Goal: Communication & Community: Answer question/provide support

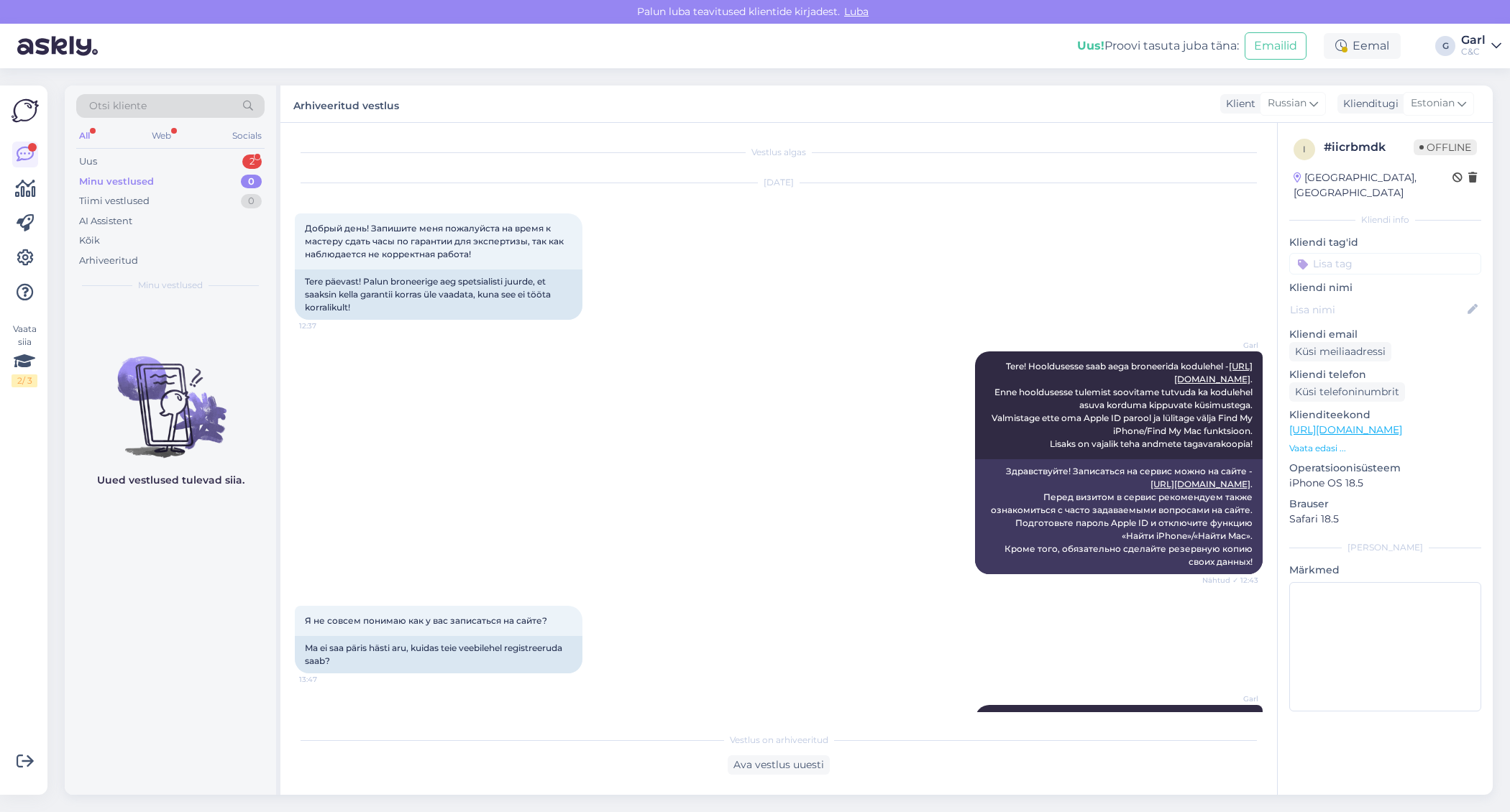
scroll to position [115, 0]
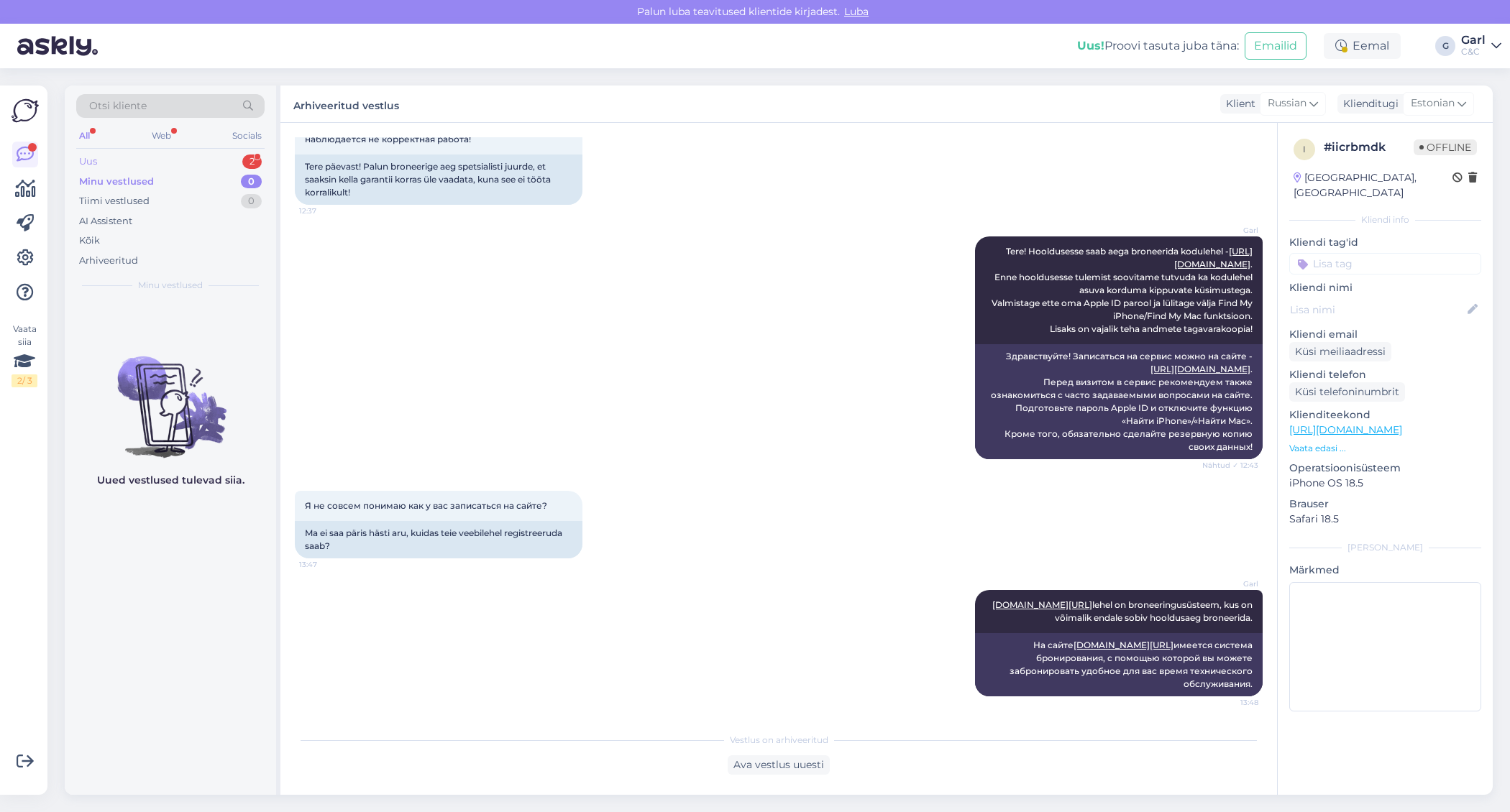
click at [245, 162] on div "2" at bounding box center [252, 162] width 19 height 15
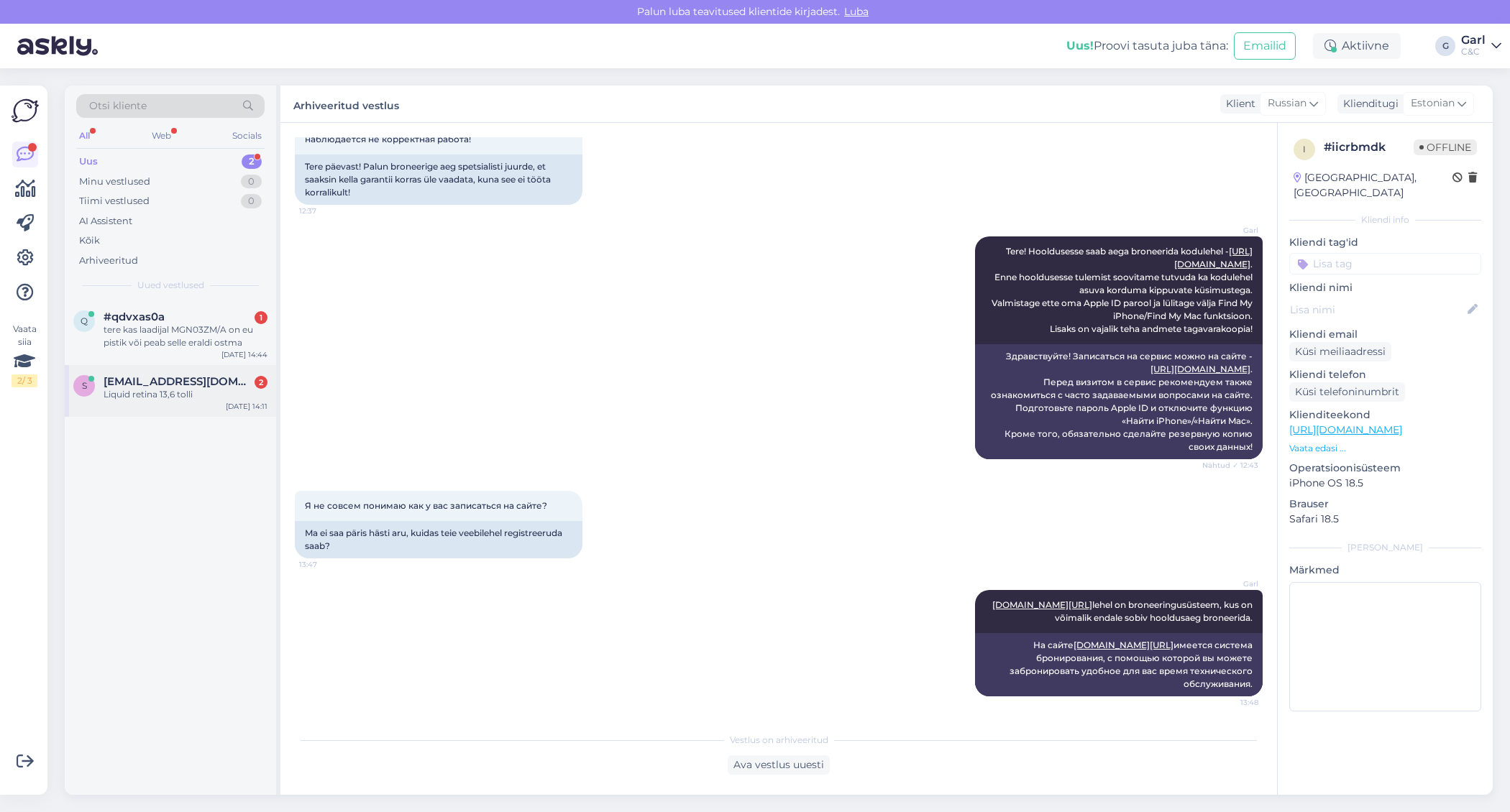
click at [129, 400] on div "s [EMAIL_ADDRESS][DOMAIN_NAME] 2 Liquid retina 13,6 tolli [DATE] 14:11" at bounding box center [170, 391] width 211 height 51
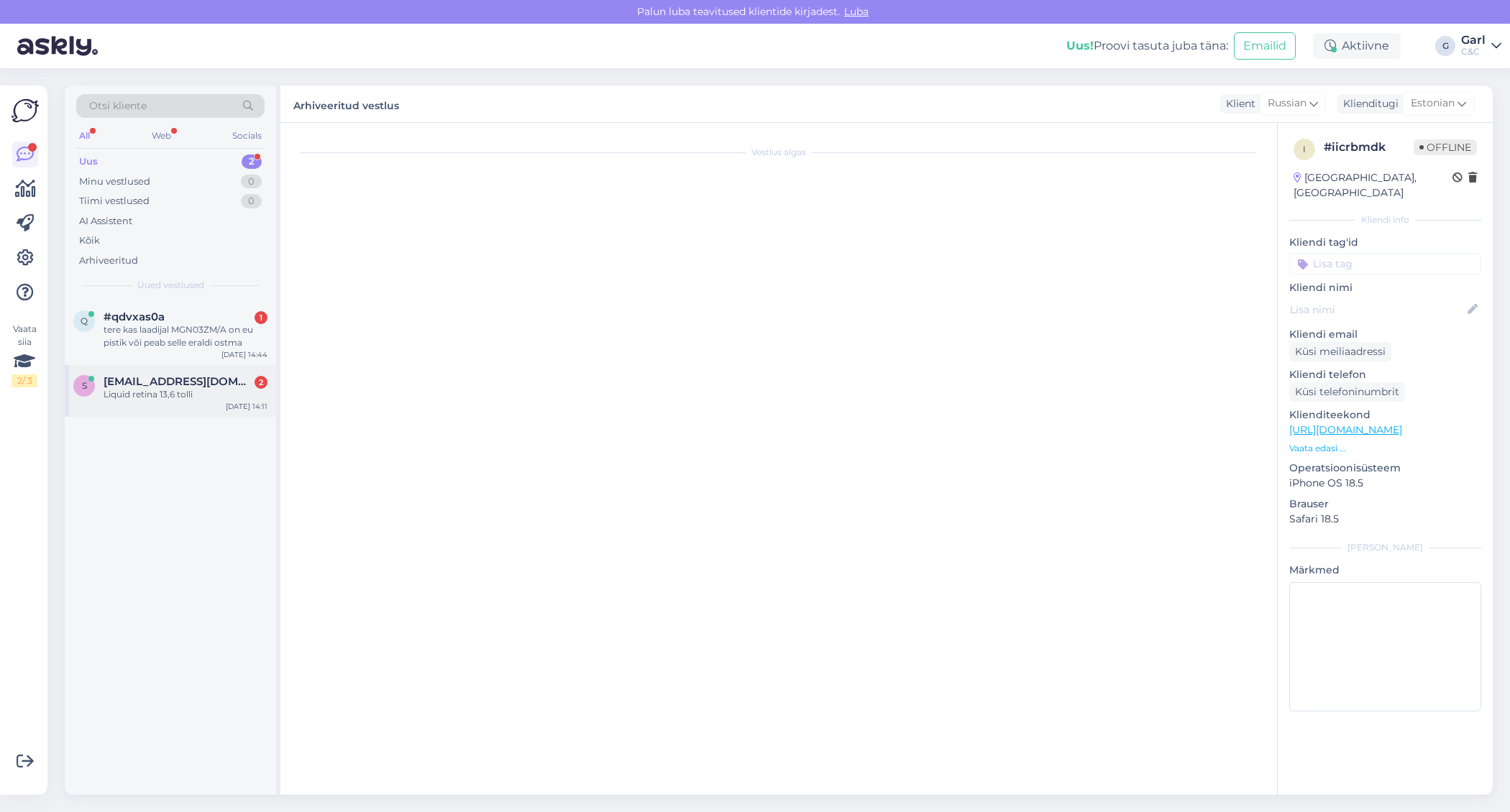
scroll to position [0, 0]
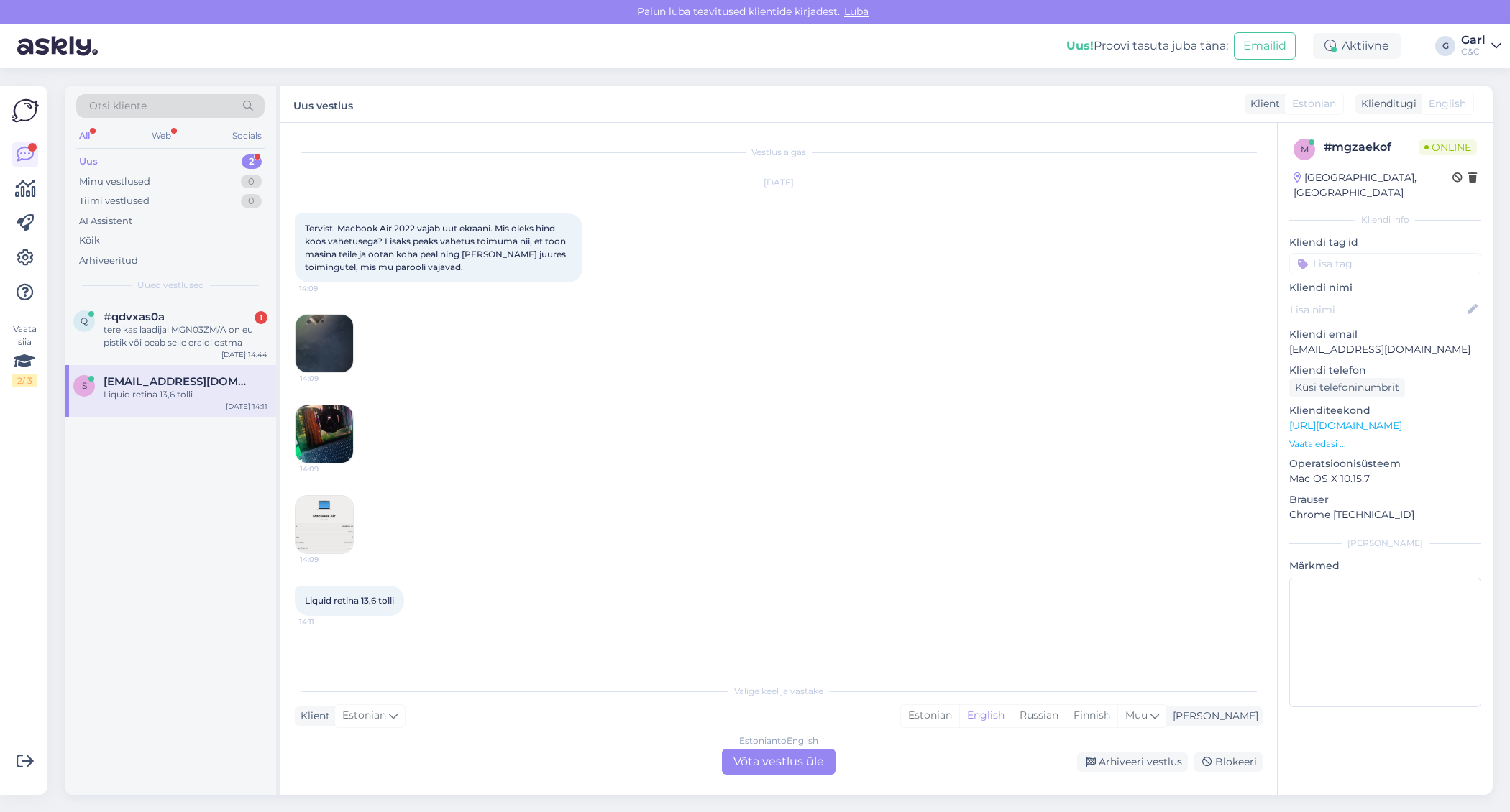
click at [324, 346] on img at bounding box center [324, 344] width 58 height 58
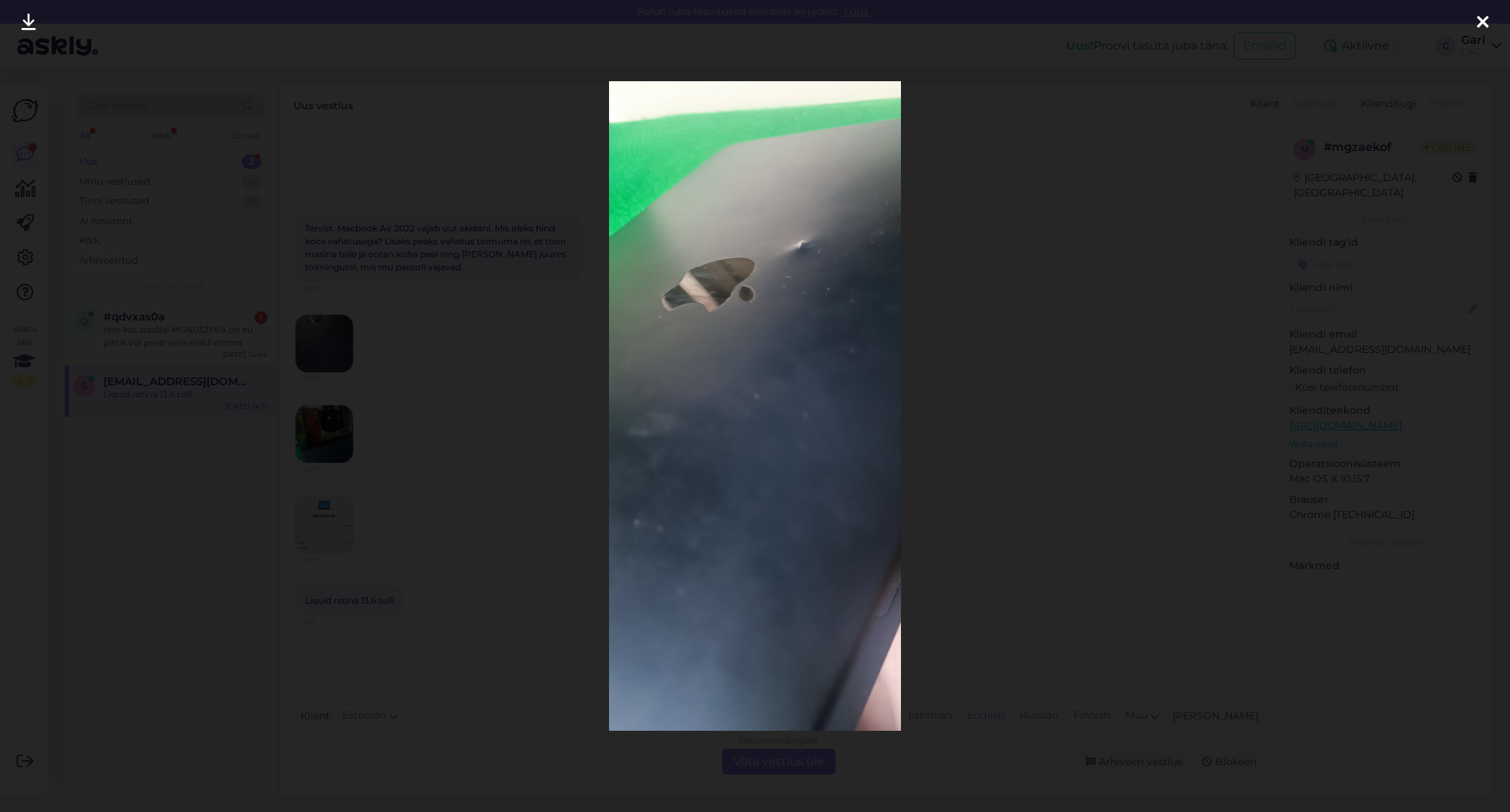
click at [329, 455] on div at bounding box center [755, 406] width 1510 height 812
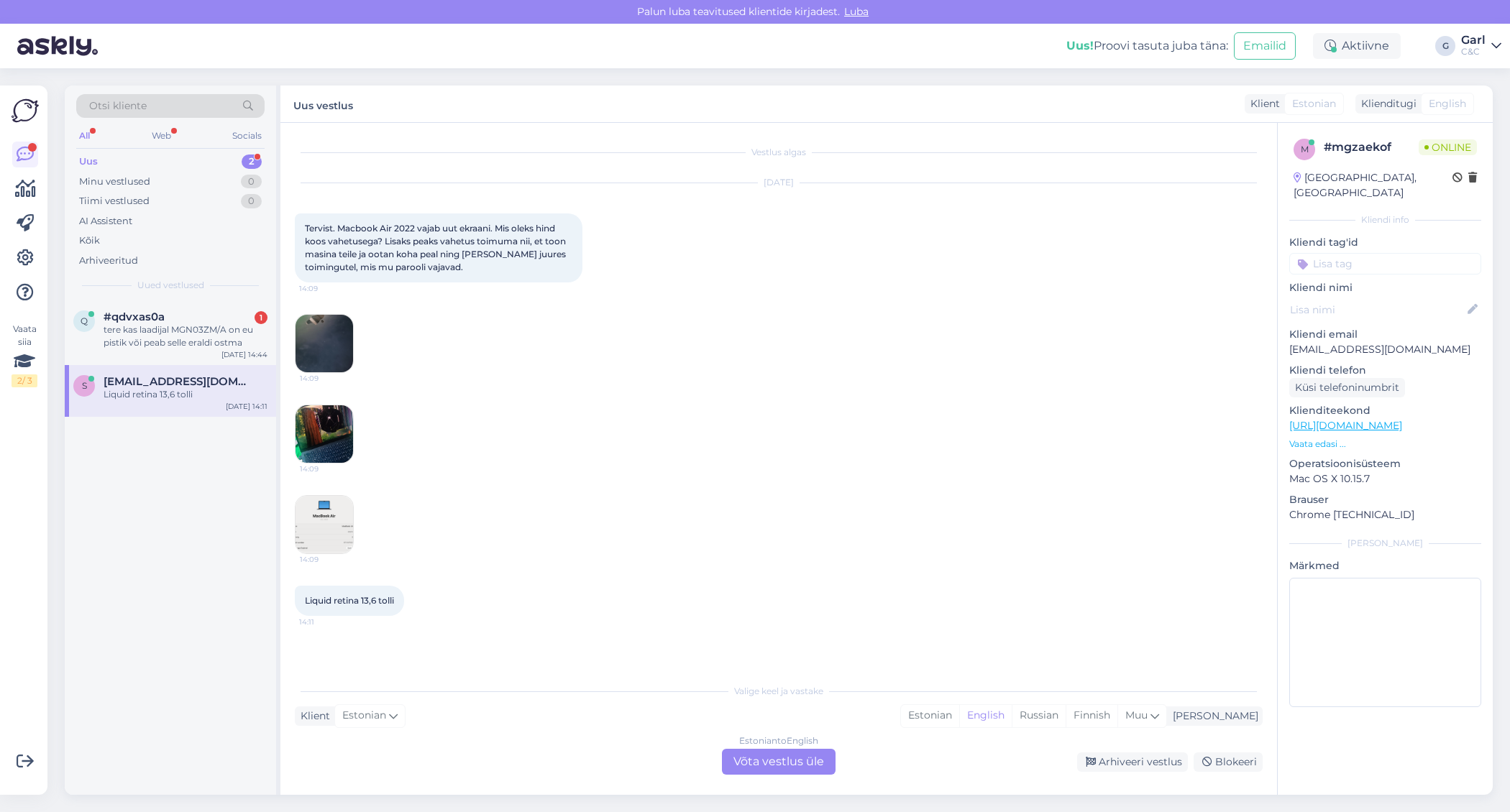
click at [315, 428] on img at bounding box center [324, 434] width 58 height 58
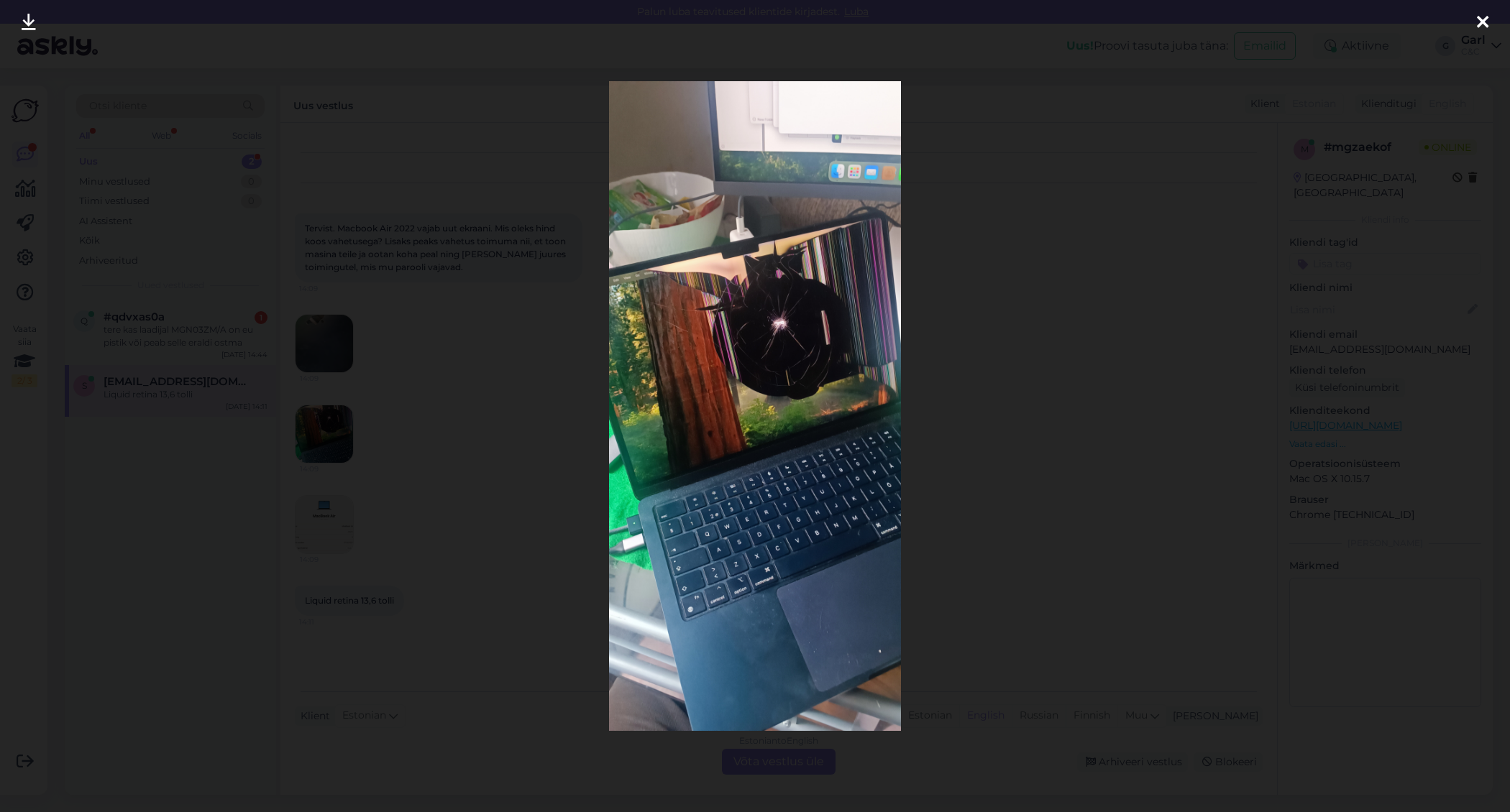
click at [283, 455] on div at bounding box center [755, 406] width 1510 height 812
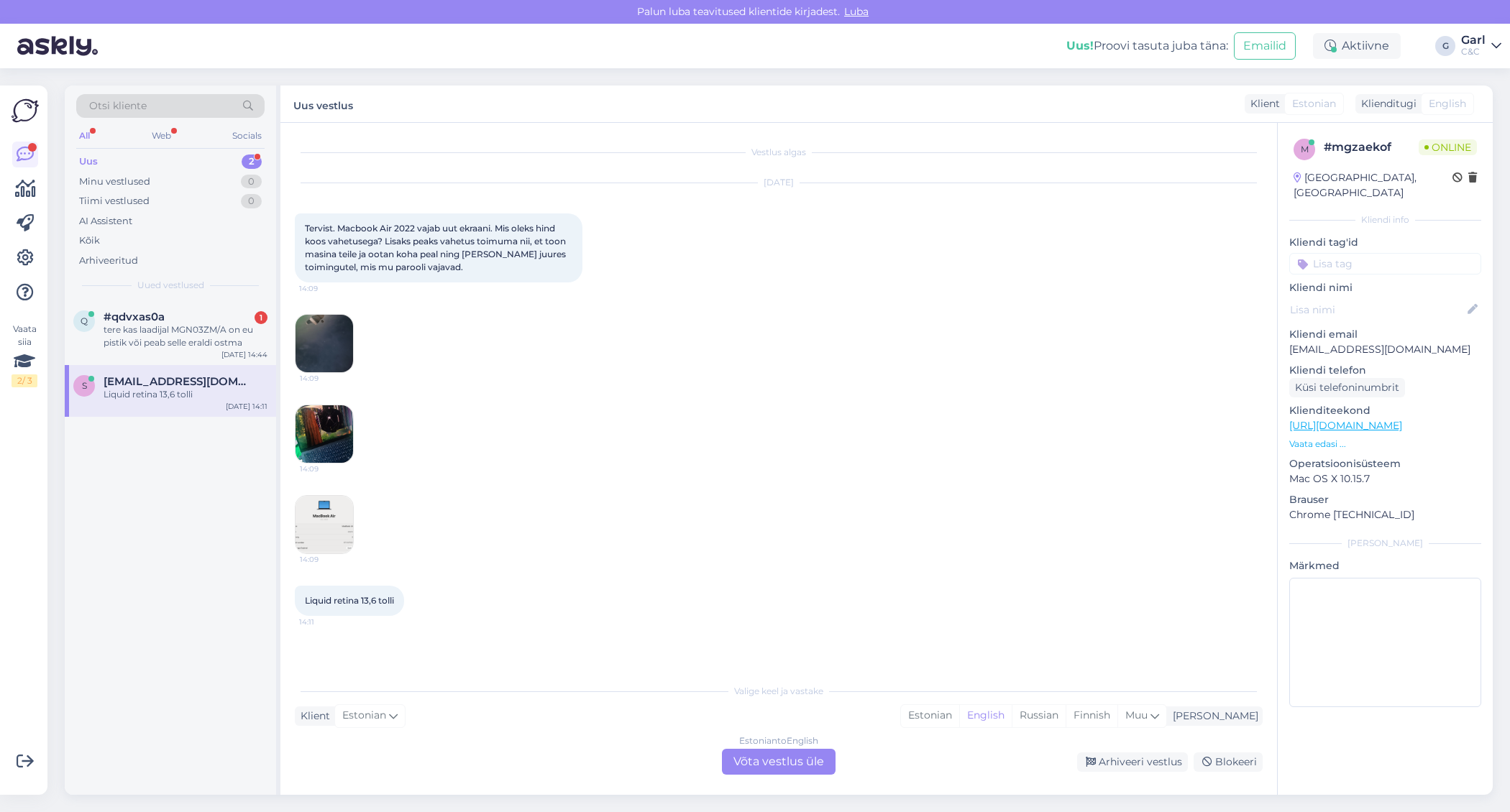
click at [333, 503] on img at bounding box center [324, 524] width 58 height 58
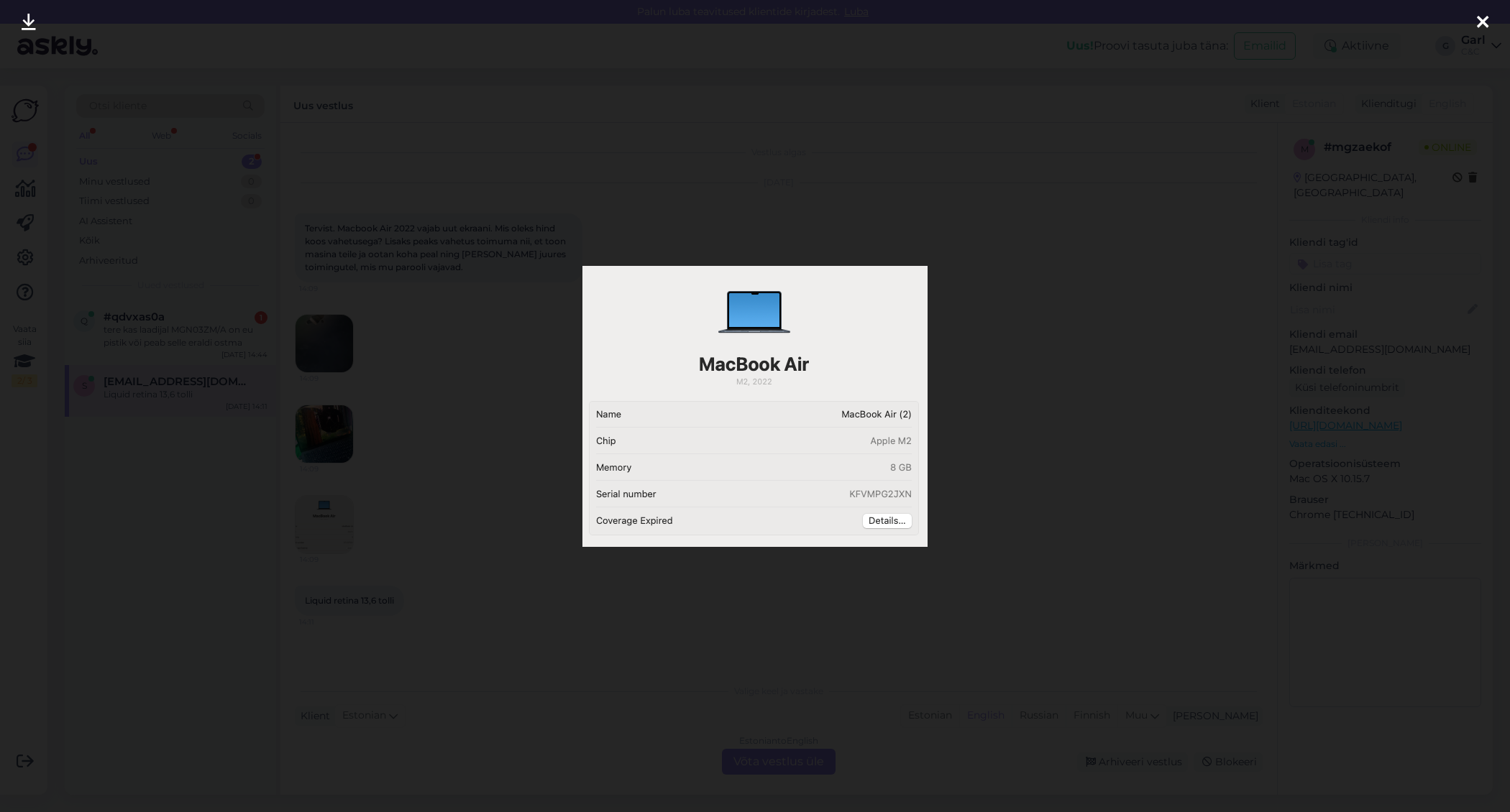
click at [276, 496] on div at bounding box center [755, 406] width 1510 height 812
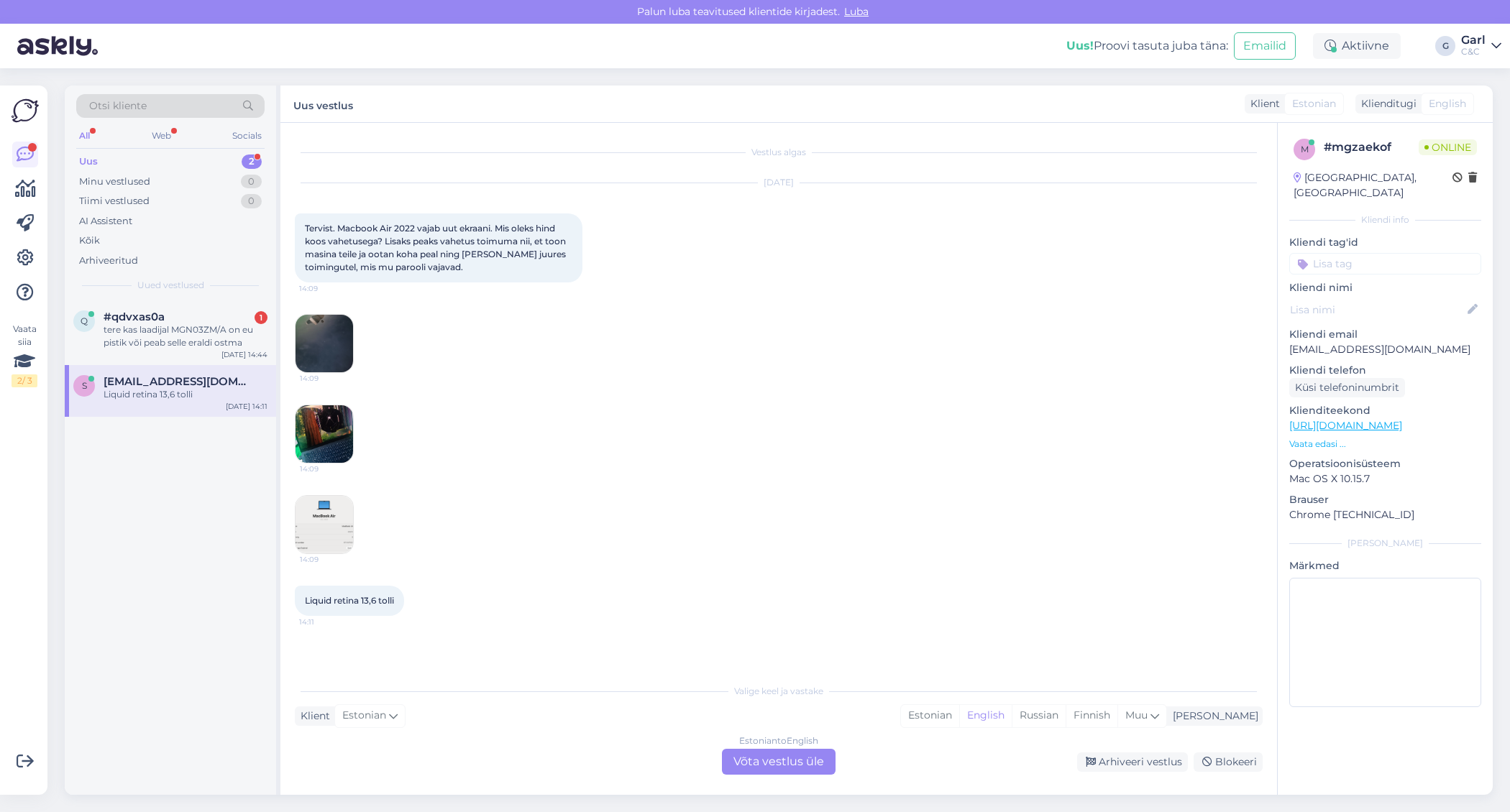
click at [321, 337] on img at bounding box center [324, 344] width 58 height 58
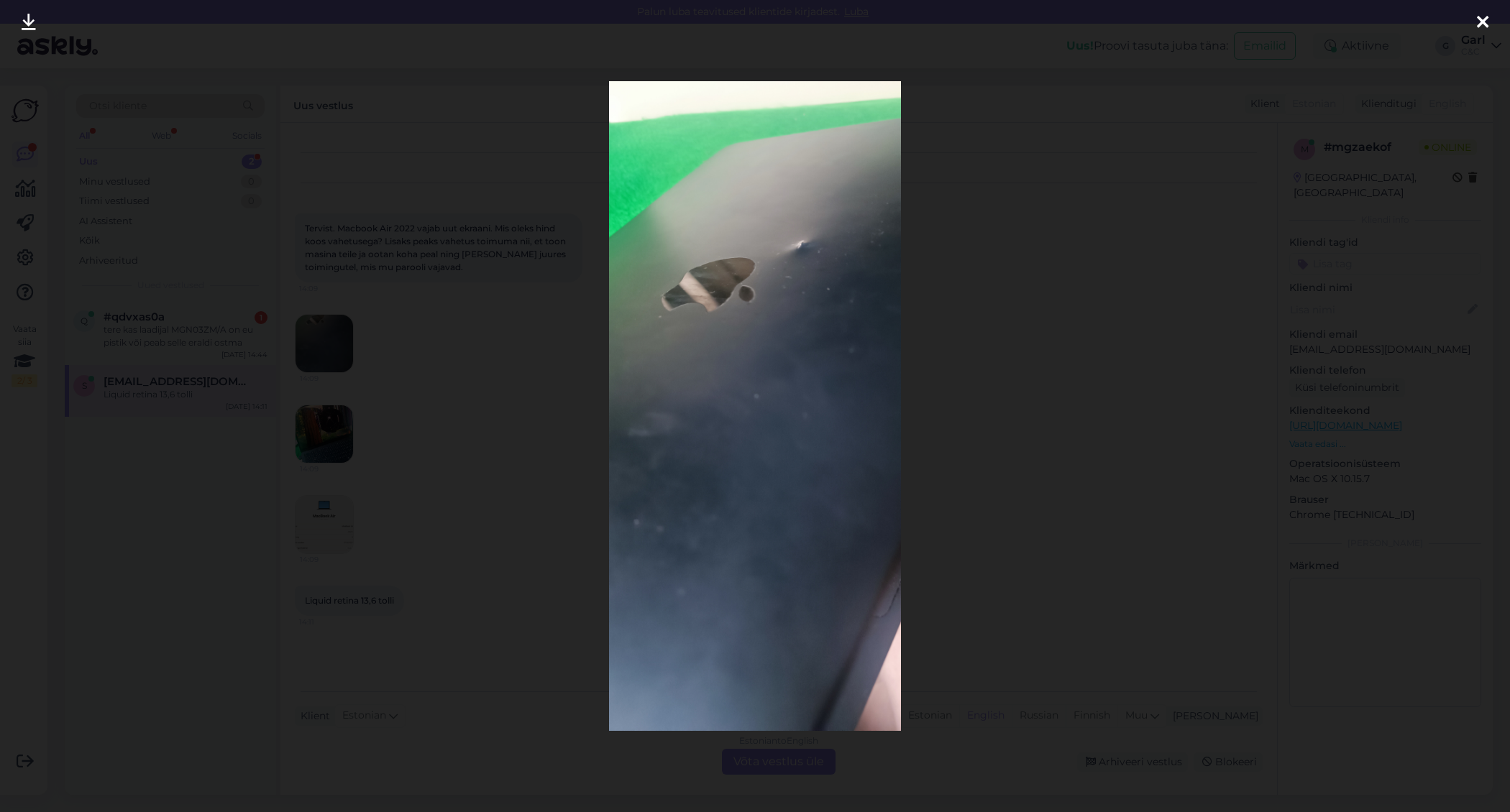
click at [395, 435] on div at bounding box center [755, 406] width 1510 height 812
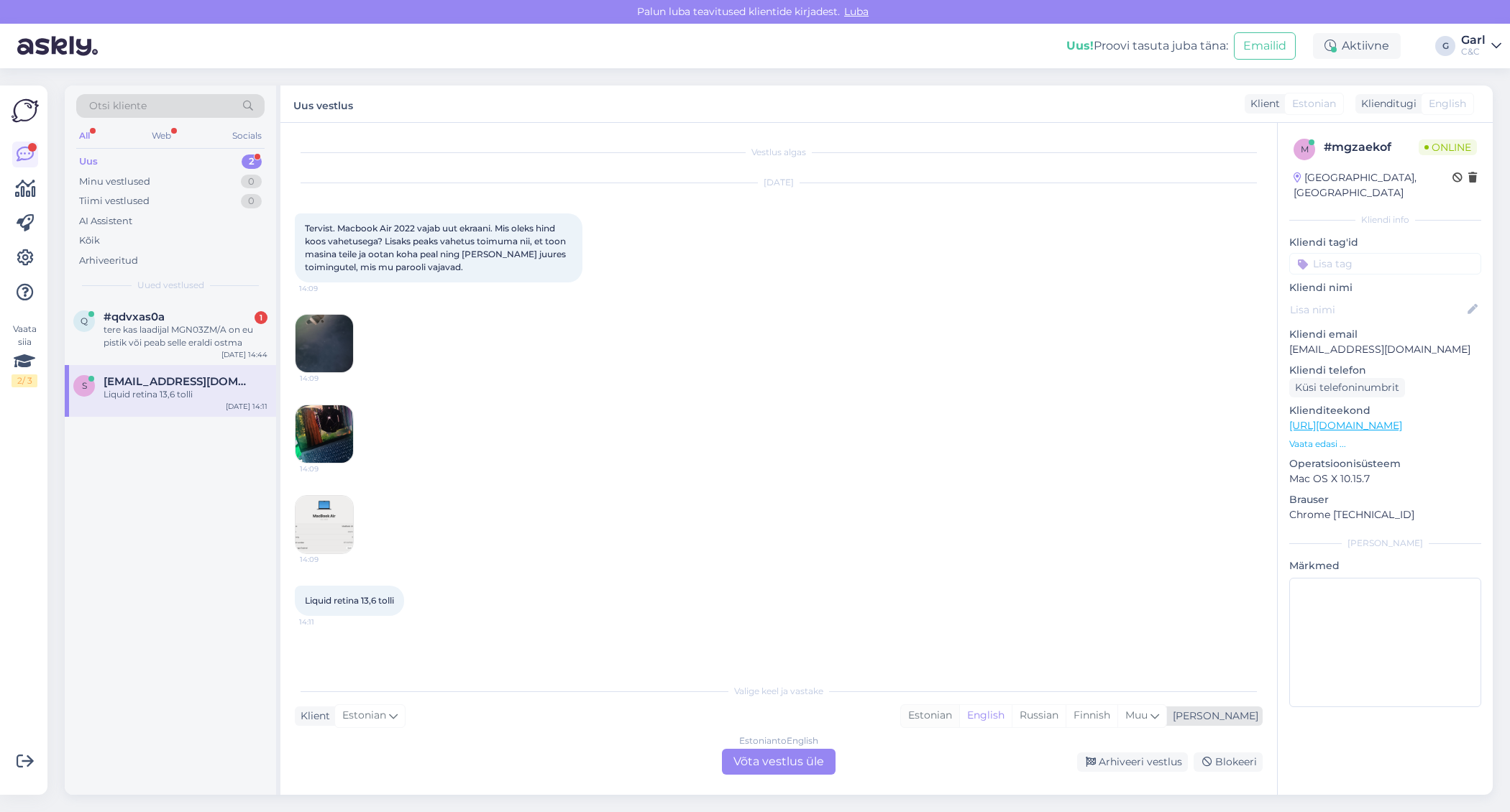
click at [959, 724] on div "Estonian" at bounding box center [929, 716] width 58 height 21
click at [806, 761] on div "Estonian to Estonian Võta vestlus üle" at bounding box center [779, 761] width 114 height 26
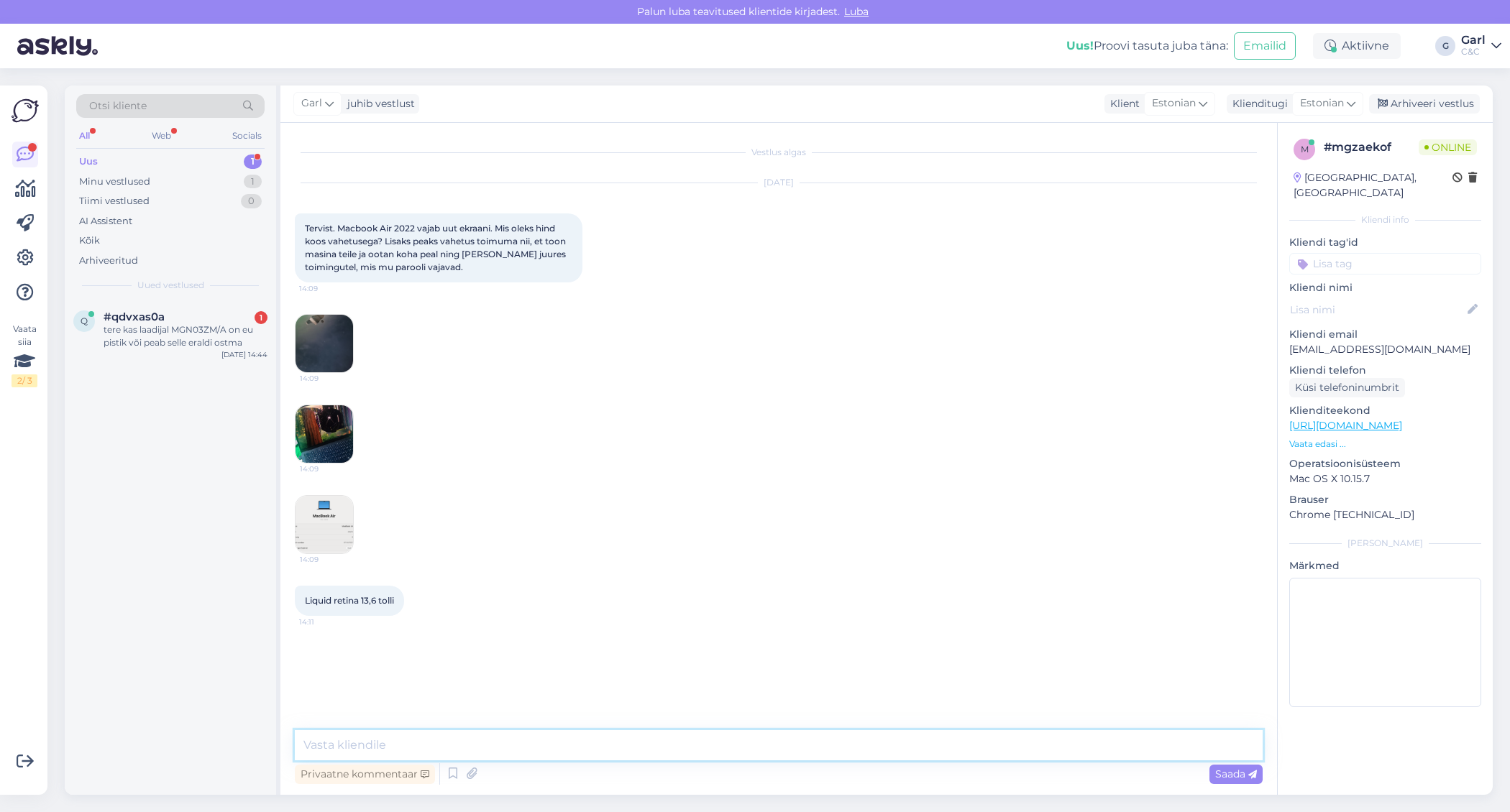
click at [805, 736] on textarea at bounding box center [778, 745] width 968 height 30
type textarea "Tere! Saatke palun päring koos seadme seerianumbriga tallinnhooldus@cec.com"
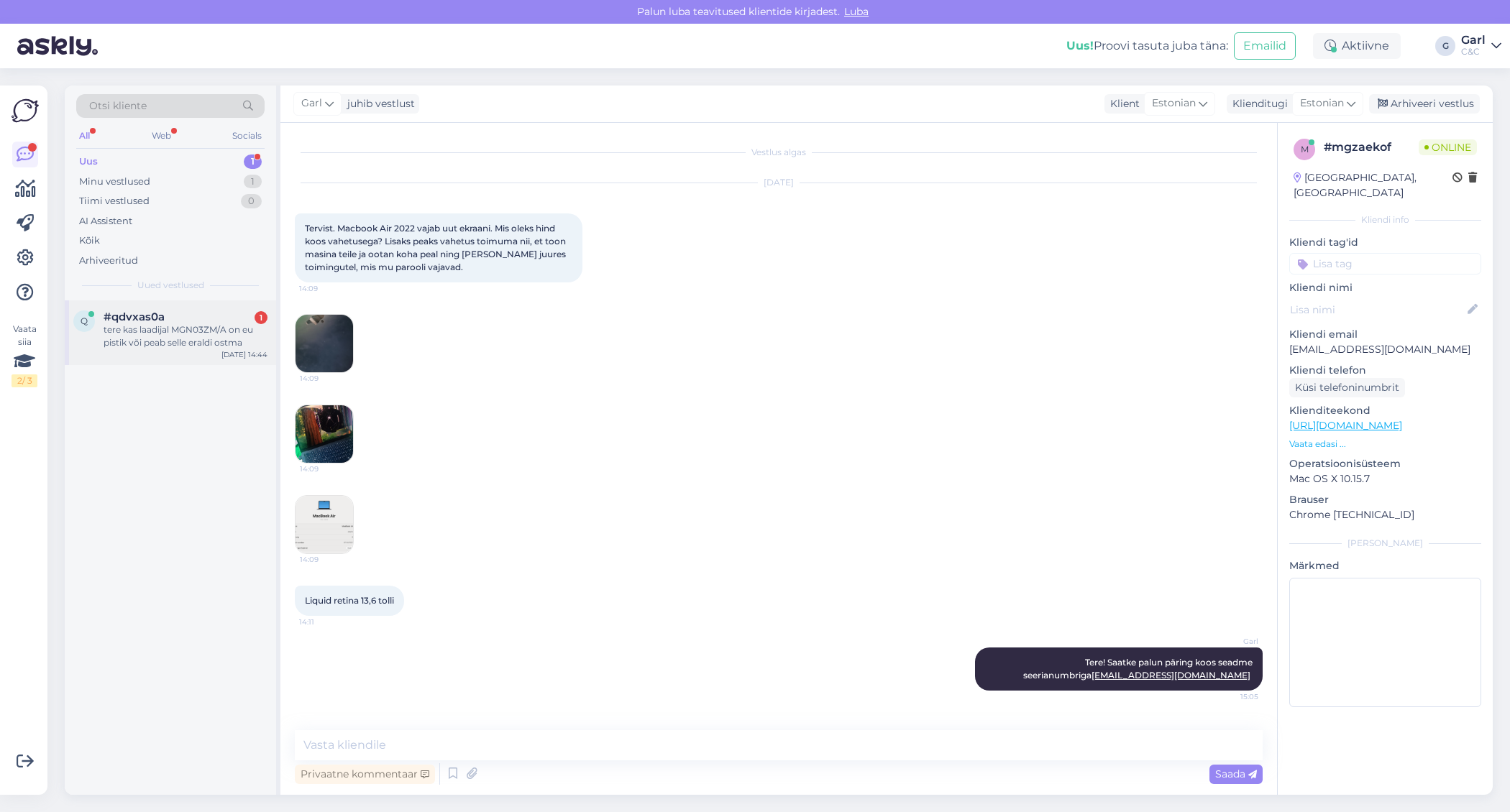
click at [211, 321] on div "#qdvxas0a 1" at bounding box center [186, 317] width 164 height 13
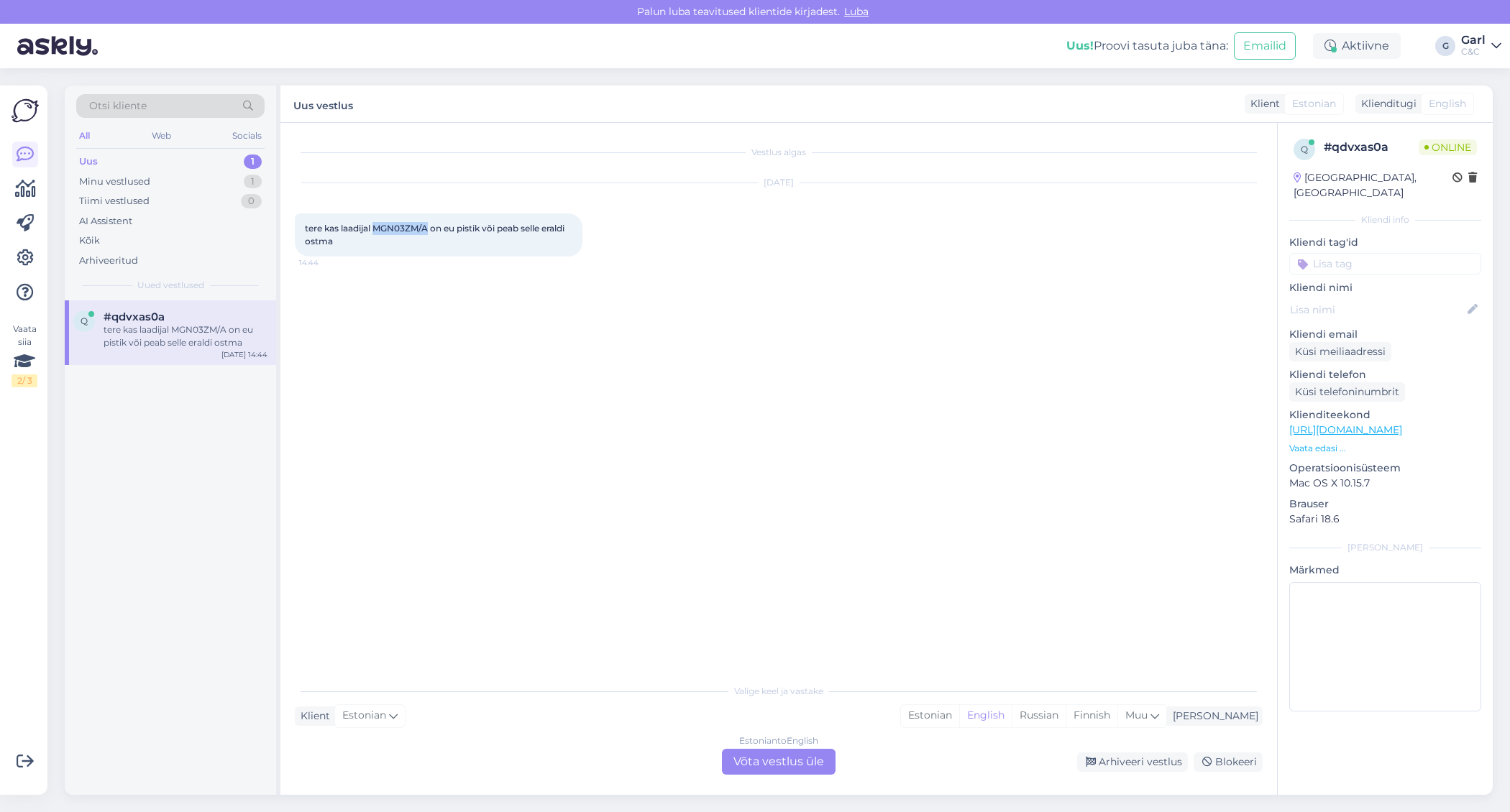
drag, startPoint x: 377, startPoint y: 230, endPoint x: 431, endPoint y: 229, distance: 54.0
click at [431, 229] on span "tere kas laadijal MGN03ZM/A on eu pistik või peab selle eraldi ostma" at bounding box center [436, 235] width 262 height 24
copy span "MGN03ZM/A"
click at [1351, 423] on link "https://www.shop.cec.ee/apple-12w-usb-power-adapter-mgn03zm-a" at bounding box center [1345, 430] width 113 height 13
click at [959, 725] on div "Estonian" at bounding box center [929, 716] width 58 height 21
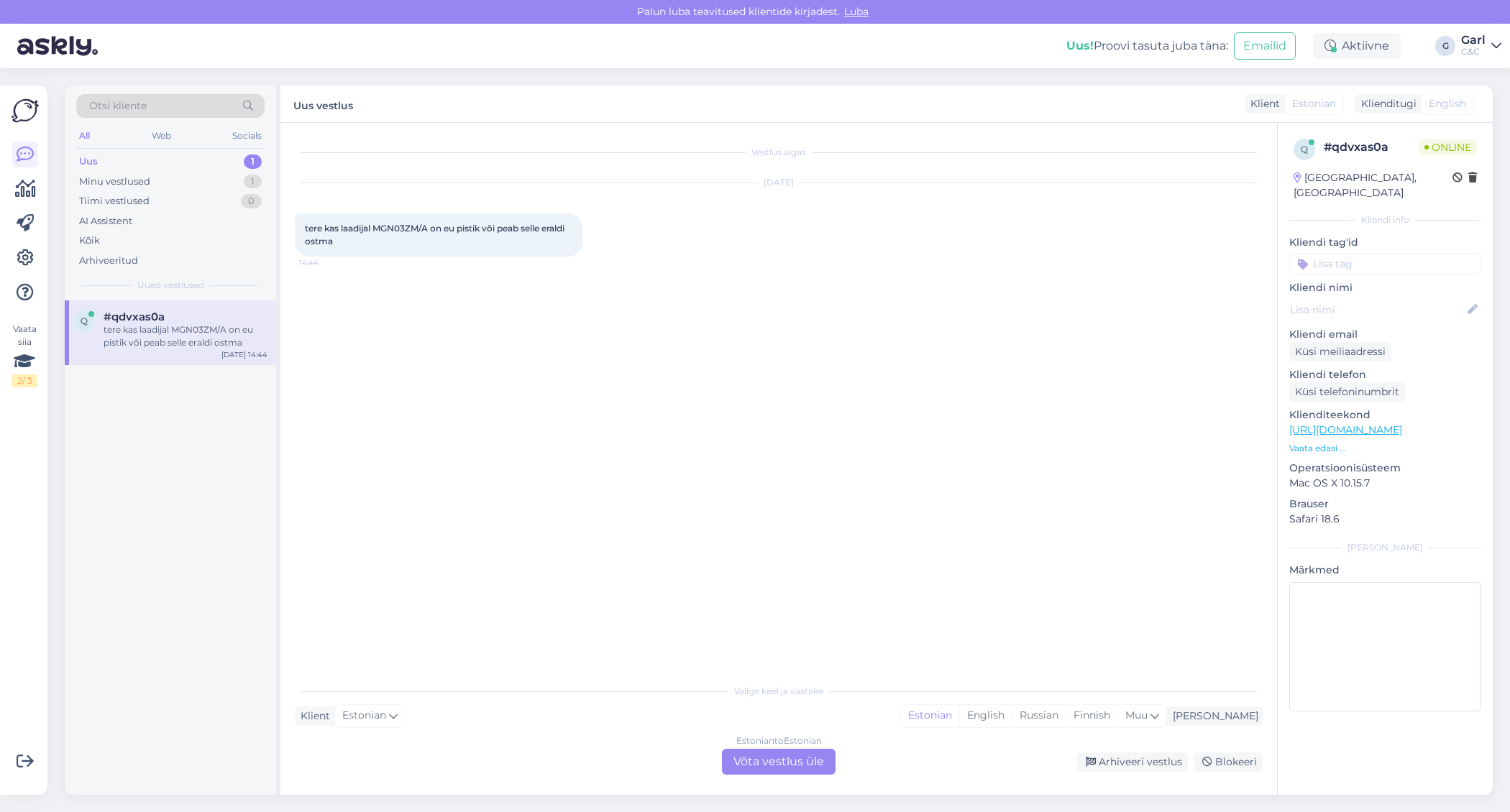
click at [745, 749] on div "Valige keel ja vastake Klient Estonian Mina Estonian English Russian Finnish Mu…" at bounding box center [778, 725] width 968 height 98
click at [757, 761] on div "Estonian to Estonian Võta vestlus üle" at bounding box center [779, 761] width 114 height 26
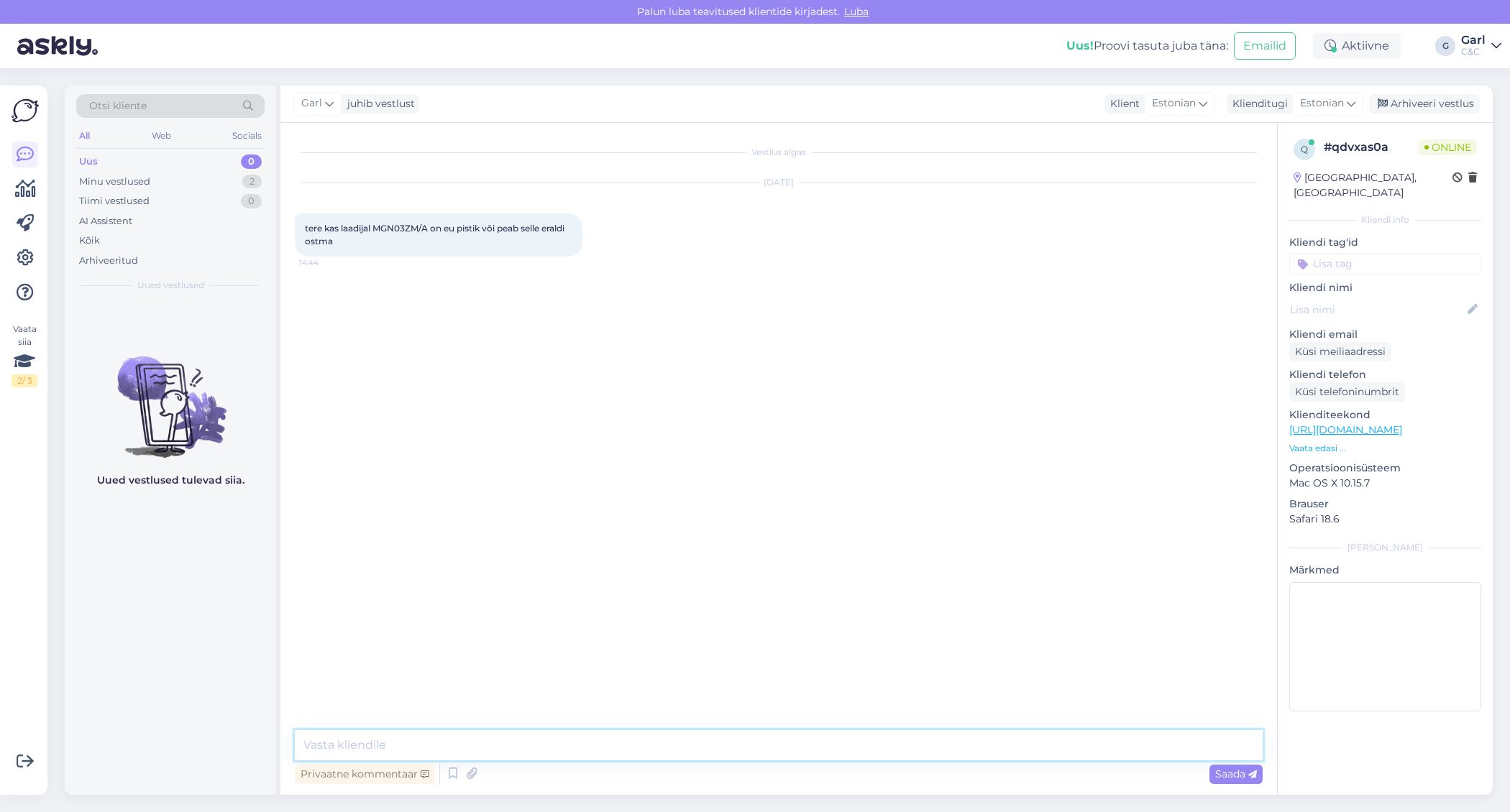
click at [691, 744] on textarea at bounding box center [778, 745] width 968 height 30
type textarea "Tere!"
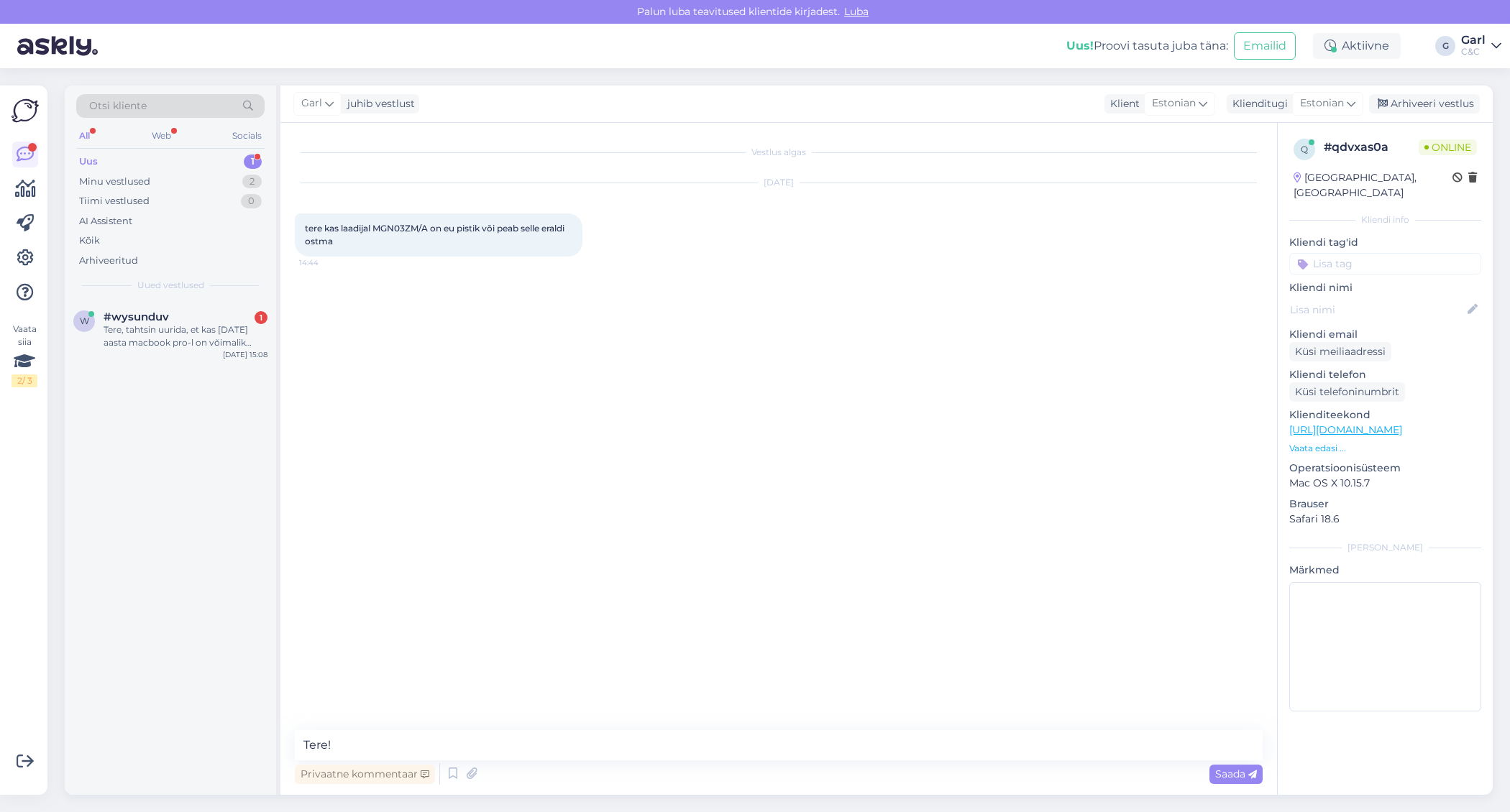
drag, startPoint x: 393, startPoint y: 243, endPoint x: 290, endPoint y: 217, distance: 106.2
click at [290, 219] on div "Vestlus algas Sep 8 2025 tere kas laadijal MGN03ZM/A on eu pistik või peab sell…" at bounding box center [778, 459] width 997 height 672
copy span "tere kas laadijal MGN03ZM/A on eu pistik või peab selle eraldi ostma"
click at [255, 319] on div "1" at bounding box center [261, 318] width 13 height 13
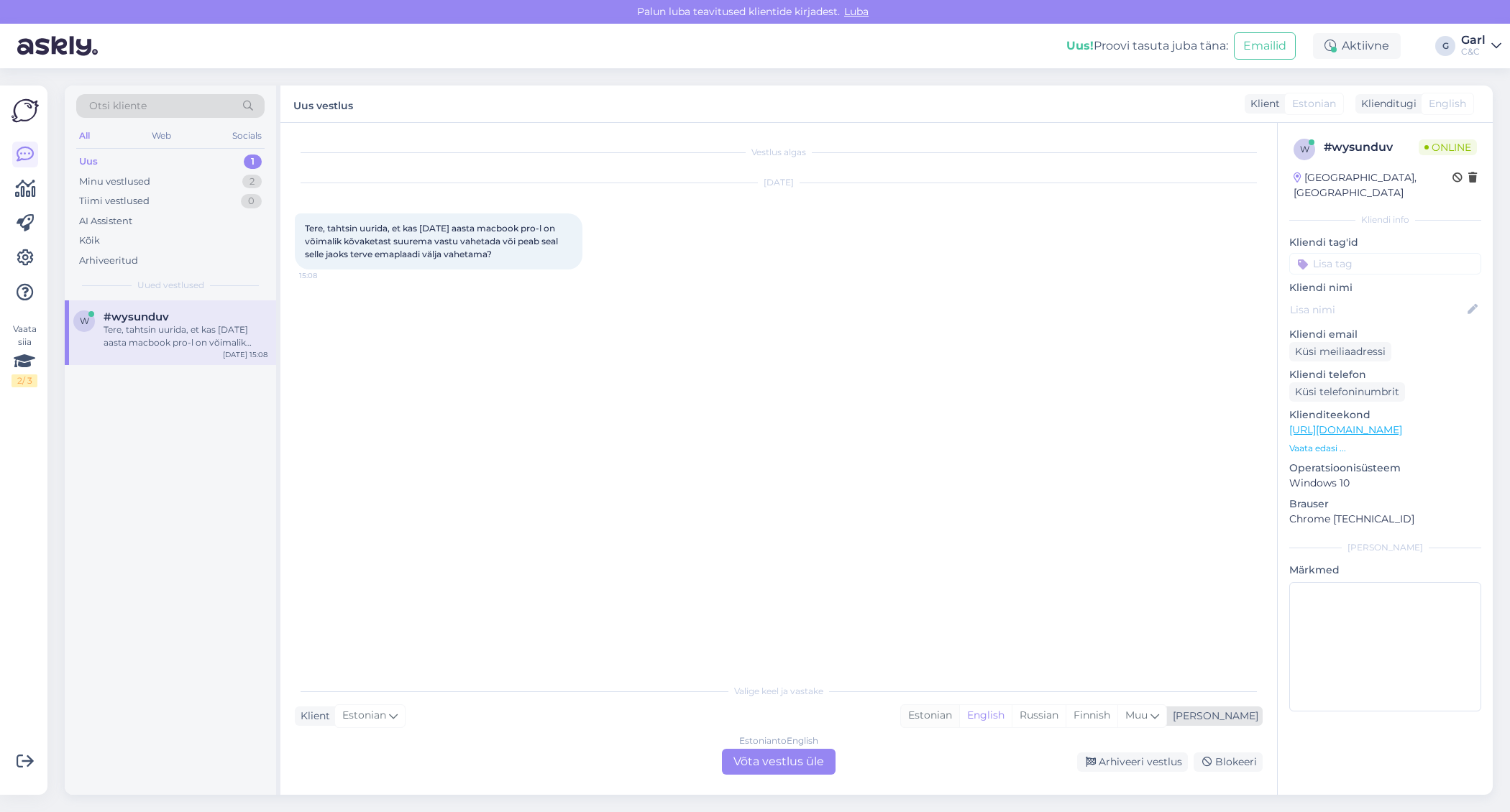
click at [959, 718] on div "Estonian" at bounding box center [929, 716] width 58 height 21
click at [746, 768] on div "Estonian to Estonian Võta vestlus üle" at bounding box center [779, 761] width 114 height 26
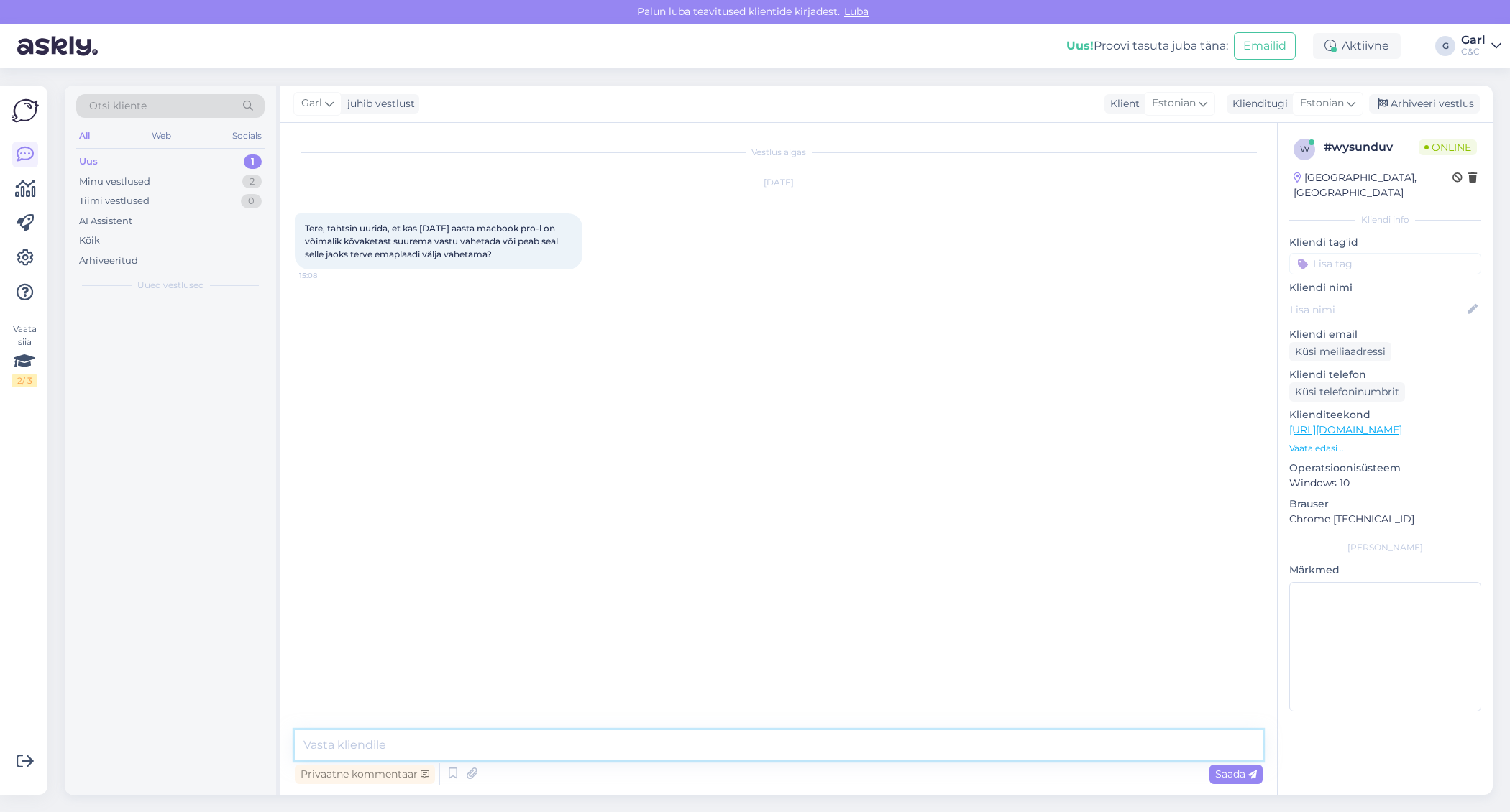
click at [750, 747] on textarea at bounding box center [778, 745] width 968 height 30
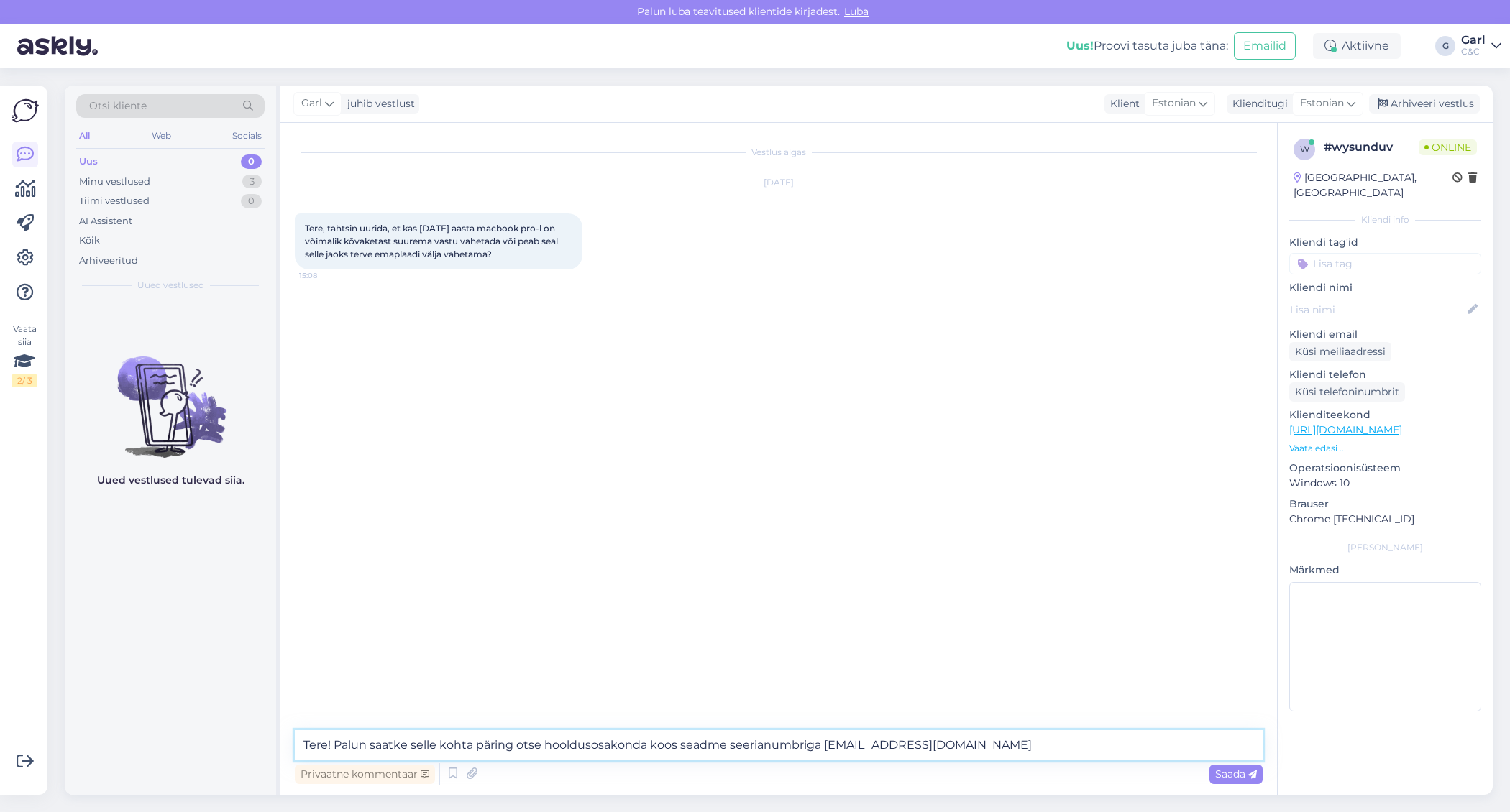
type textarea "Tere! Palun saatke selle kohta päring otse hooldusosakonda koos seadme seerianu…"
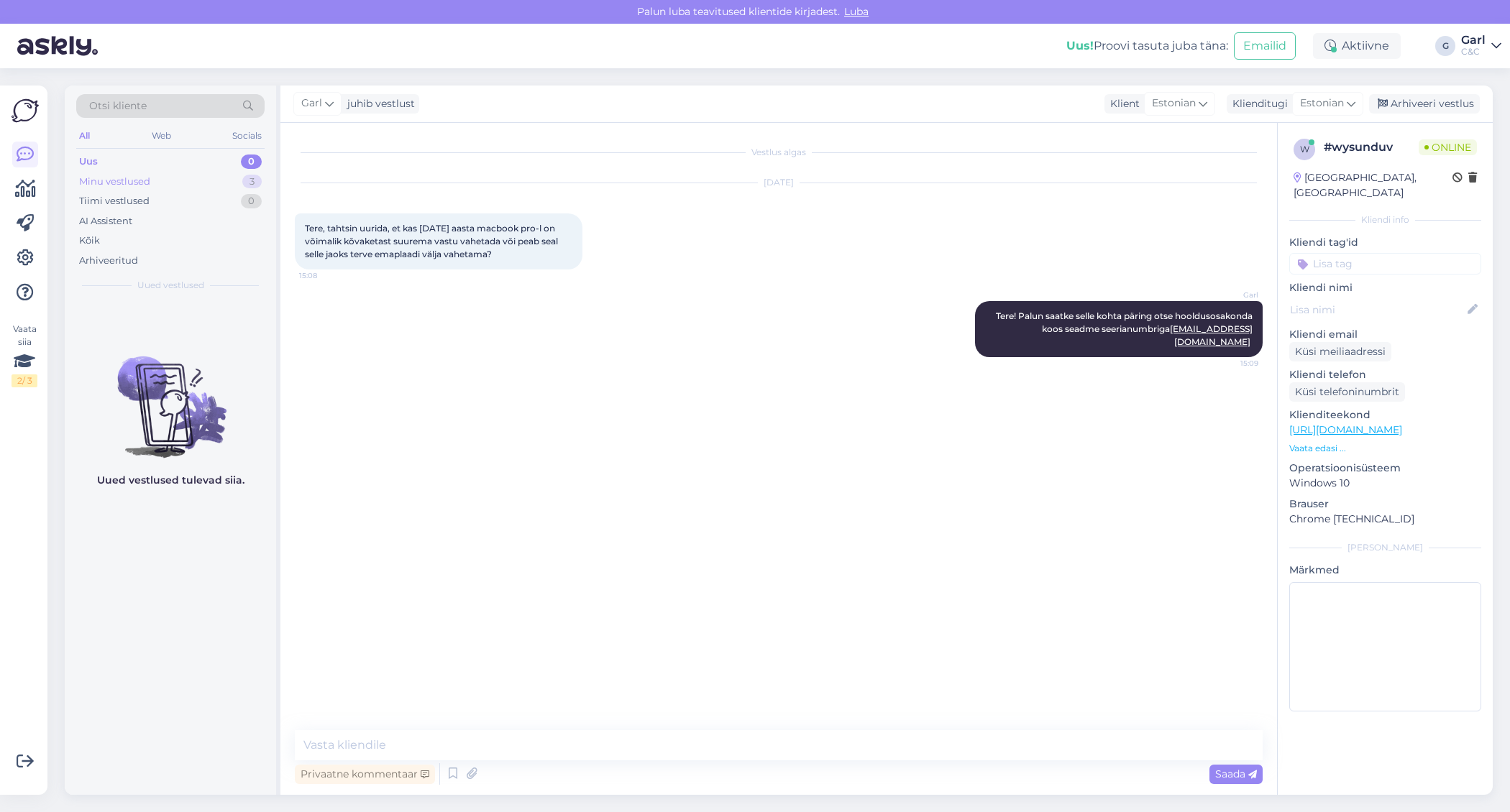
click at [201, 184] on div "Minu vestlused 3" at bounding box center [170, 182] width 188 height 20
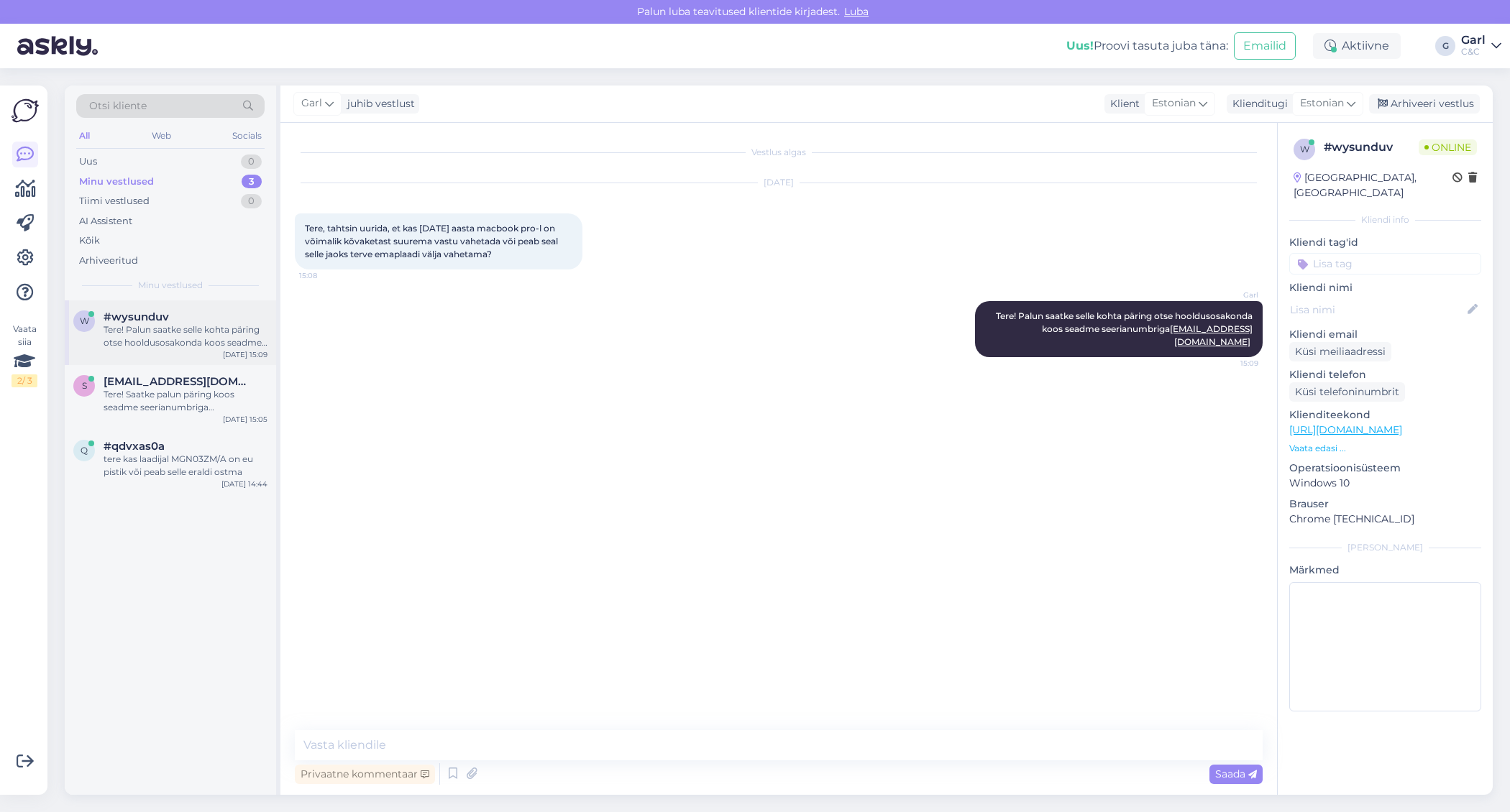
click at [204, 338] on div "Tere! Palun saatke selle kohta päring otse hooldusosakonda koos seadme seerianu…" at bounding box center [186, 336] width 164 height 26
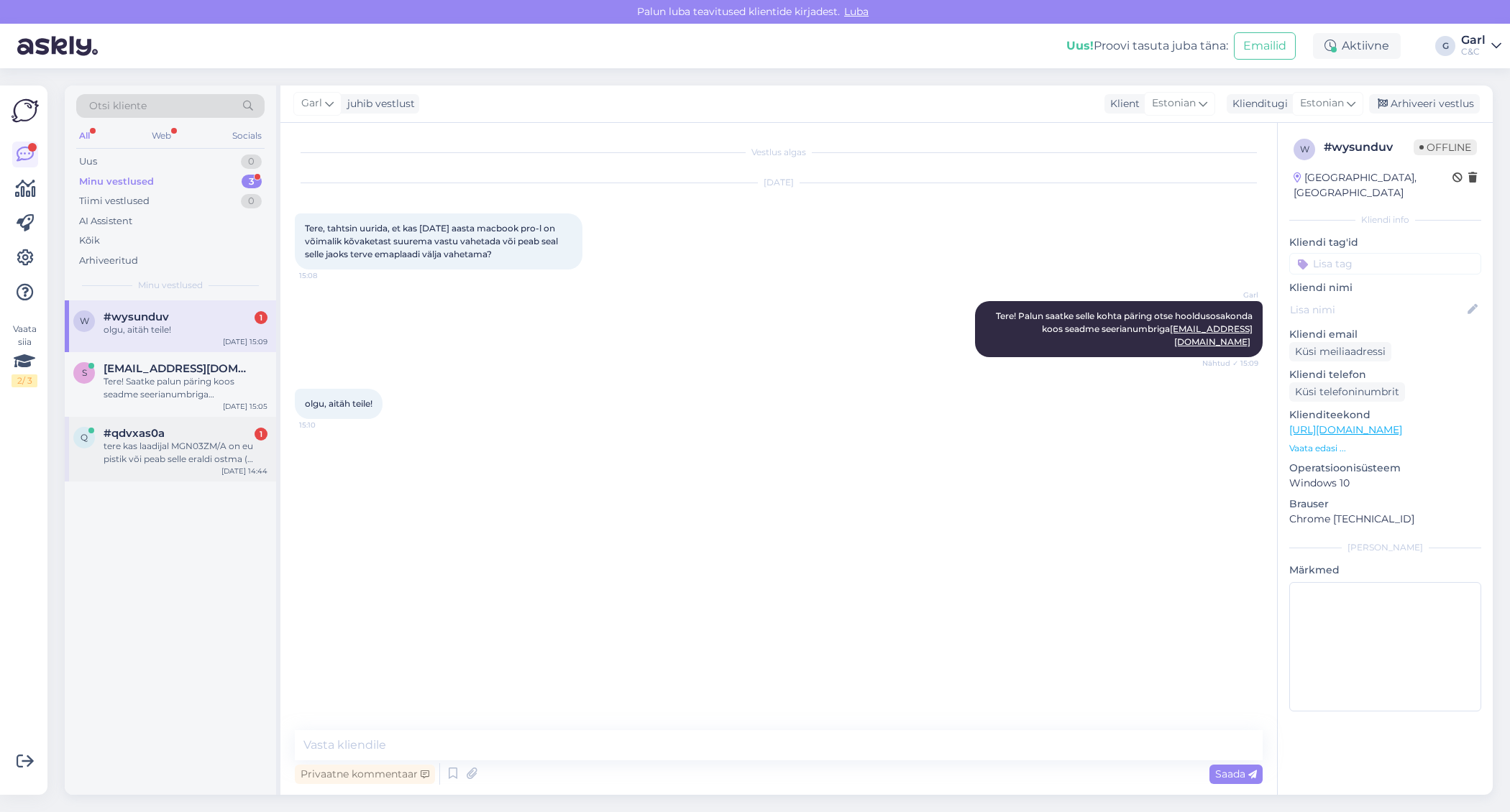
click at [200, 443] on div "tere kas laadijal MGN03ZM/A on eu pistik või peab selle eraldi ostma ( https://…" at bounding box center [186, 453] width 164 height 26
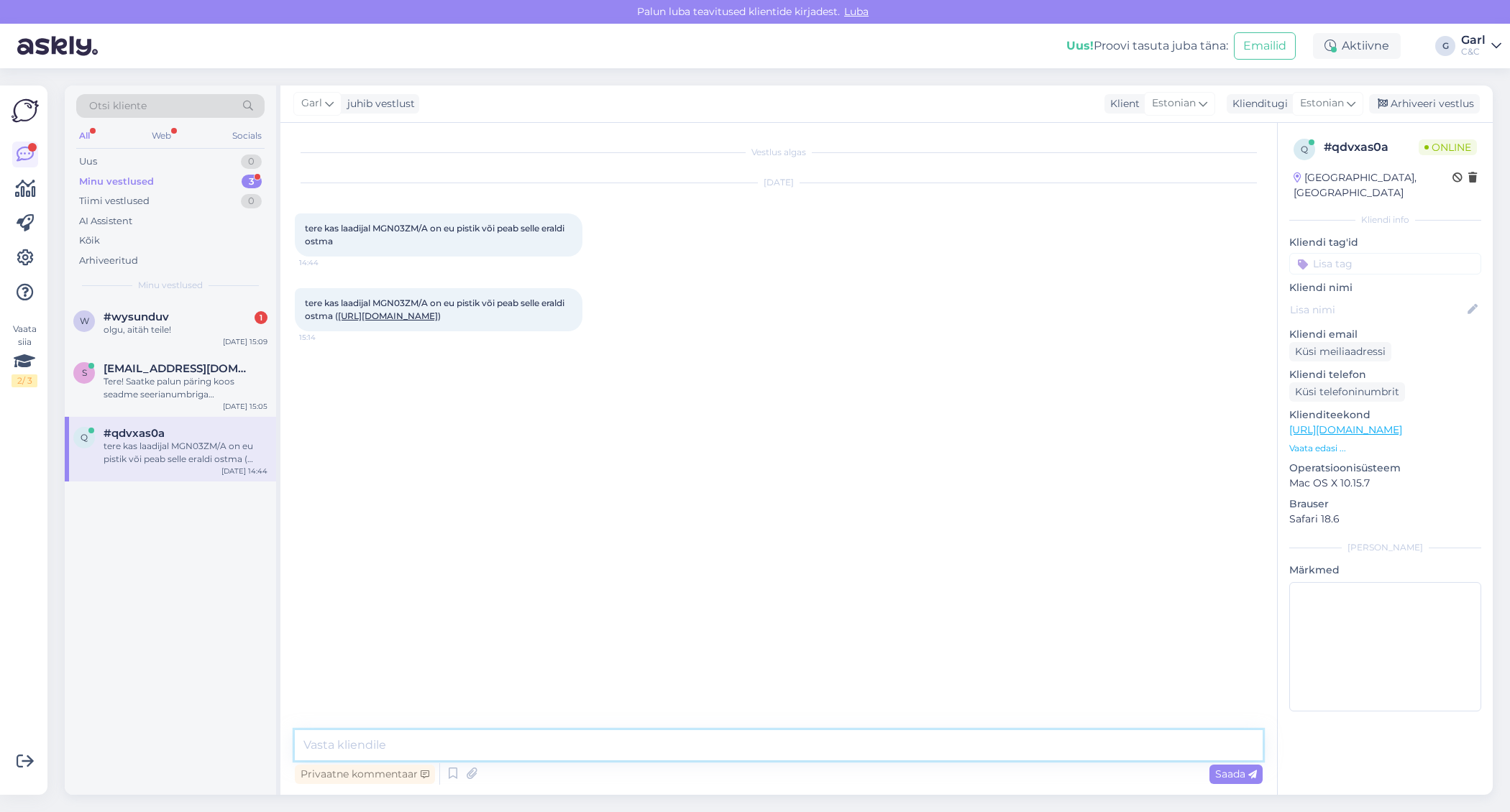
click at [499, 735] on textarea at bounding box center [778, 745] width 968 height 30
click at [498, 735] on textarea at bounding box center [778, 745] width 968 height 30
type textarea "Tere! Üks hetk palun, täpsustan seda."
click at [484, 737] on textarea at bounding box center [778, 745] width 968 height 30
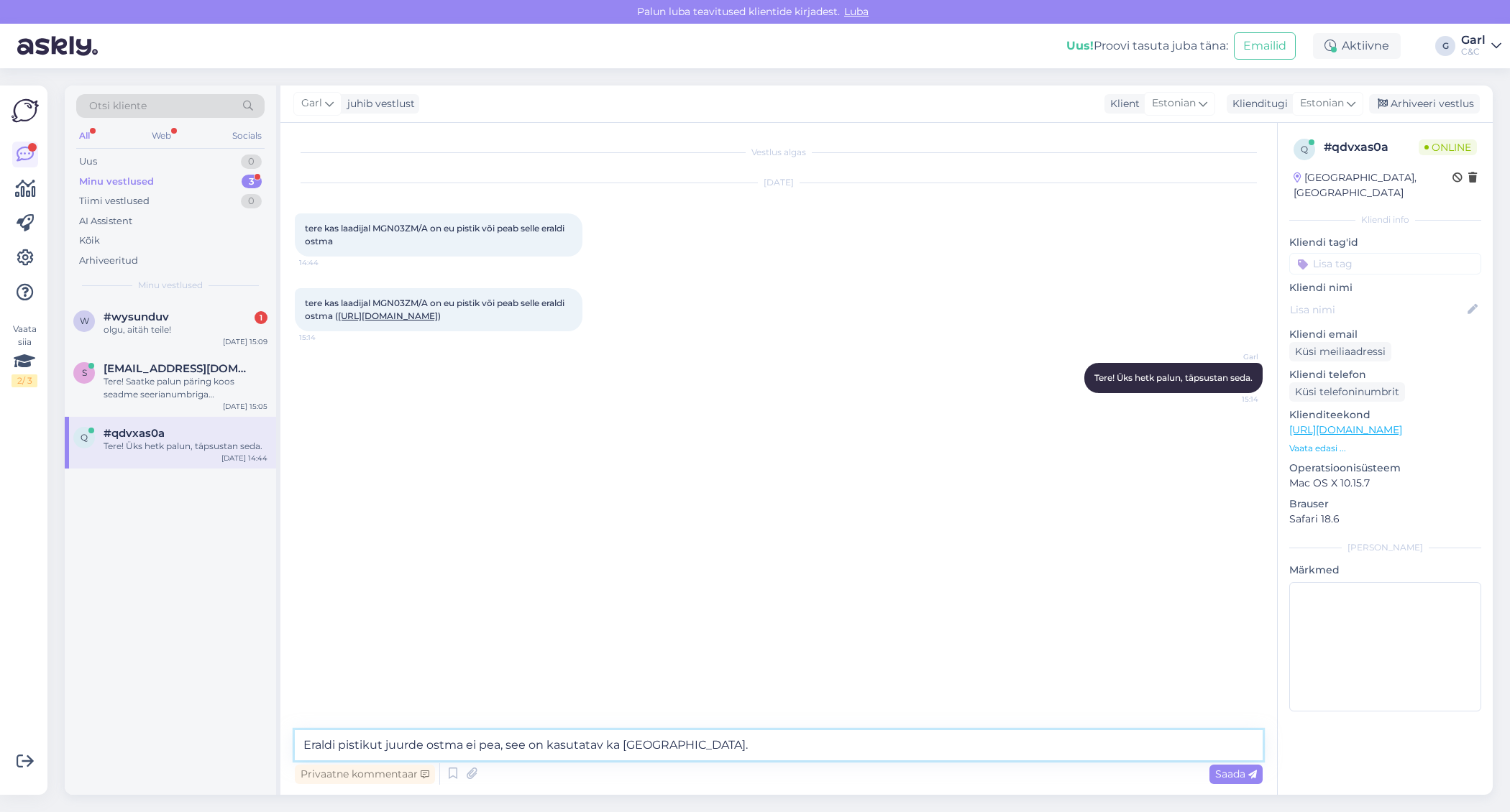
type textarea "Eraldi pistikut juurde ostma ei pea, see on kasutatav ka Eestis."
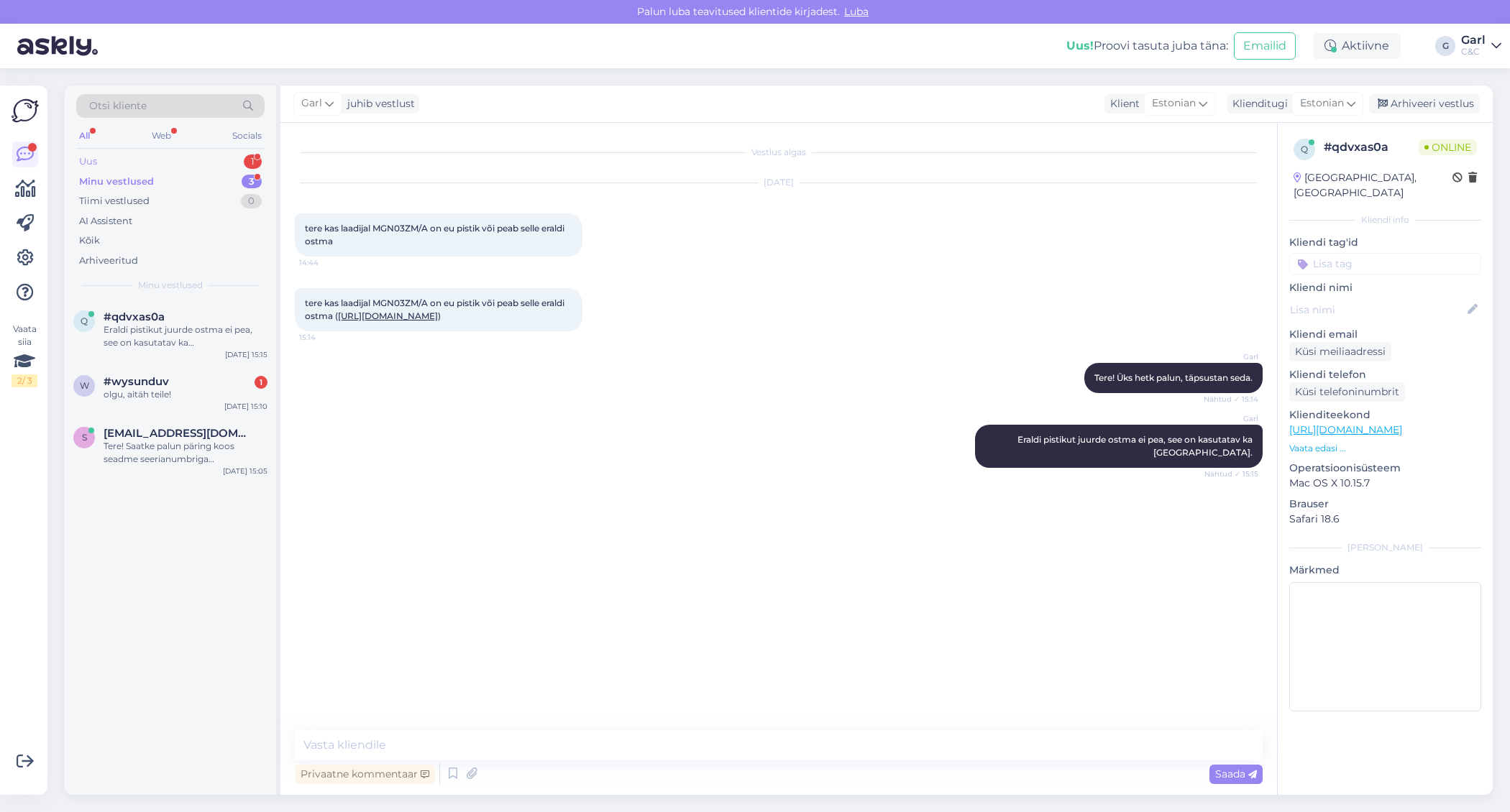
click at [188, 156] on div "Uus 1" at bounding box center [170, 162] width 188 height 20
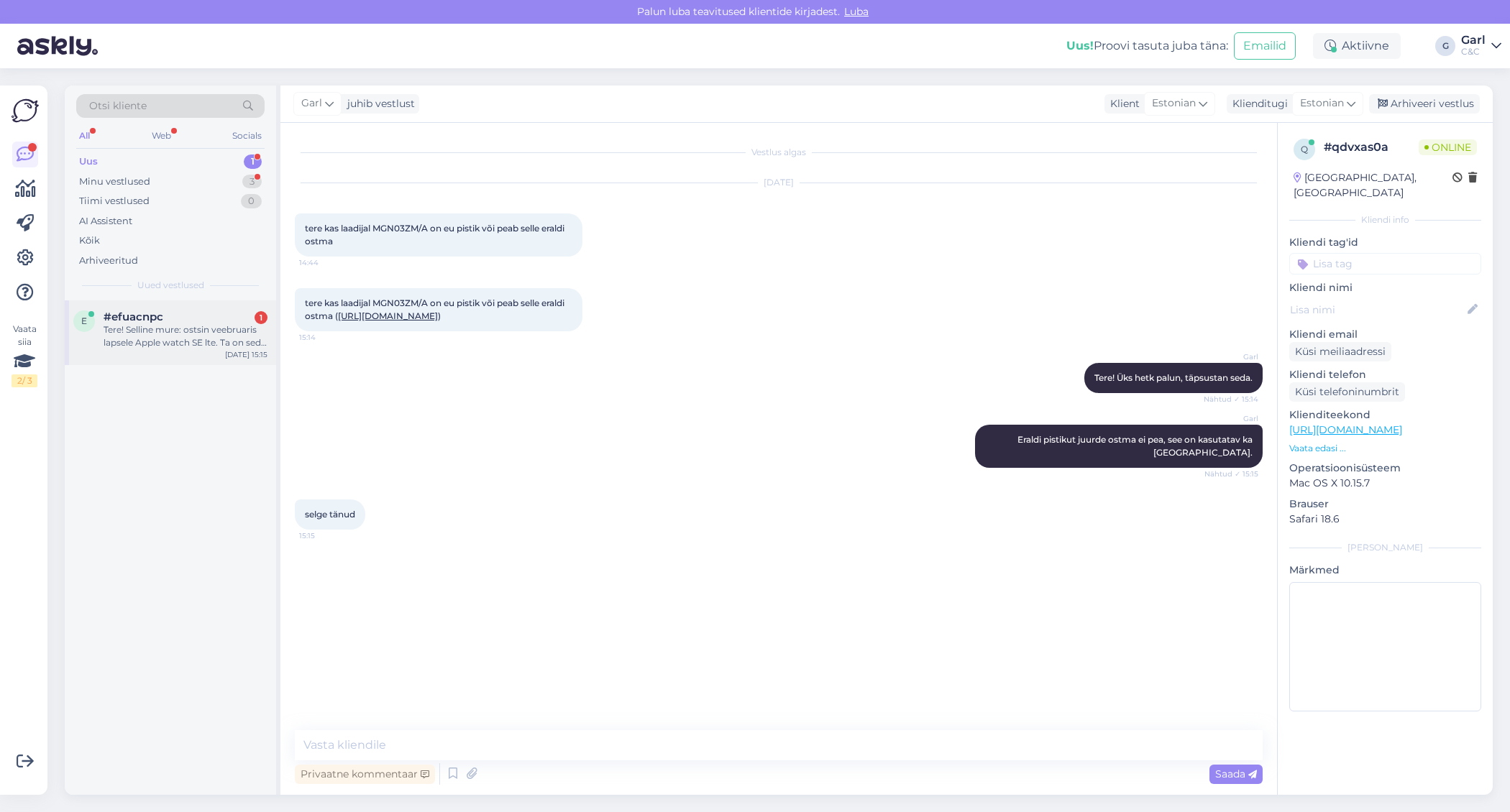
click at [204, 351] on div "e #efuacnpc 1 Tere! Selline mure: ostsin veebruaris lapsele Apple watch SE lte.…" at bounding box center [170, 333] width 211 height 64
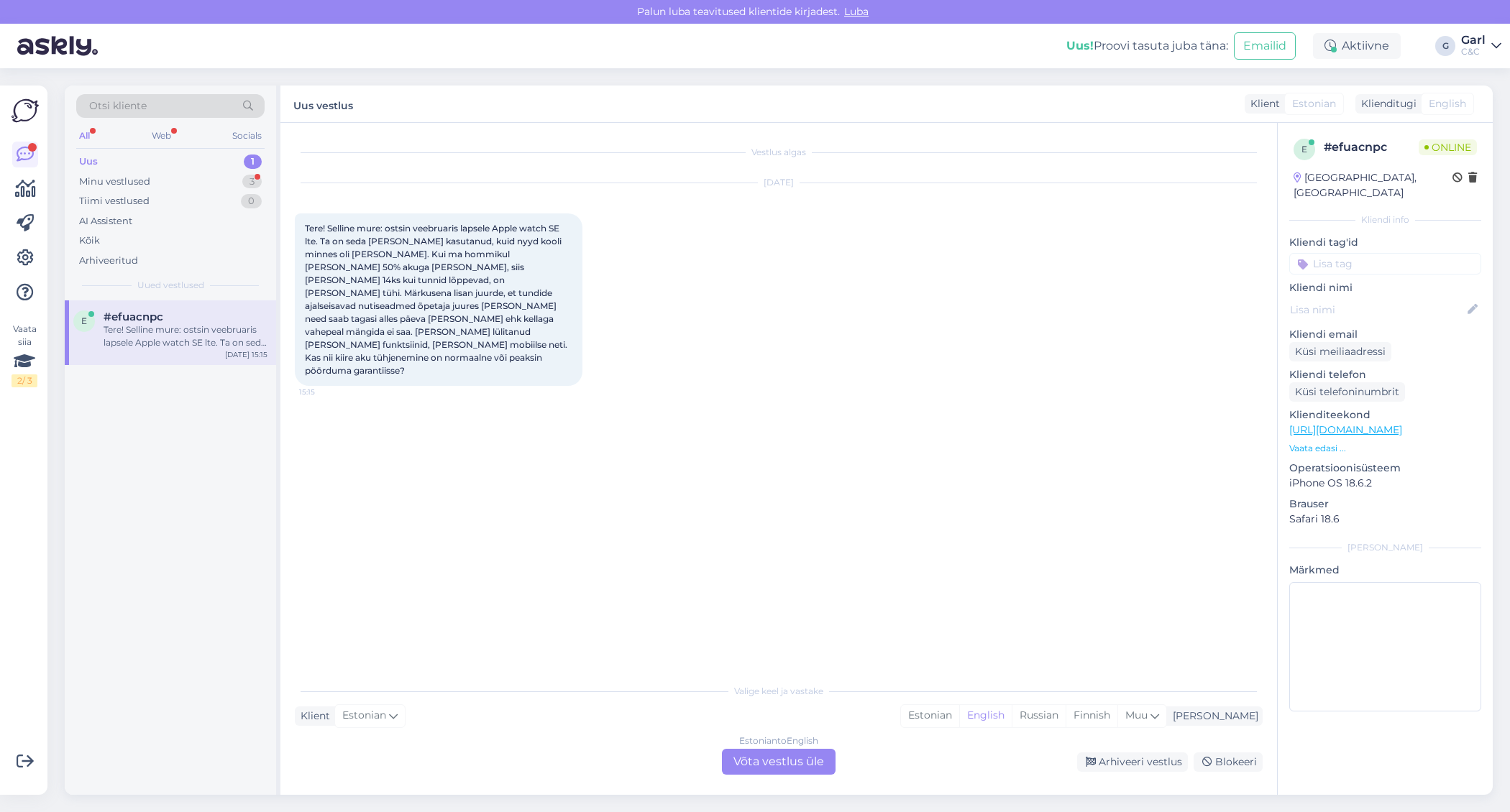
click at [555, 490] on div "Vestlus algas Sep 8 2025 Tere! Selline mure: ostsin veebruaris lapsele Apple wa…" at bounding box center [785, 400] width 981 height 526
click at [194, 175] on div "Minu vestlused 3" at bounding box center [170, 182] width 188 height 20
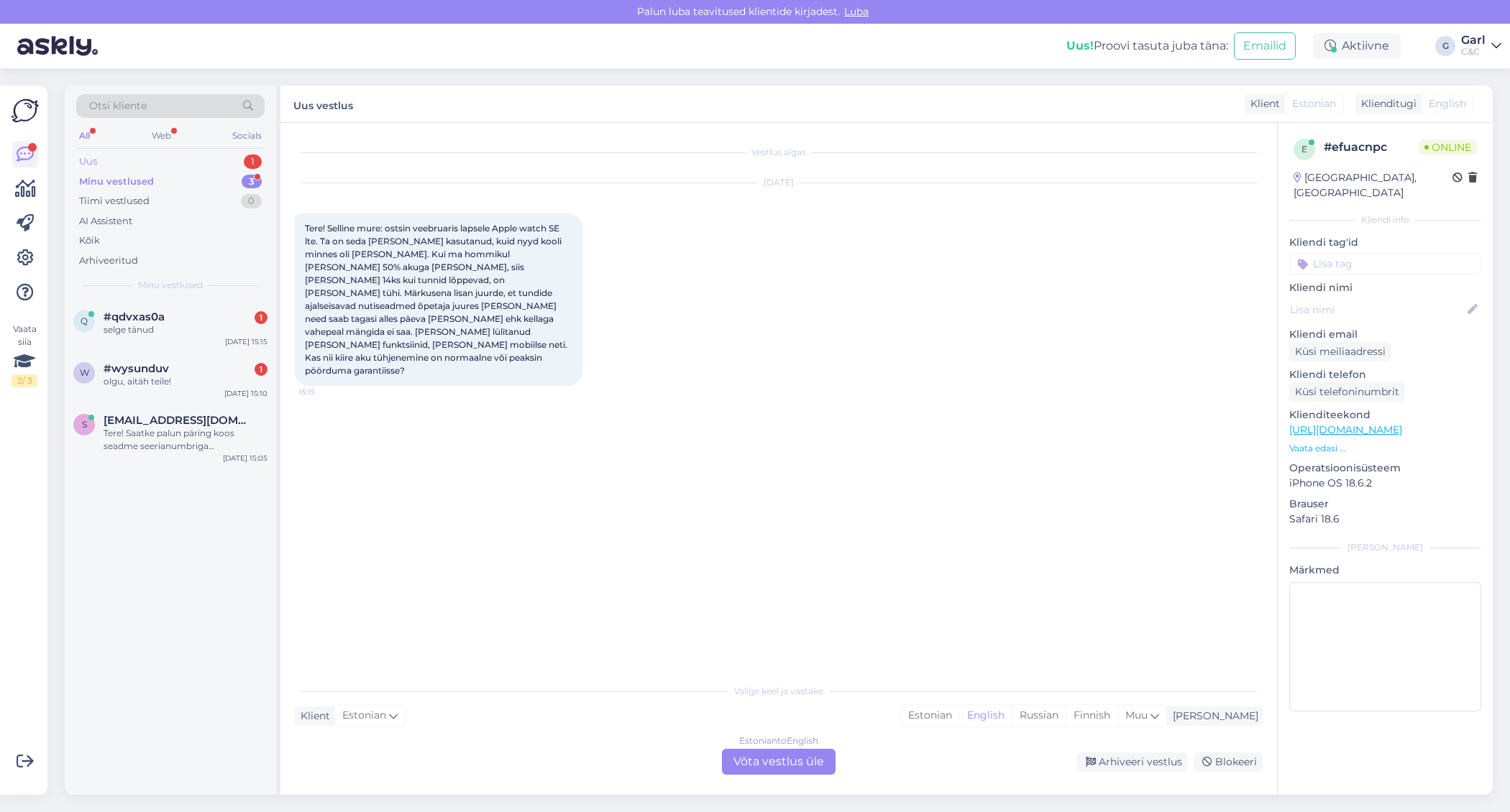
click at [190, 154] on div "Uus 1" at bounding box center [170, 162] width 188 height 20
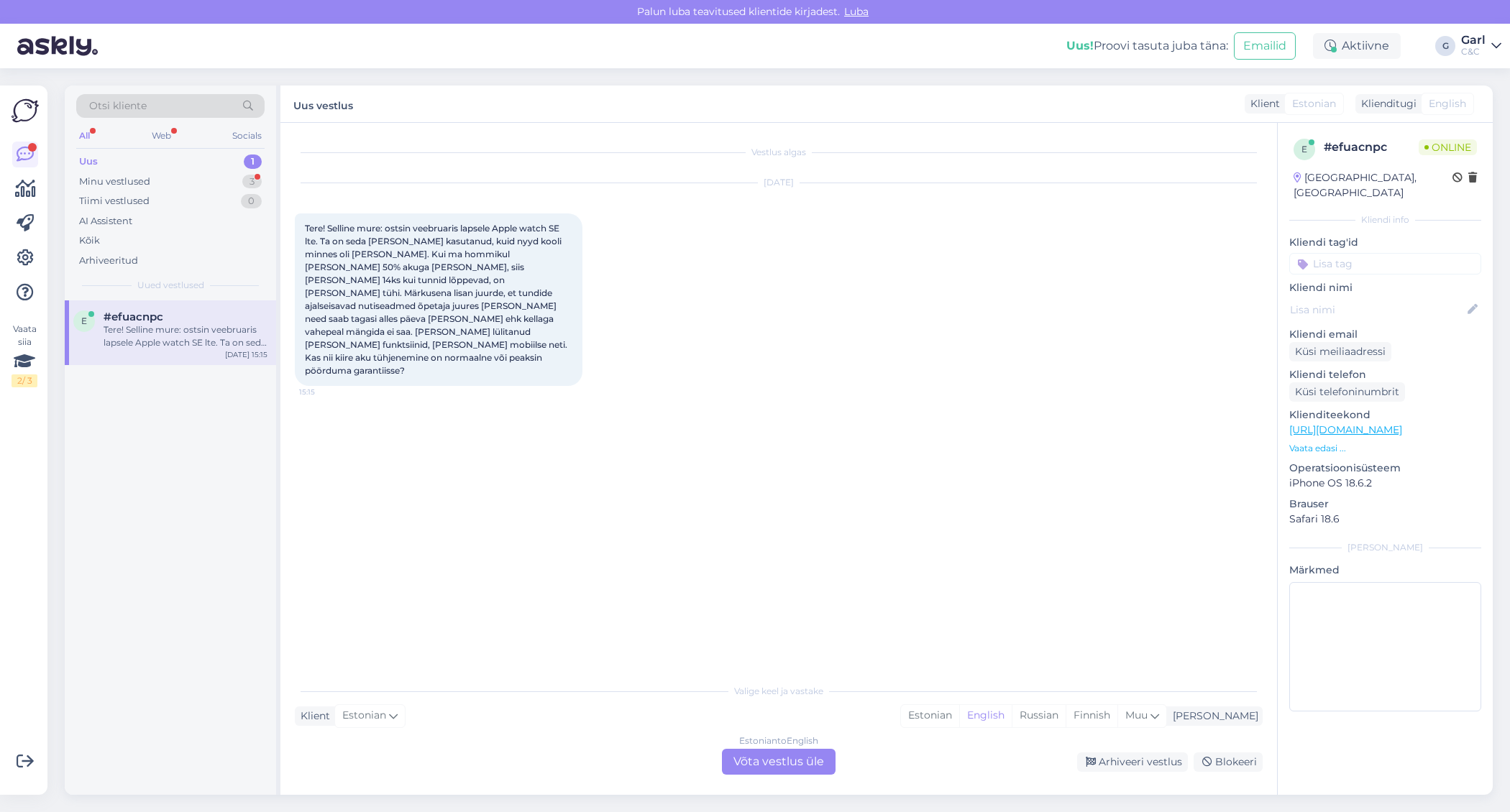
click at [540, 363] on div "Sep 8 2025 Tere! Selline mure: ostsin veebruaris lapsele Apple watch SE lte. Ta…" at bounding box center [778, 284] width 968 height 234
drag, startPoint x: 395, startPoint y: 242, endPoint x: 436, endPoint y: 273, distance: 51.4
click at [436, 273] on span "Tere! Selline mure: ostsin veebruaris lapsele Apple watch SE lte. Ta on seda vä…" at bounding box center [437, 299] width 265 height 153
click at [436, 273] on div "Tere! Selline mure: ostsin veebruaris lapsele Apple watch SE lte. Ta on seda vä…" at bounding box center [438, 299] width 288 height 173
click at [959, 726] on div "Estonian" at bounding box center [929, 716] width 58 height 21
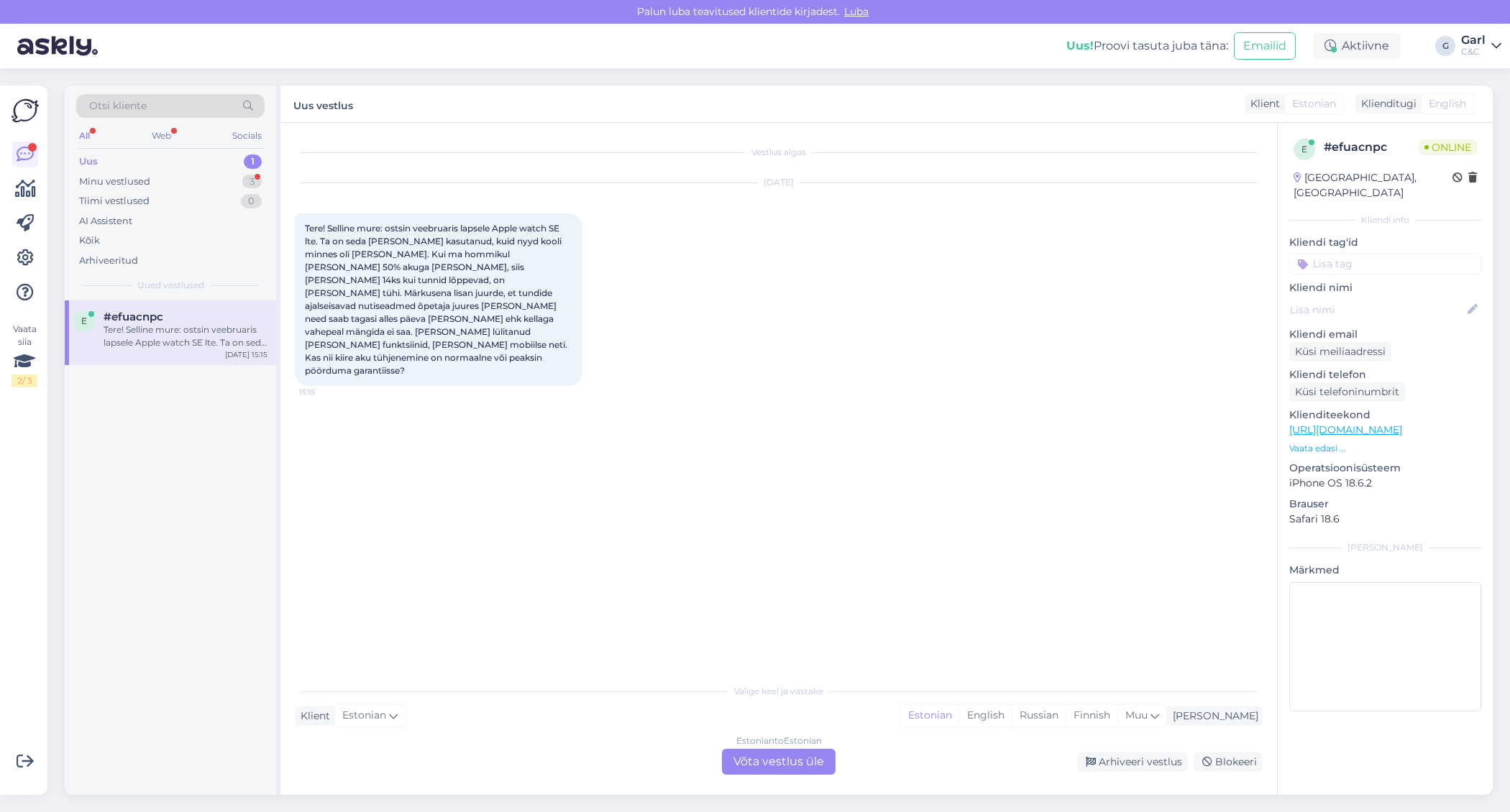
click at [816, 755] on div "Estonian to Estonian Võta vestlus üle" at bounding box center [779, 761] width 114 height 26
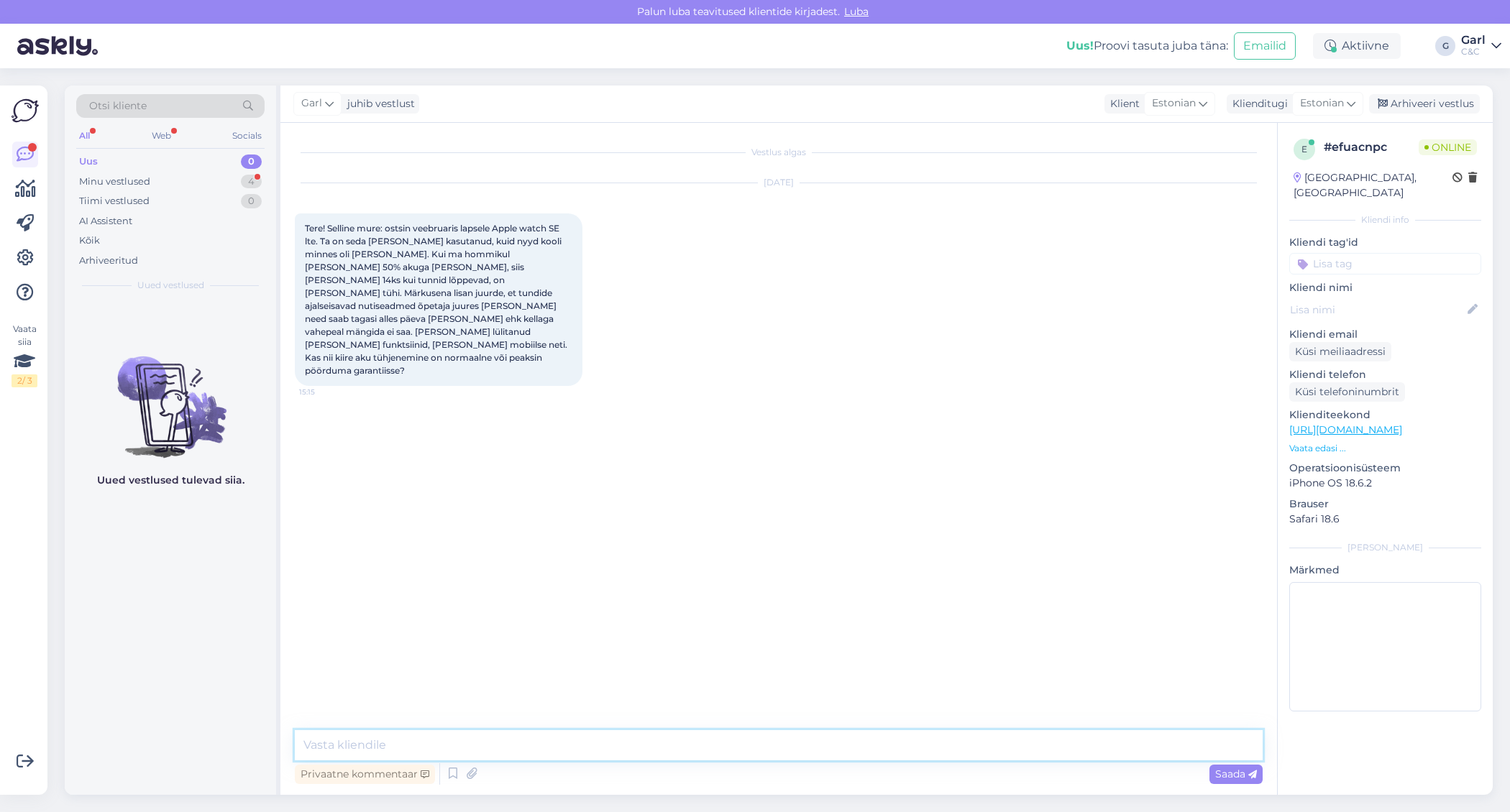
click at [799, 735] on textarea at bounding box center [778, 745] width 968 height 30
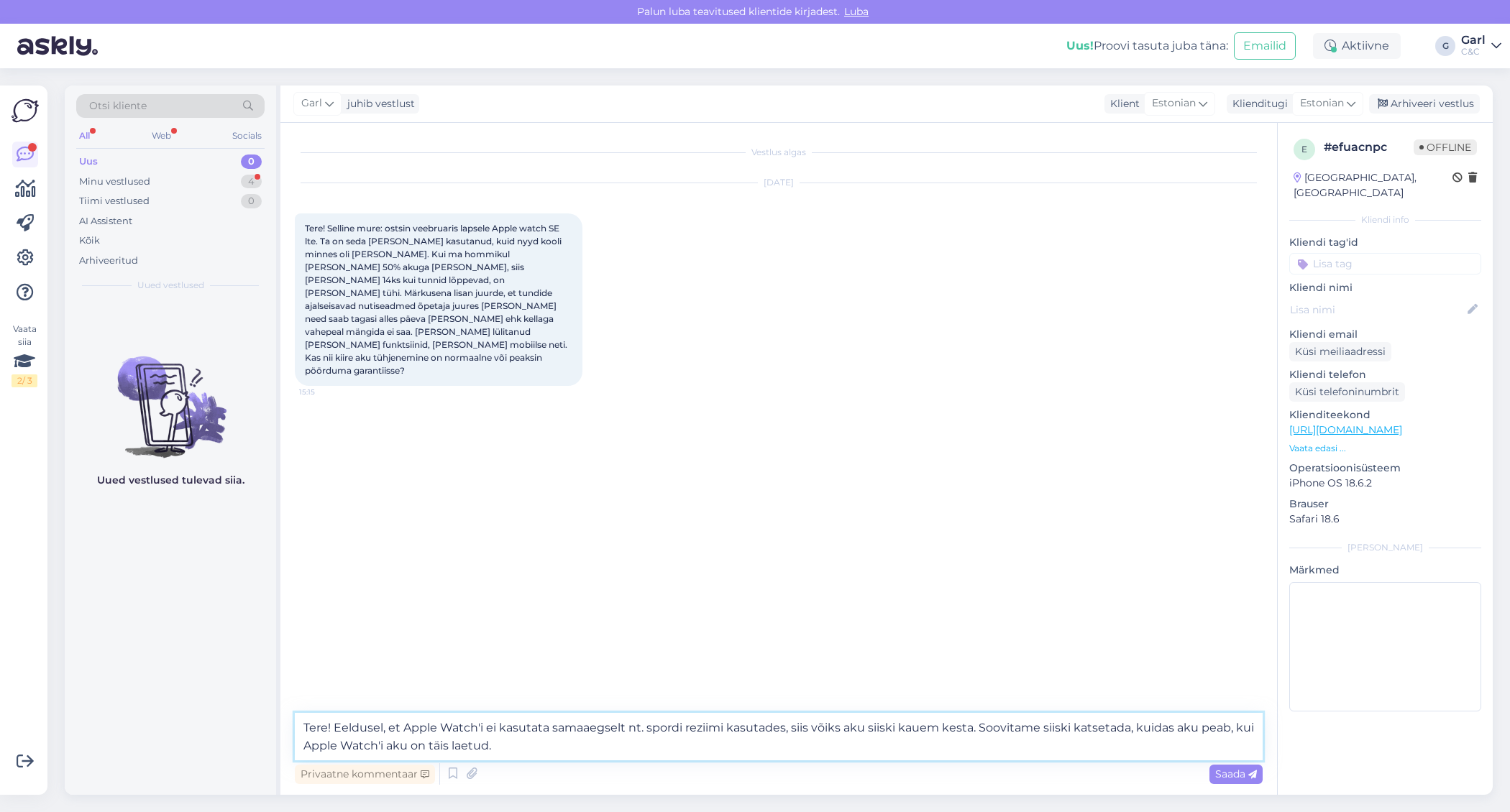
type textarea "Tere! Eeldusel, et Apple Watch'i ei kasutata samaaegselt nt. spordi reziimi kas…"
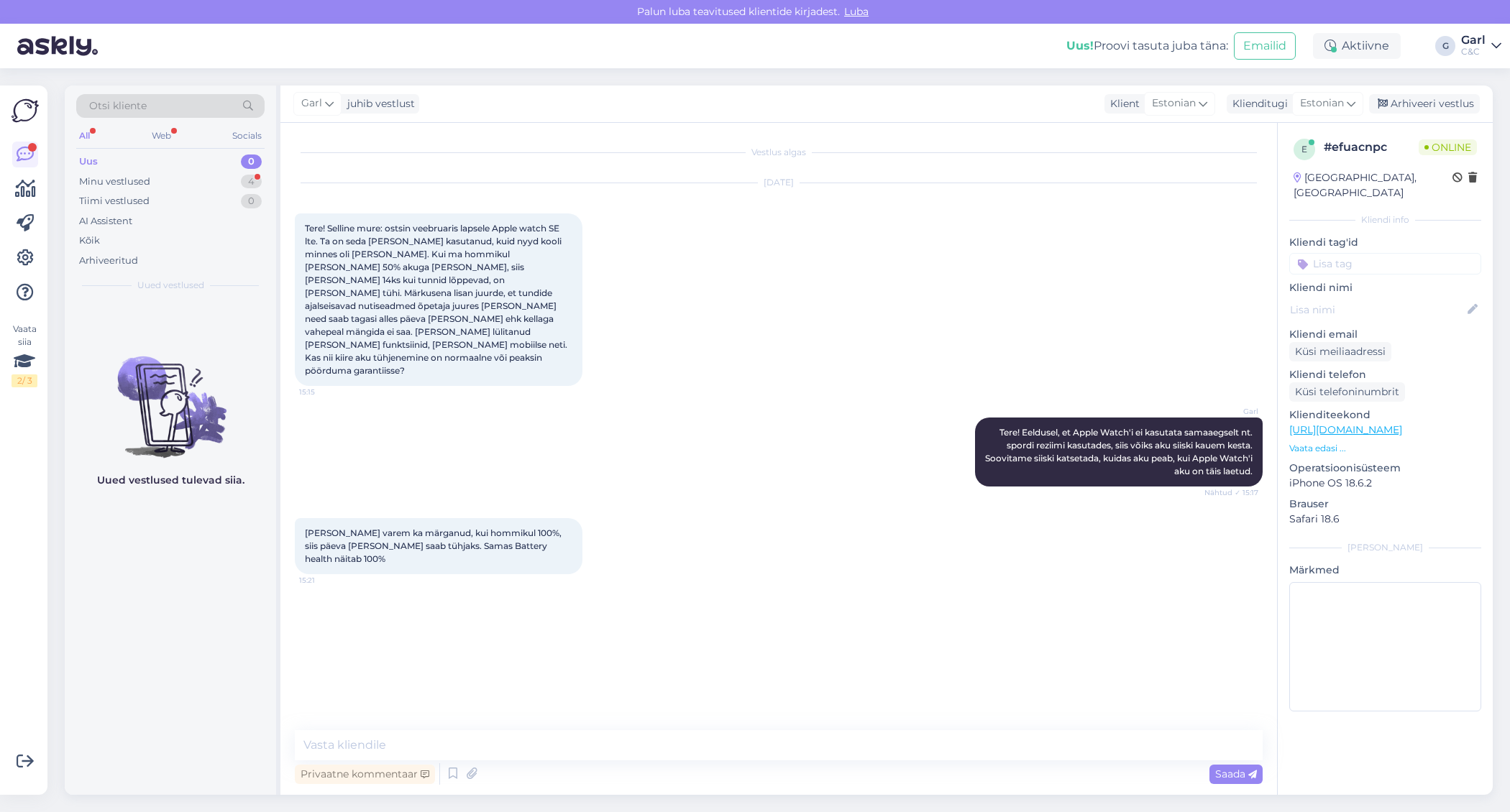
click at [555, 728] on div "Vestlus algas Sep 8 2025 Tere! Selline mure: ostsin veebruaris lapsele Apple wa…" at bounding box center [778, 459] width 997 height 672
click at [545, 738] on textarea at bounding box center [778, 745] width 968 height 30
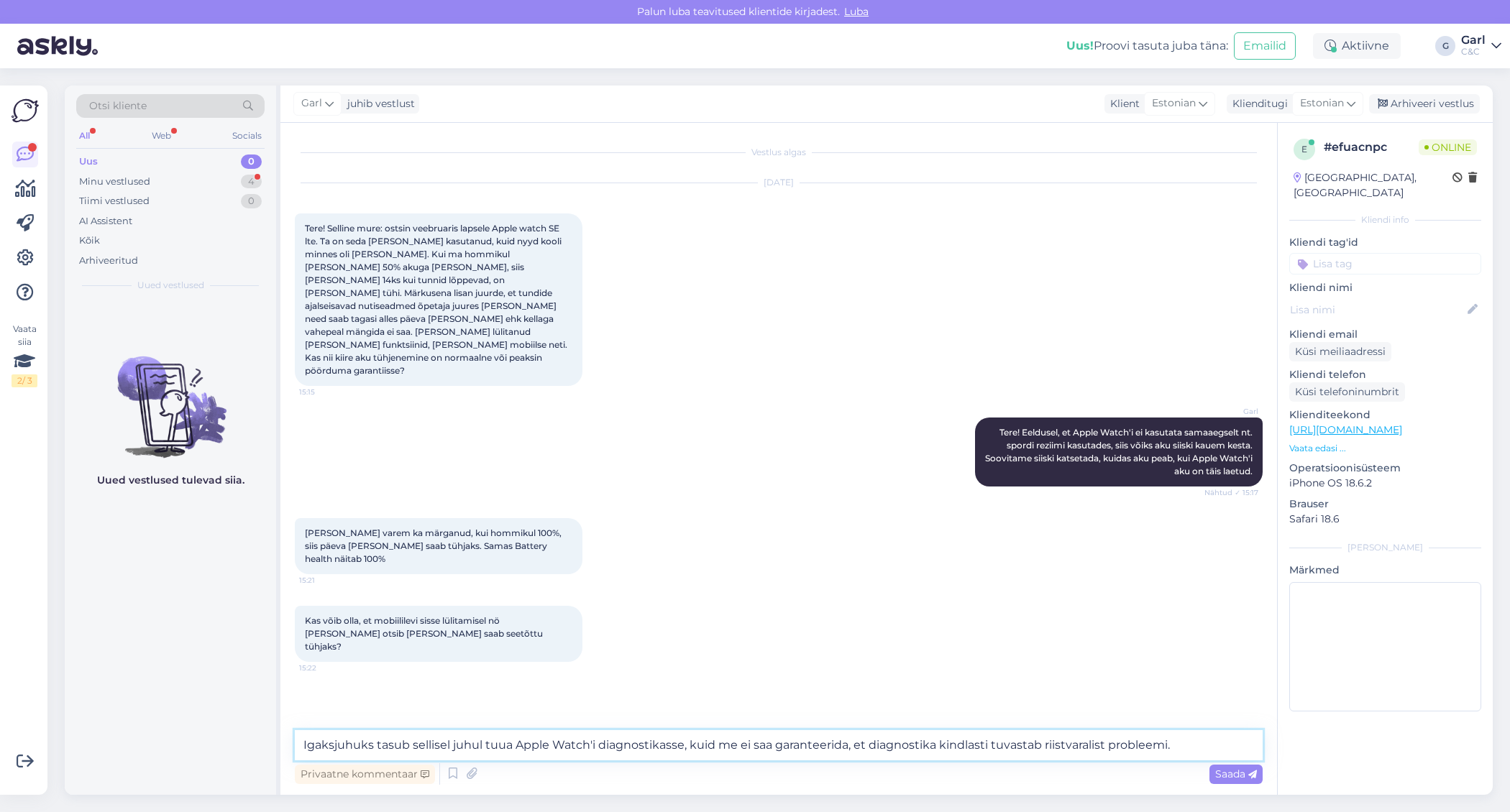
type textarea "Igaksjuhuks tasub sellisel juhul tuua Apple Watch'i diagnostikasse, kuid me ei …"
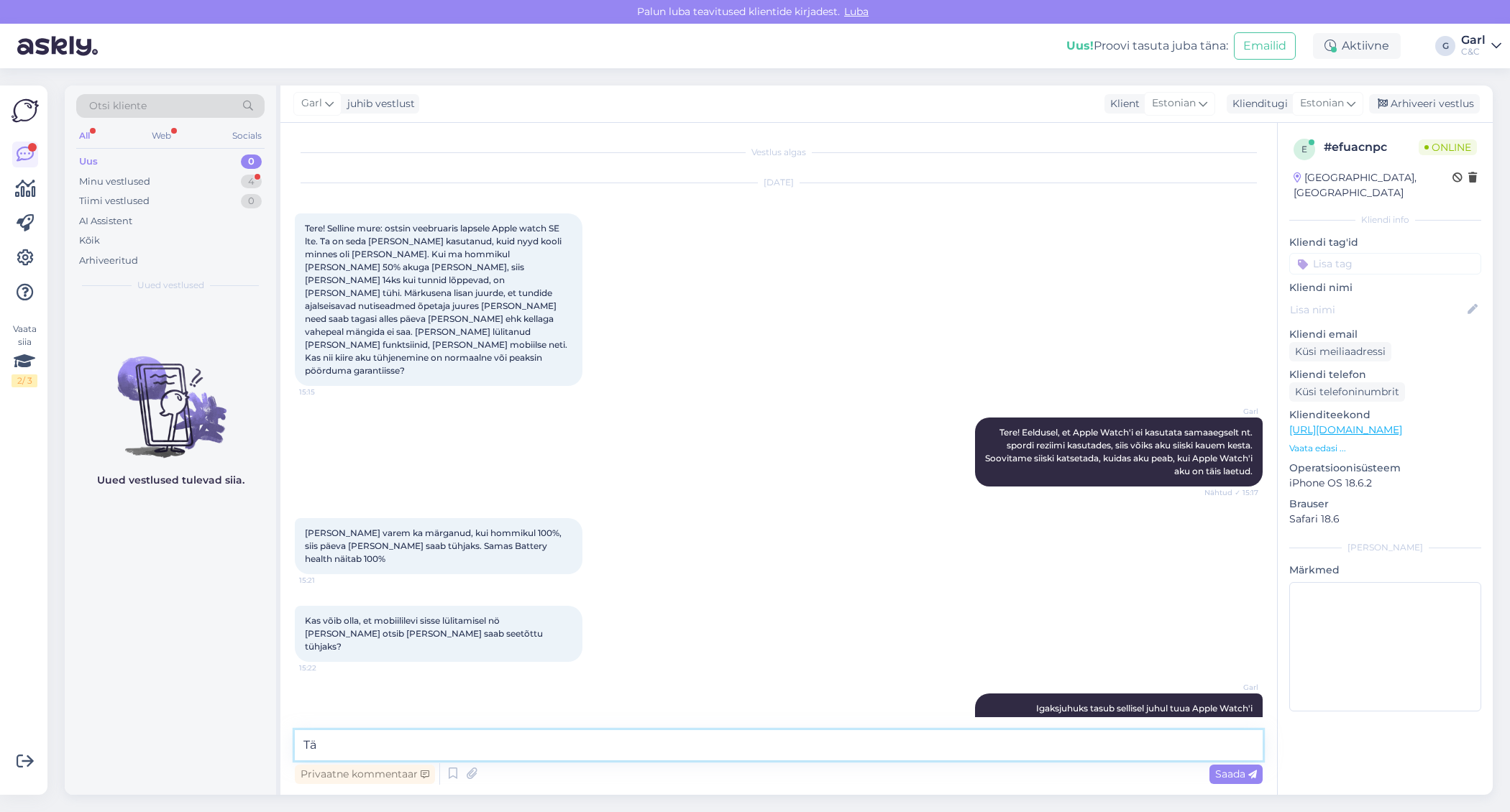
type textarea "T"
click at [446, 770] on icon at bounding box center [453, 773] width 17 height 21
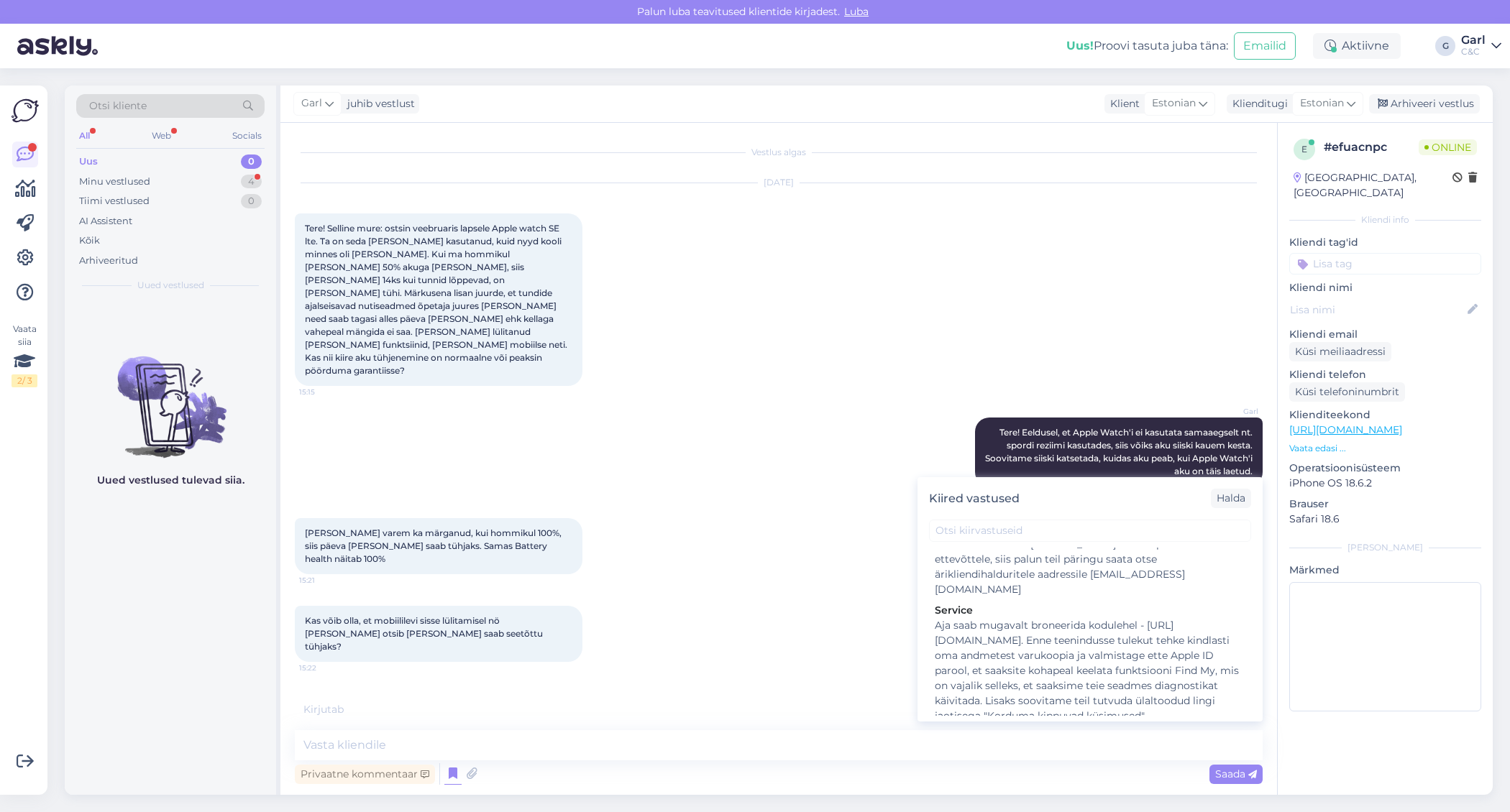
scroll to position [2236, 0]
click at [1096, 738] on div "Hooldusesse saab aega broneerida kodulehel - https://cec.ee/hooldus. Enne hoold…" at bounding box center [1090, 783] width 311 height 91
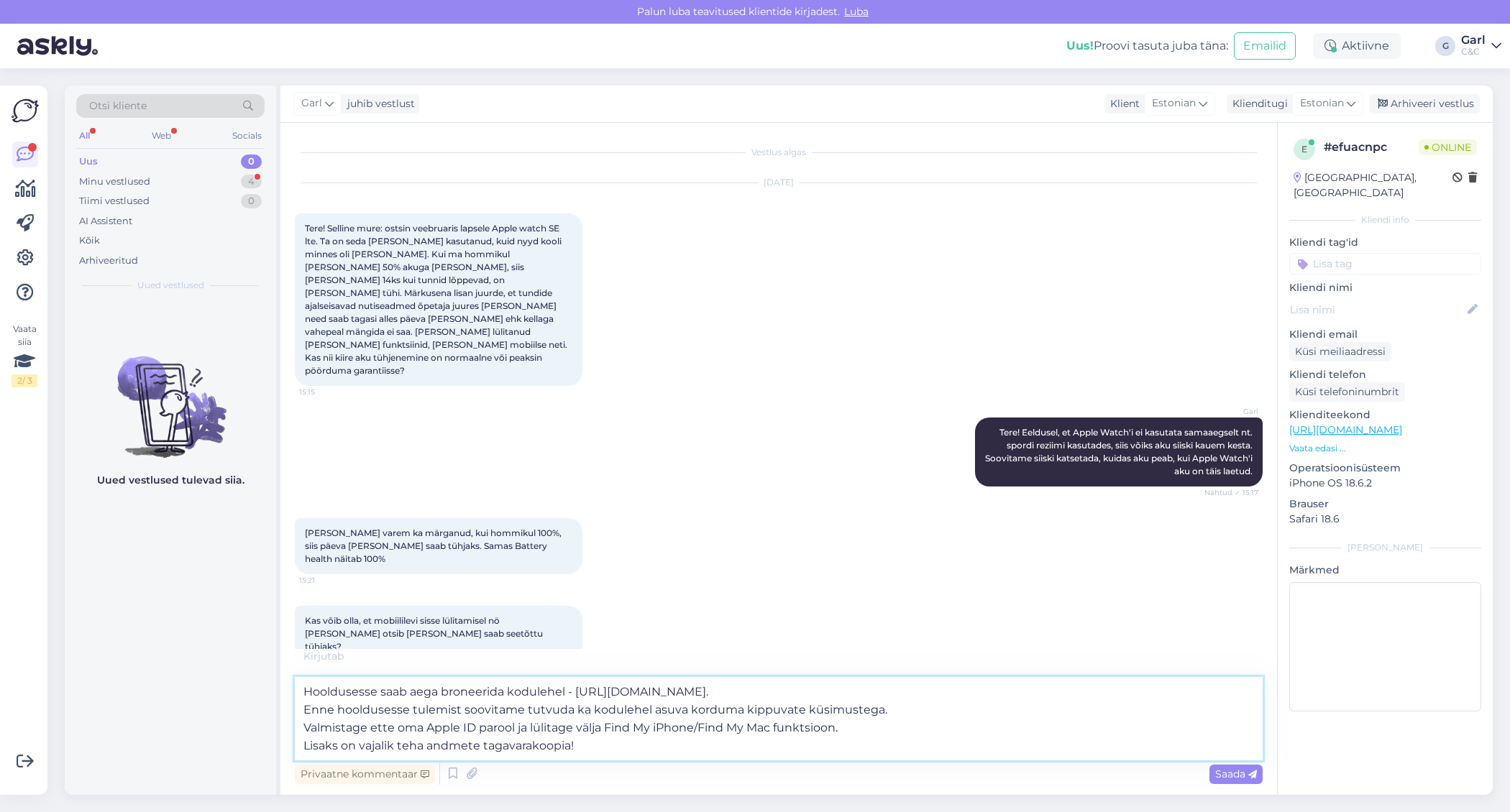
click at [693, 732] on textarea "Hooldusesse saab aega broneerida kodulehel - https://cec.ee/hooldus. Enne hoold…" at bounding box center [778, 718] width 968 height 84
click at [693, 745] on textarea "Hooldusesse saab aega broneerida kodulehel - https://cec.ee/hooldus. Enne hoold…" at bounding box center [778, 718] width 968 height 84
type textarea "Hooldusesse saab aega broneerida kodulehel - https://cec.ee/hooldus. Enne hoold…"
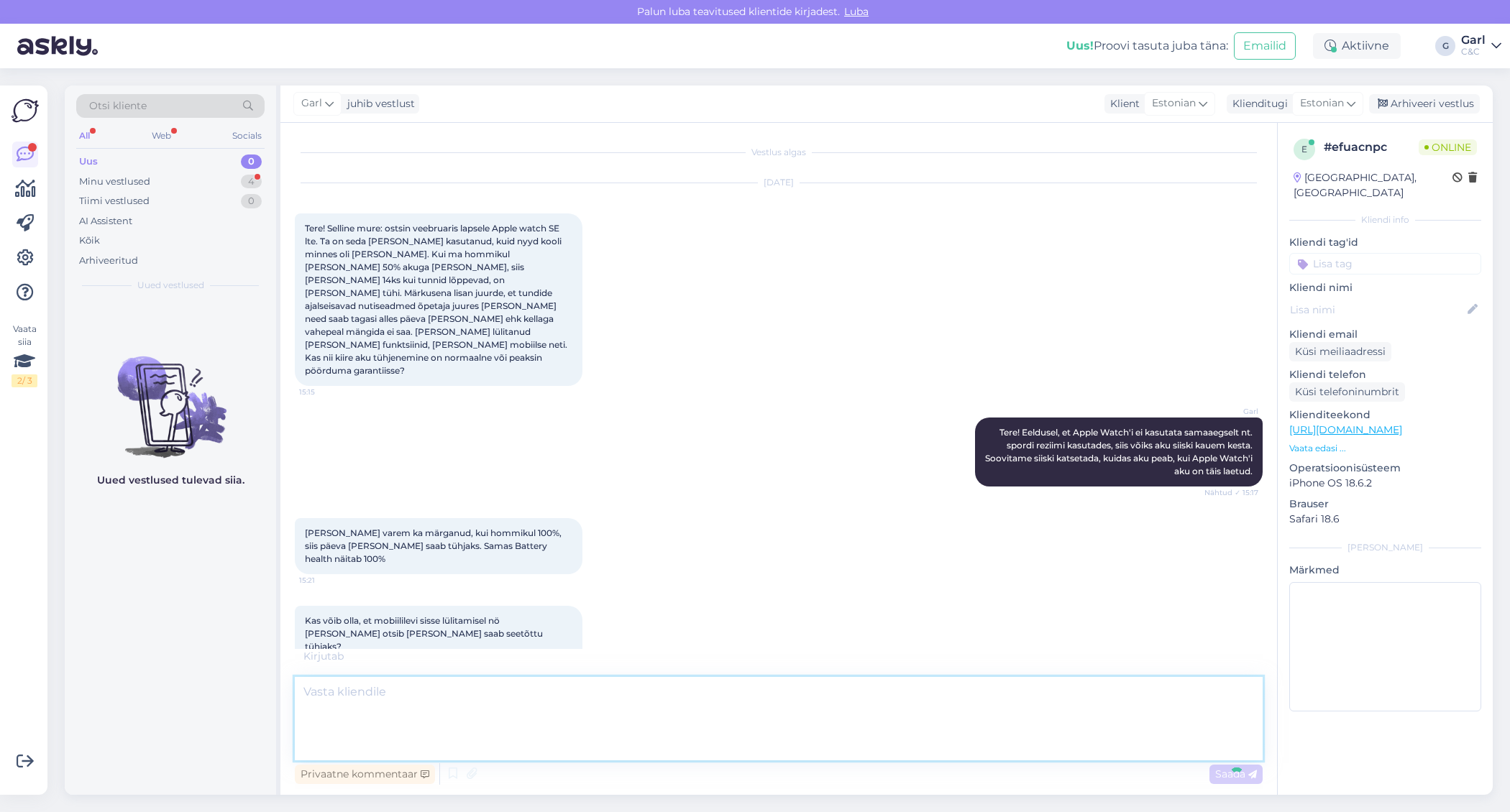
scroll to position [135, 0]
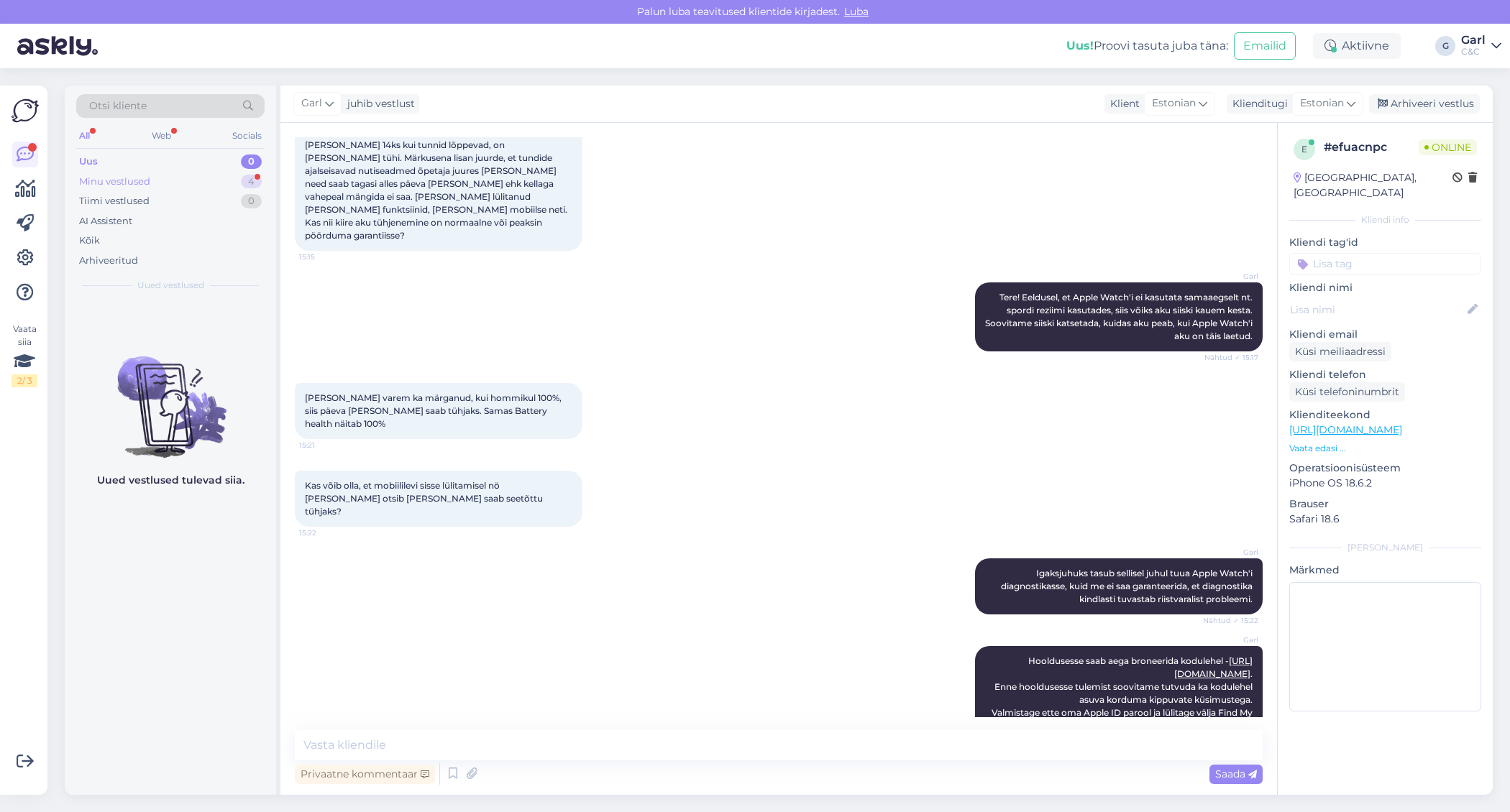
click at [254, 182] on div "4" at bounding box center [251, 182] width 21 height 15
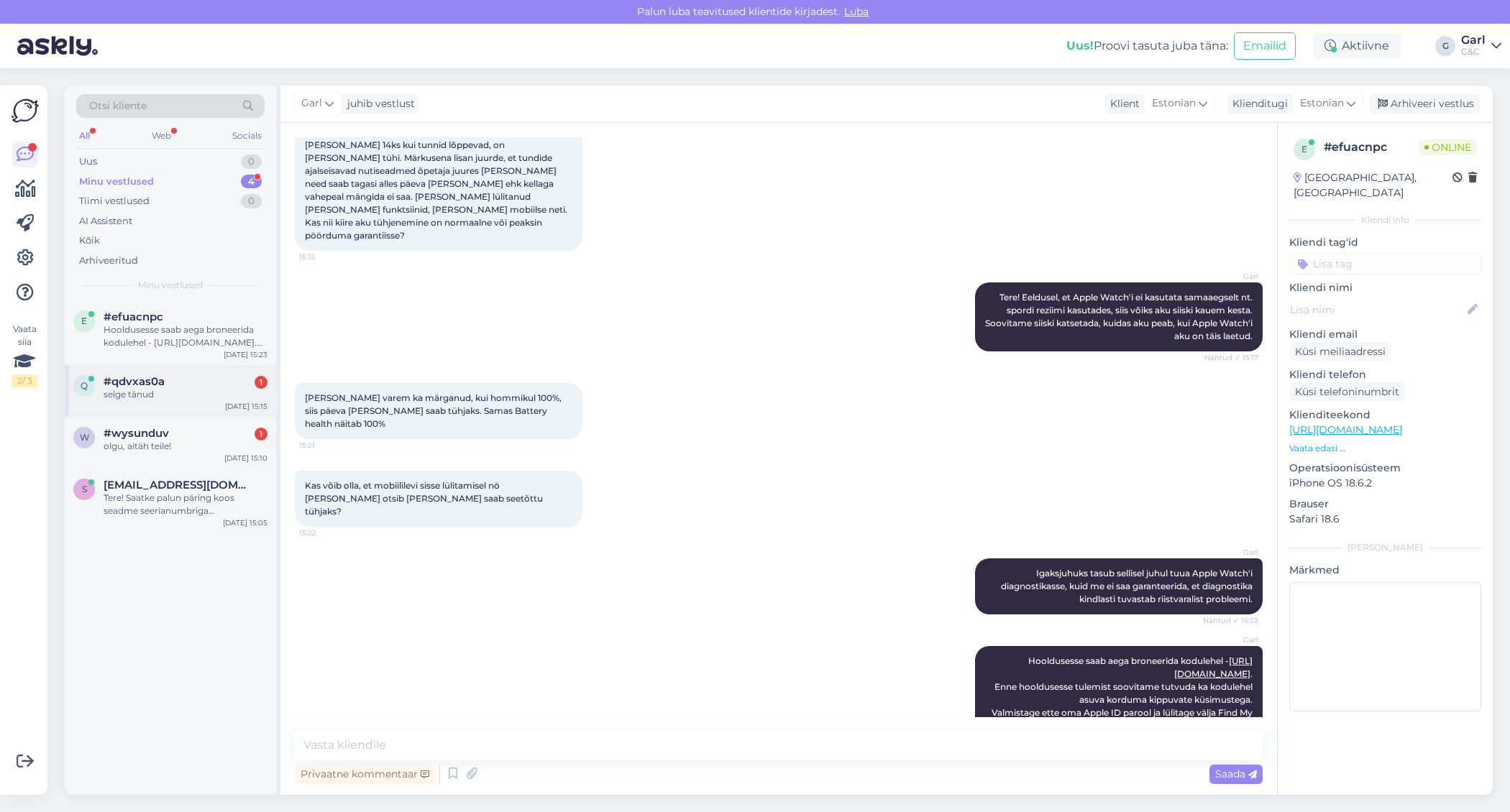
click at [219, 371] on div "q #qdvxas0a 1 selge tänud Sep 8 15:15" at bounding box center [170, 391] width 211 height 51
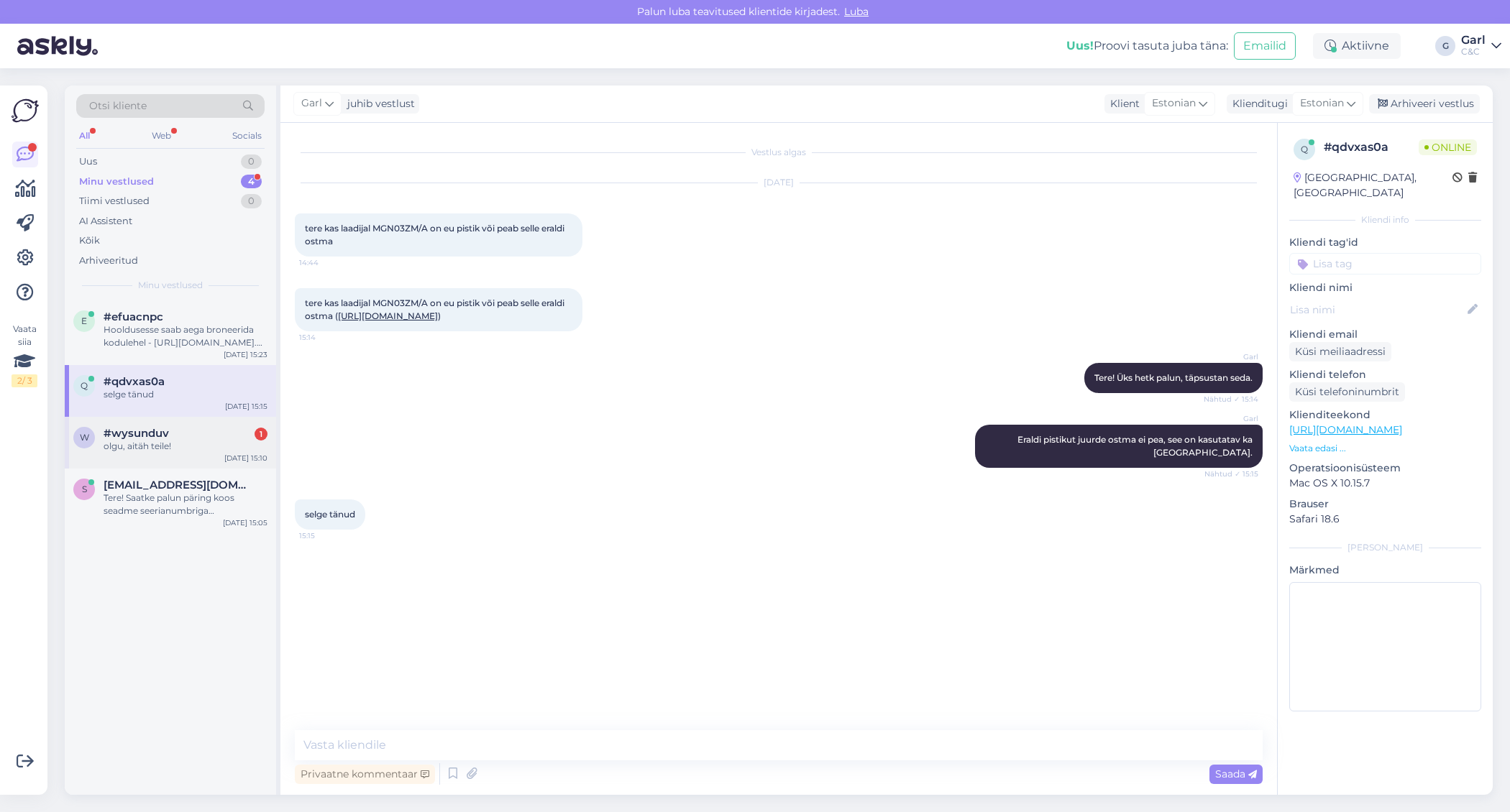
click at [219, 432] on div "#wysunduv 1" at bounding box center [186, 434] width 164 height 13
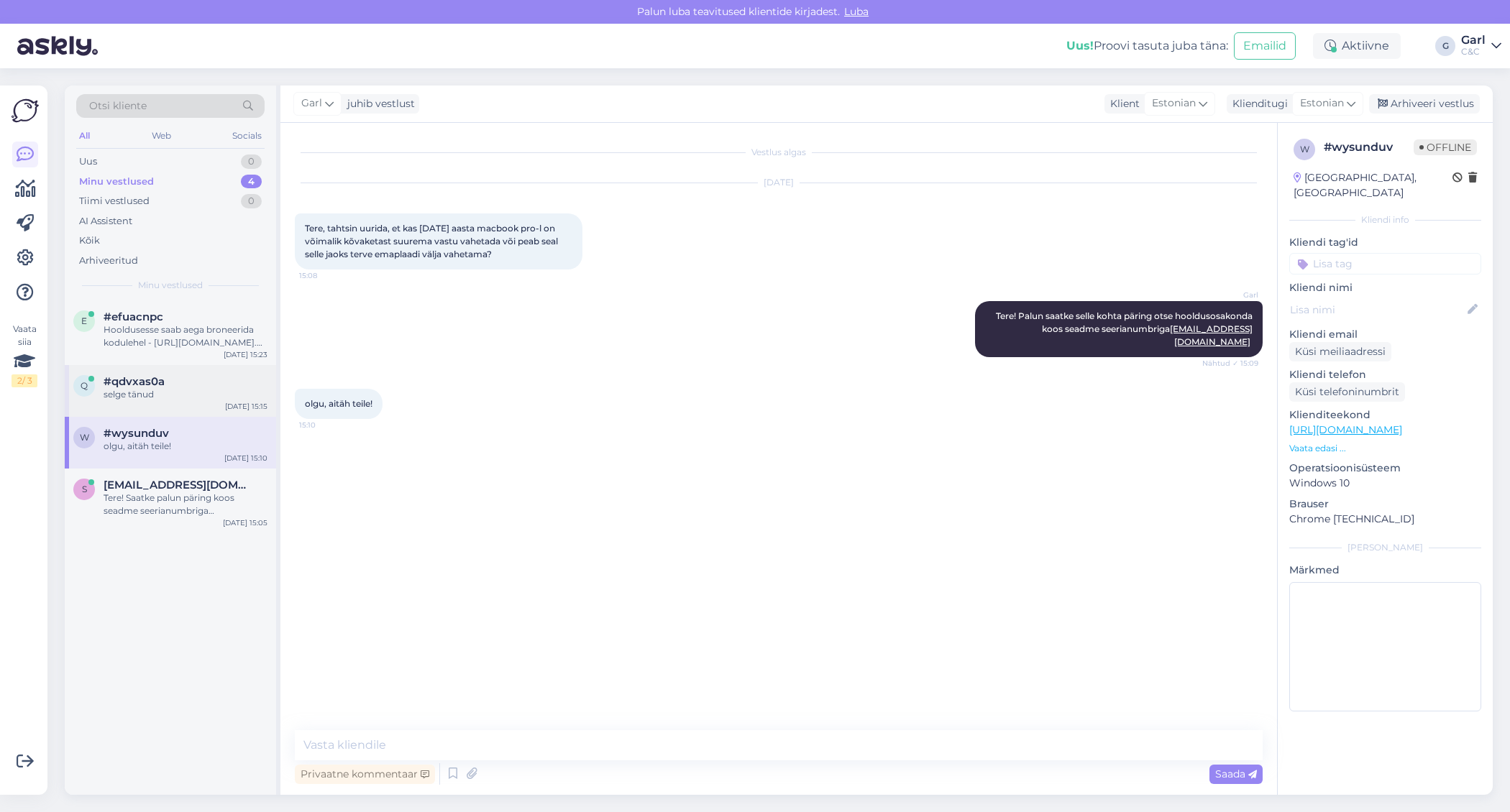
click at [211, 389] on div "selge tänud" at bounding box center [186, 395] width 164 height 13
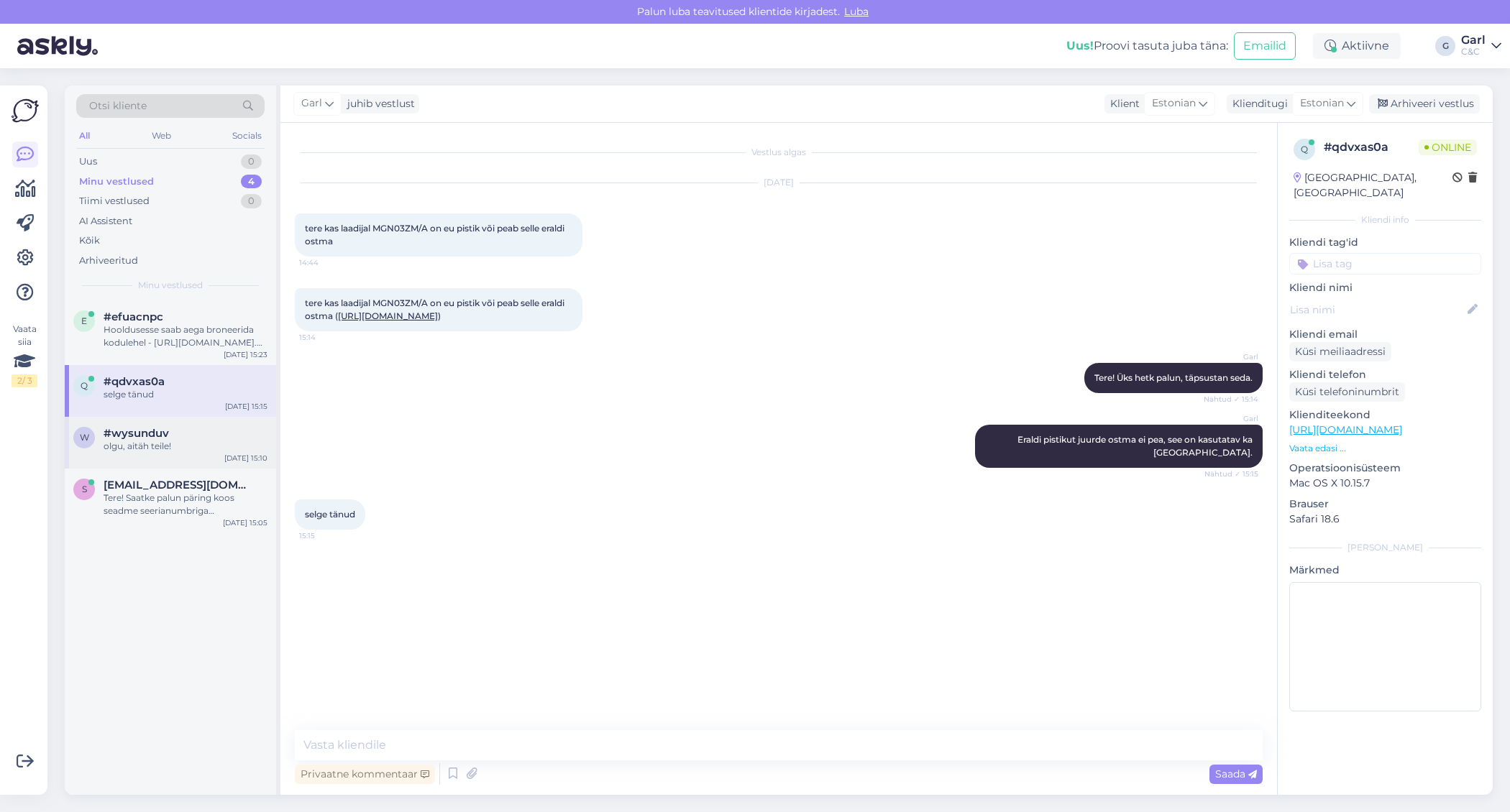
click at [204, 436] on div "#wysunduv" at bounding box center [186, 434] width 164 height 13
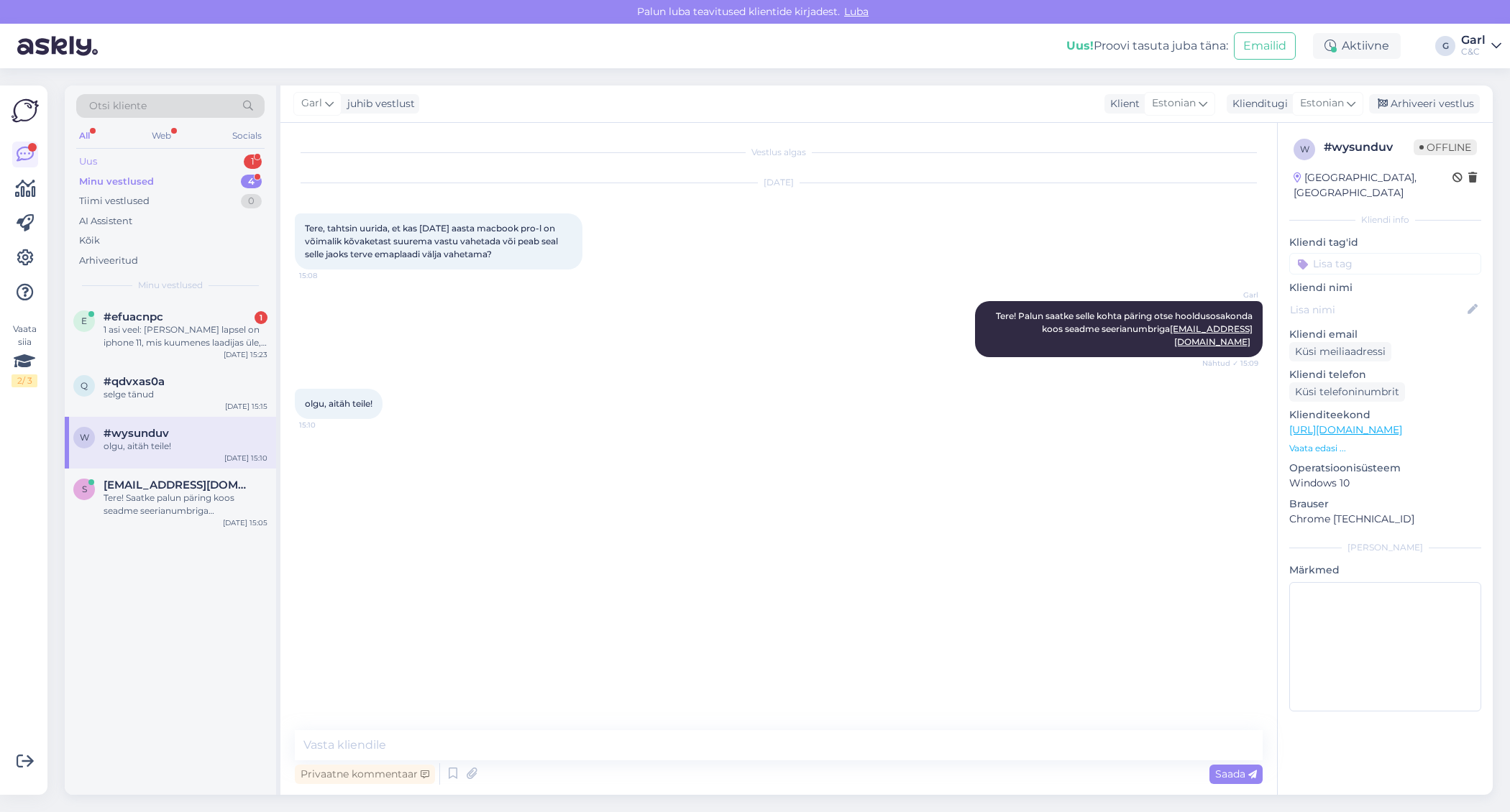
click at [164, 158] on div "Uus 1" at bounding box center [170, 162] width 188 height 20
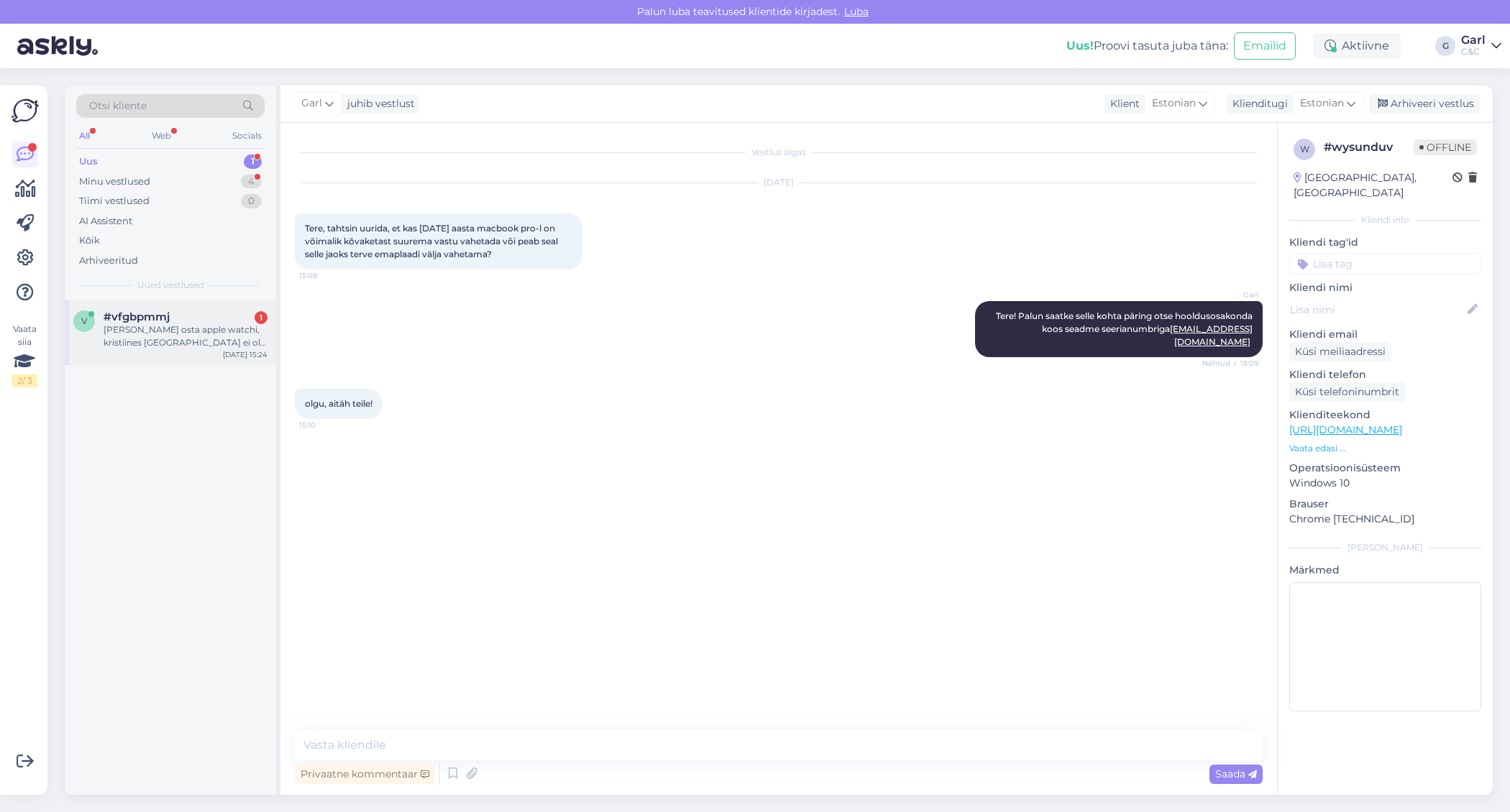
click at [206, 350] on div "v #vfgbpmmj 1 kui tahan osta apple watchi, kristiines laos ei ole aga tellida s…" at bounding box center [170, 333] width 211 height 64
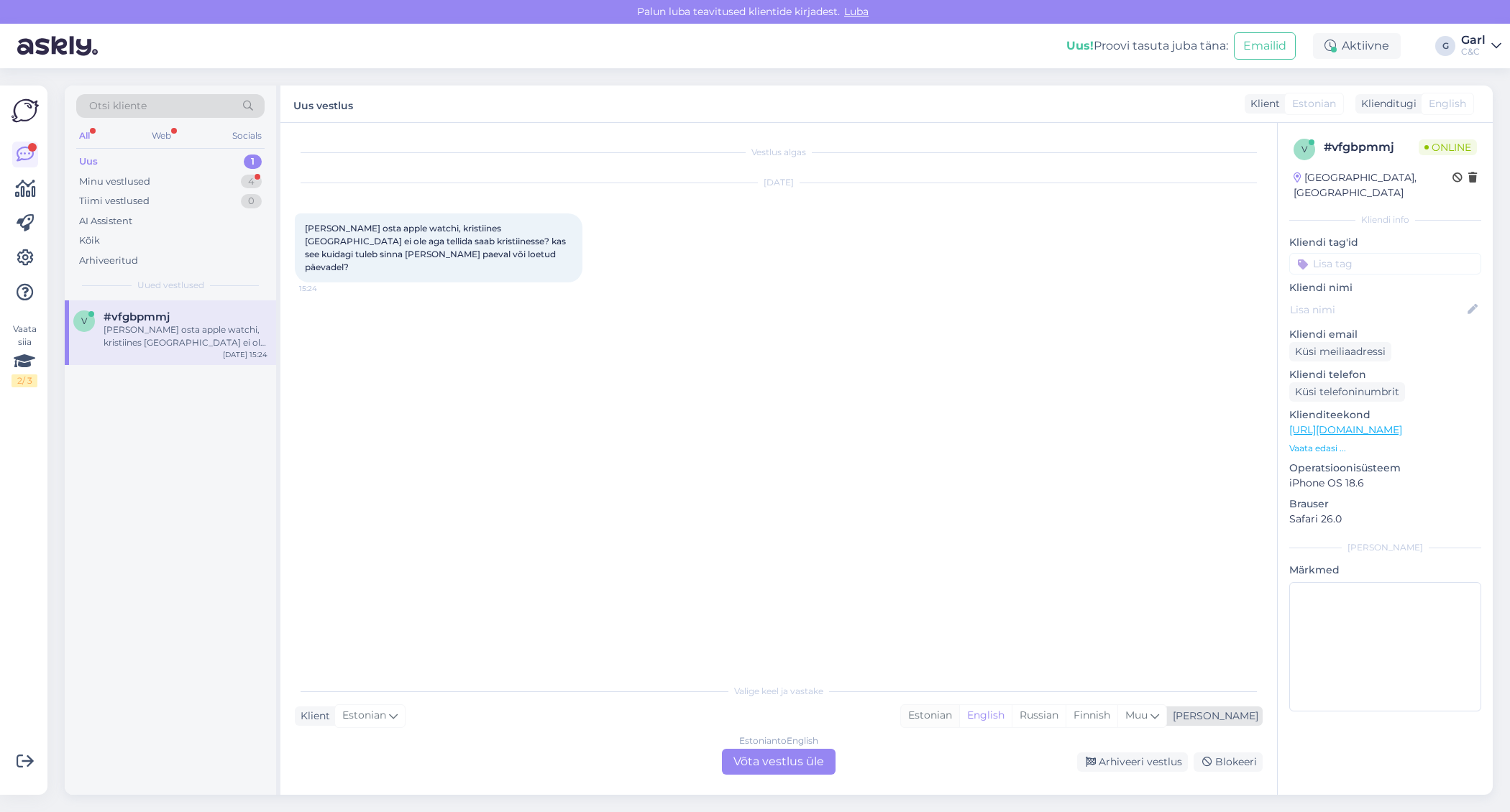
click at [959, 716] on div "Estonian" at bounding box center [929, 716] width 58 height 21
click at [756, 751] on div "Estonian to Estonian Võta vestlus üle" at bounding box center [779, 761] width 114 height 26
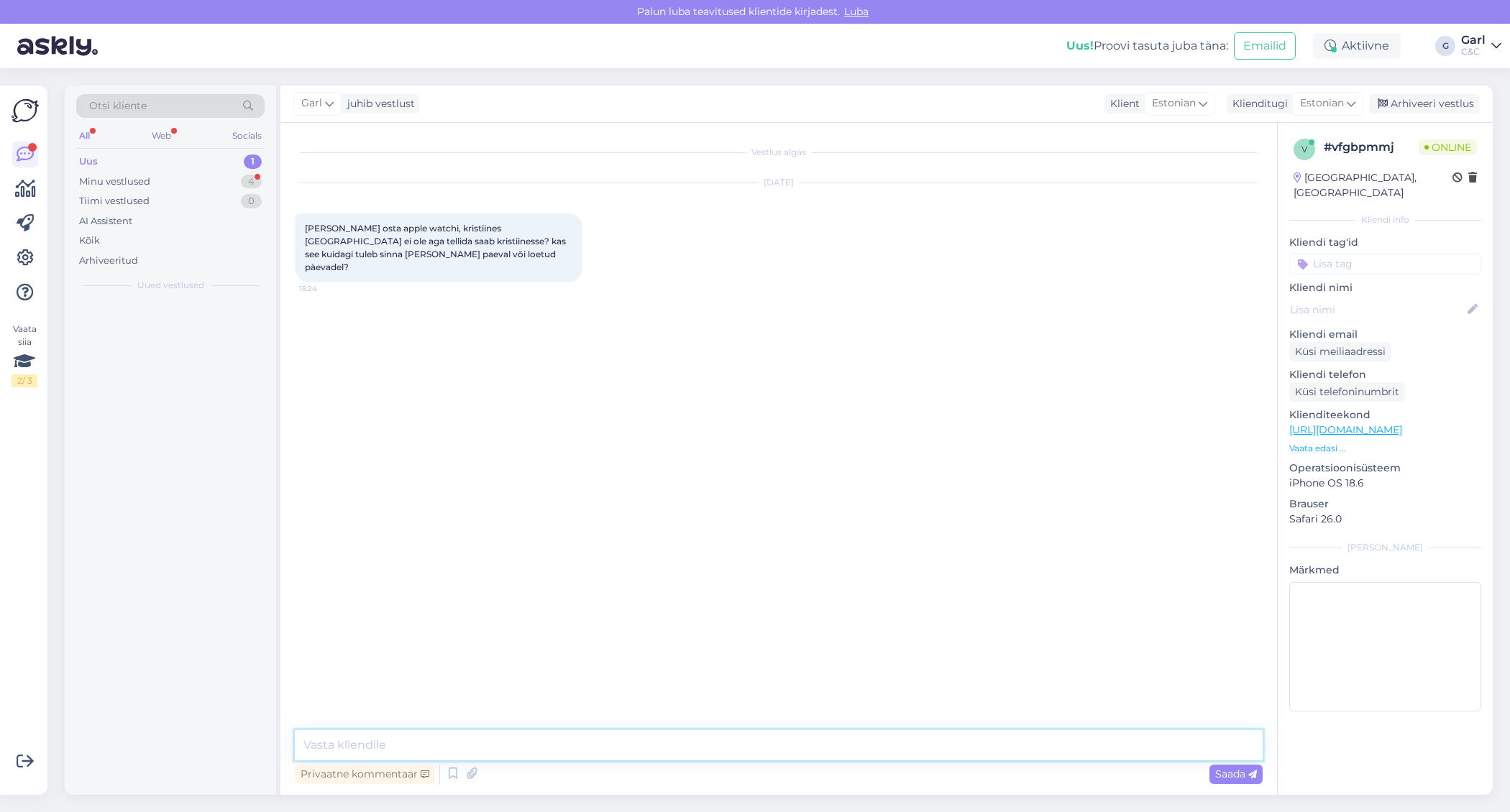
click at [756, 741] on textarea at bounding box center [778, 745] width 968 height 30
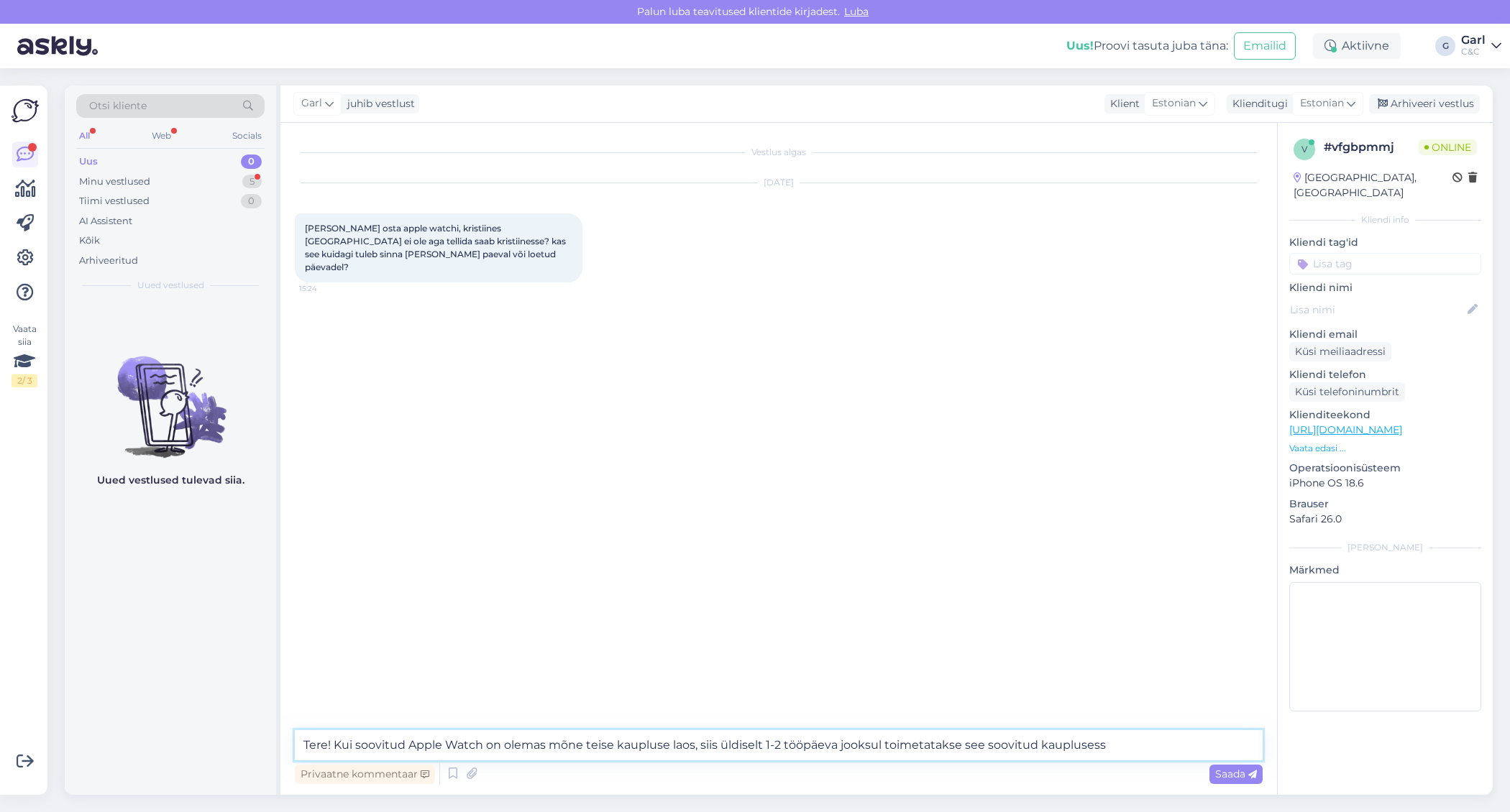
type textarea "Tere! Kui soovitud Apple Watch on olemas mõne teise kaupluse laos, siis üldisel…"
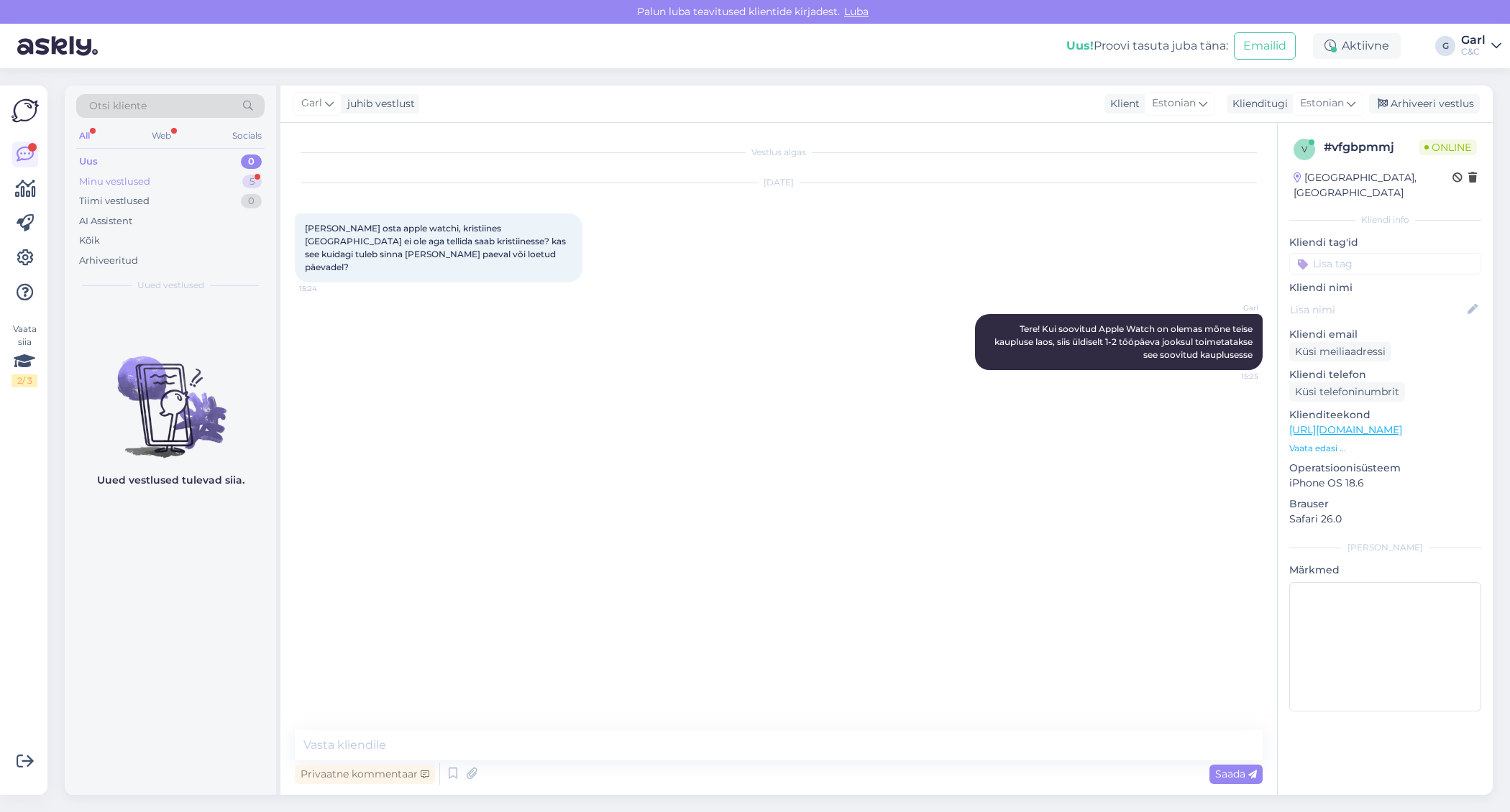
click at [156, 186] on div "Minu vestlused 5" at bounding box center [170, 182] width 188 height 20
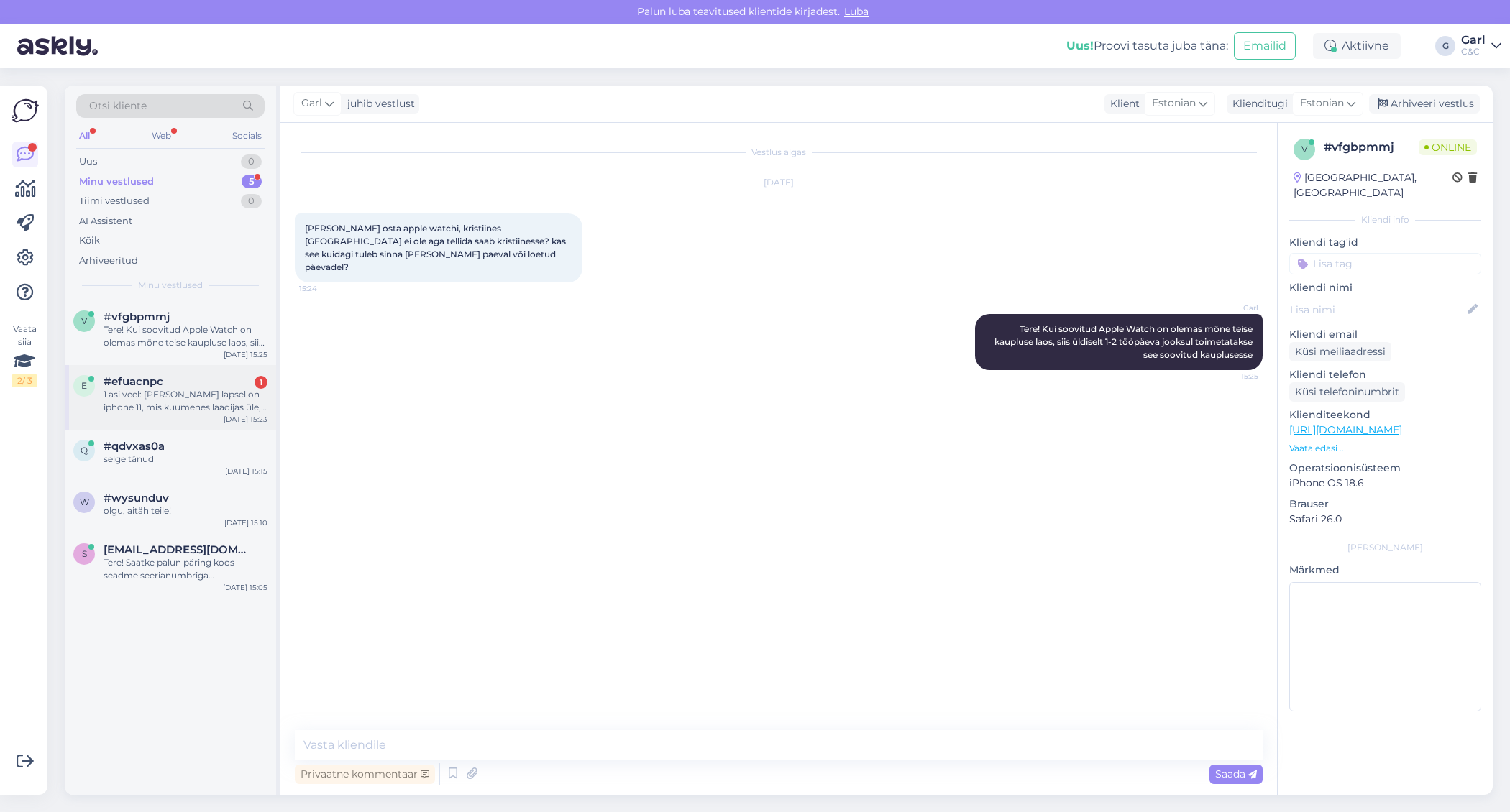
click at [205, 405] on div "1 asi veel: samal lapsel on iphone 11, mis kuumenes laadijas üle, läks safe mod…" at bounding box center [186, 401] width 164 height 26
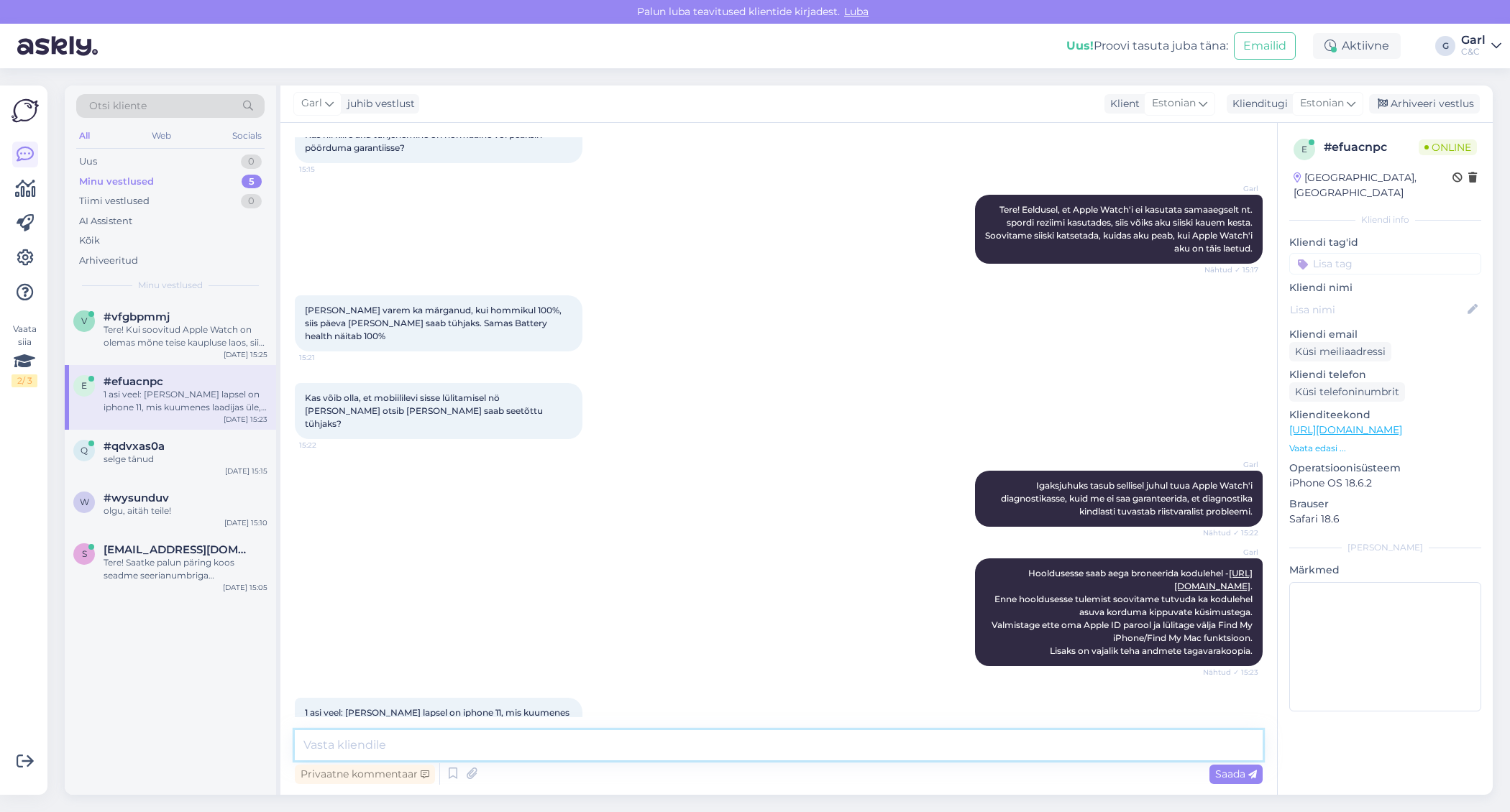
click at [647, 751] on textarea at bounding box center [778, 745] width 968 height 30
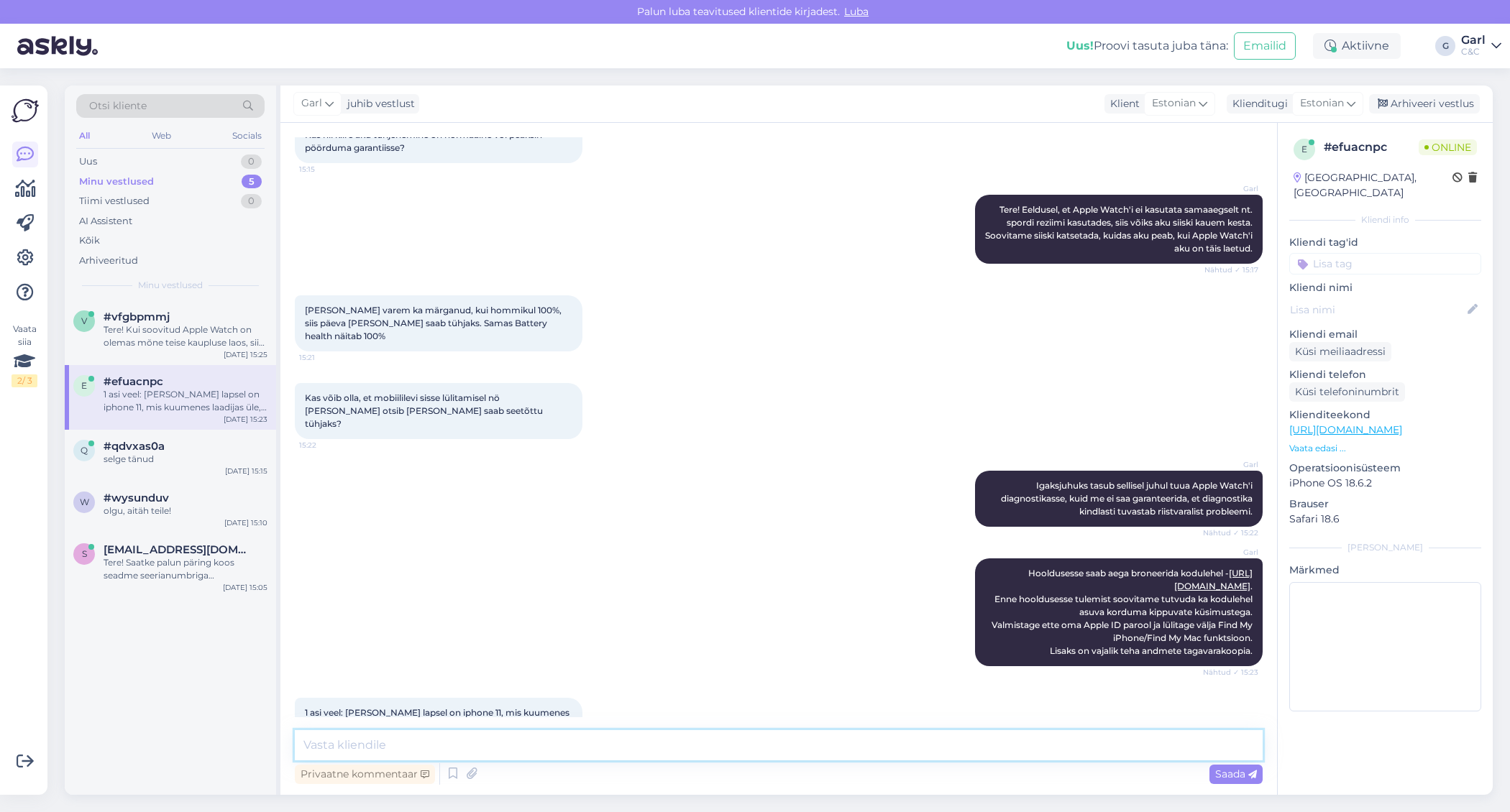
click at [647, 751] on textarea at bounding box center [778, 745] width 968 height 30
click at [643, 744] on textarea at bounding box center [778, 745] width 968 height 30
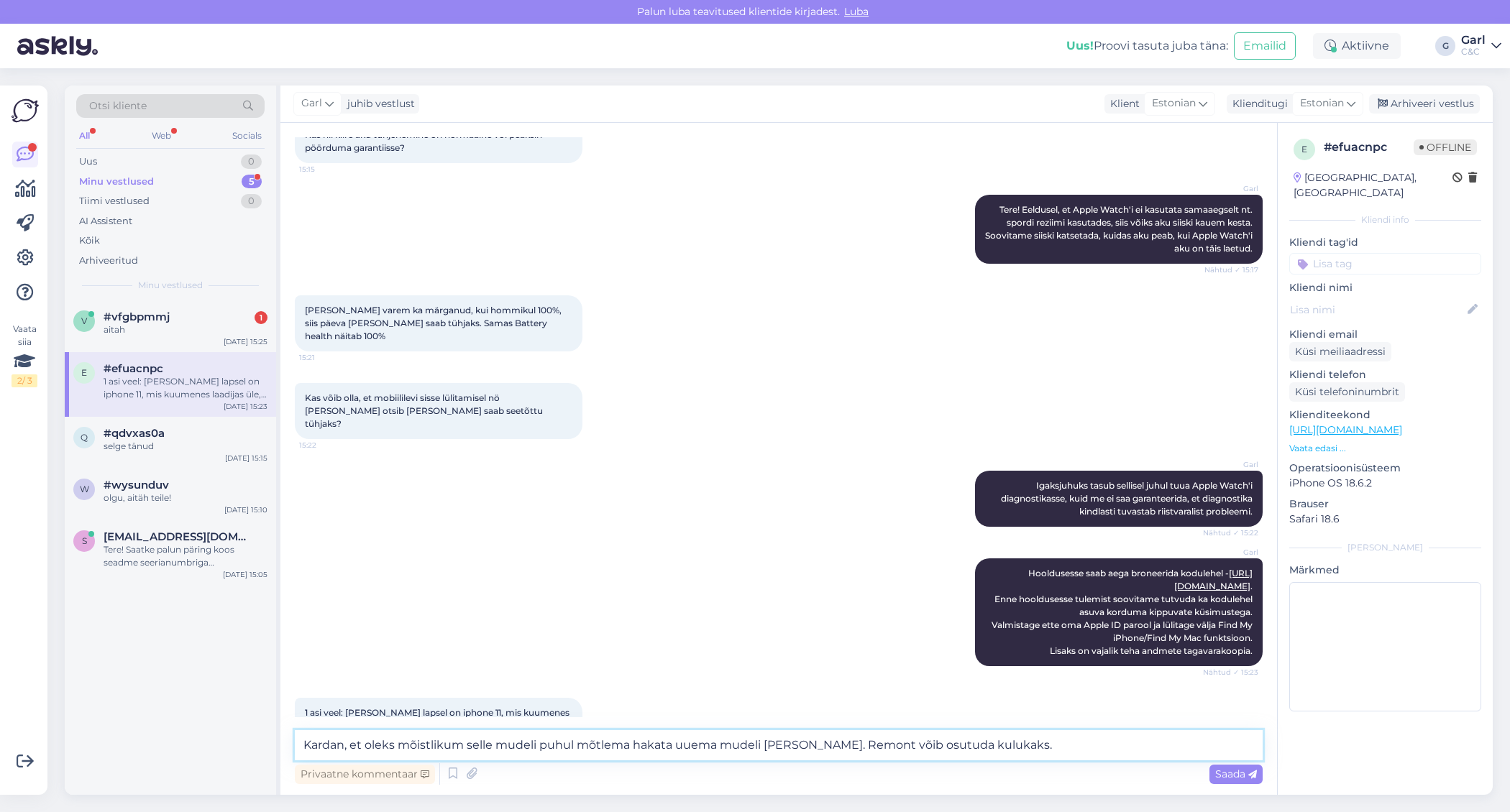
type textarea "Kardan, et oleks mõistlikum selle mudeli puhul mõtlema hakata uuema mudeli peal…"
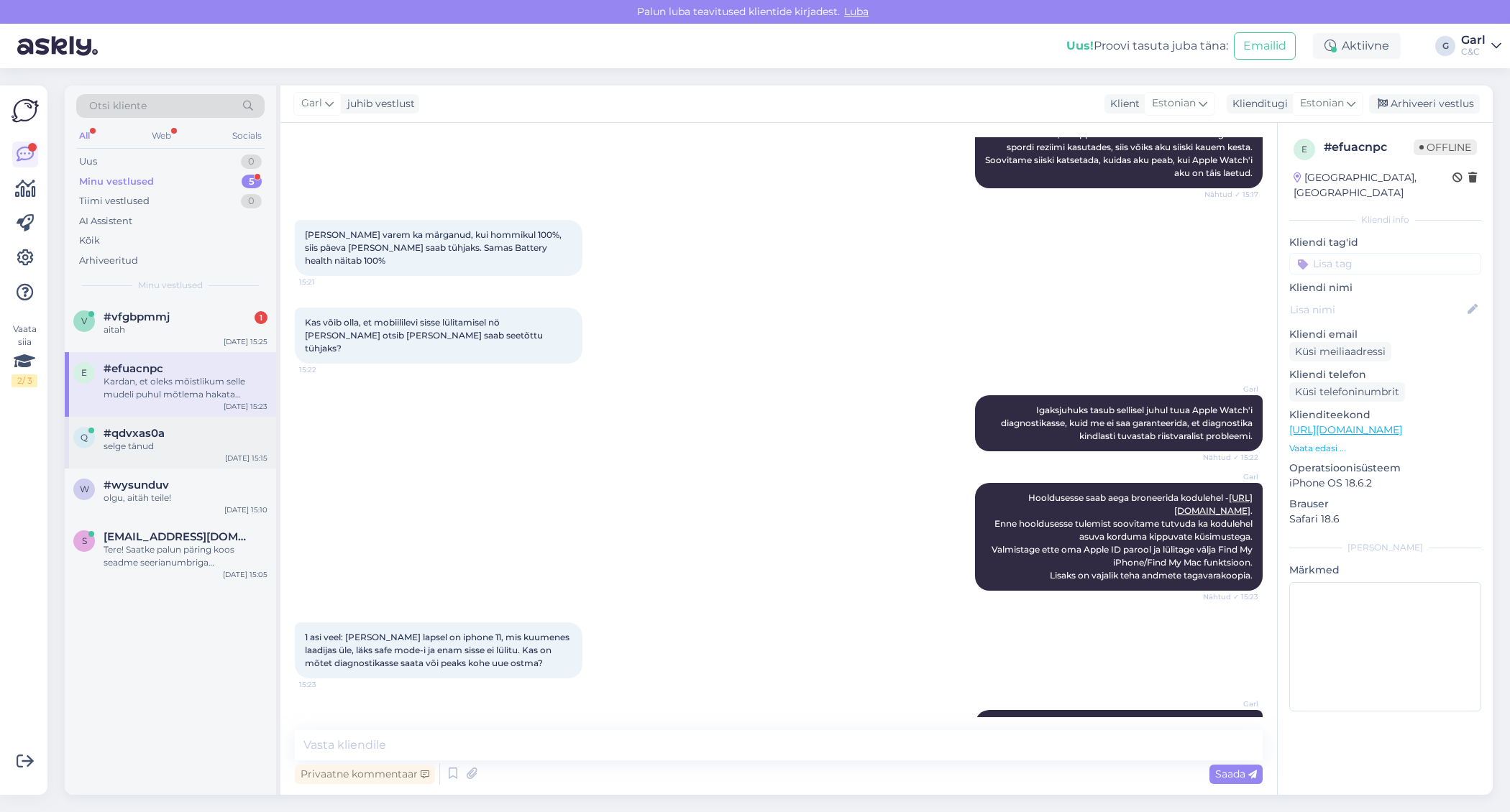
click at [143, 441] on div "selge tänud" at bounding box center [186, 446] width 164 height 13
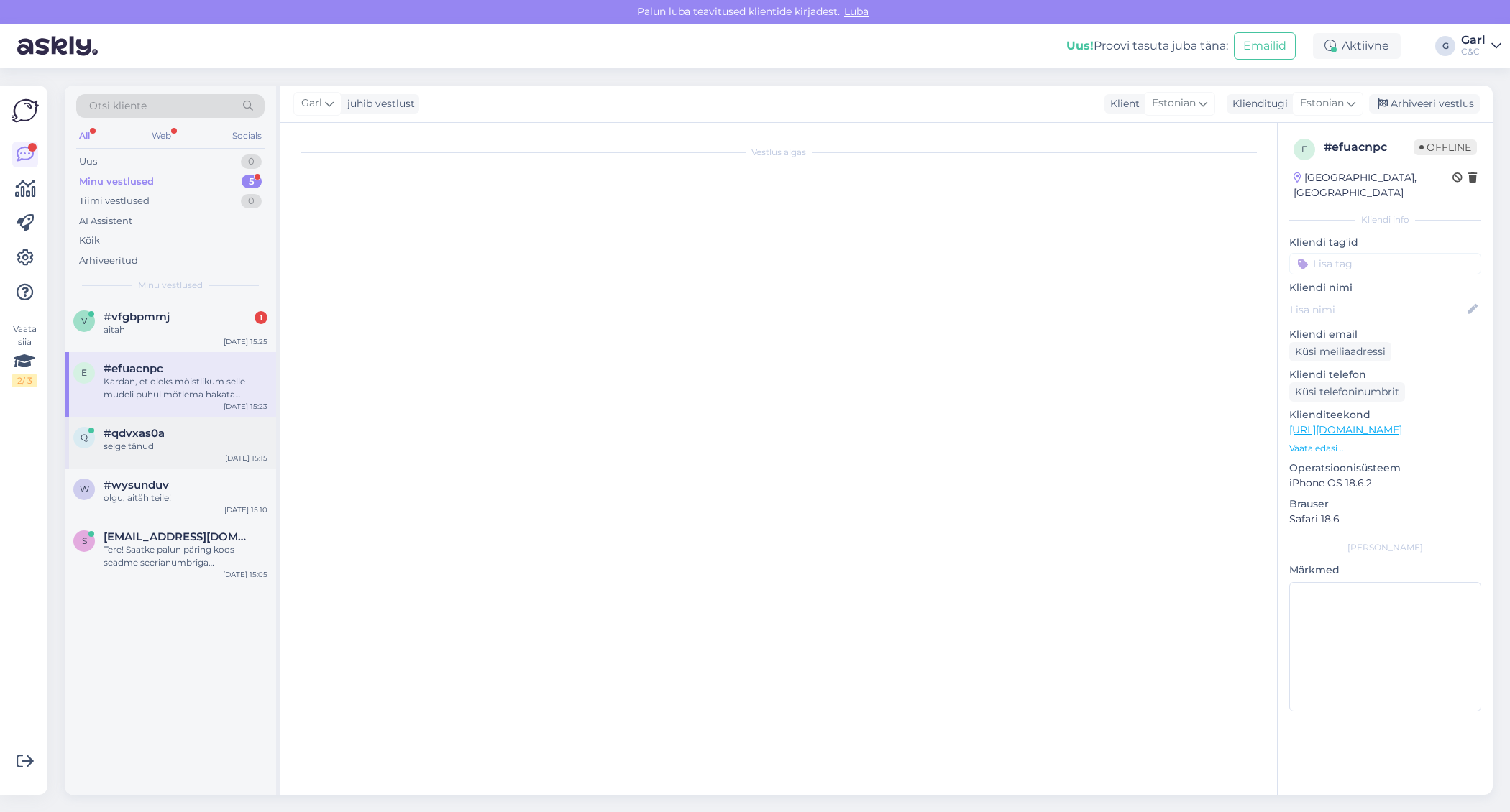
scroll to position [0, 0]
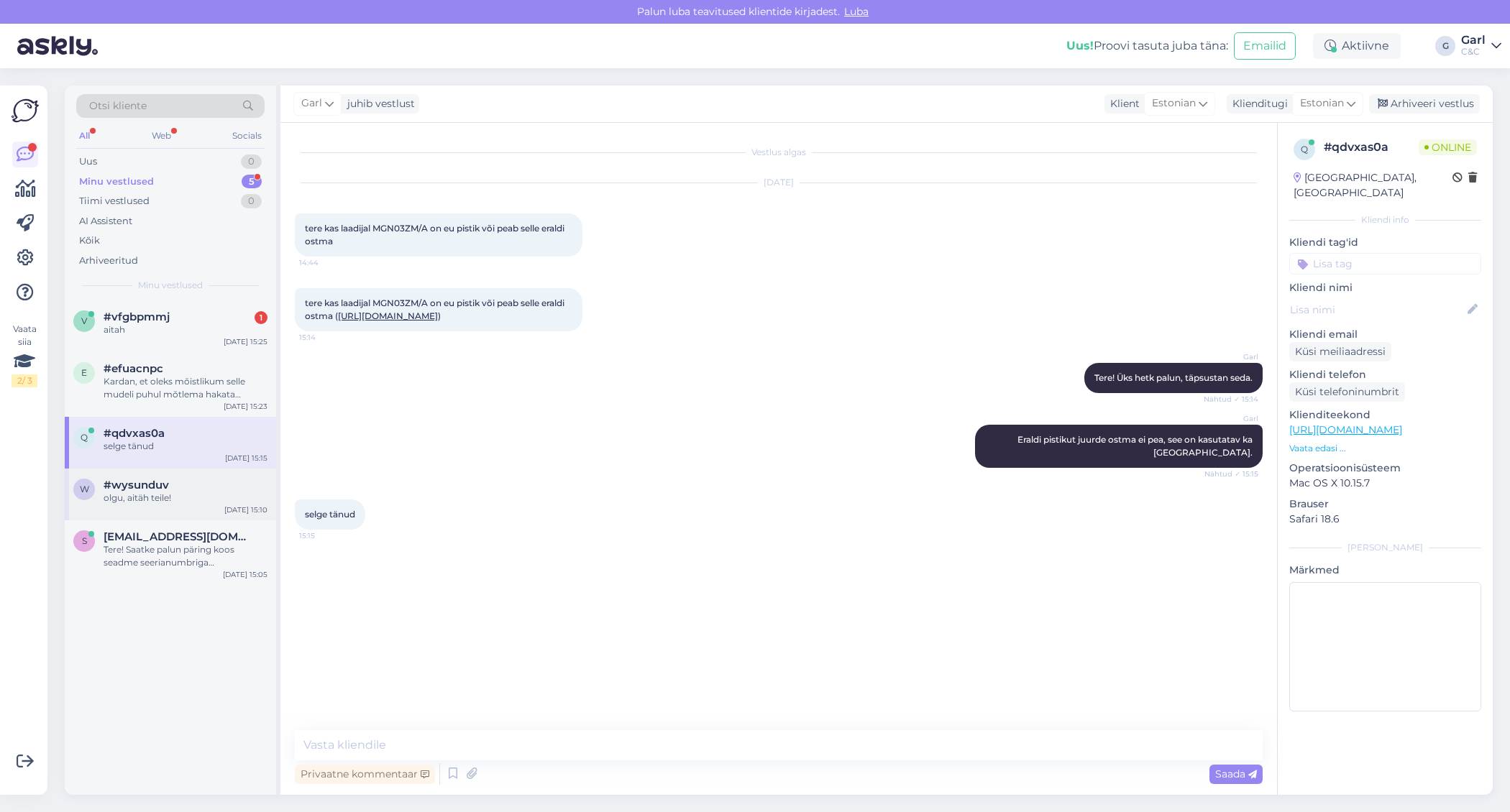
click at [148, 508] on div "w #wysunduv olgu, aitäh teile! Sep 8 15:10" at bounding box center [170, 494] width 211 height 51
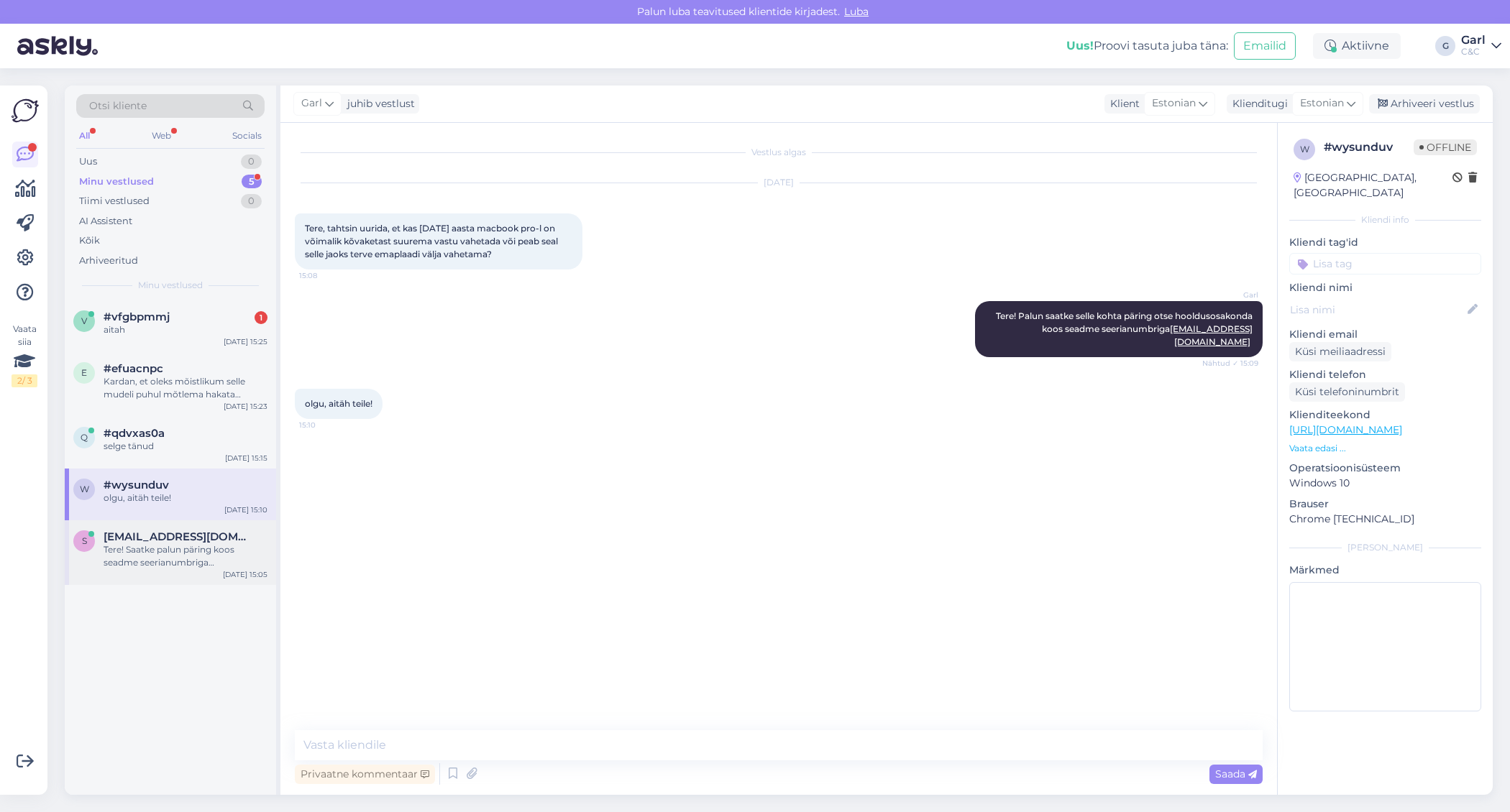
click at [150, 564] on div "Tere! Saatke palun päring koos seadme seerianumbriga tallinnhooldus@cec.com" at bounding box center [186, 557] width 164 height 26
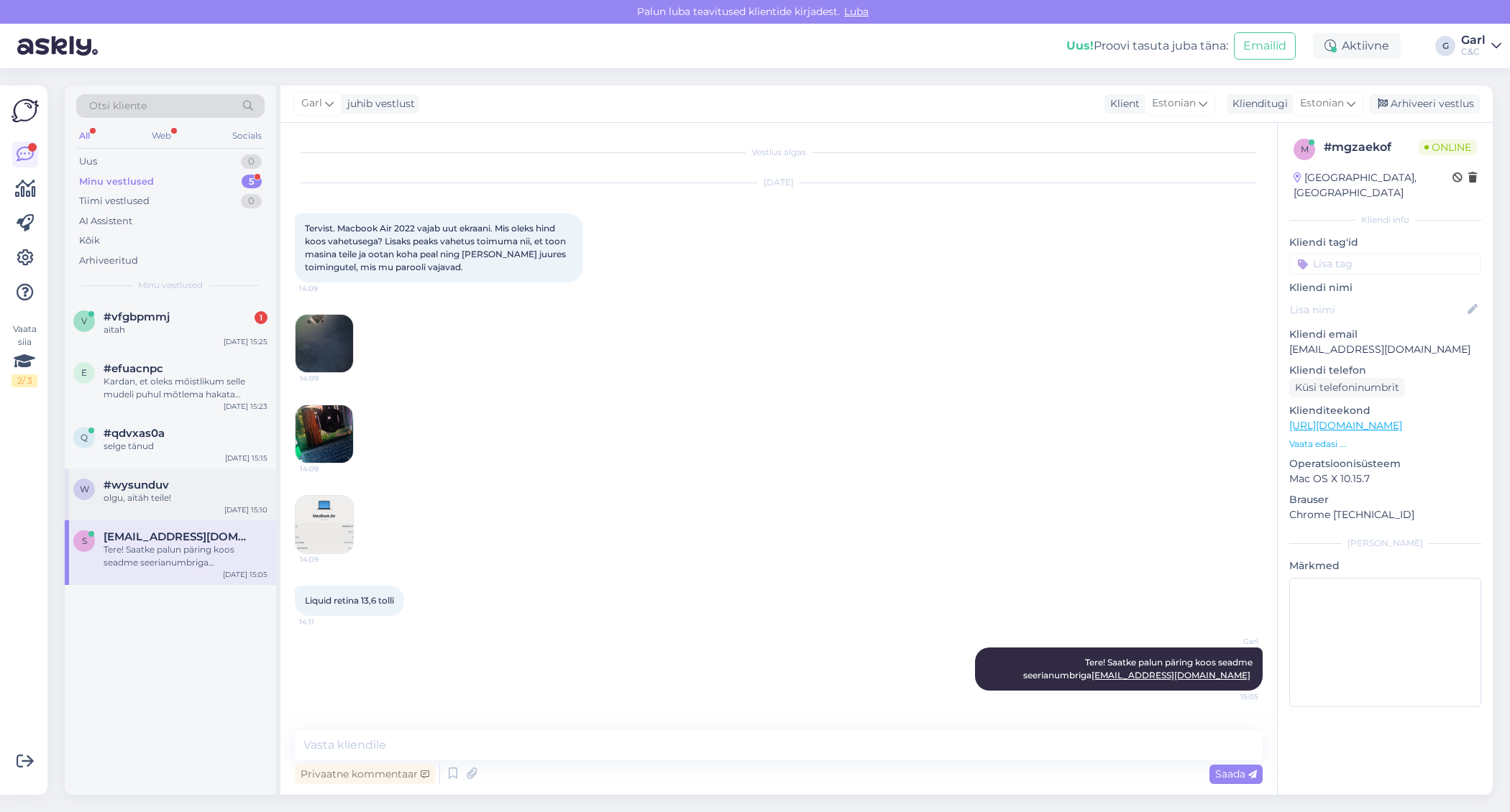
click at [165, 502] on div "olgu, aitäh teile!" at bounding box center [186, 498] width 164 height 13
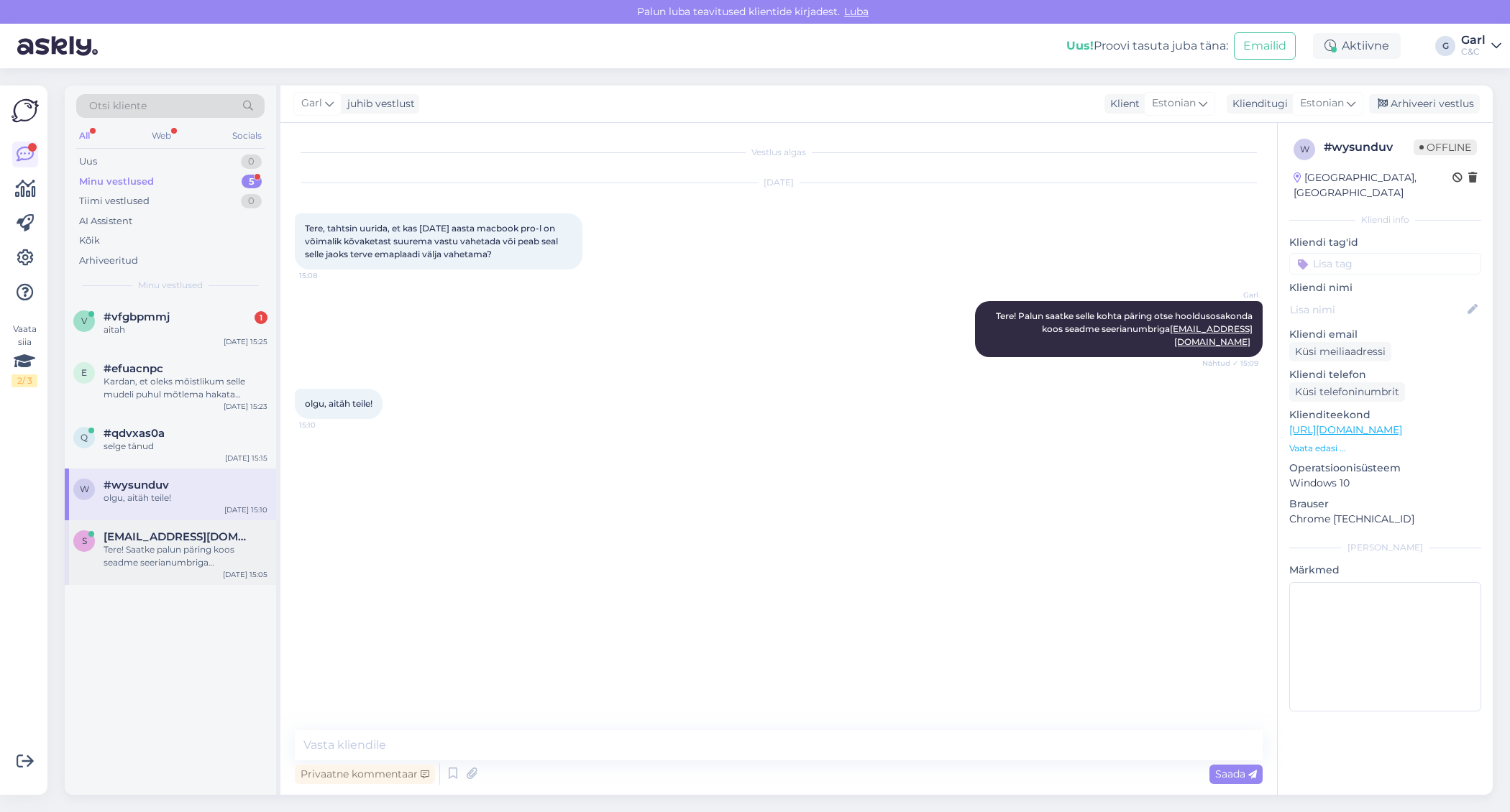
click at [165, 555] on div "Tere! Saatke palun päring koos seadme seerianumbriga tallinnhooldus@cec.com" at bounding box center [186, 557] width 164 height 26
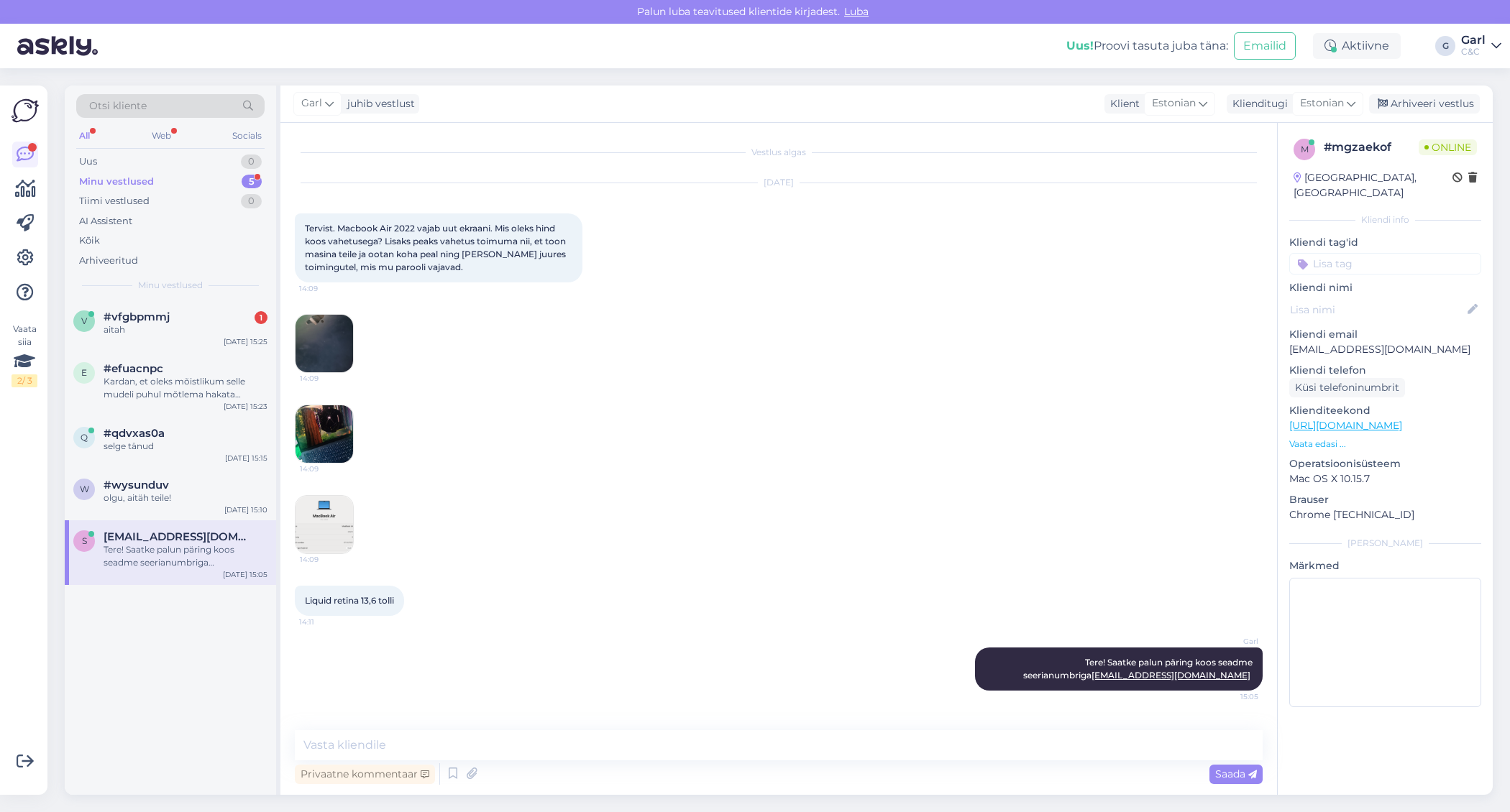
click at [1407, 93] on div "Garl juhib vestlust Klient Estonian Klienditugi Estonian Arhiveeri vestlus" at bounding box center [886, 104] width 1212 height 38
click at [1407, 96] on div "Arhiveeri vestlus" at bounding box center [1425, 104] width 111 height 19
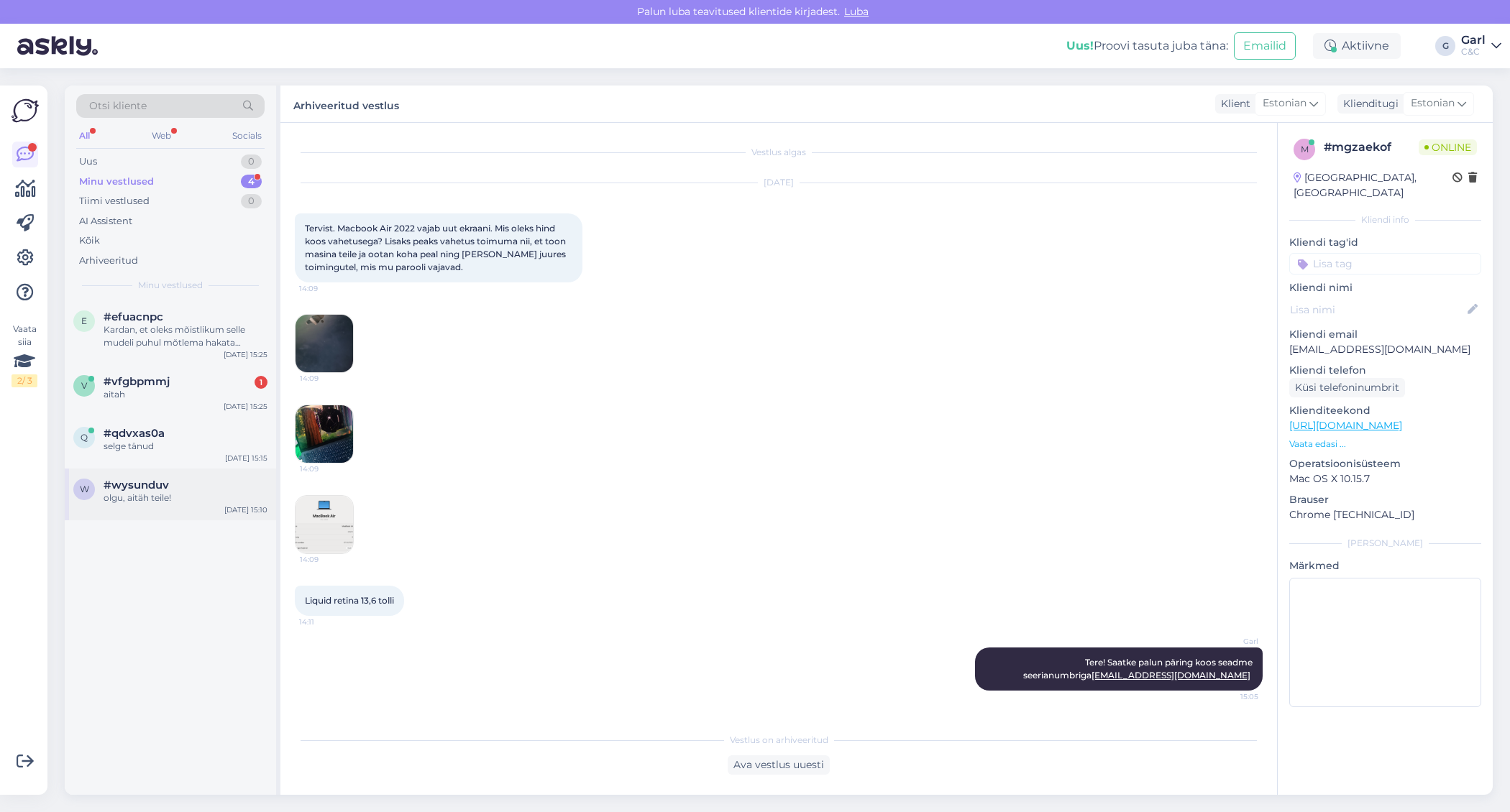
click at [151, 511] on div "w #wysunduv olgu, aitäh teile! Sep 8 15:10" at bounding box center [170, 494] width 211 height 51
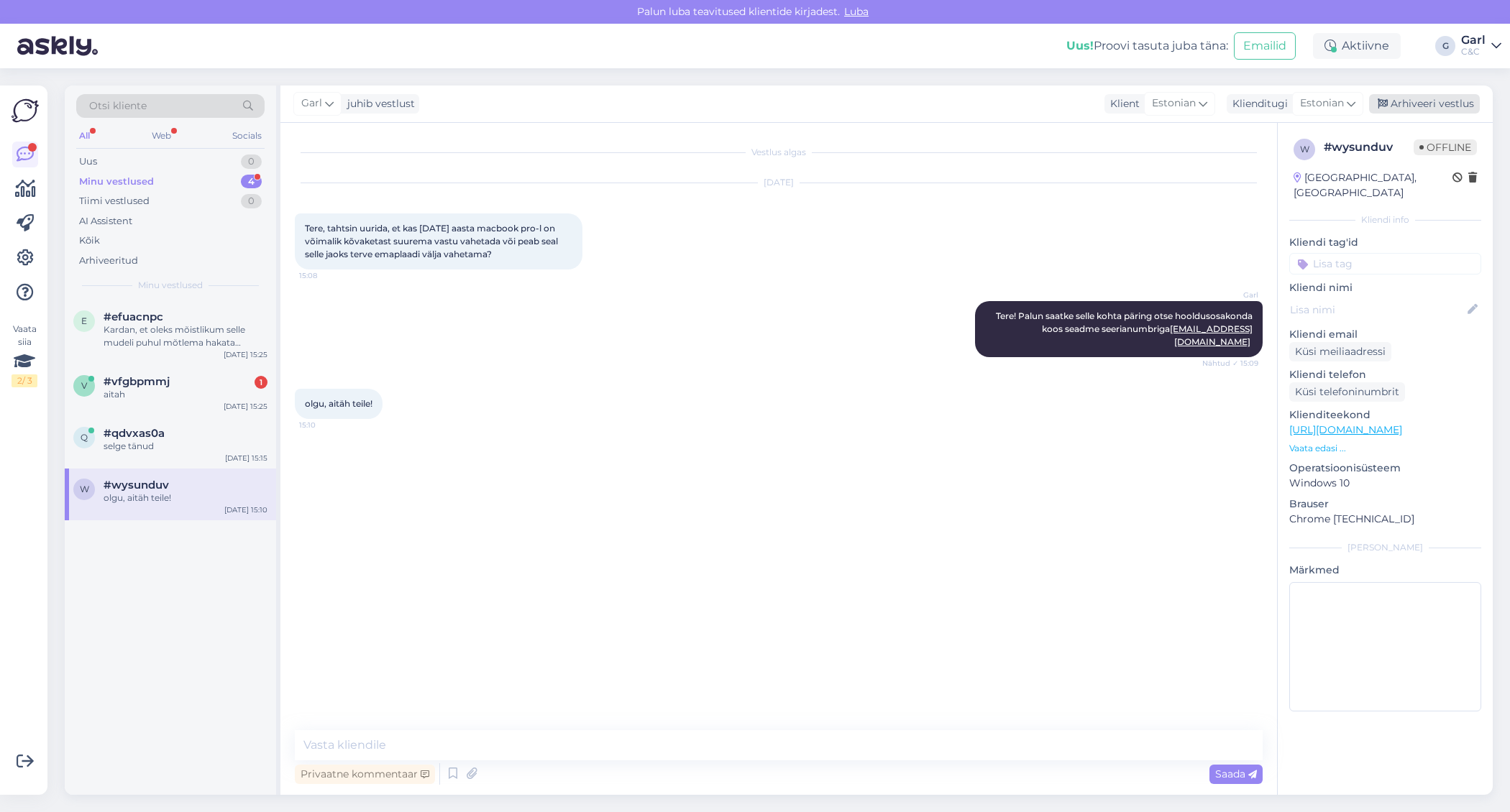
click at [1441, 96] on div "Arhiveeri vestlus" at bounding box center [1425, 104] width 111 height 19
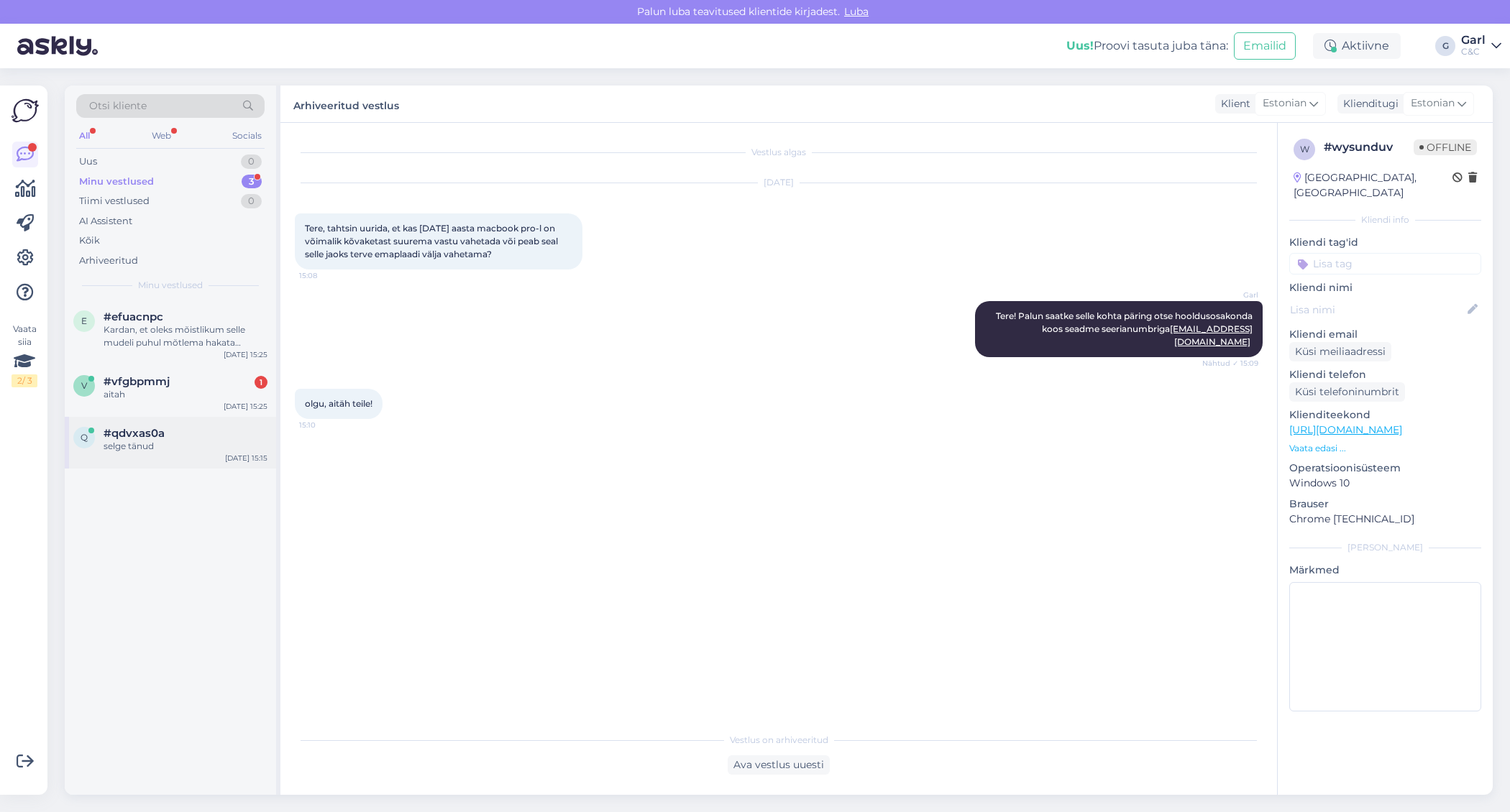
click at [126, 449] on div "selge tänud" at bounding box center [186, 446] width 164 height 13
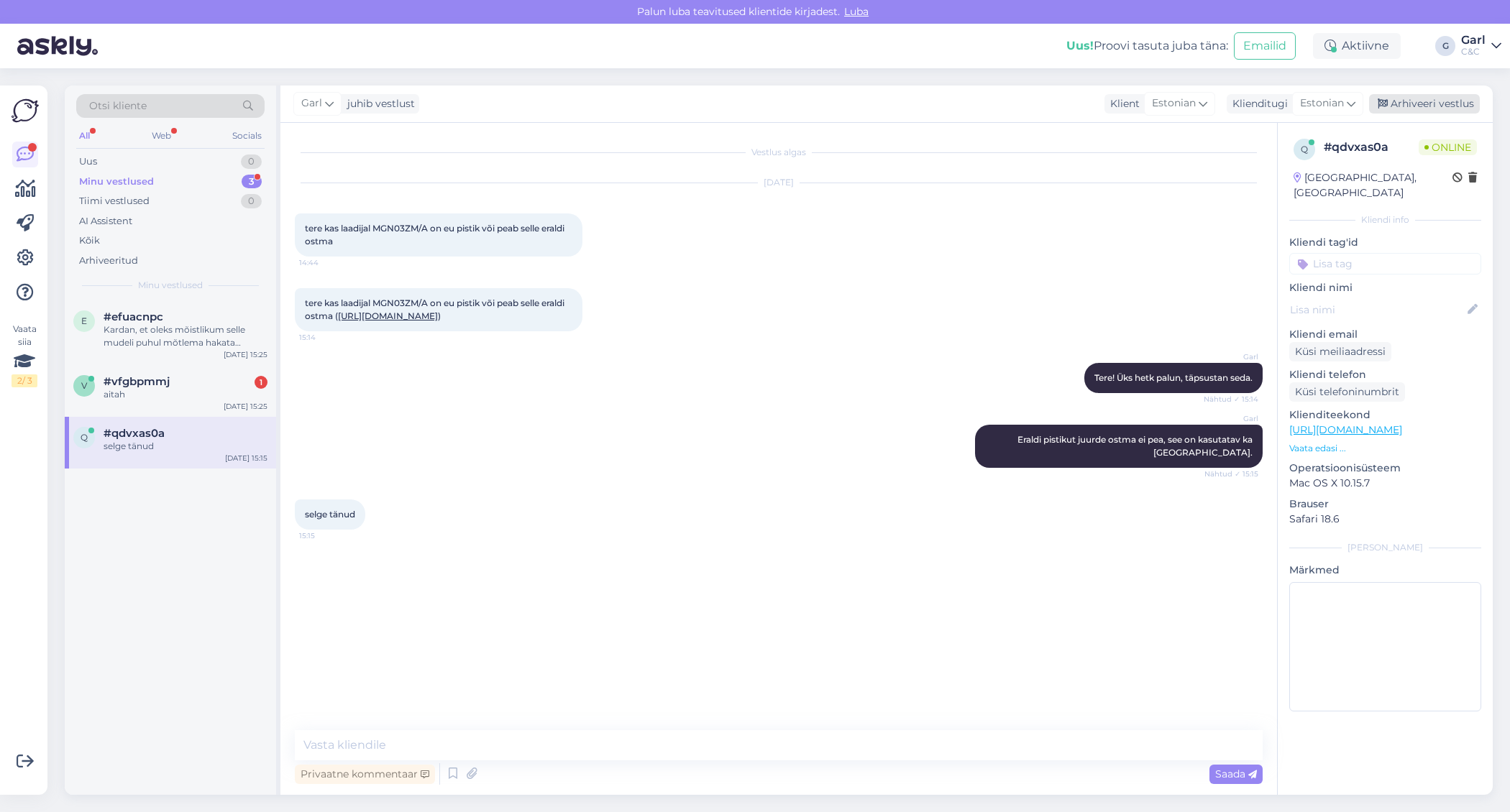
click at [1410, 107] on div "Arhiveeri vestlus" at bounding box center [1425, 104] width 111 height 19
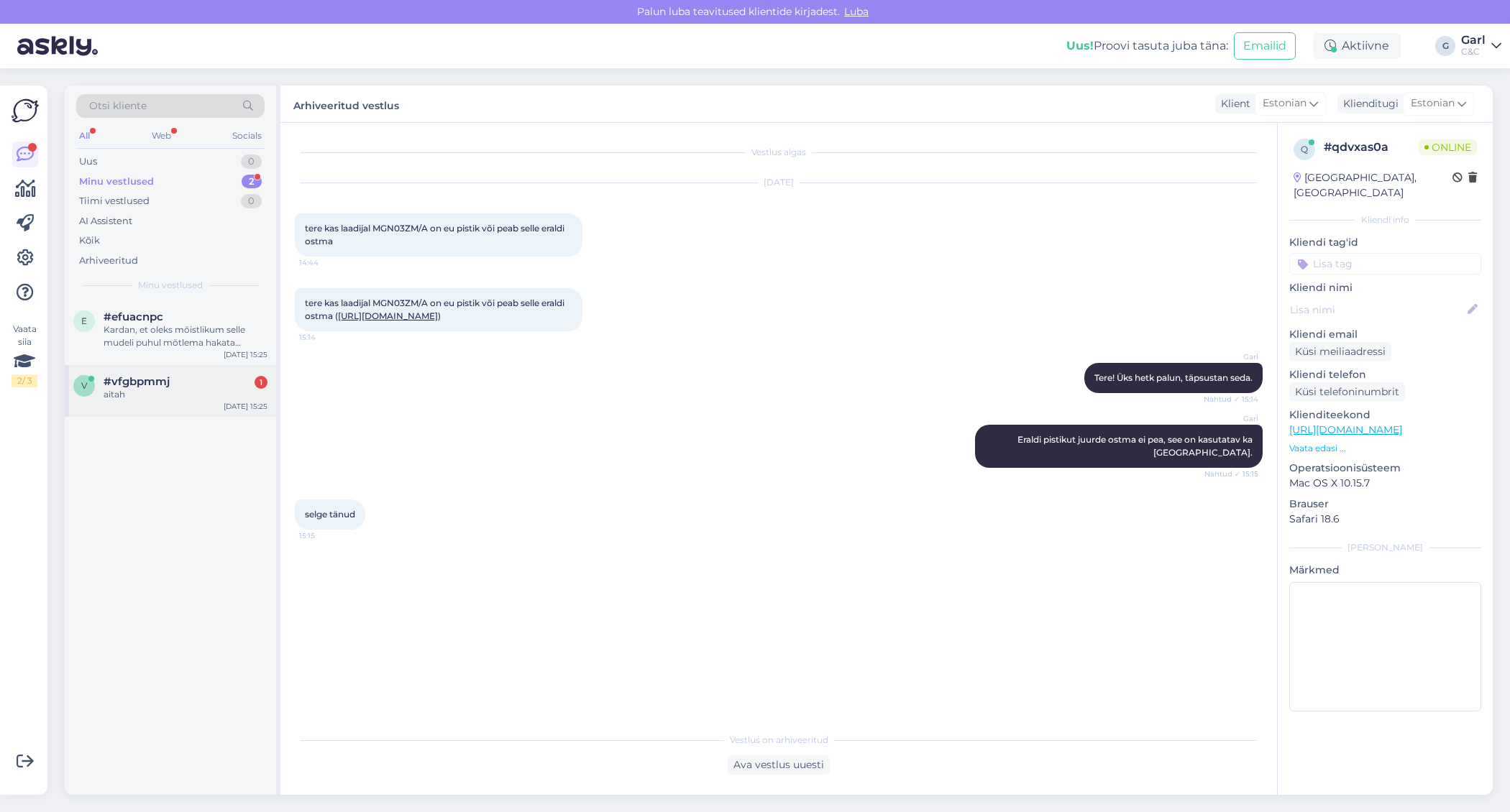
click at [176, 412] on div "v #vfgbpmmj 1 aitah Sep 8 15:25" at bounding box center [170, 391] width 211 height 51
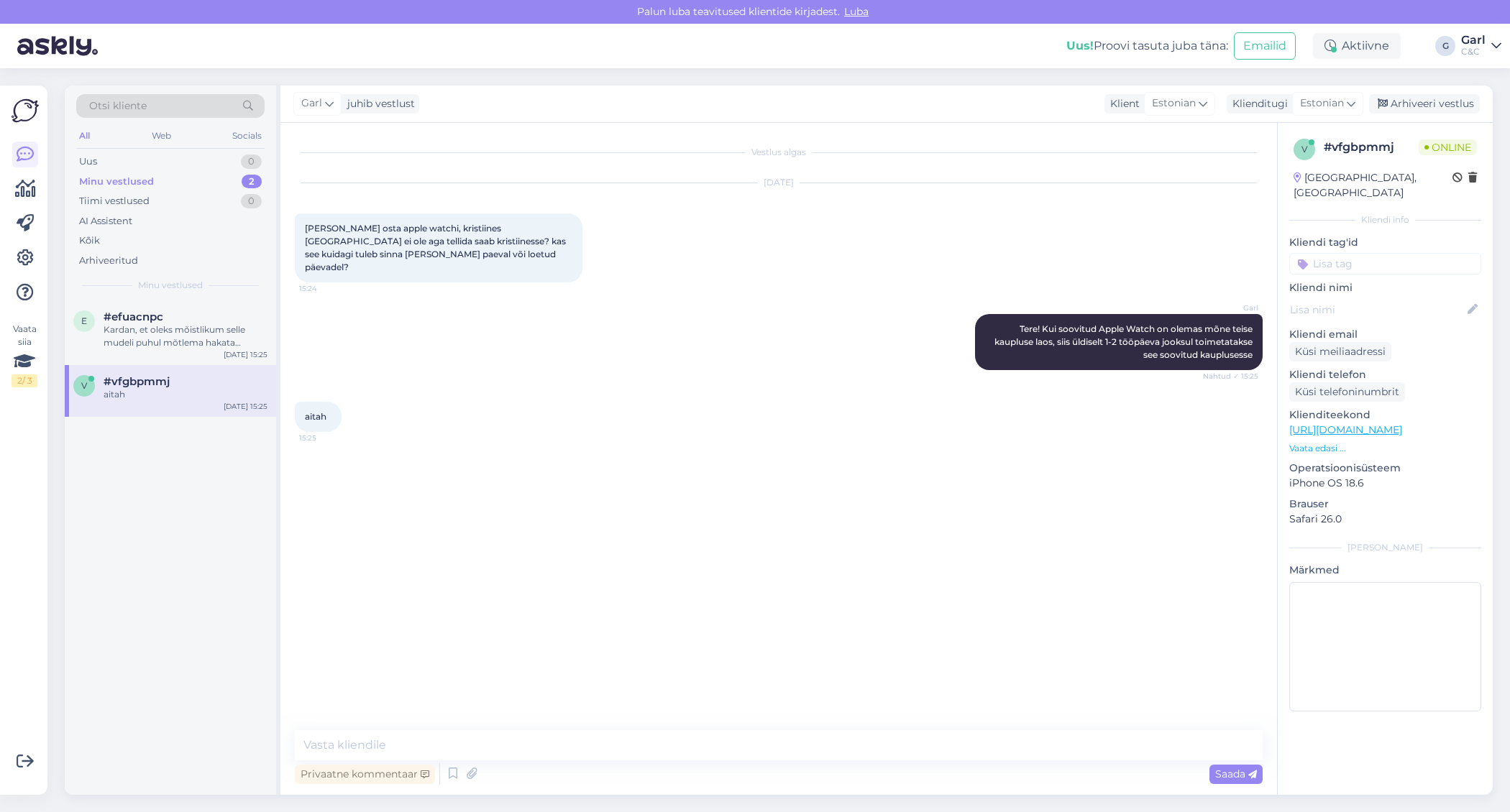
click at [521, 726] on div "Vestlus algas Sep 8 2025 kui tahan osta apple watchi, kristiines laos ei ole ag…" at bounding box center [778, 459] width 997 height 672
click at [510, 738] on textarea at bounding box center [778, 745] width 968 height 30
type textarea "Ikka, võtke heaks!"
click at [167, 315] on div "#efuacnpc" at bounding box center [186, 317] width 164 height 13
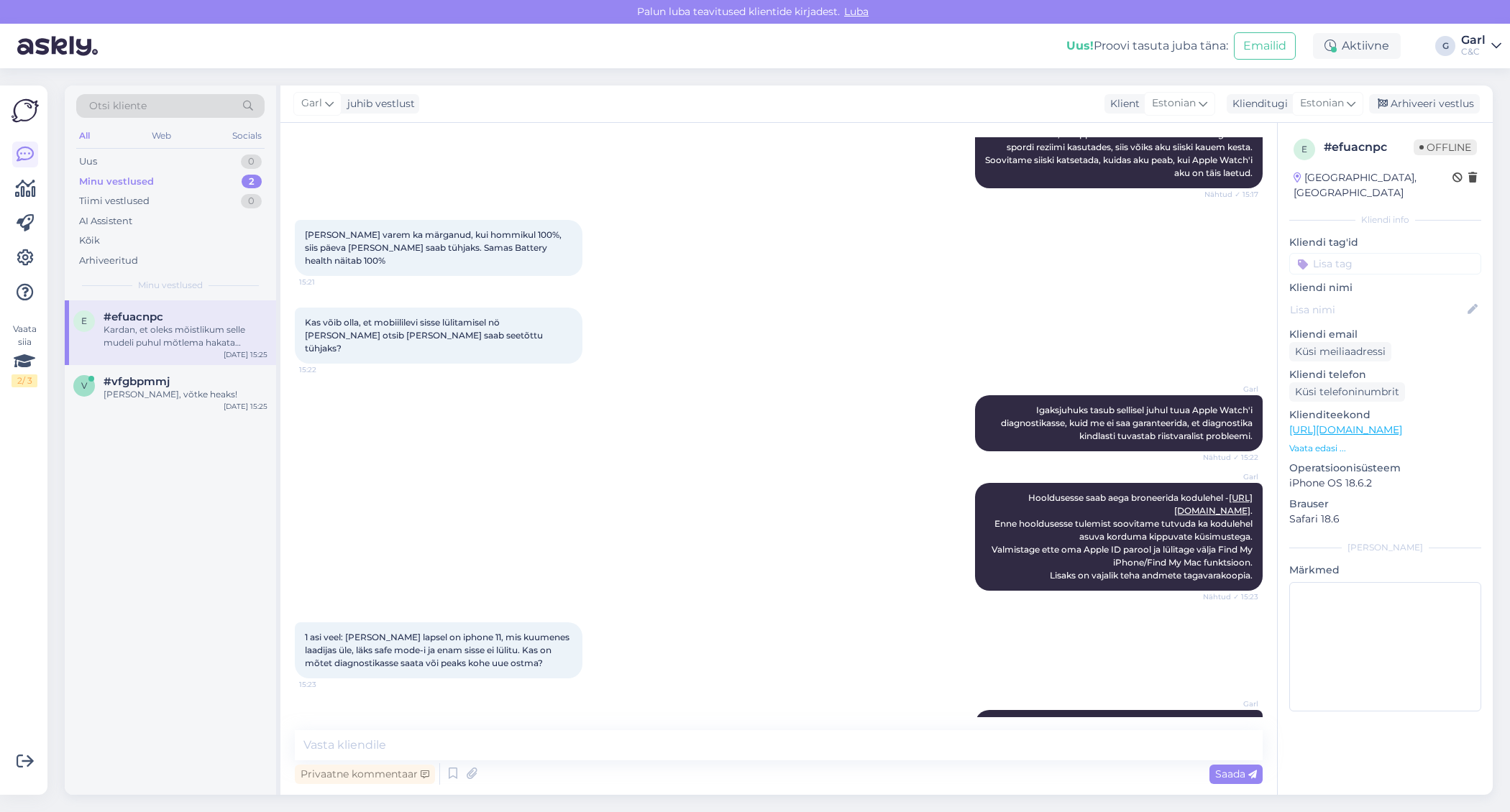
scroll to position [298, 0]
click at [756, 733] on textarea at bounding box center [778, 745] width 968 height 30
click at [746, 754] on textarea at bounding box center [778, 745] width 968 height 30
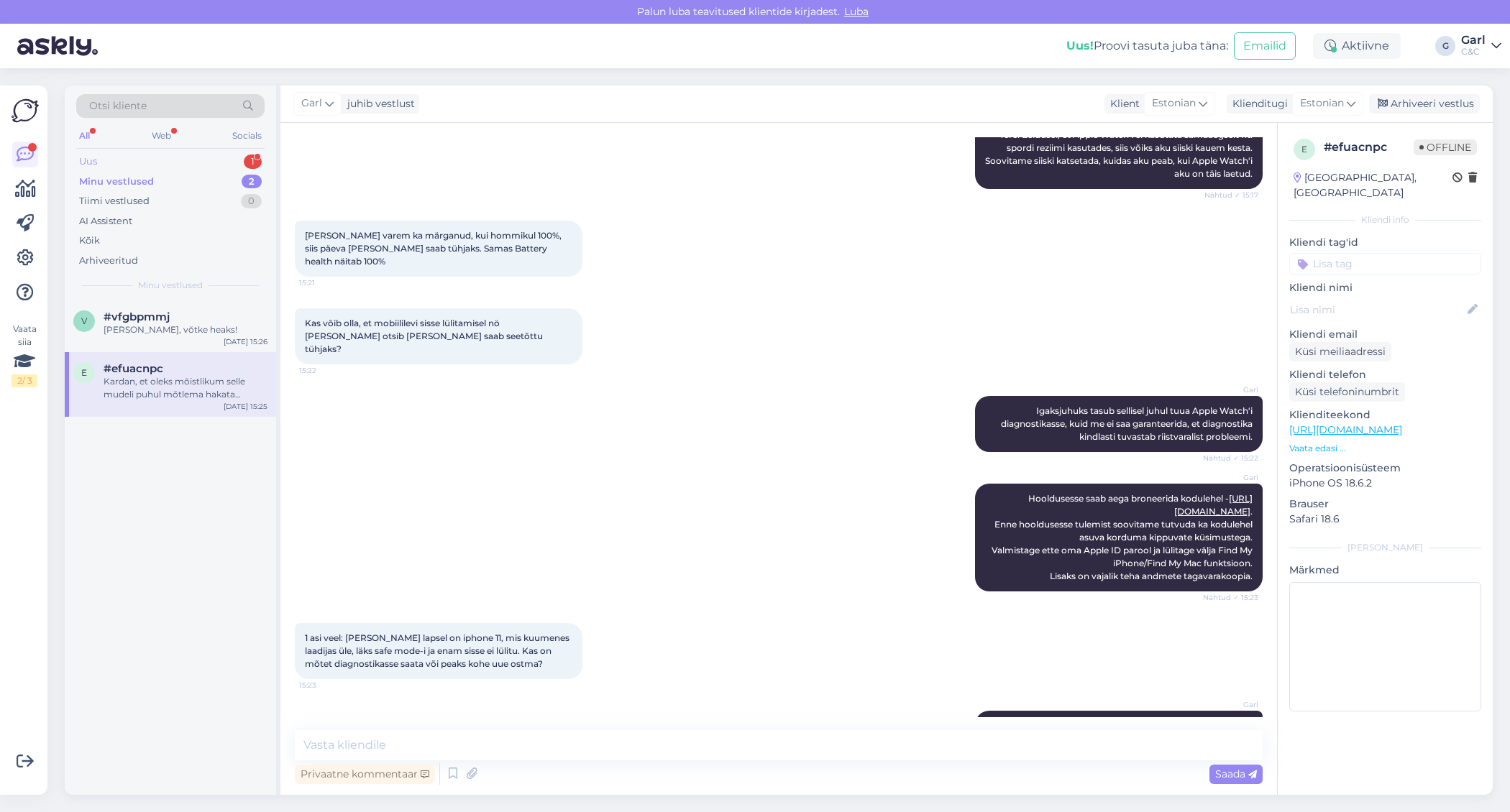
click at [214, 156] on div "Uus 1" at bounding box center [170, 162] width 188 height 20
click at [182, 306] on div "p #pwmeavrs 1 Tere taas. Sep 8 15:55" at bounding box center [170, 326] width 211 height 51
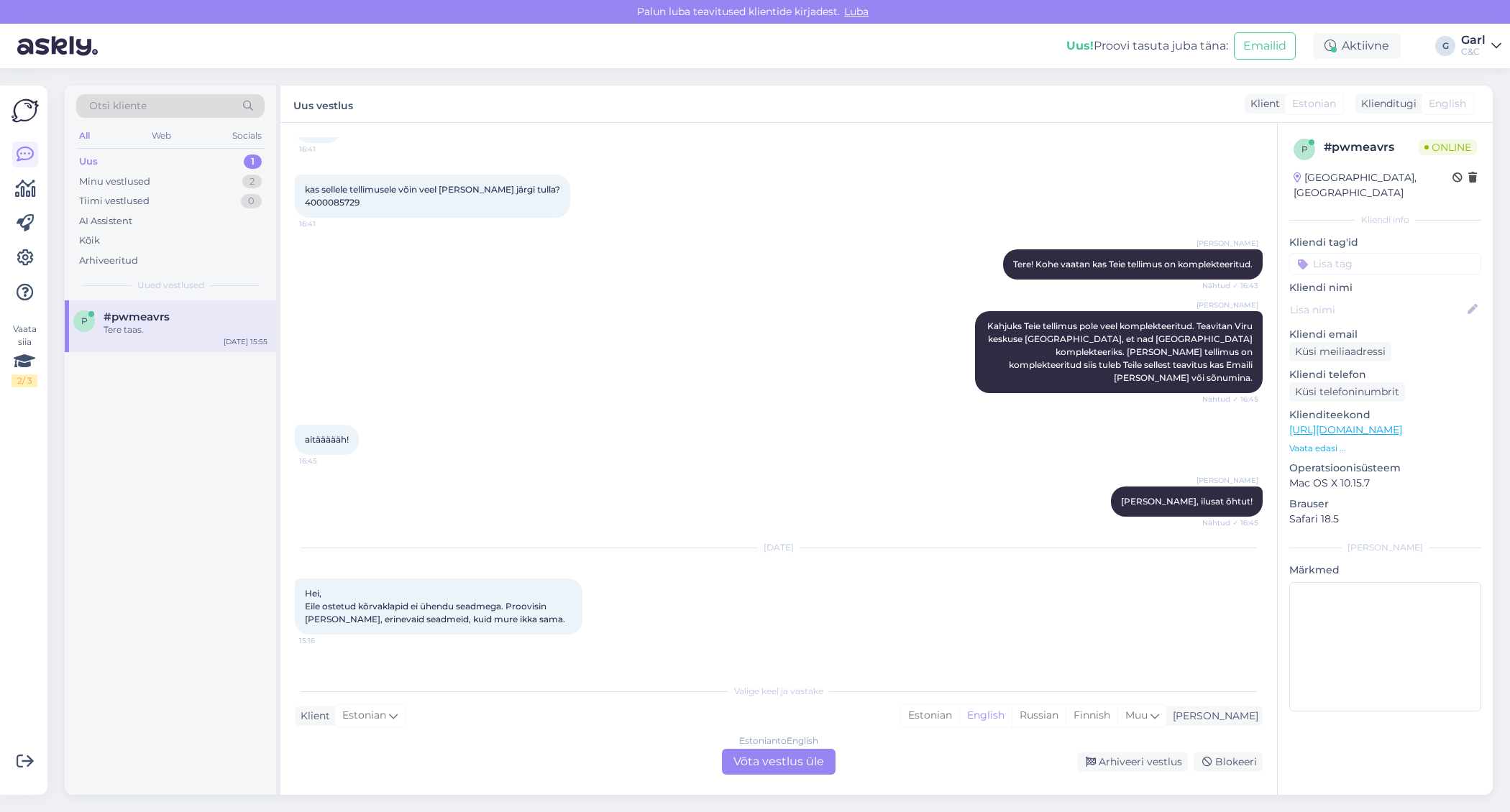
scroll to position [650, 0]
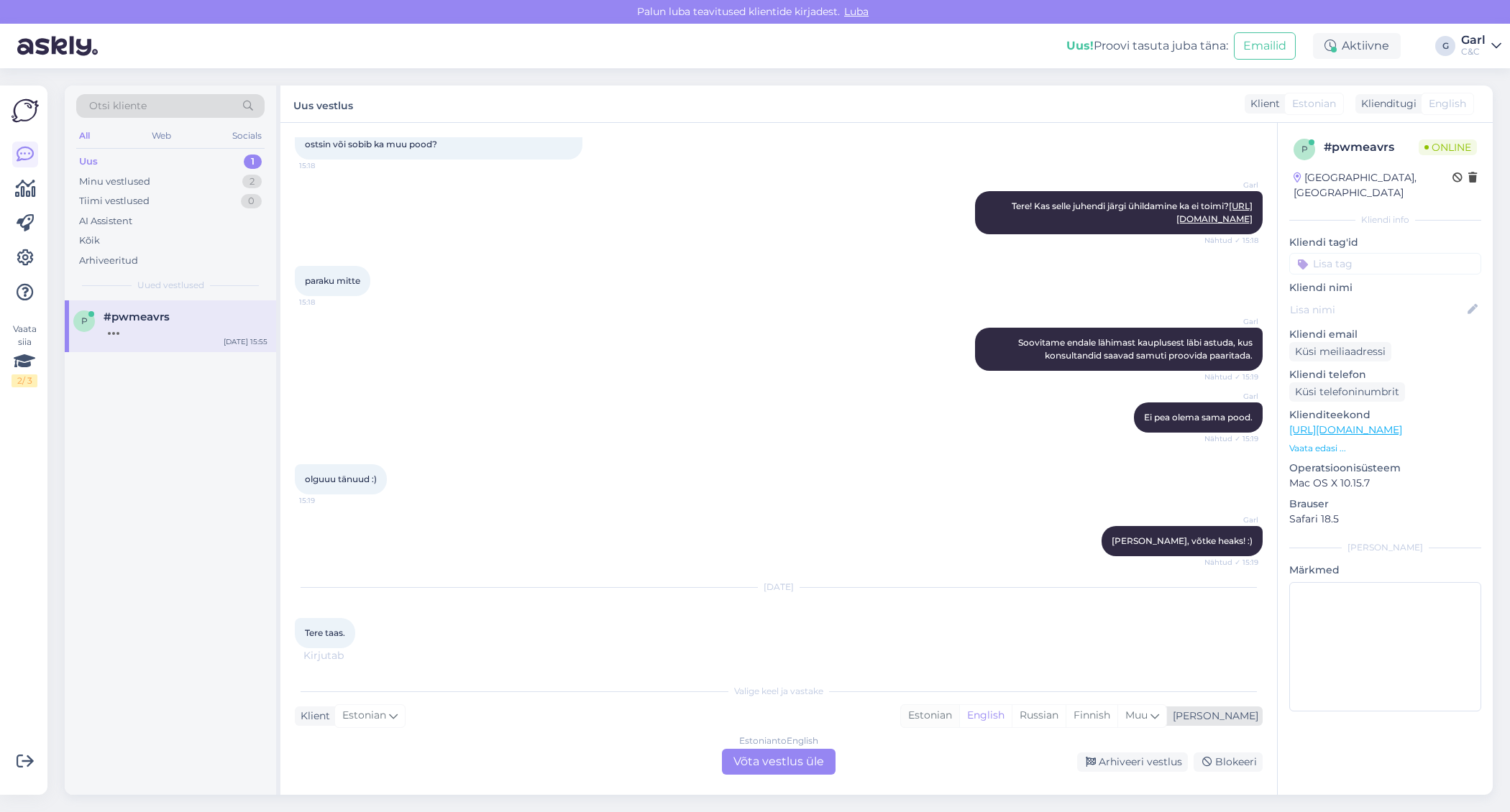
click at [959, 718] on div "Estonian" at bounding box center [929, 716] width 58 height 21
click at [788, 758] on div "Estonian to Estonian Võta vestlus üle" at bounding box center [779, 761] width 114 height 26
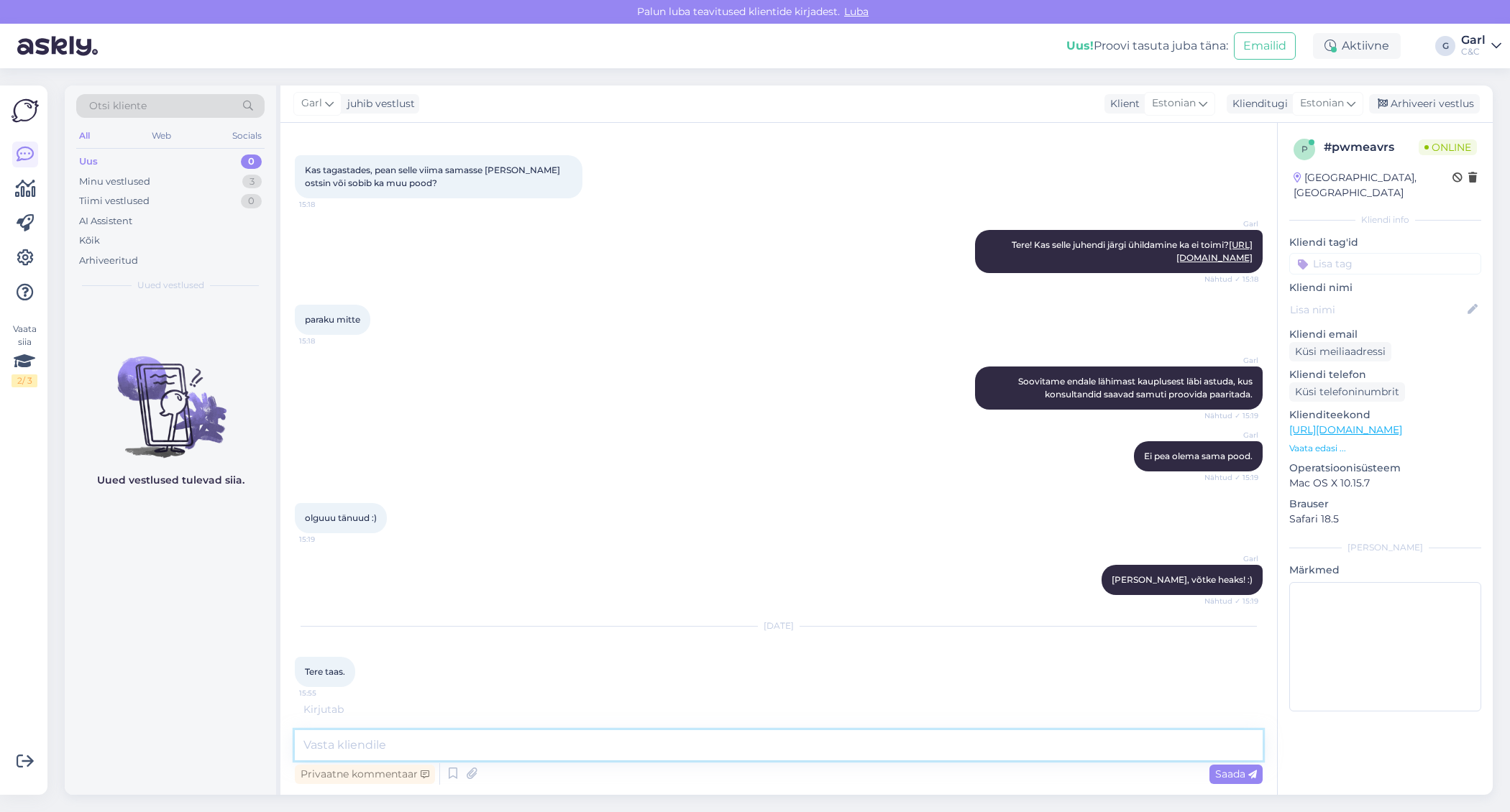
click at [788, 742] on textarea at bounding box center [778, 745] width 968 height 30
type textarea "Tere taas! Kuidas saan Teile abiks olla?"
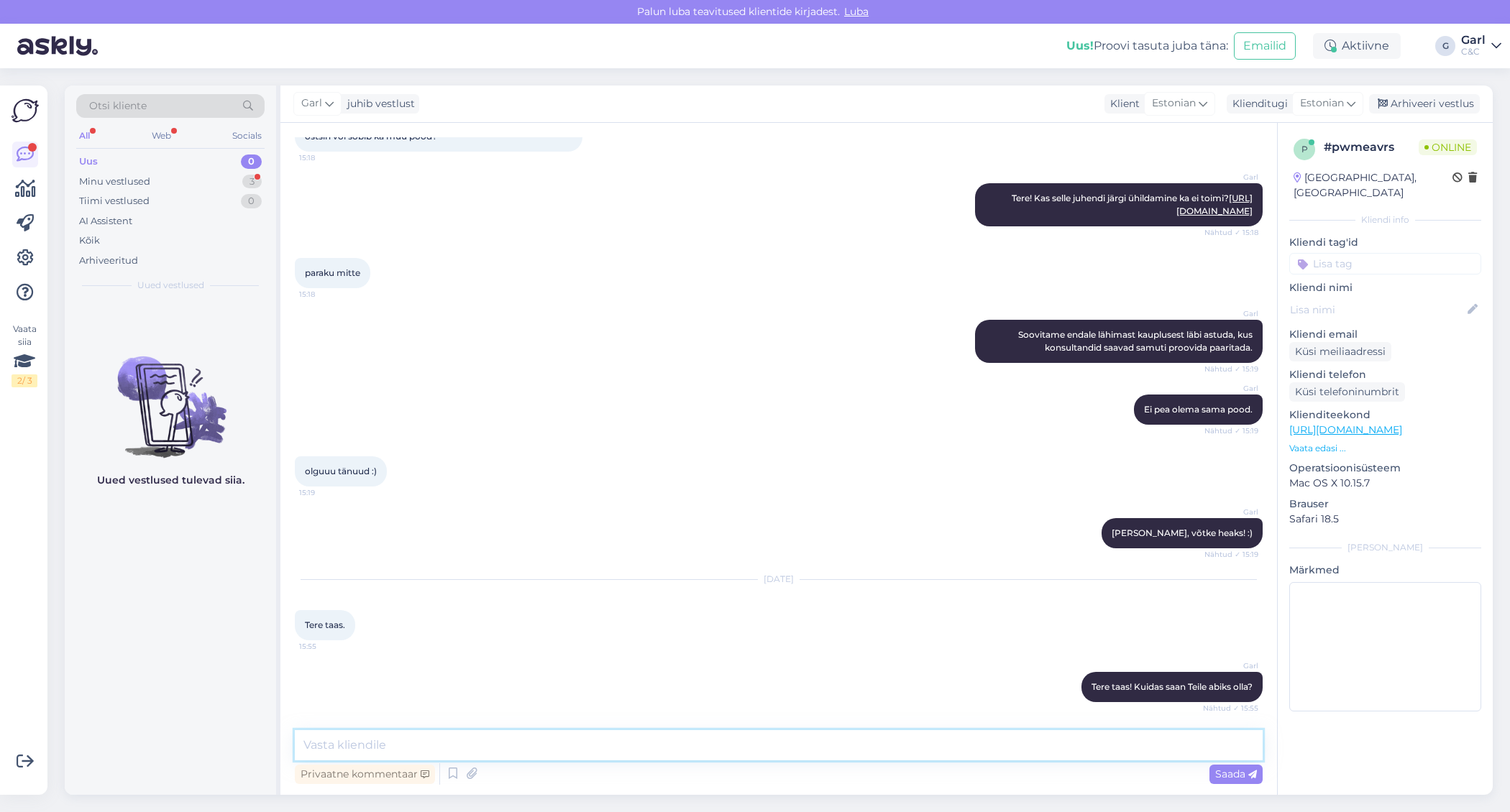
scroll to position [733, 0]
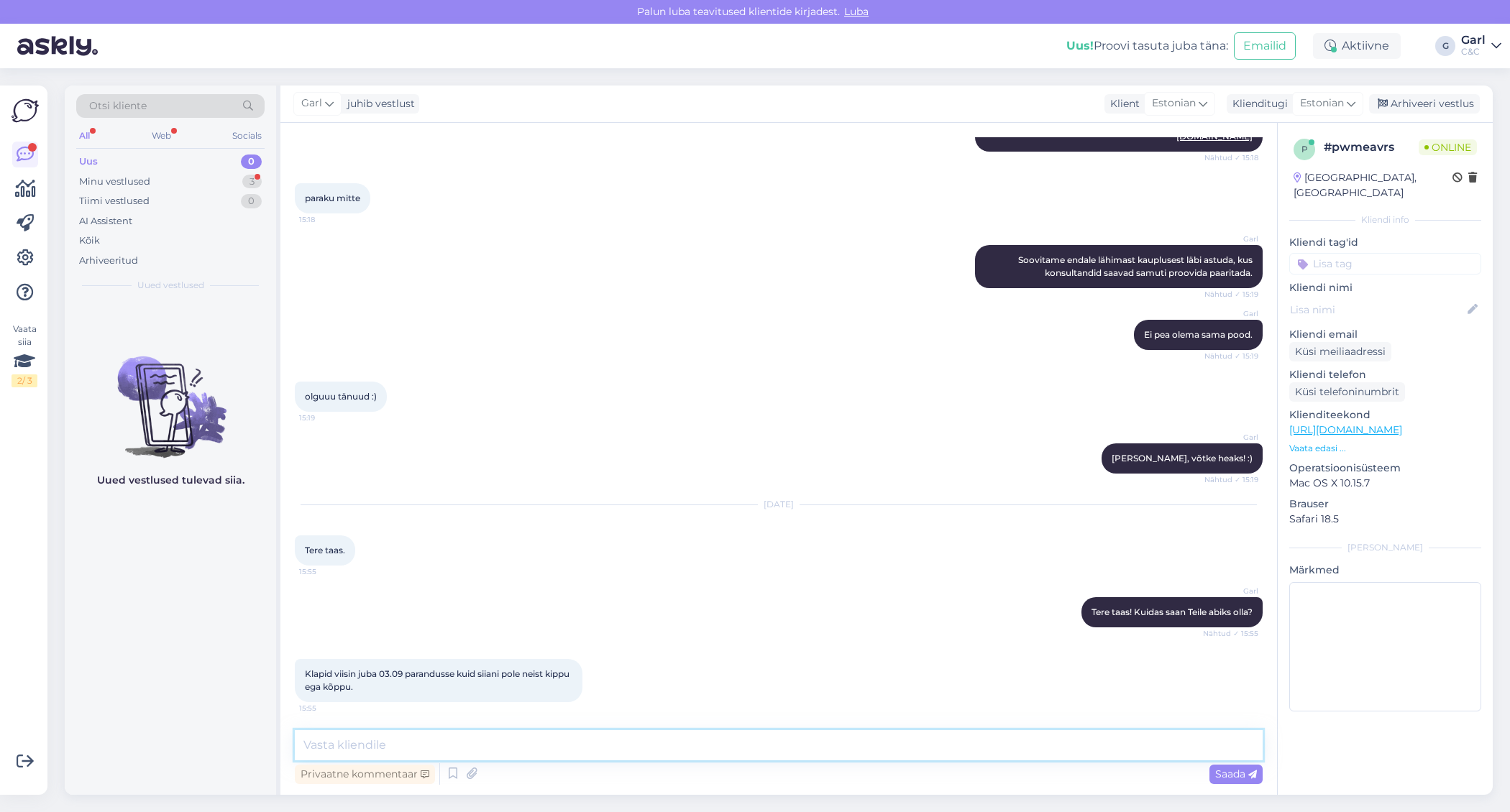
click at [533, 735] on textarea at bounding box center [778, 745] width 968 height 30
type textarea "K"
type textarea "Kuidas ees- ja perekonnanimi on?"
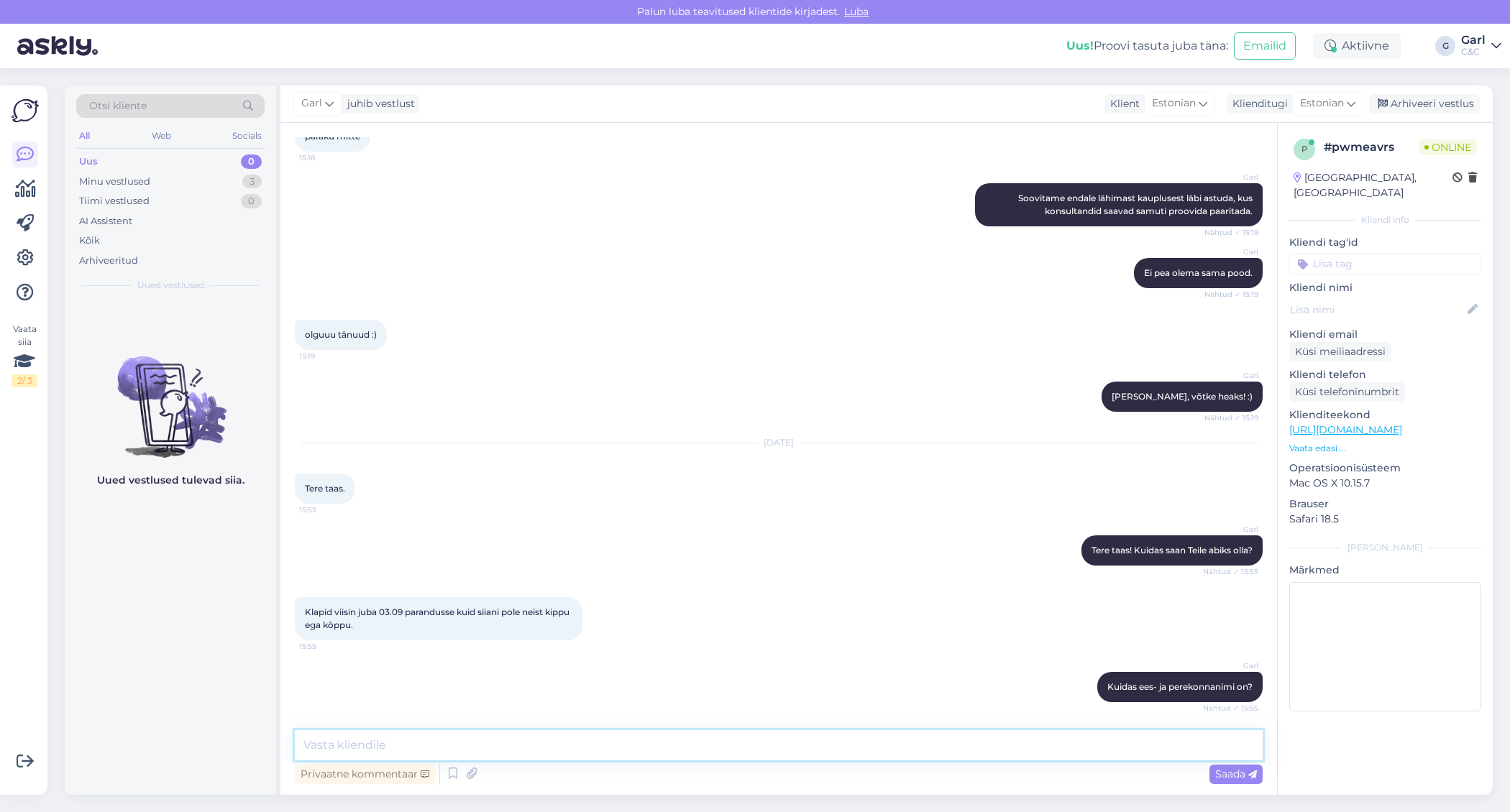
scroll to position [857, 0]
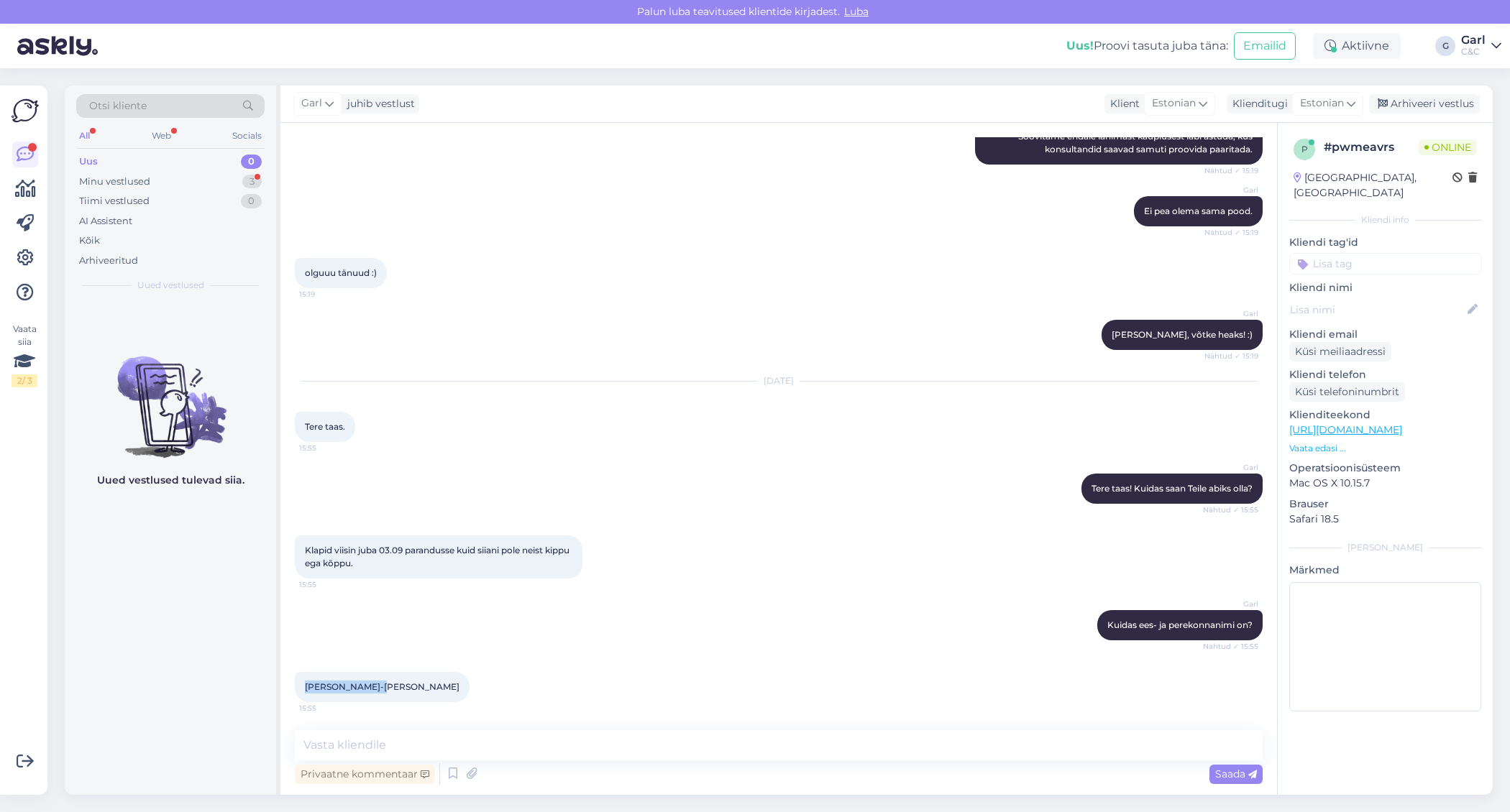
drag, startPoint x: 301, startPoint y: 688, endPoint x: 377, endPoint y: 685, distance: 76.1
click at [377, 685] on div "Eike-Eleen Park 15:55" at bounding box center [382, 687] width 175 height 30
copy span "Eike-Eleen Park"
click at [659, 750] on textarea at bounding box center [778, 745] width 968 height 30
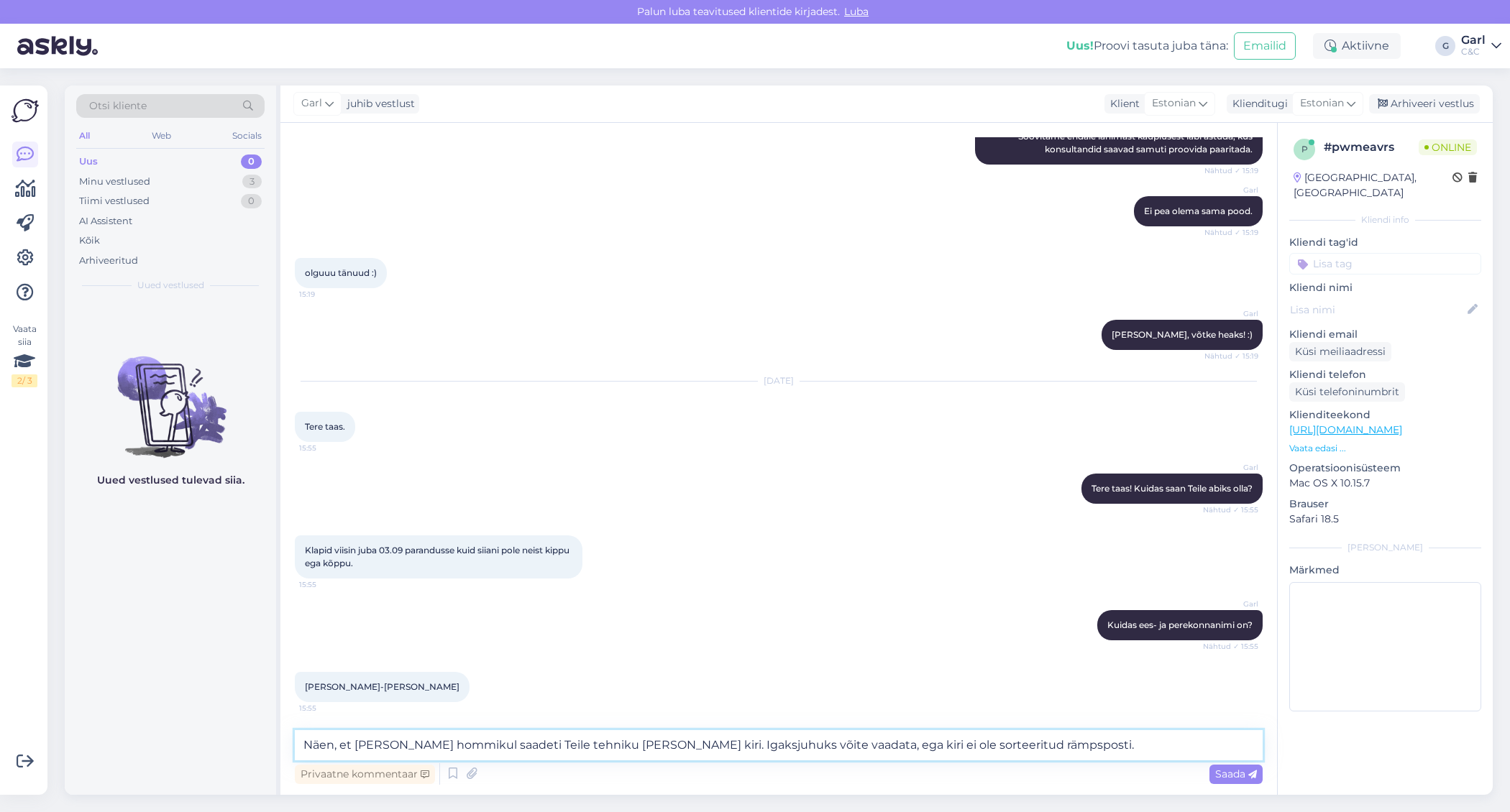
type textarea "Näen, et täna hommikul saadeti Teile tehniku poolt ka kiri. Igaksjuhuks võite v…"
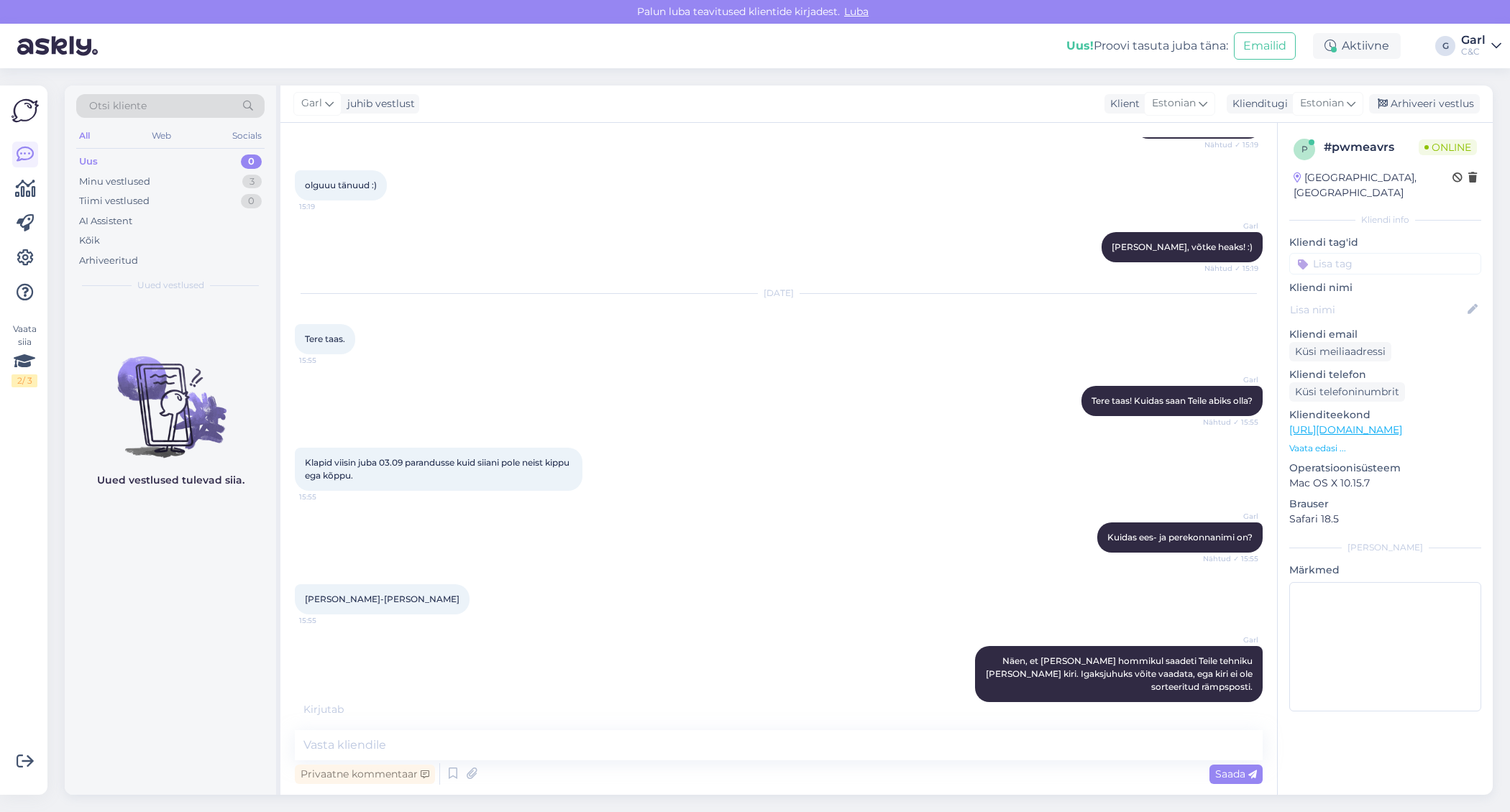
click at [149, 590] on div "Uued vestlused tulevad siia." at bounding box center [170, 547] width 211 height 494
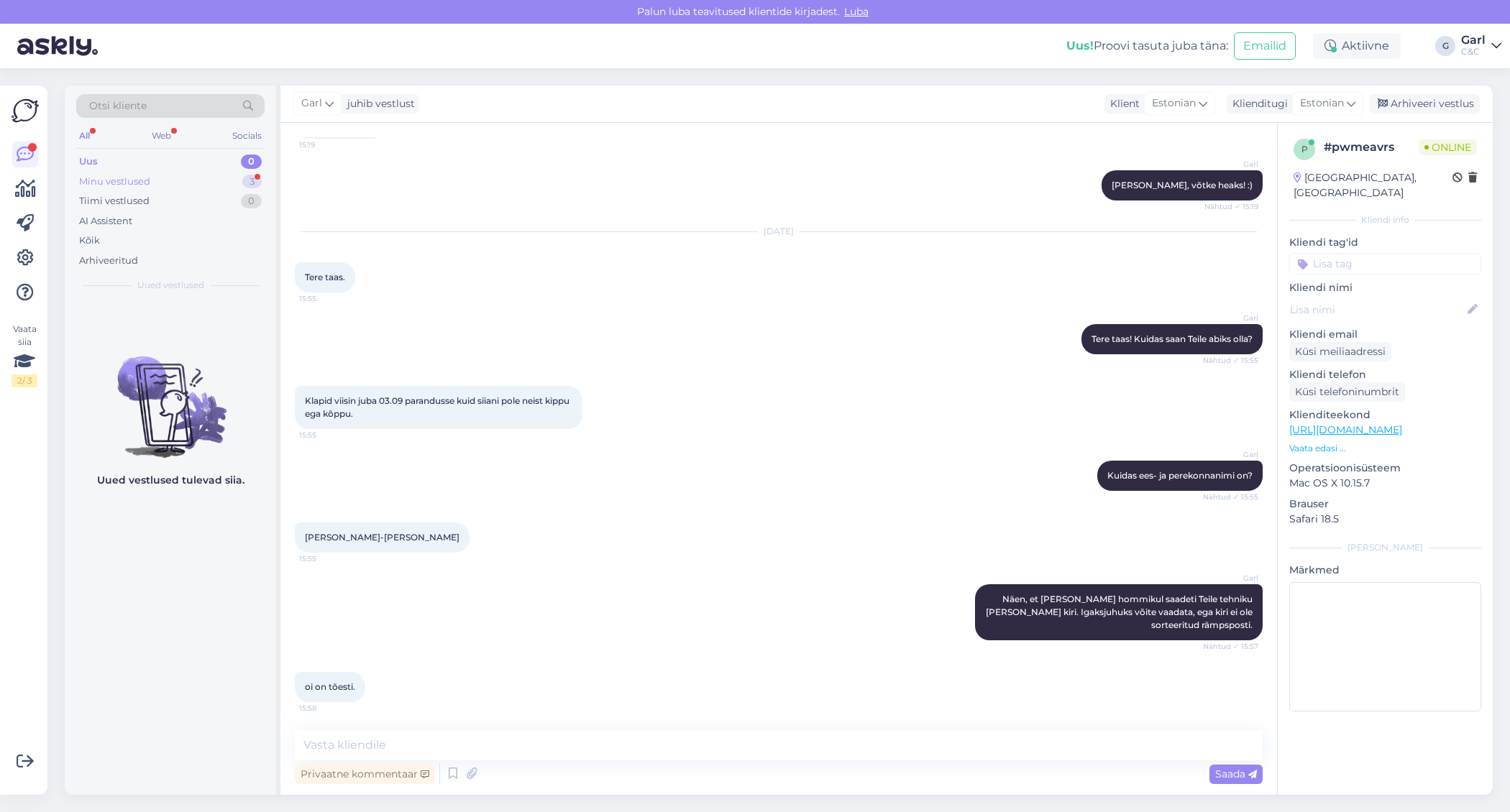
click at [150, 181] on div "Minu vestlused 3" at bounding box center [170, 182] width 188 height 20
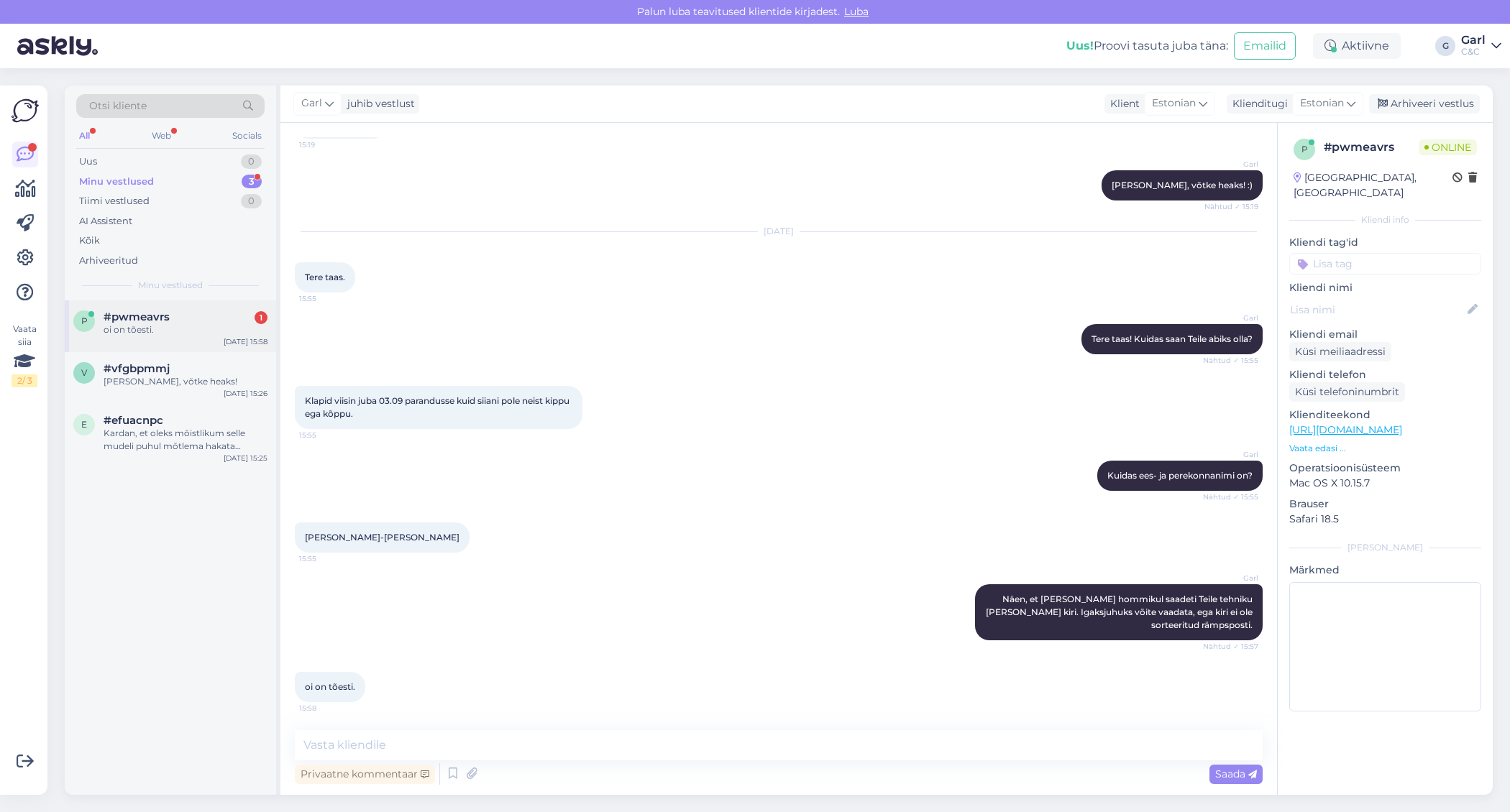
click at [218, 333] on div "oi on tõesti." at bounding box center [186, 330] width 164 height 13
click at [536, 726] on div "Vestlus algas Sep 2 2025 hei! 16:41 kas sellele tellimusele võin veel täna järg…" at bounding box center [778, 459] width 997 height 672
click at [790, 457] on div "Garl Kuidas ees- ja perekonnanimi on? Nähtud ✓ 15:55" at bounding box center [778, 475] width 968 height 62
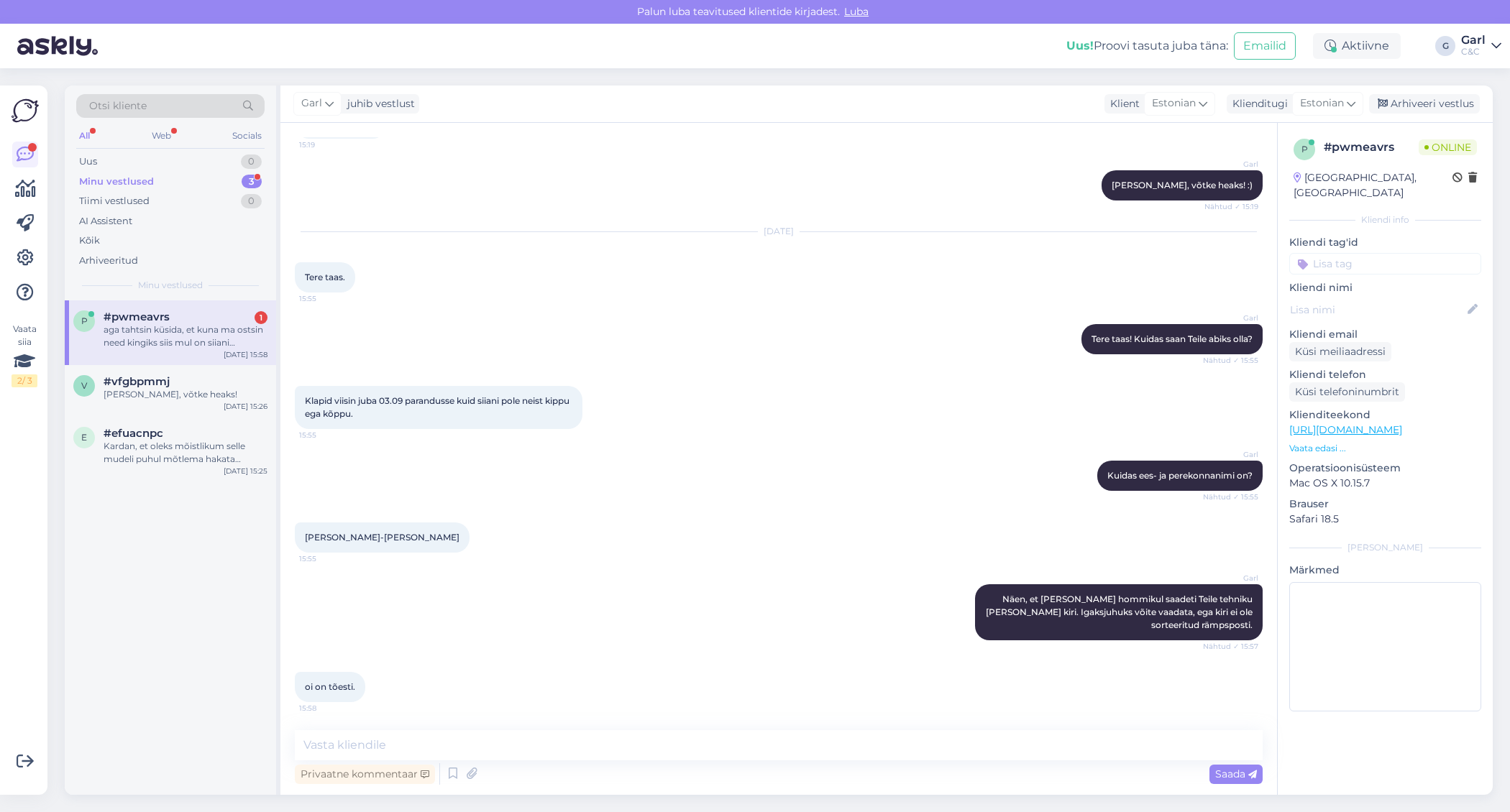
scroll to position [1081, 0]
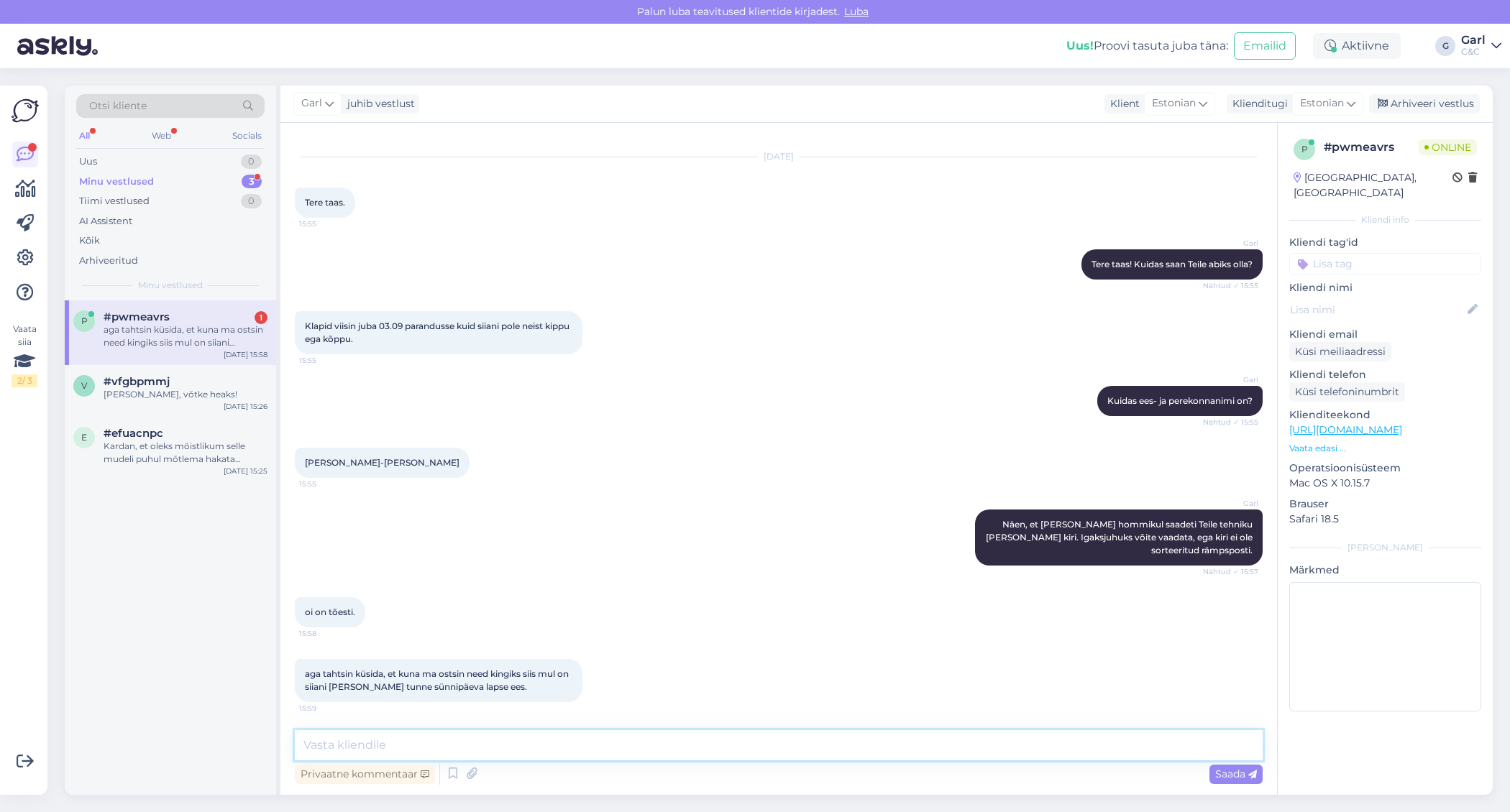
click at [653, 740] on textarea at bounding box center [778, 745] width 968 height 30
click at [656, 621] on div "oi on tõesti. 15:58" at bounding box center [778, 612] width 968 height 62
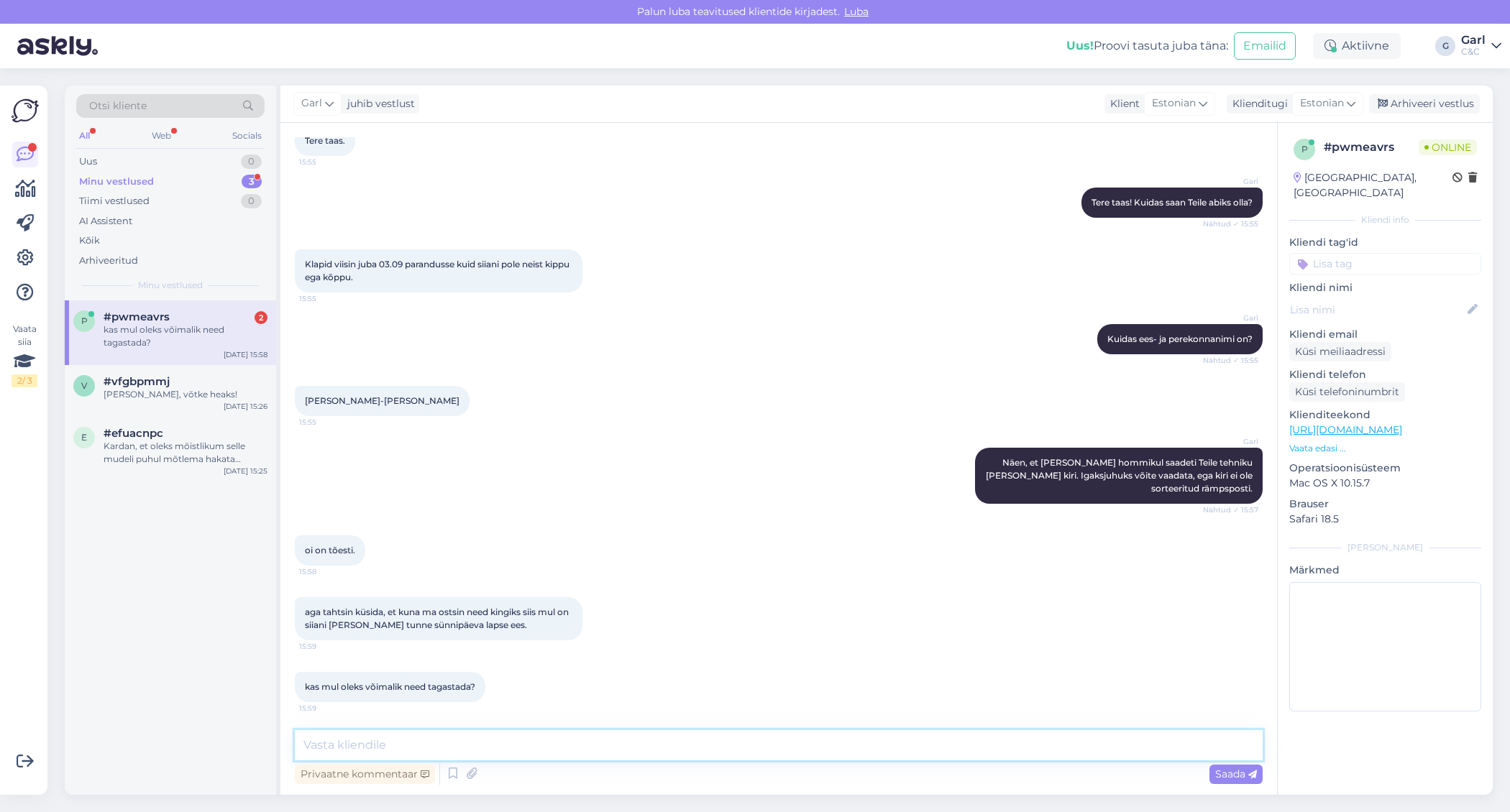
click at [471, 740] on textarea at bounding box center [778, 745] width 968 height 30
drag, startPoint x: 349, startPoint y: 744, endPoint x: 267, endPoint y: 737, distance: 82.3
click at [266, 737] on div "Otsi kliente All Web Socials Uus 0 Minu vestlused 3 Tiimi vestlused 0 AI Assist…" at bounding box center [778, 440] width 1428 height 709
click at [567, 749] on textarea "Mõistan. Selles osas soovitame Teil päringu" at bounding box center [778, 745] width 968 height 30
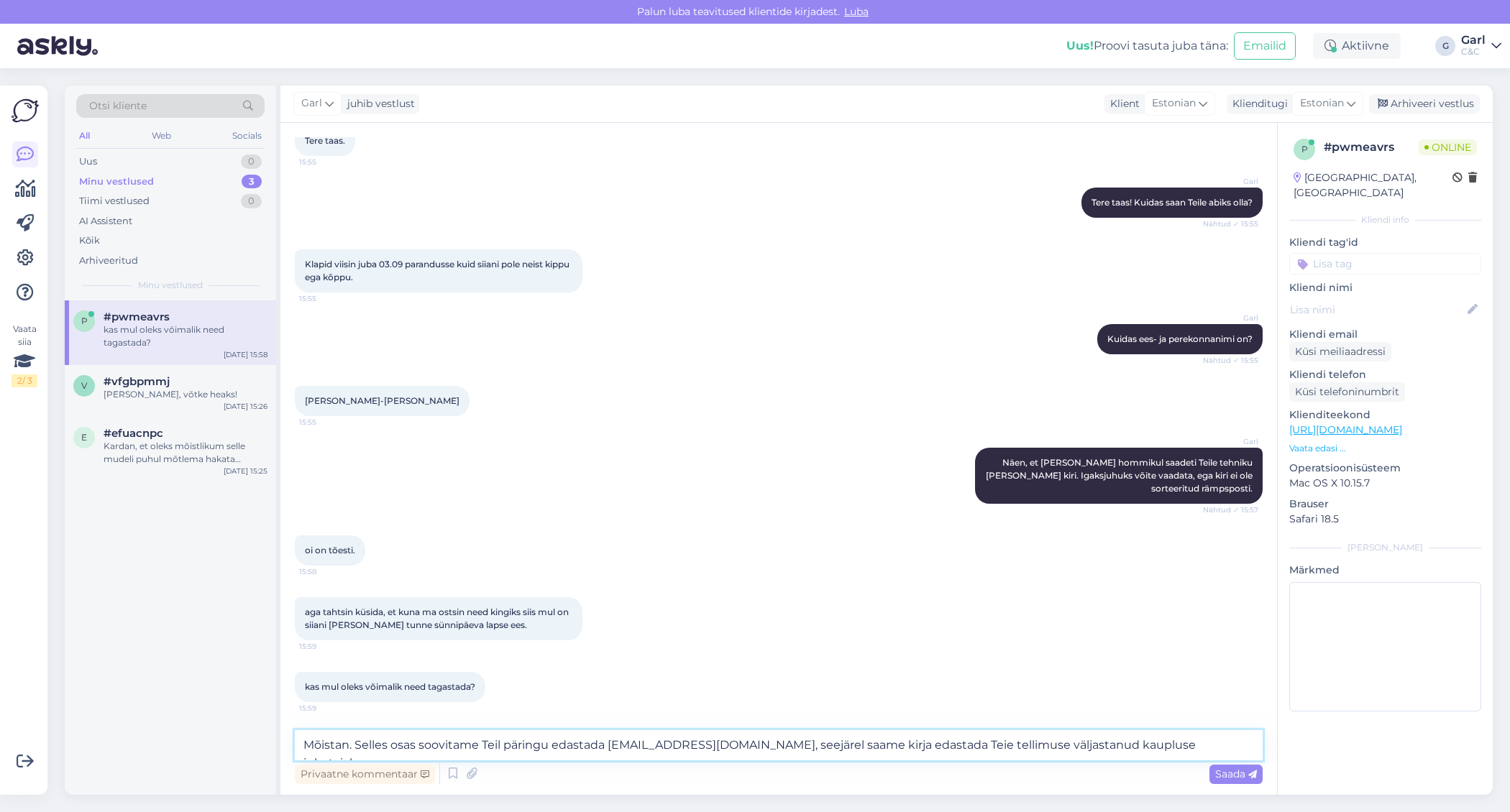
type textarea "Mõistan. Selles osas soovitame Teil päringu edastada klienditugi@cec.com, seejä…"
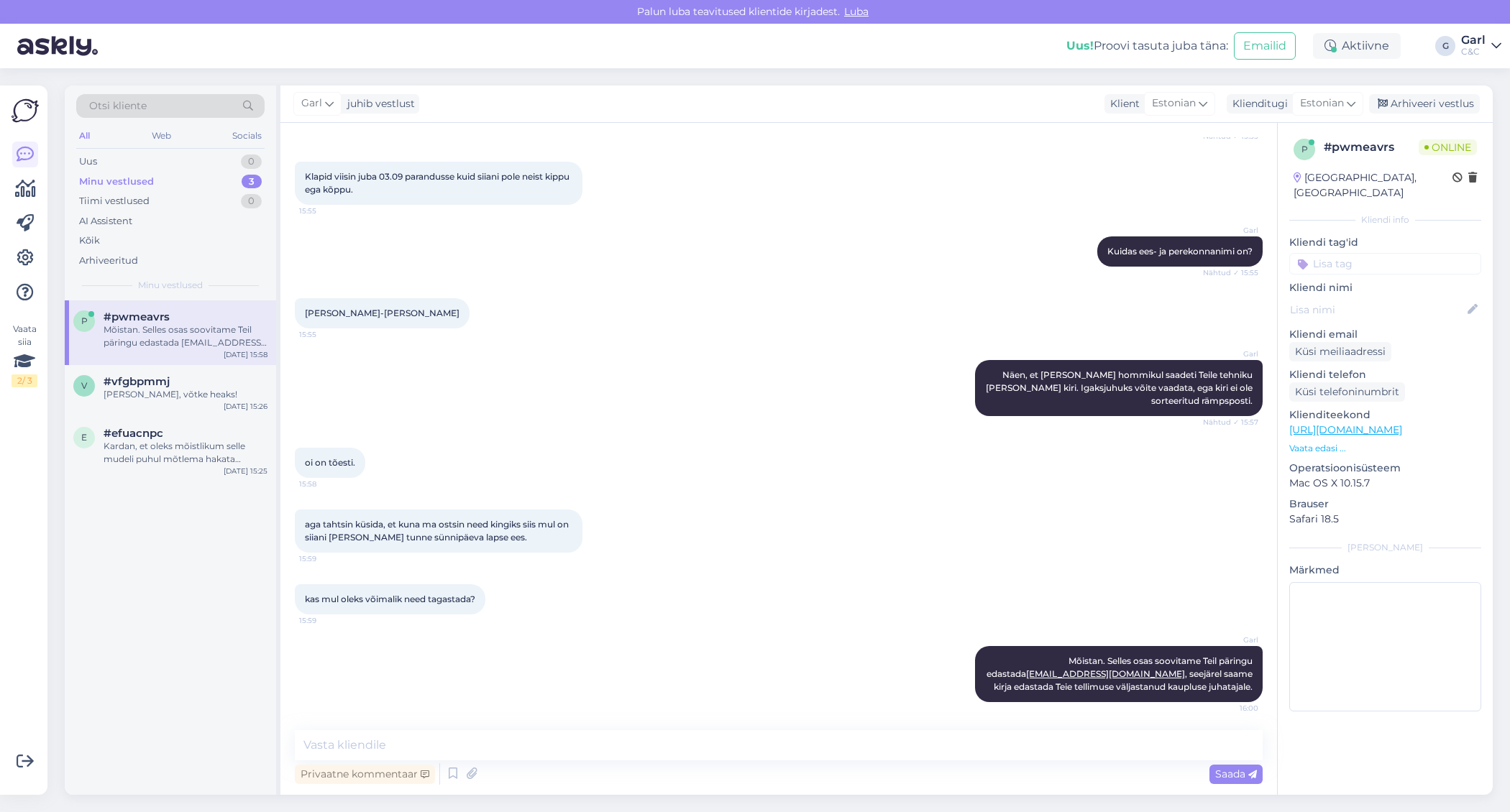
click at [735, 606] on div "kas mul oleks võimalik need tagastada? 15:59" at bounding box center [778, 599] width 968 height 62
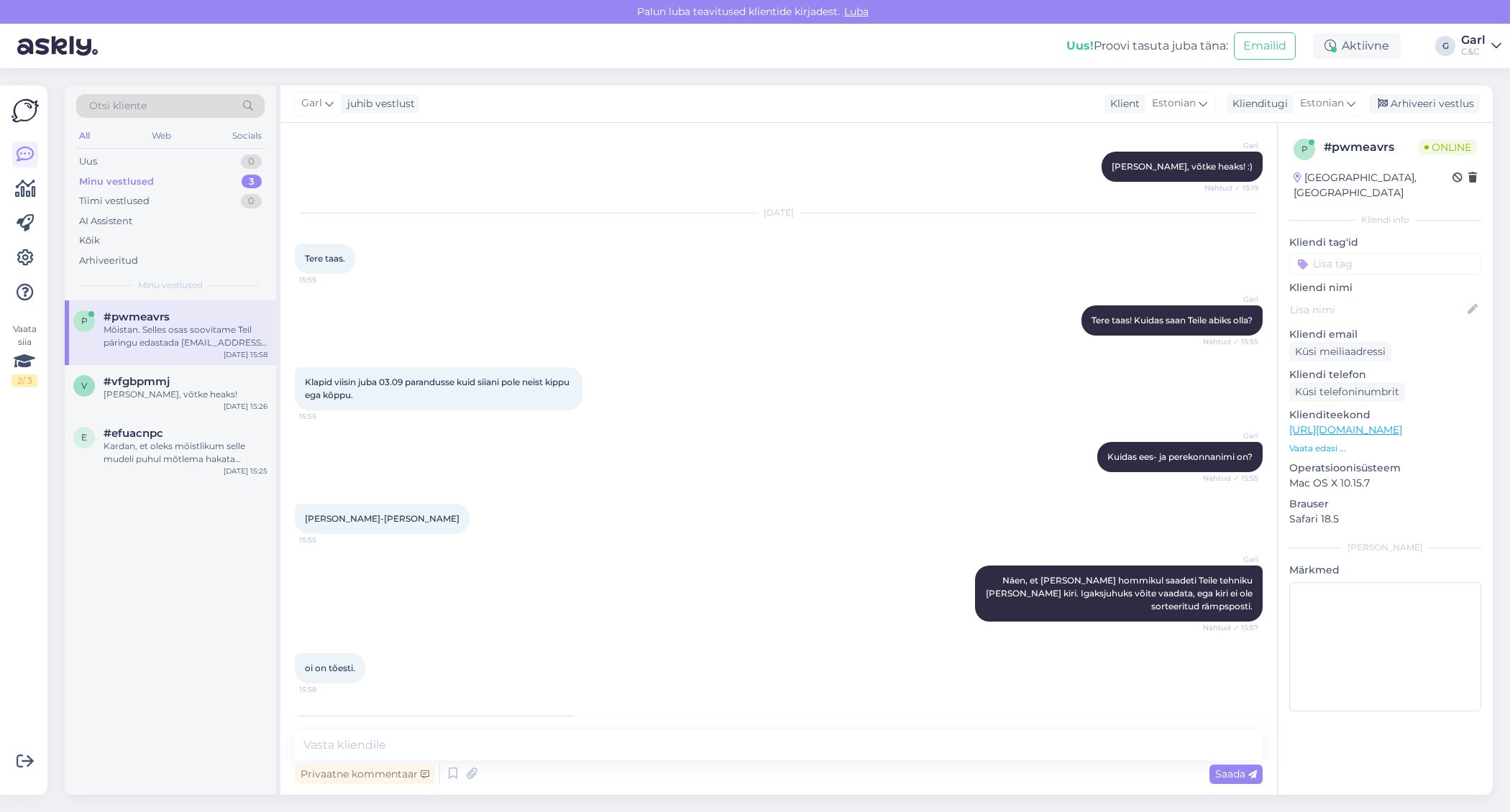
scroll to position [1230, 0]
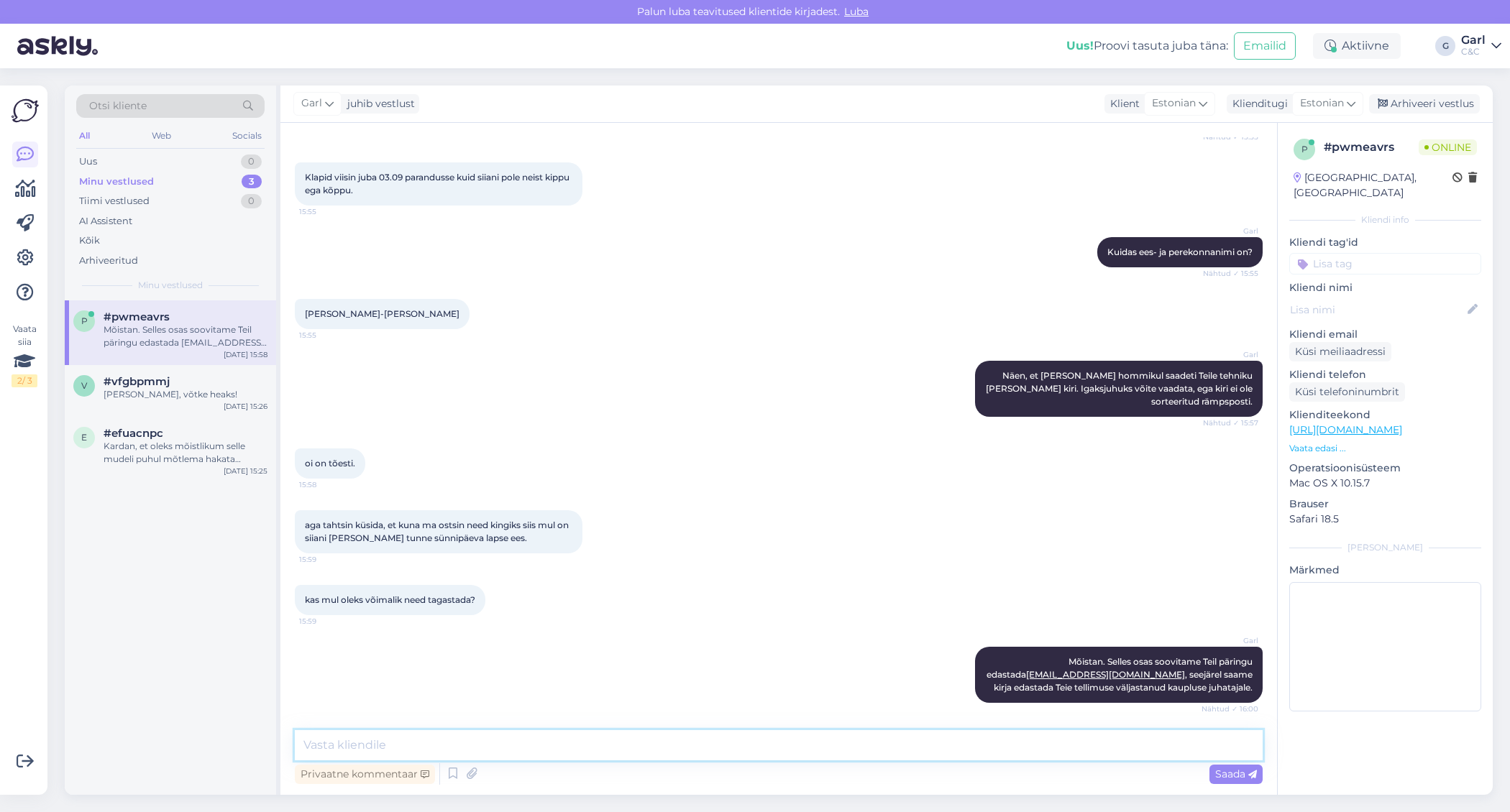
click at [552, 742] on textarea at bounding box center [778, 745] width 968 height 30
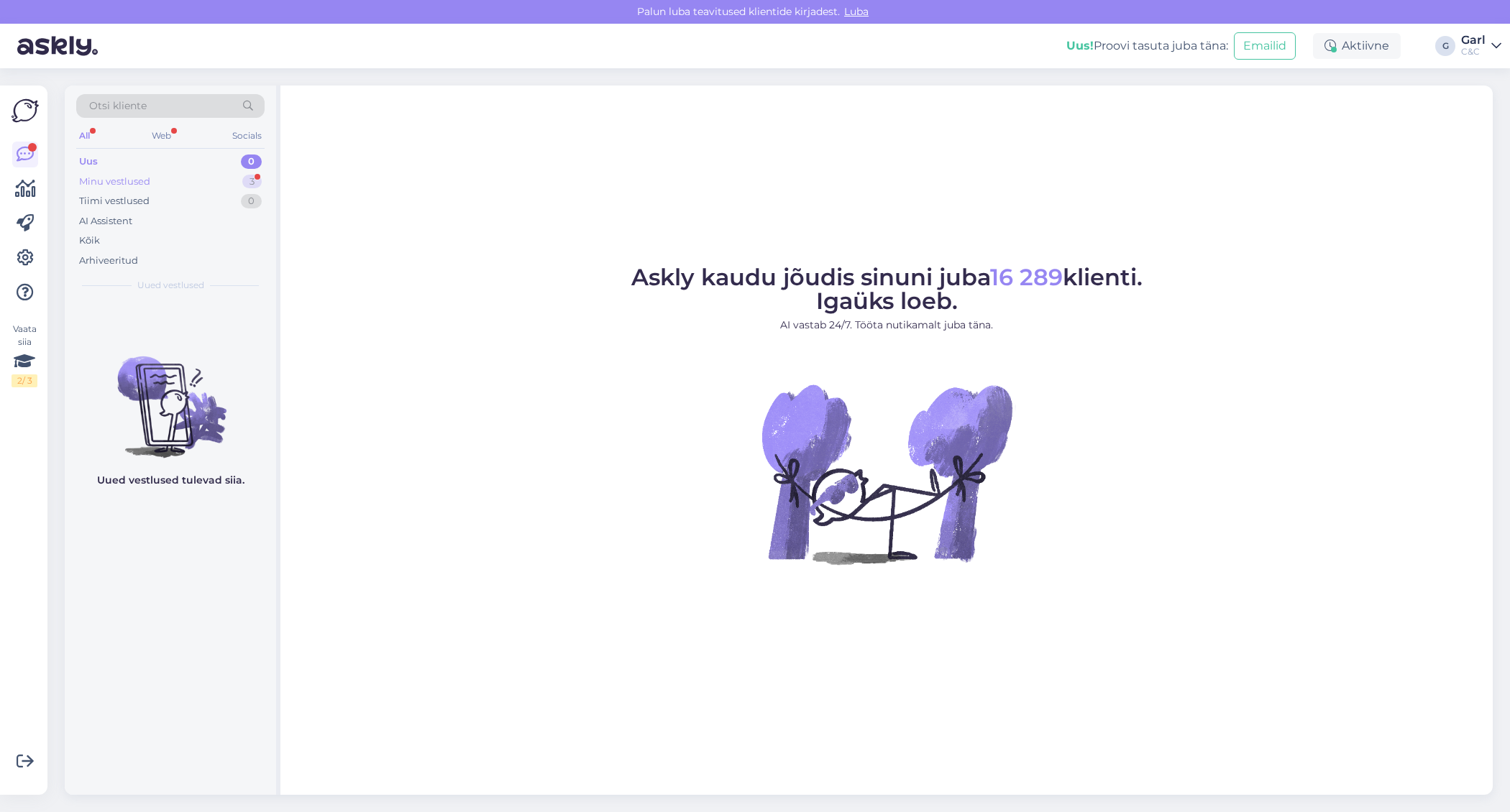
click at [194, 181] on div "Minu vestlused 3" at bounding box center [170, 182] width 188 height 20
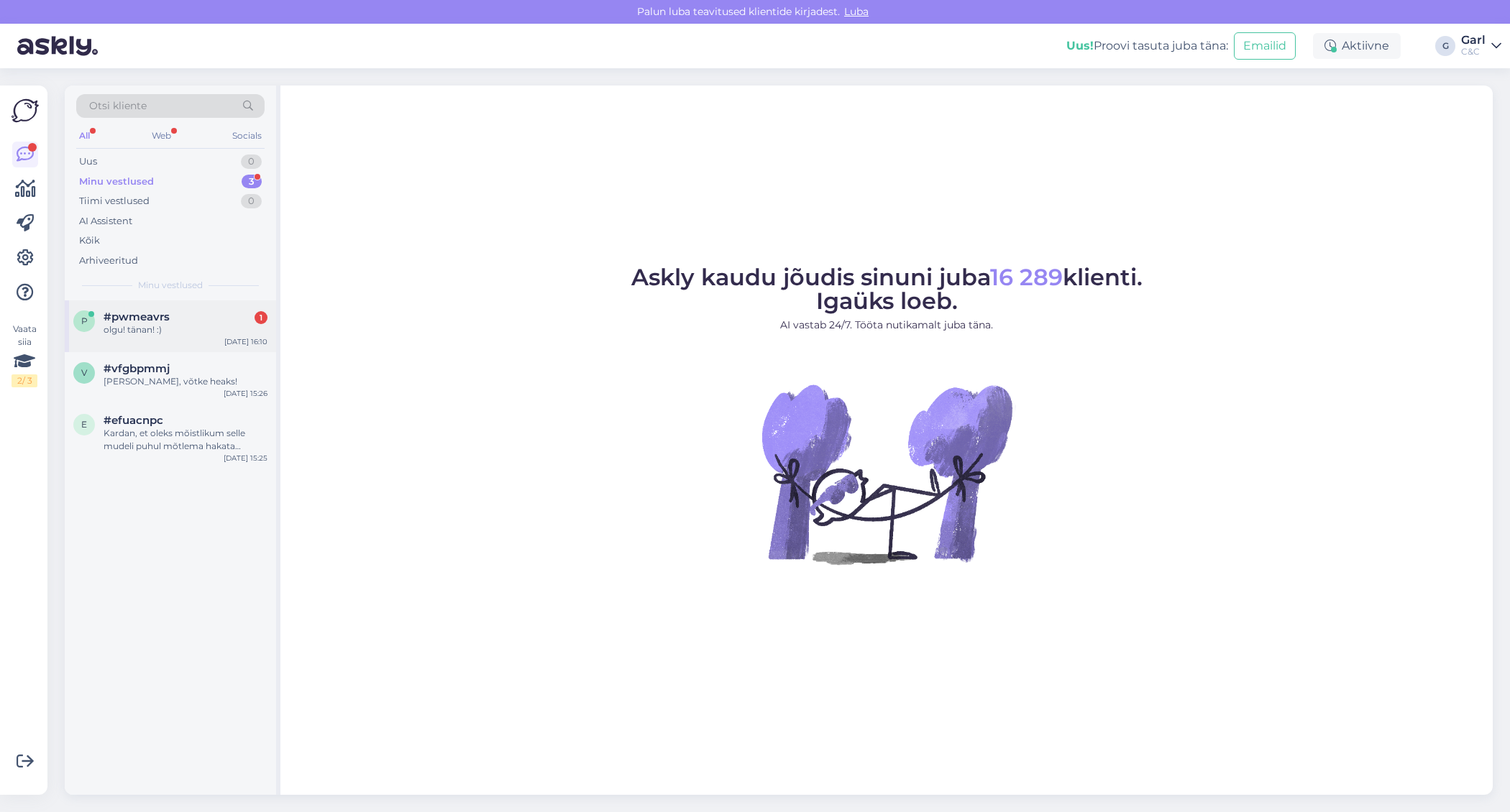
click at [208, 314] on div "#pwmeavrs 1" at bounding box center [186, 317] width 164 height 13
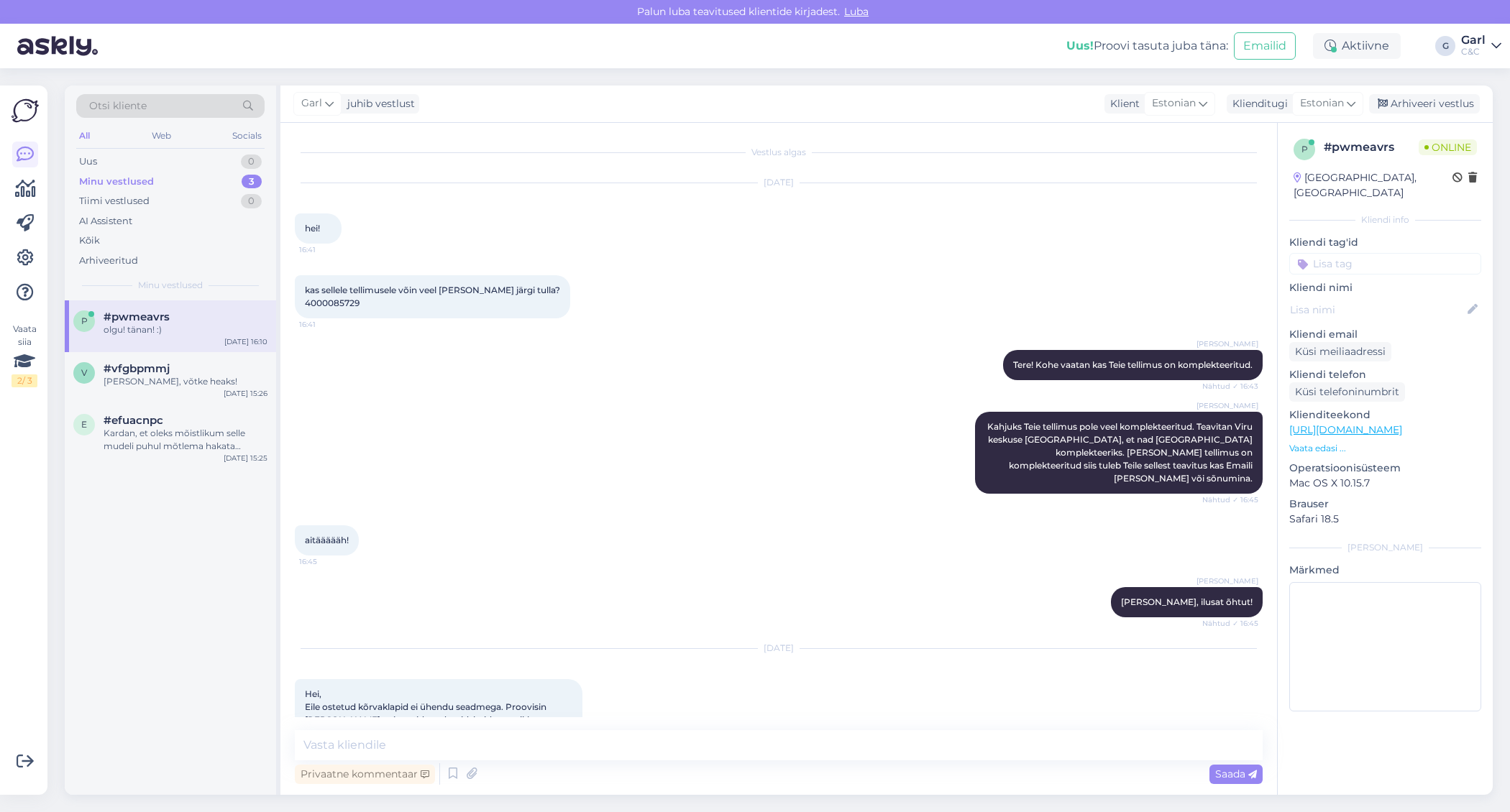
scroll to position [1292, 0]
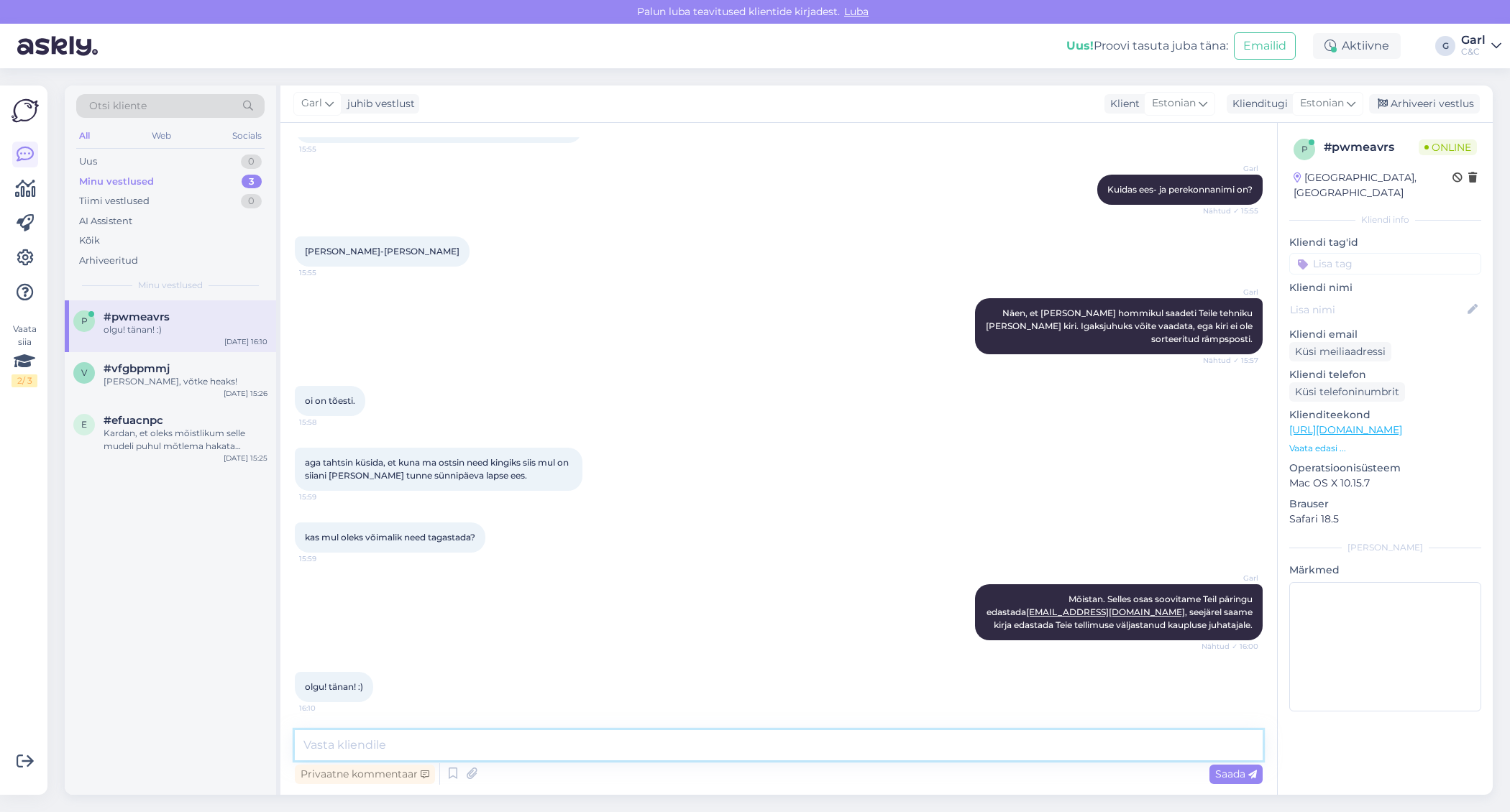
click at [443, 751] on textarea at bounding box center [778, 745] width 968 height 30
click at [443, 747] on textarea at bounding box center [778, 745] width 968 height 30
type textarea "Saime kirja kätte ja edastasime selle ka juba kauplusele kui ka kaupluse juhata…"
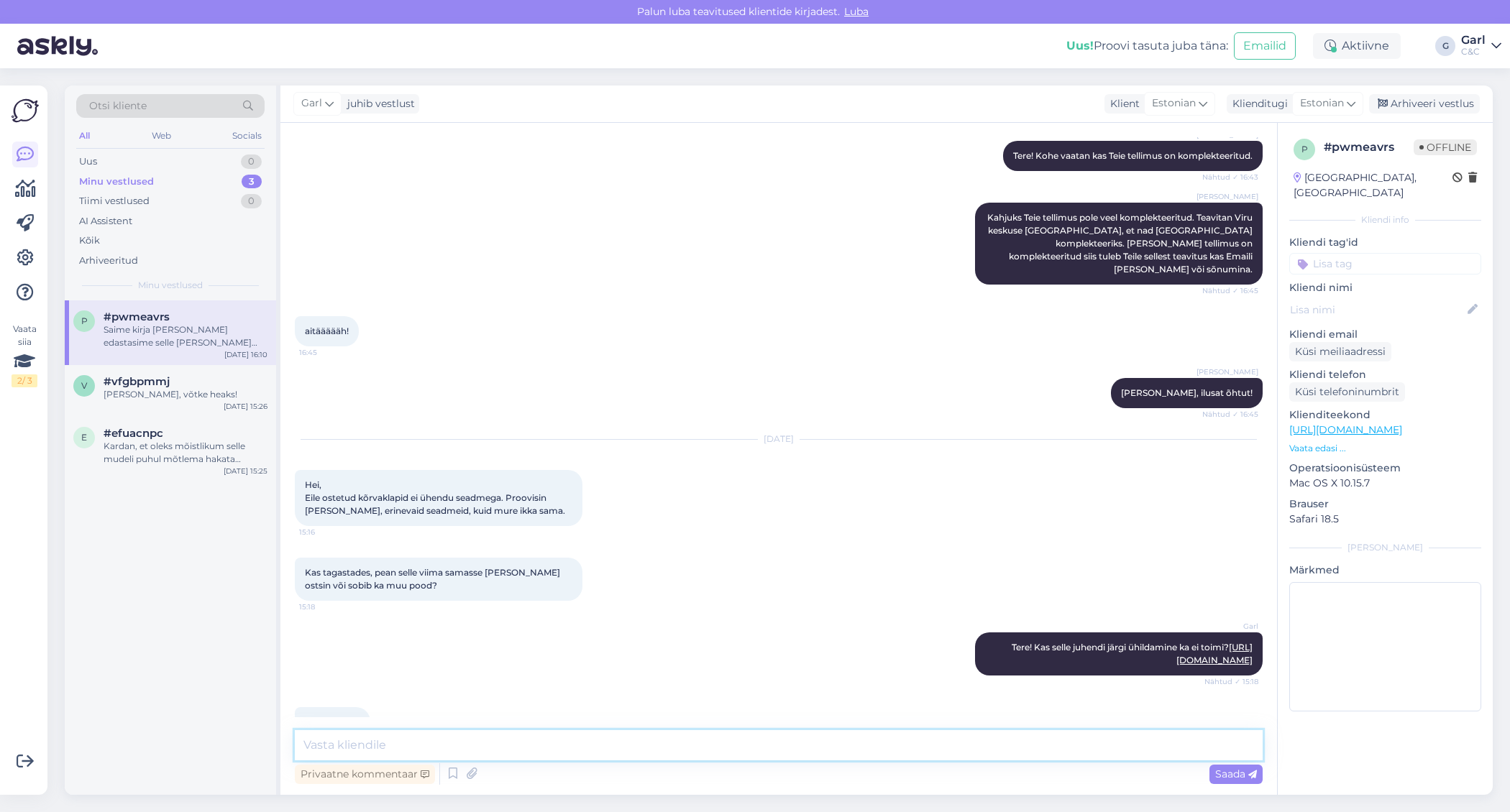
scroll to position [0, 0]
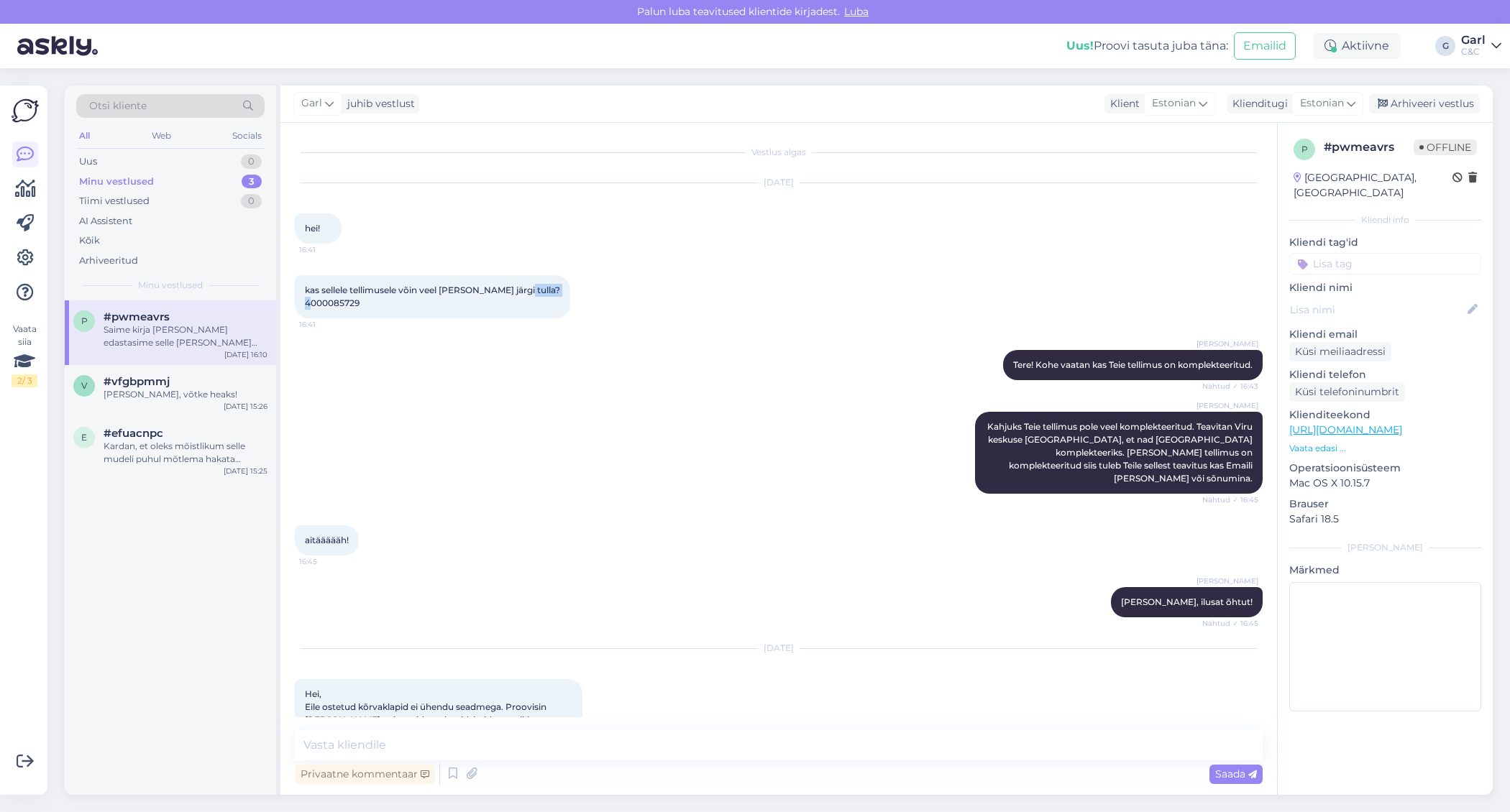
drag, startPoint x: 385, startPoint y: 302, endPoint x: 308, endPoint y: 300, distance: 77.0
click at [307, 300] on div "kas sellele tellimusele võin veel täna järgi tulla? 4000085729 16:41" at bounding box center [433, 297] width 276 height 43
copy span "4000085729"
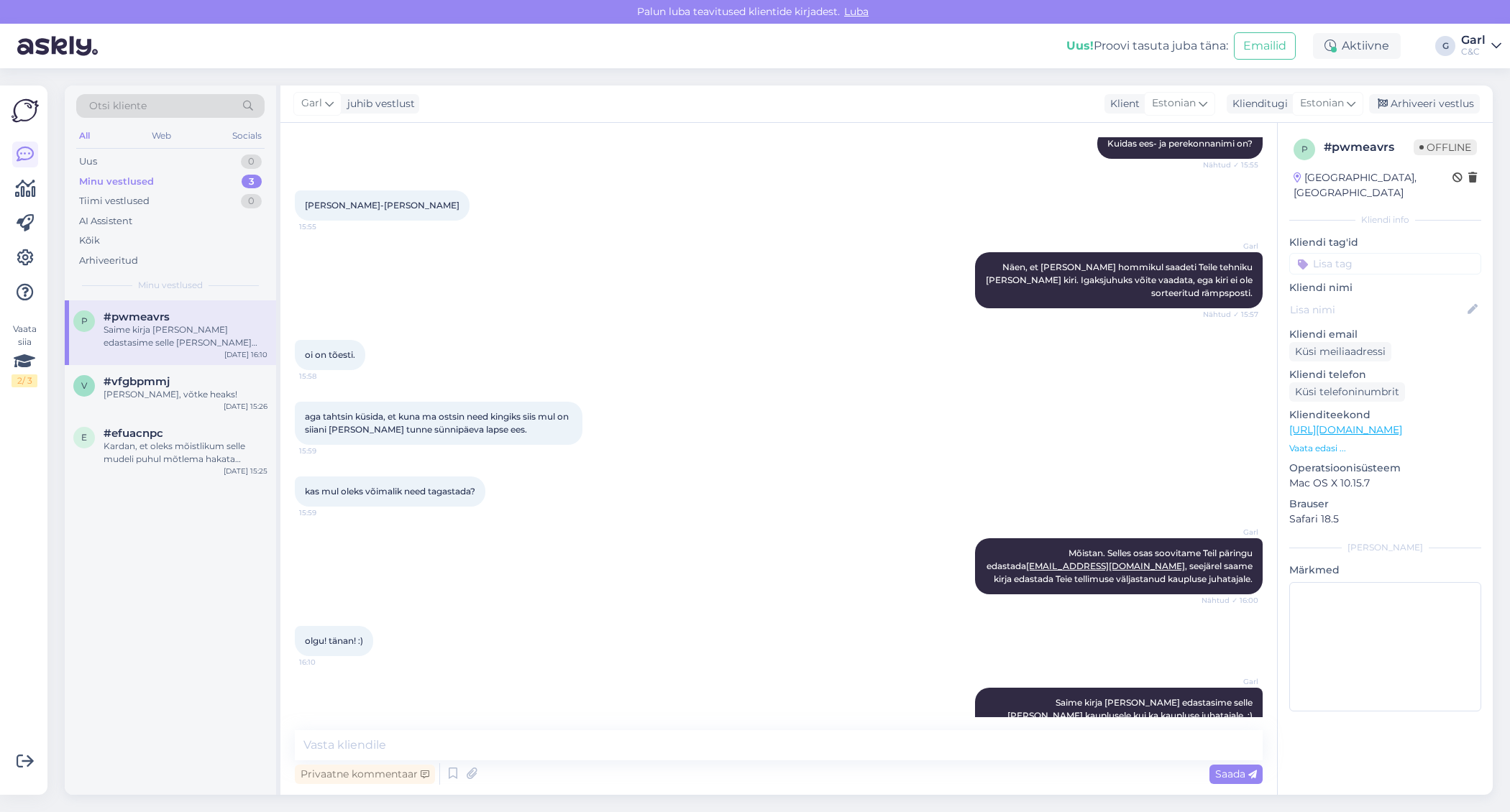
scroll to position [1367, 0]
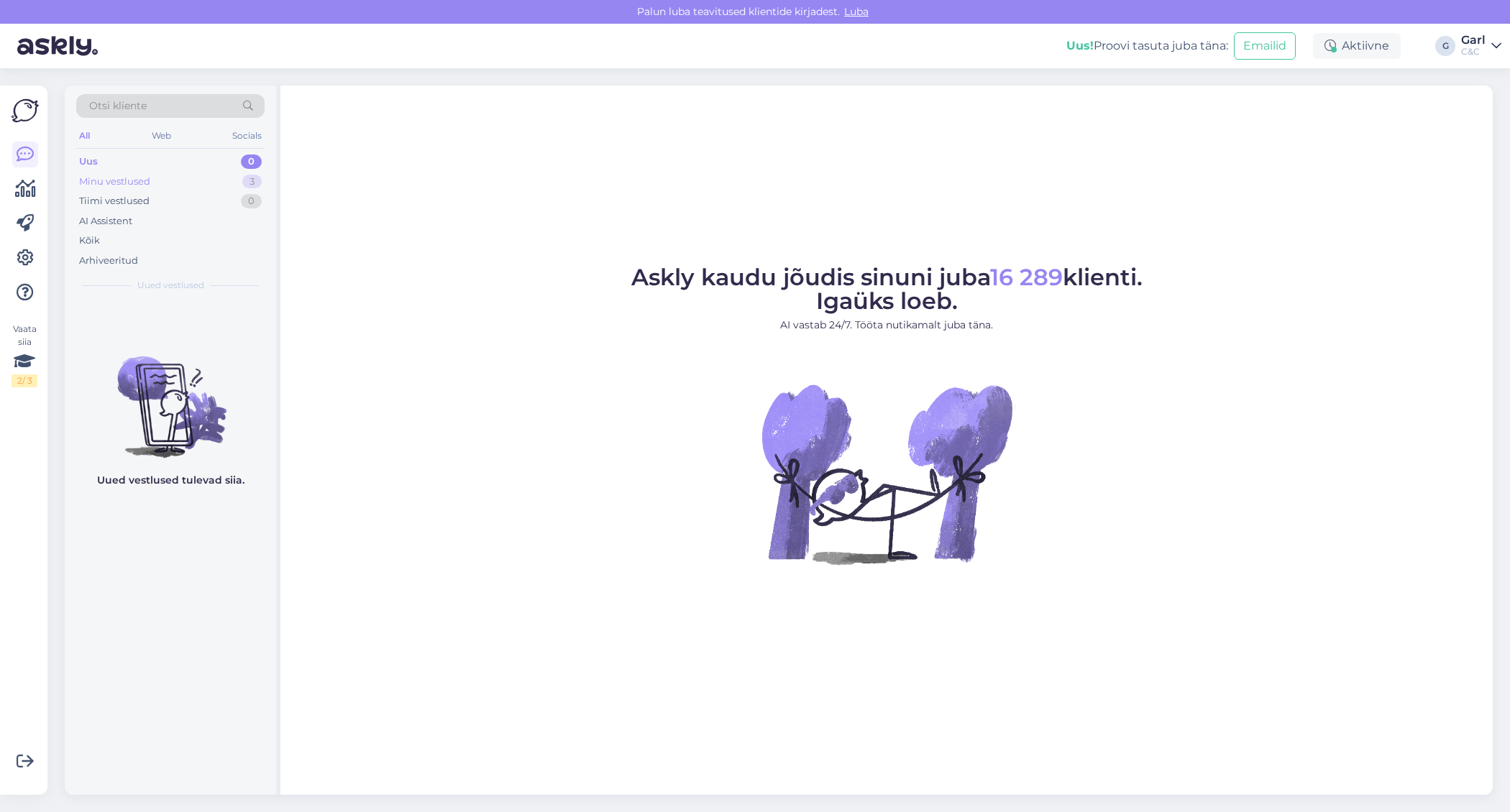
click at [188, 184] on div "Minu vestlused 3" at bounding box center [170, 182] width 188 height 20
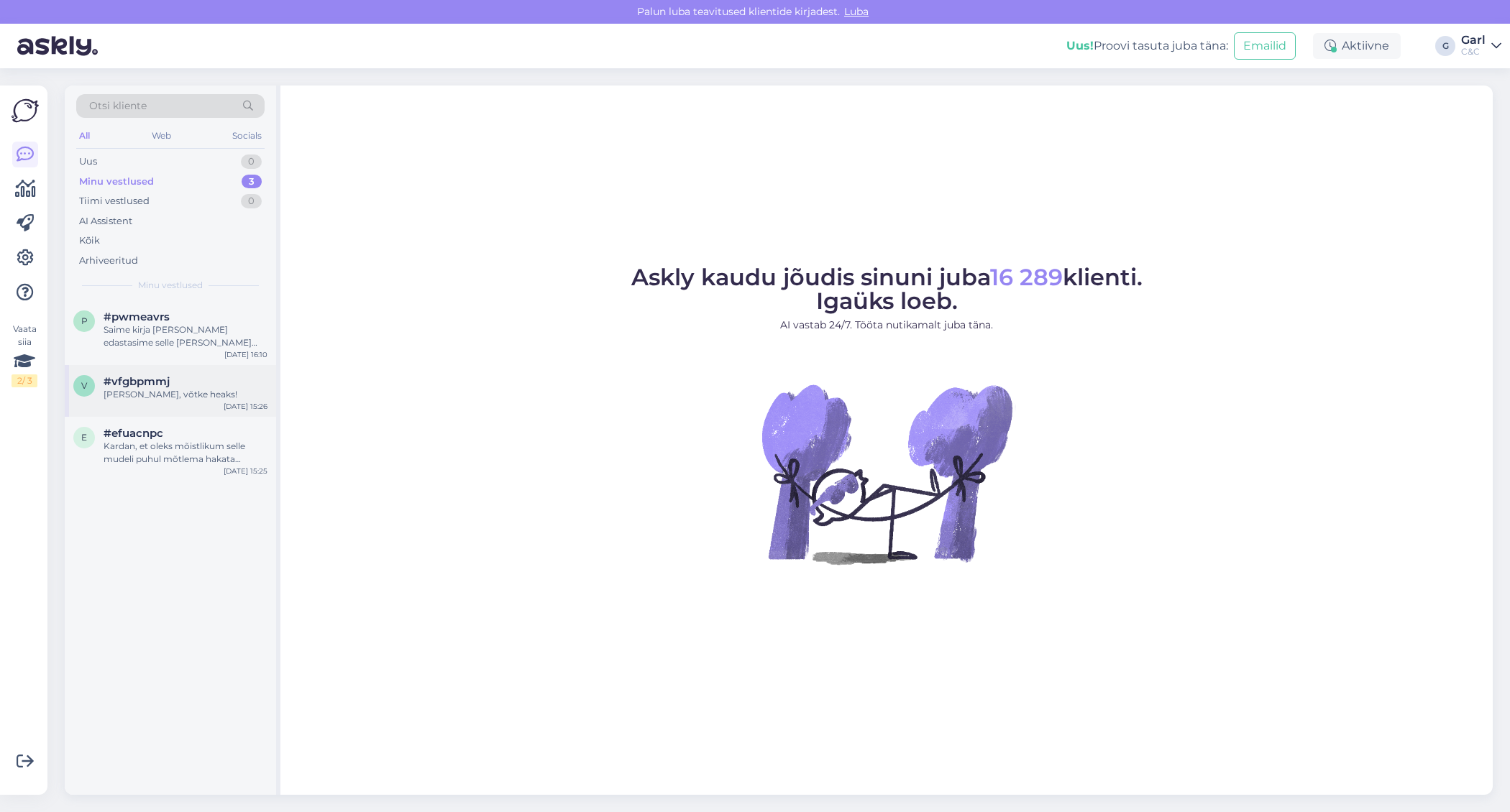
click at [191, 368] on div "v #vfgbpmmj Ikka, võtke heaks! Sep 8 15:26" at bounding box center [170, 391] width 211 height 51
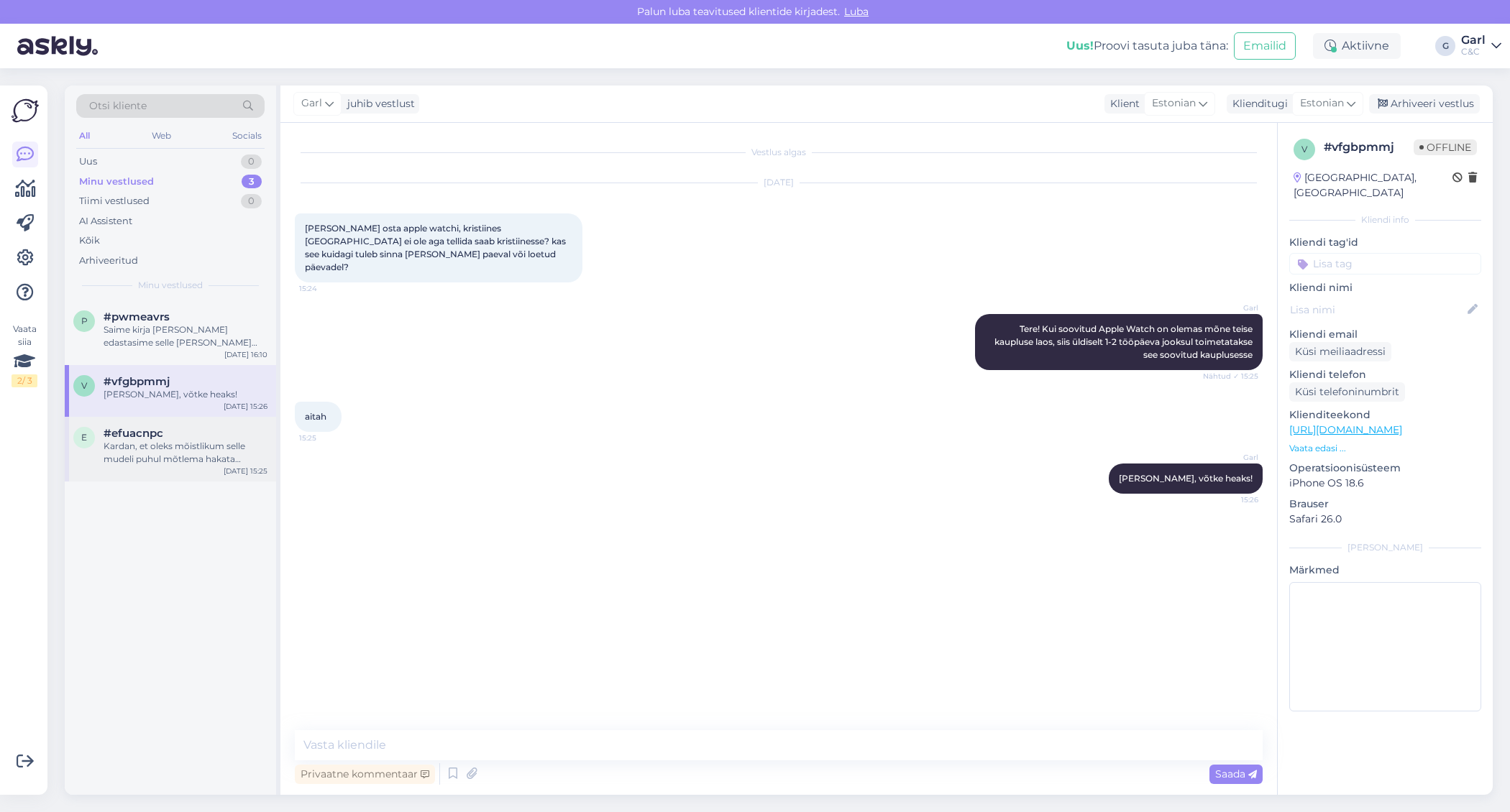
click at [193, 445] on div "Kardan, et oleks mõistlikum selle mudeli puhul mõtlema hakata uuema mudeli [PER…" at bounding box center [186, 453] width 164 height 26
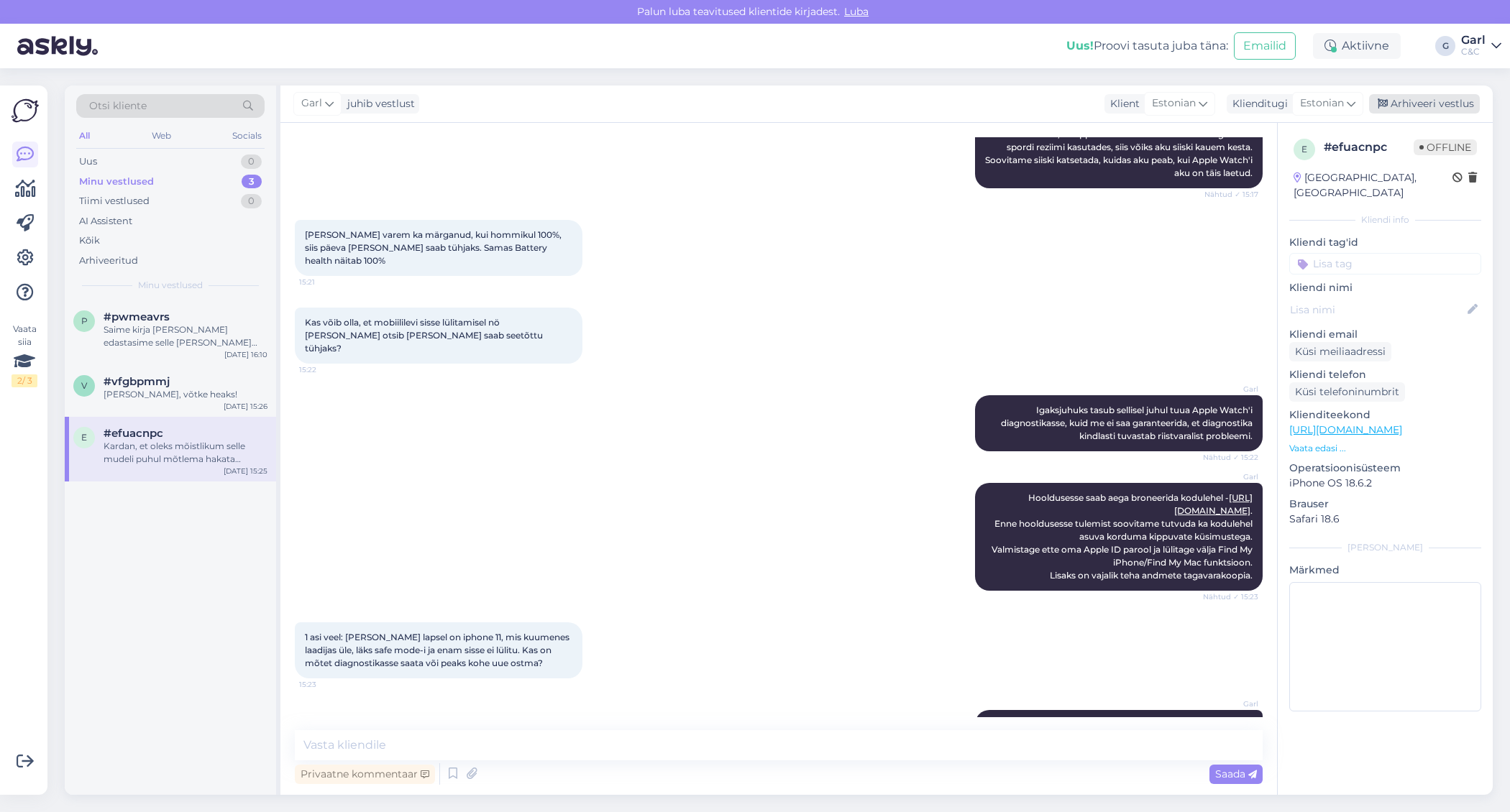
click at [1418, 111] on div "Arhiveeri vestlus" at bounding box center [1425, 104] width 111 height 19
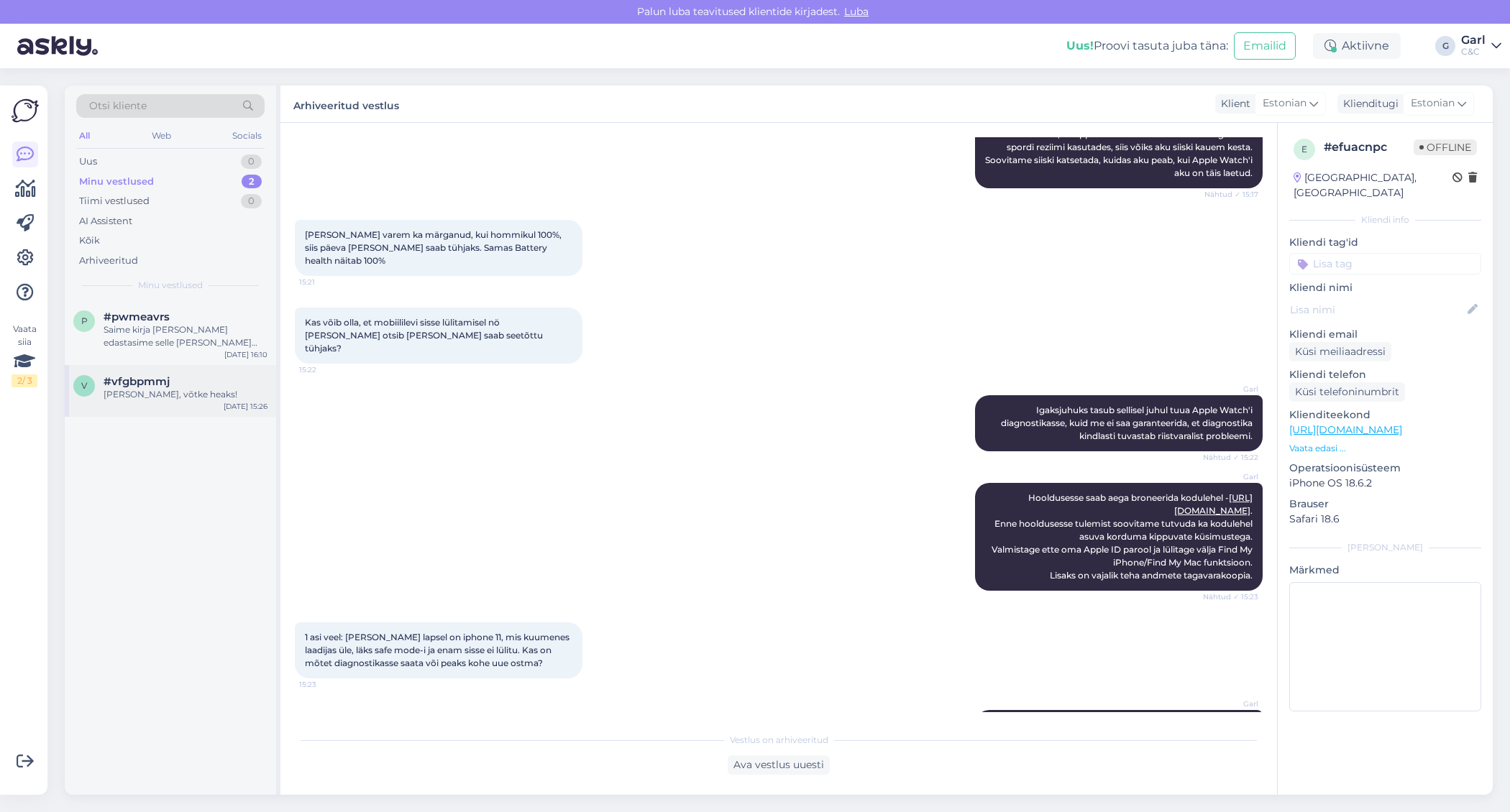
click at [194, 413] on div "v #vfgbpmmj Ikka, võtke heaks! Sep 8 15:26" at bounding box center [170, 391] width 211 height 51
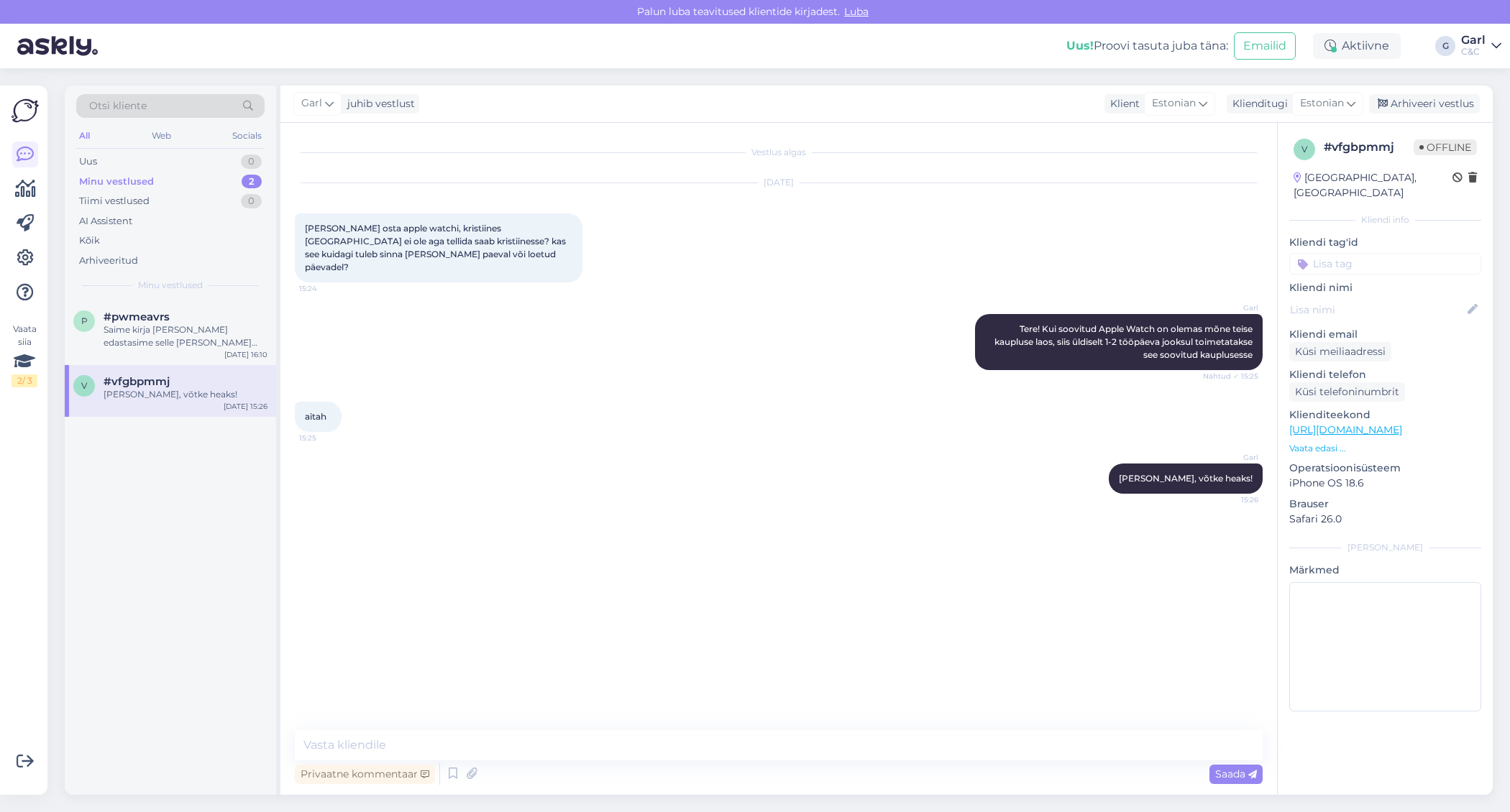
scroll to position [0, 0]
click at [1466, 96] on div "Arhiveeri vestlus" at bounding box center [1425, 104] width 111 height 19
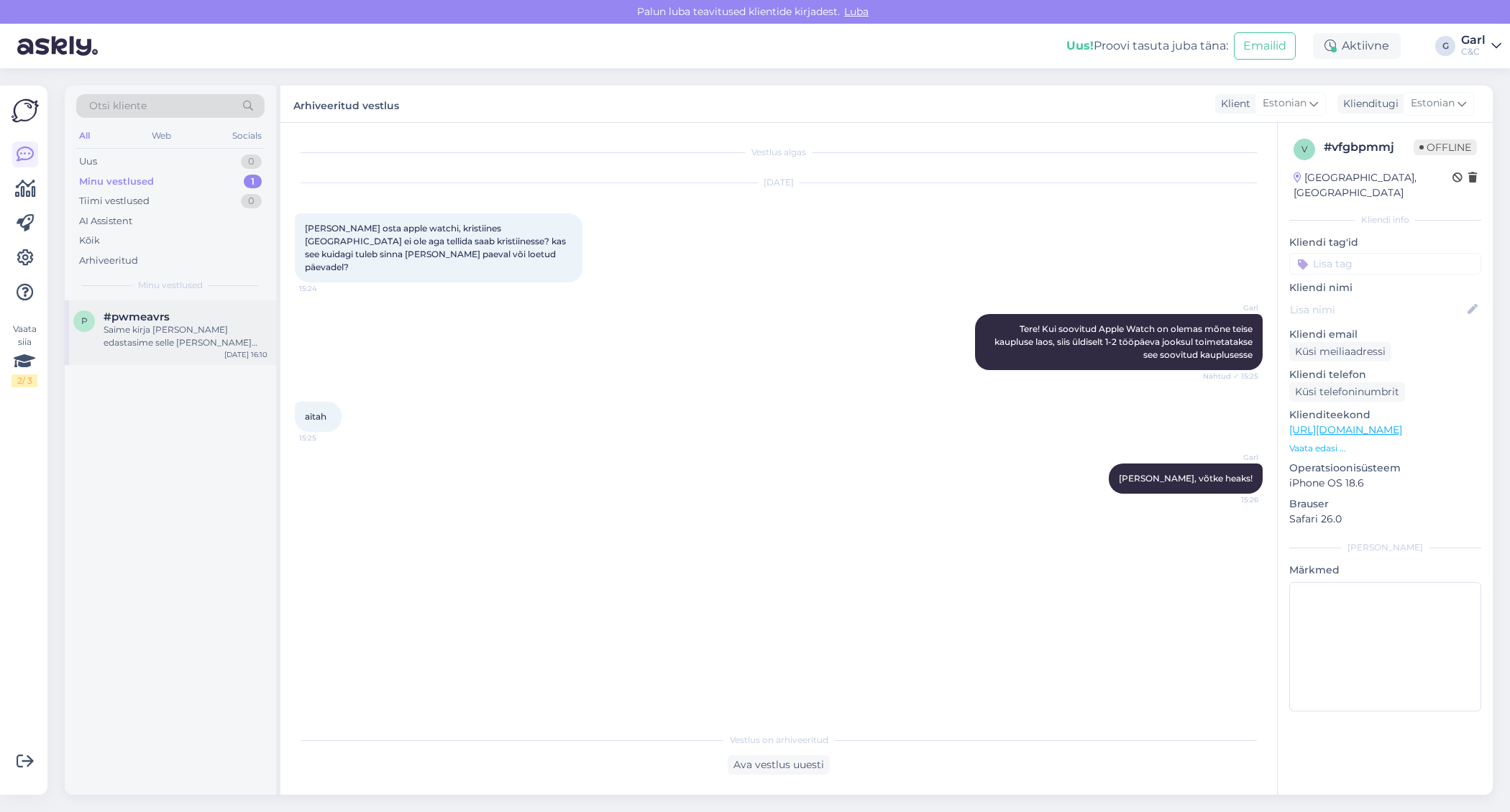
click at [222, 318] on div "#pwmeavrs" at bounding box center [186, 317] width 164 height 13
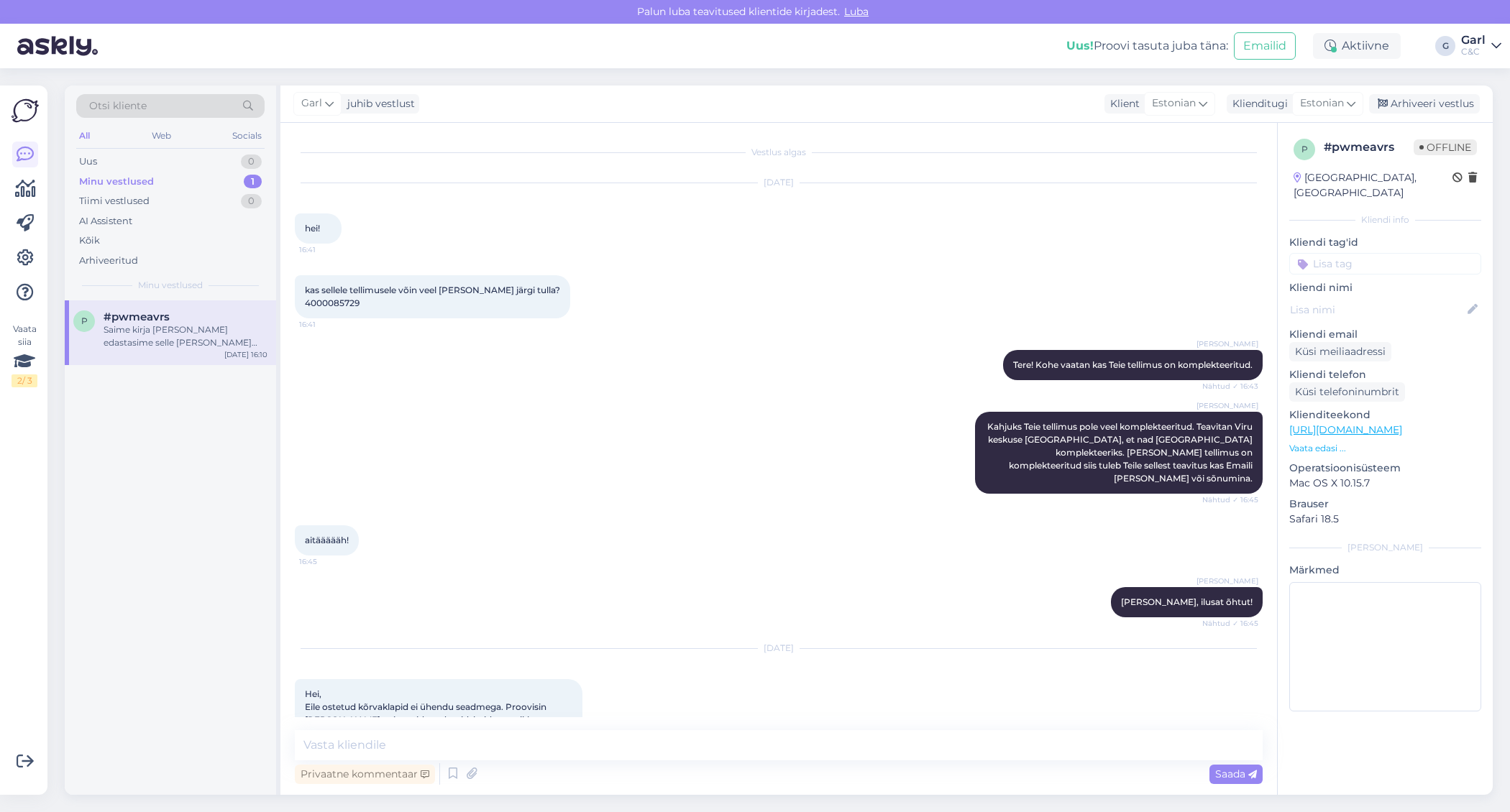
scroll to position [1367, 0]
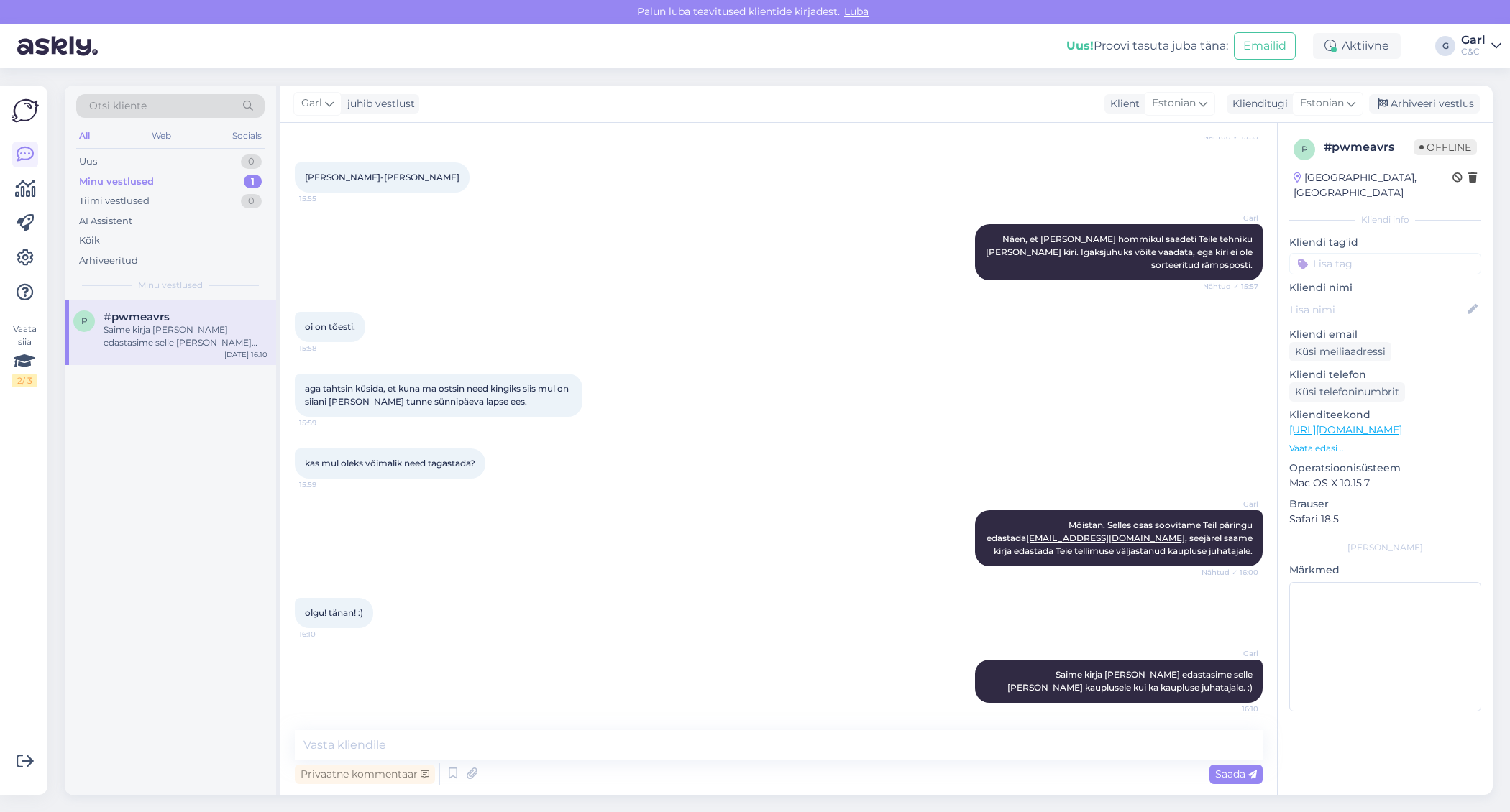
click at [1389, 115] on div "Garl juhib vestlust Klient [DEMOGRAPHIC_DATA] Klienditugi Estonian Arhiveeri ve…" at bounding box center [886, 104] width 1212 height 38
click at [1395, 101] on div "Arhiveeri vestlus" at bounding box center [1425, 104] width 111 height 19
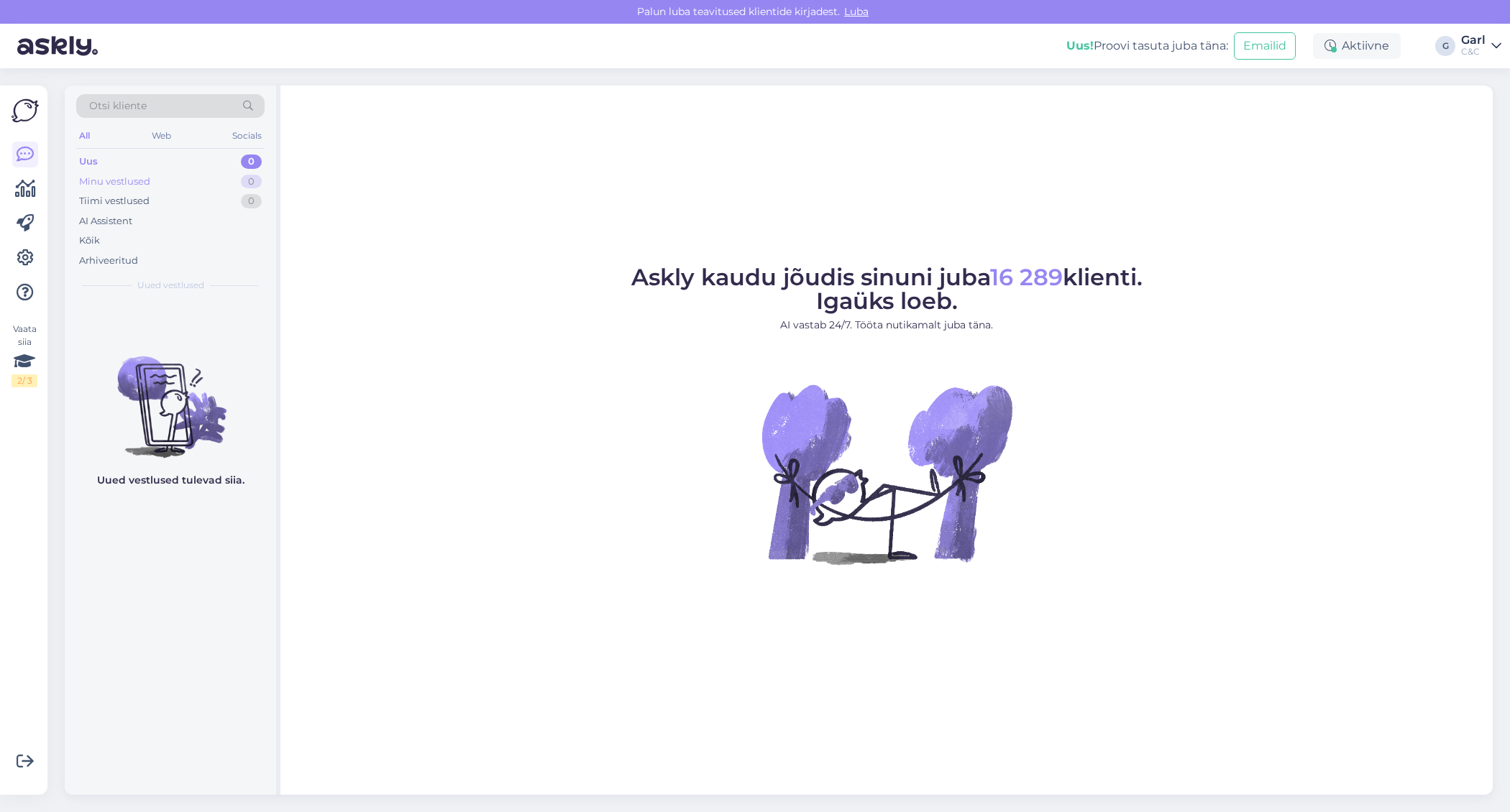
click at [234, 179] on div "Minu vestlused 0" at bounding box center [170, 182] width 188 height 20
click at [255, 160] on div "1" at bounding box center [253, 162] width 18 height 15
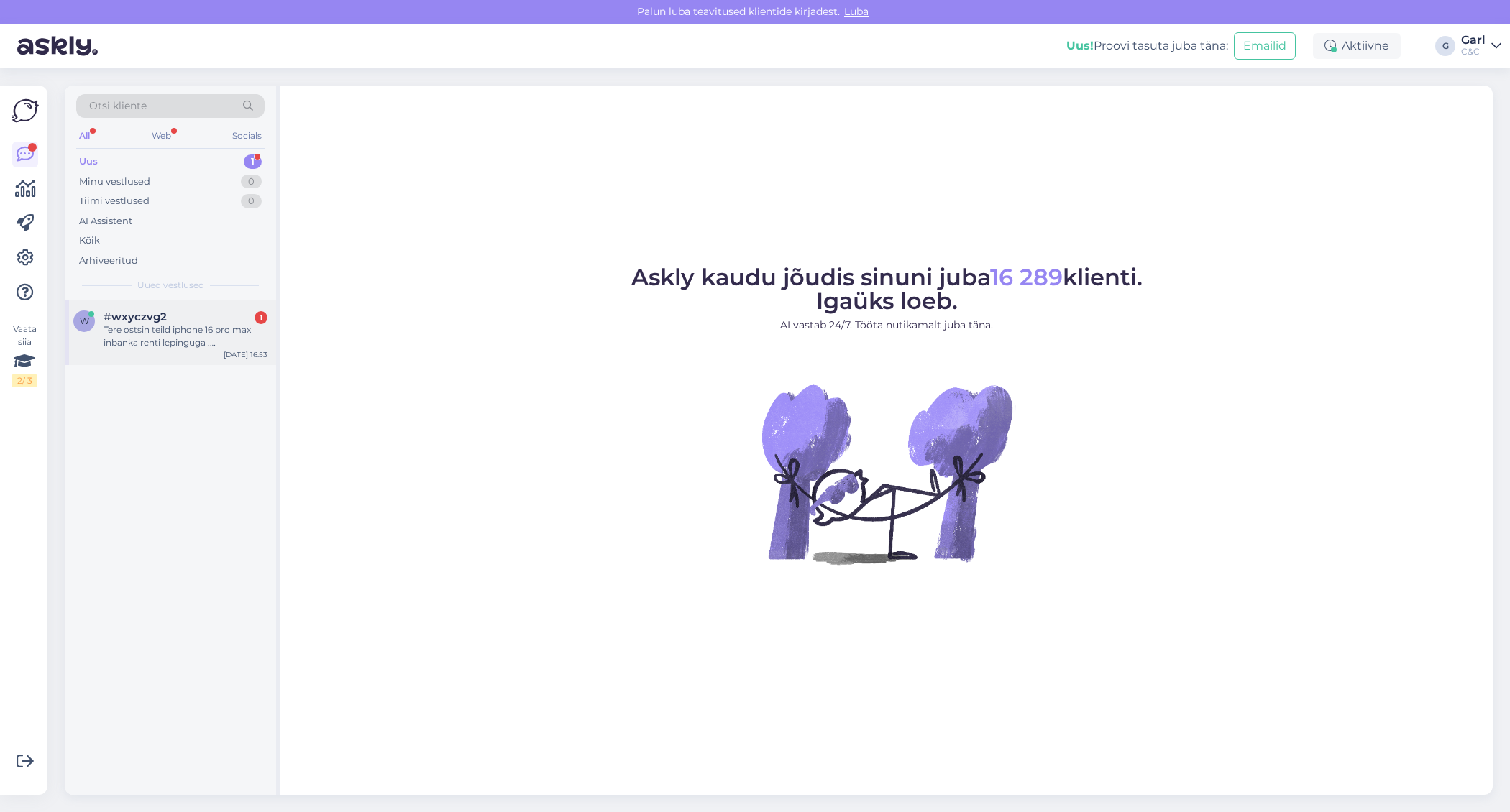
click at [199, 312] on div "#wxyczvg2 1" at bounding box center [186, 317] width 164 height 13
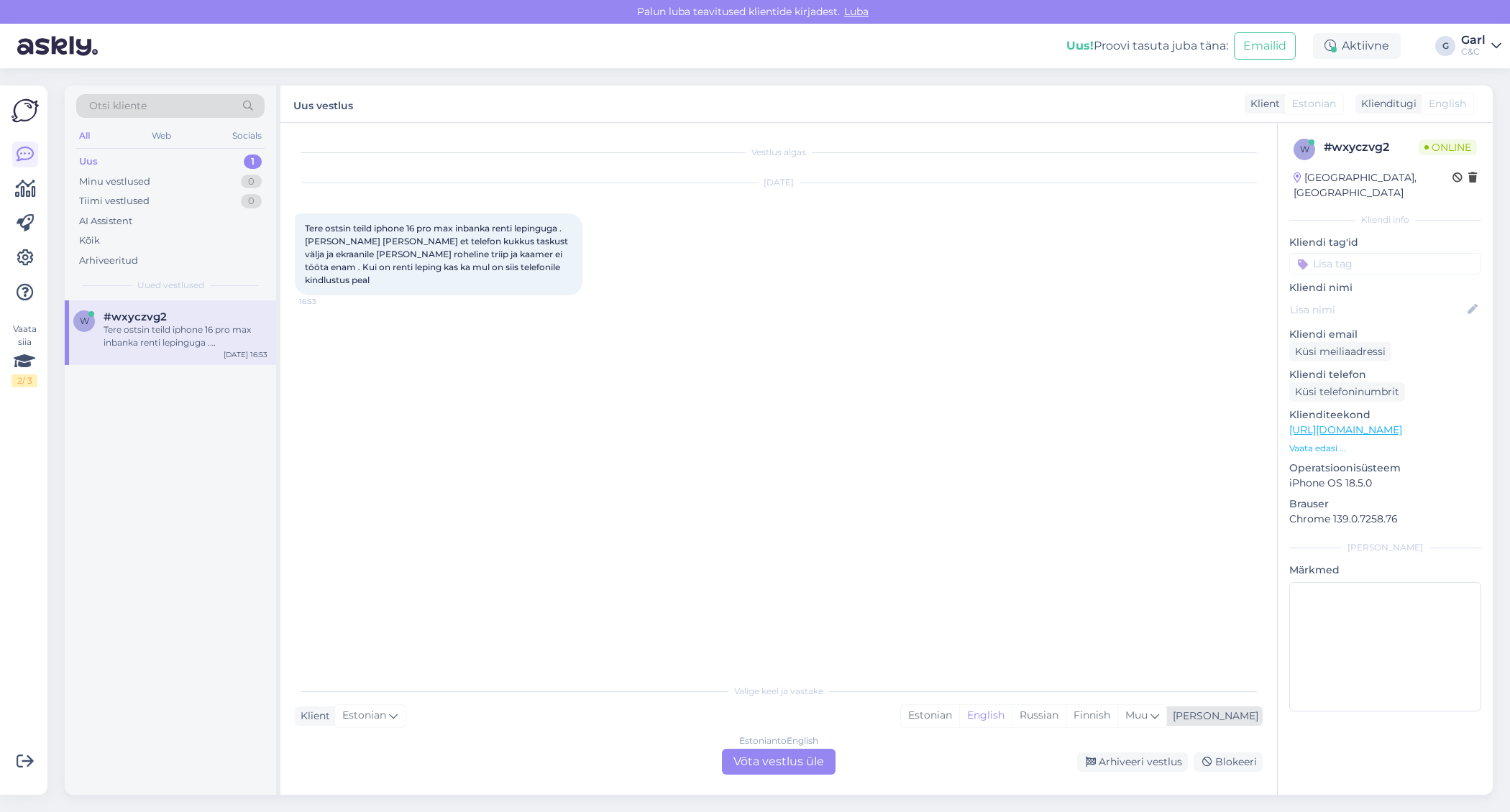
click at [993, 705] on div "Estonian English Russian Finnish Muu" at bounding box center [1034, 716] width 267 height 23
click at [862, 693] on div "Valige keel ja vastake" at bounding box center [778, 692] width 968 height 13
click at [959, 724] on div "Estonian" at bounding box center [929, 716] width 58 height 21
click at [783, 759] on div "Estonian to Estonian Võta vestlus üle" at bounding box center [779, 761] width 114 height 26
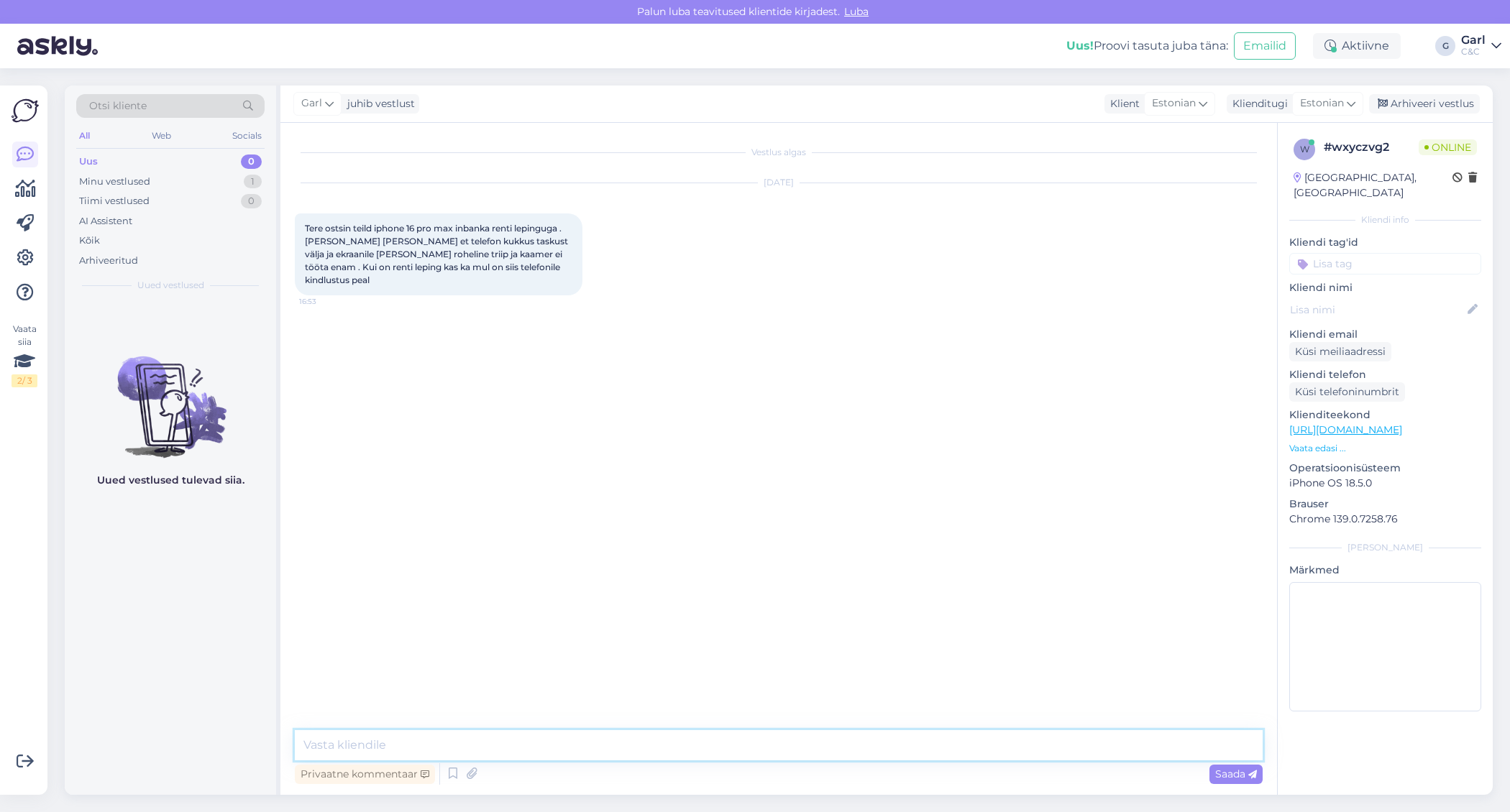
click at [783, 751] on textarea at bounding box center [778, 745] width 968 height 30
type textarea "Tere! See sõltub, kas te valisite ka Smart Deal+ teenuse juurde ehk seadme kind…"
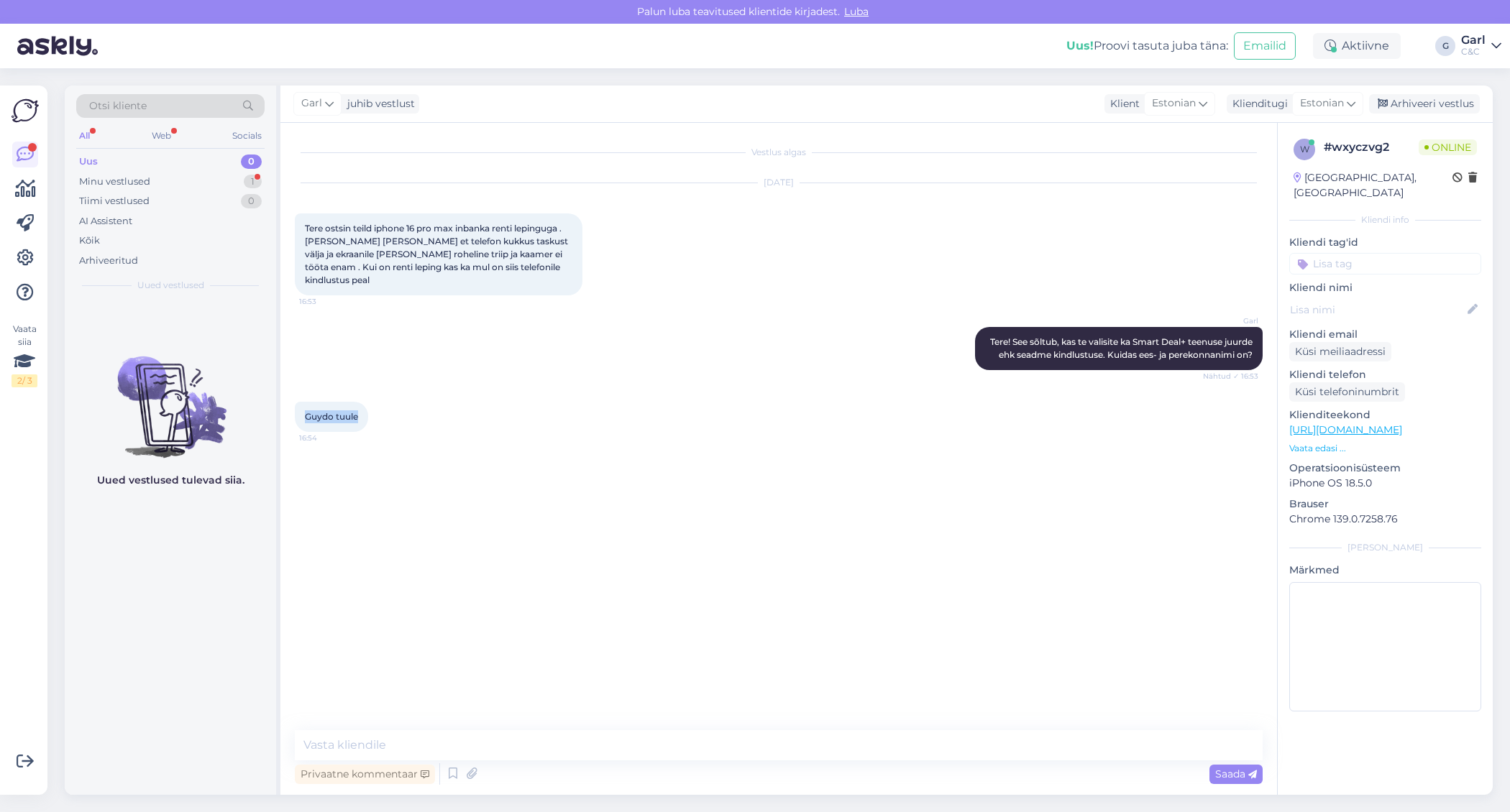
drag, startPoint x: 298, startPoint y: 414, endPoint x: 363, endPoint y: 411, distance: 65.1
click at [363, 411] on div "Guydo tuule 16:54" at bounding box center [332, 416] width 74 height 30
copy span "Guydo tuule"
click at [488, 750] on textarea at bounding box center [778, 745] width 968 height 30
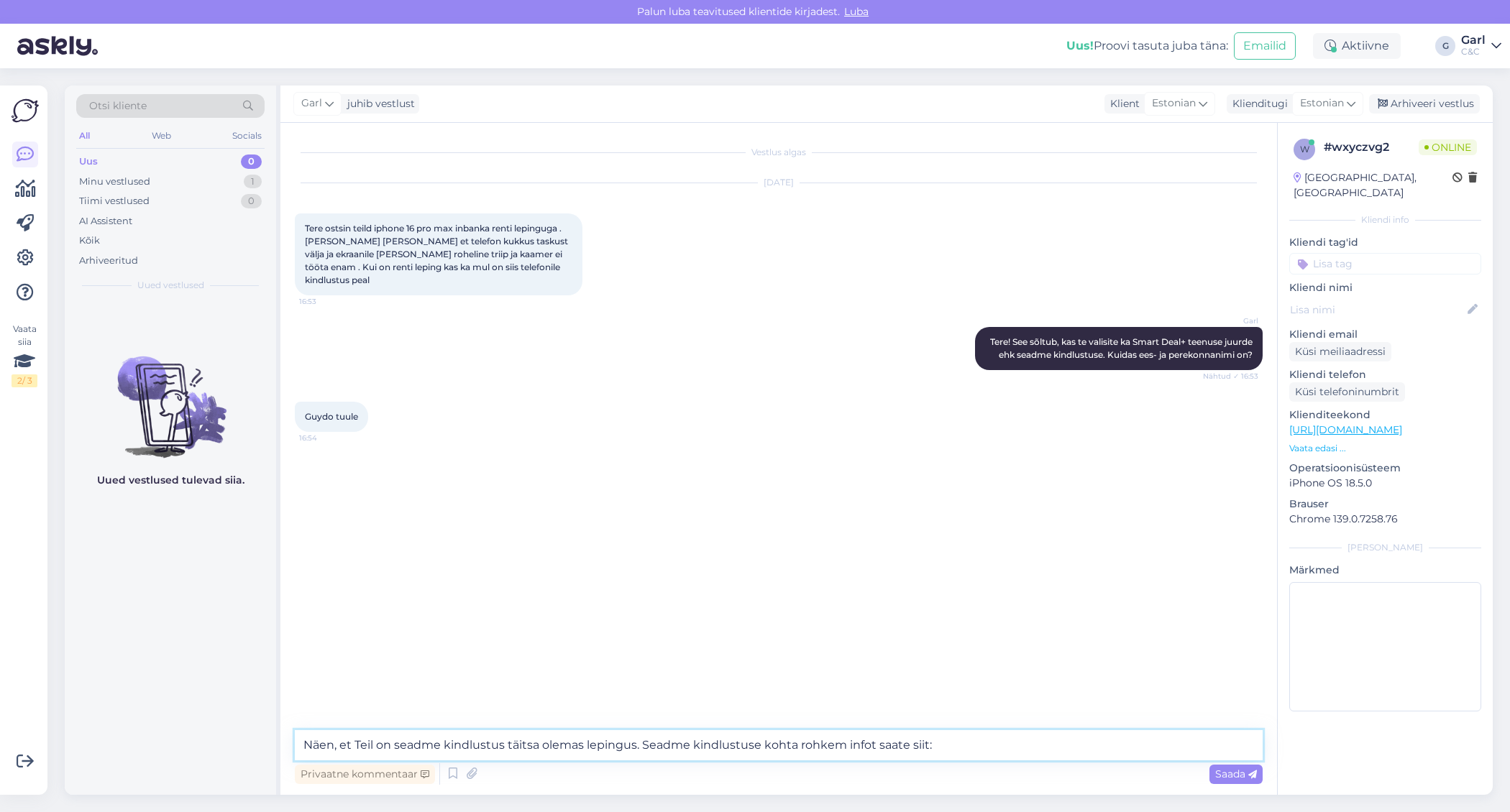
paste textarea "https://inbank.ee/documents/inbank/ee/et/pdf/device_insurance_leaflet_1.pdf"
type textarea "Näen, et Teil on seadme kindlustus täitsa olemas lepingus. Seadme kindlustuse k…"
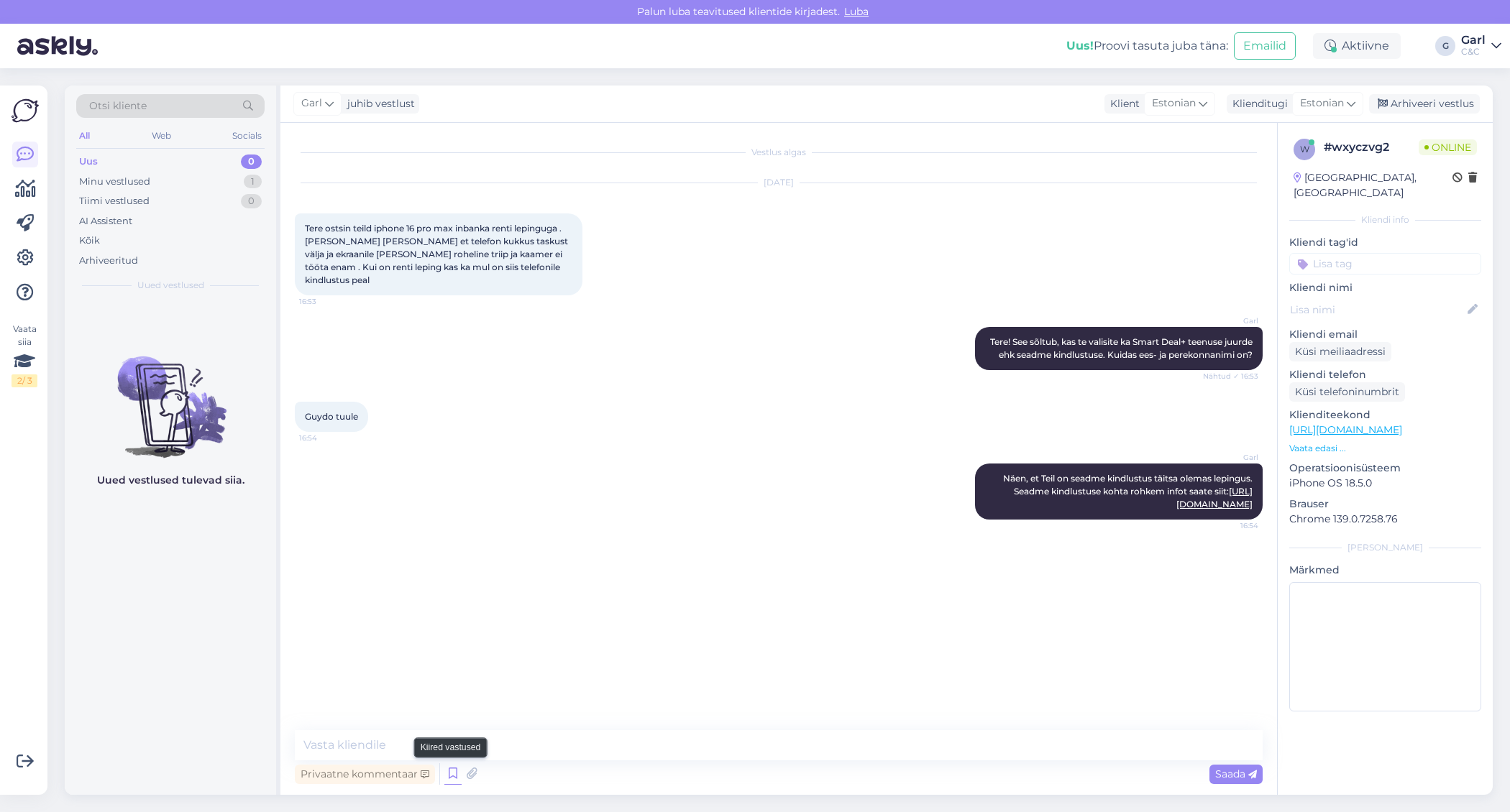
click at [448, 769] on icon at bounding box center [453, 773] width 17 height 21
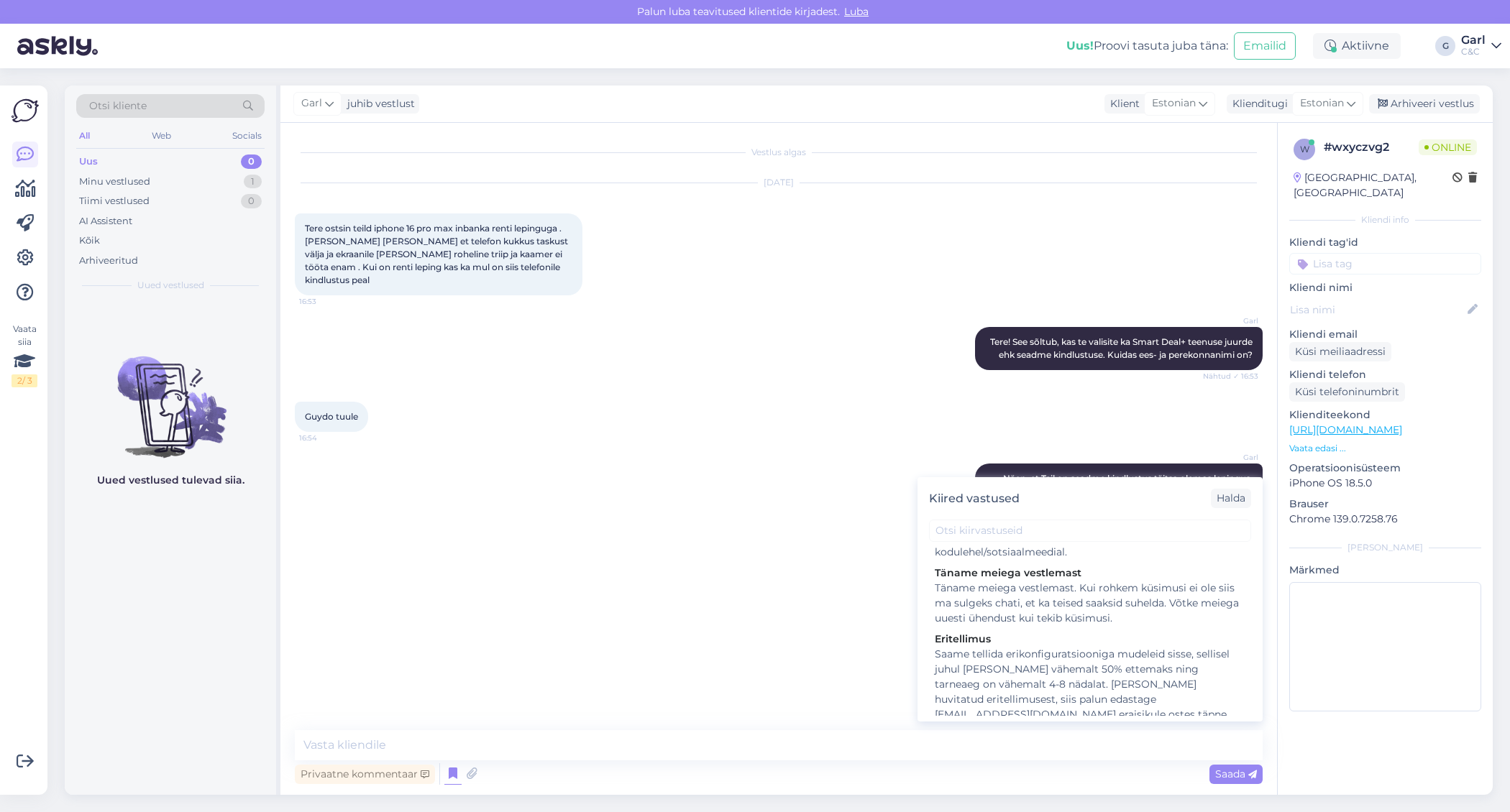
scroll to position [2265, 0]
click at [1161, 708] on div "Hooldusesse saab aega broneerida kodulehel - https://cec.ee/hooldus. Enne hoold…" at bounding box center [1090, 753] width 311 height 91
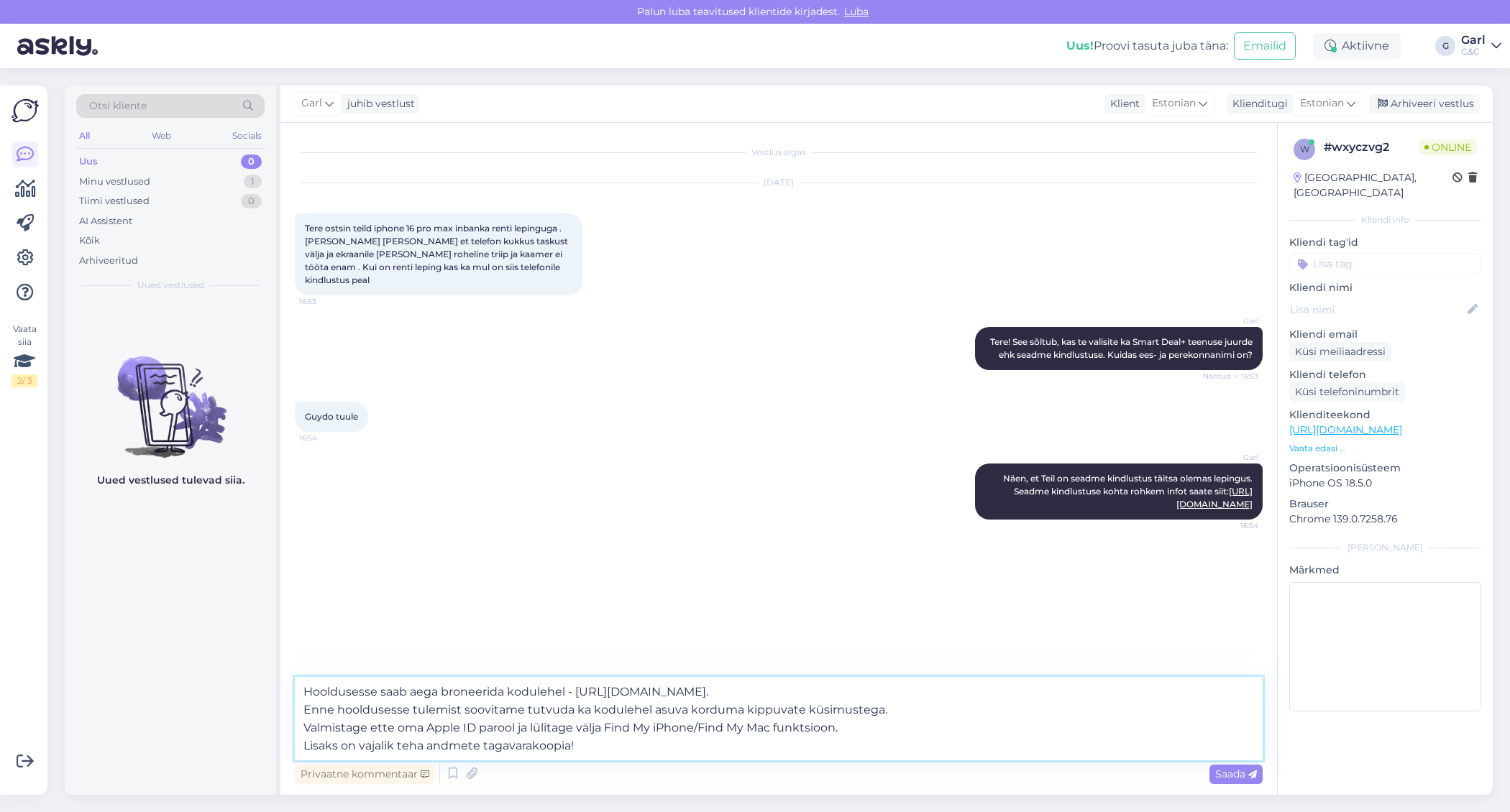
click at [613, 748] on textarea "Hooldusesse saab aega broneerida kodulehel - https://cec.ee/hooldus. Enne hoold…" at bounding box center [778, 718] width 968 height 84
click at [419, 742] on textarea "Hooldusesse saab aega broneerida kodulehel - https://cec.ee/hooldus. Enne hoold…" at bounding box center [778, 718] width 968 height 84
type textarea "Hooldusesse saab aega broneerida kodulehel - https://cec.ee/hooldus. Enne hoold…"
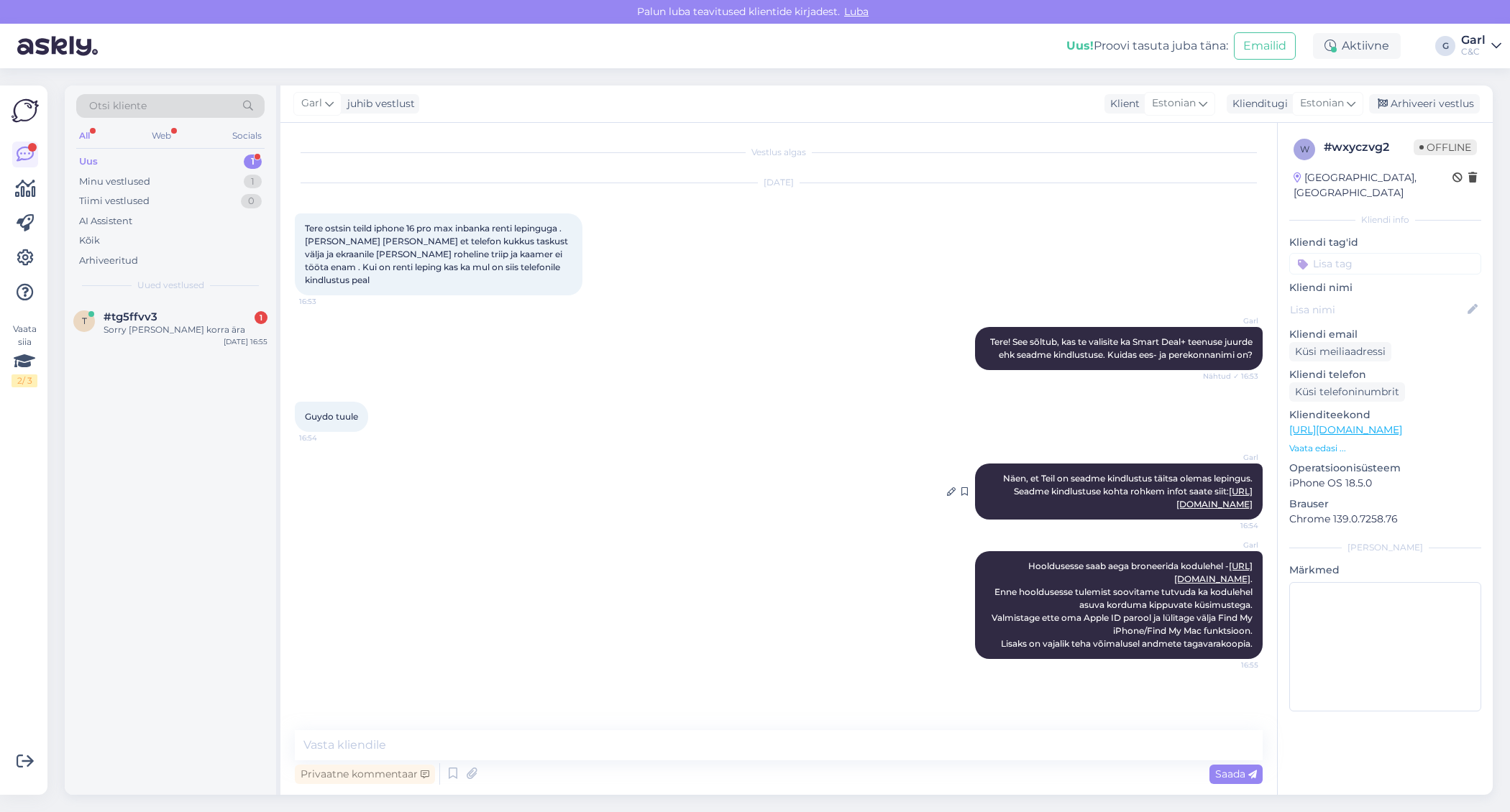
drag, startPoint x: 982, startPoint y: 470, endPoint x: 1262, endPoint y: 521, distance: 284.6
click at [1262, 520] on div "Garl Näen, et Teil on seadme kindlustus täitsa olemas lepingus. Seadme kindlust…" at bounding box center [1118, 491] width 288 height 56
copy span "Näen, et Teil on seadme kindlustus täitsa olemas lepingus. Seadme kindlustuse k…"
click at [189, 335] on div "Sorry katkes korra ära" at bounding box center [186, 330] width 164 height 13
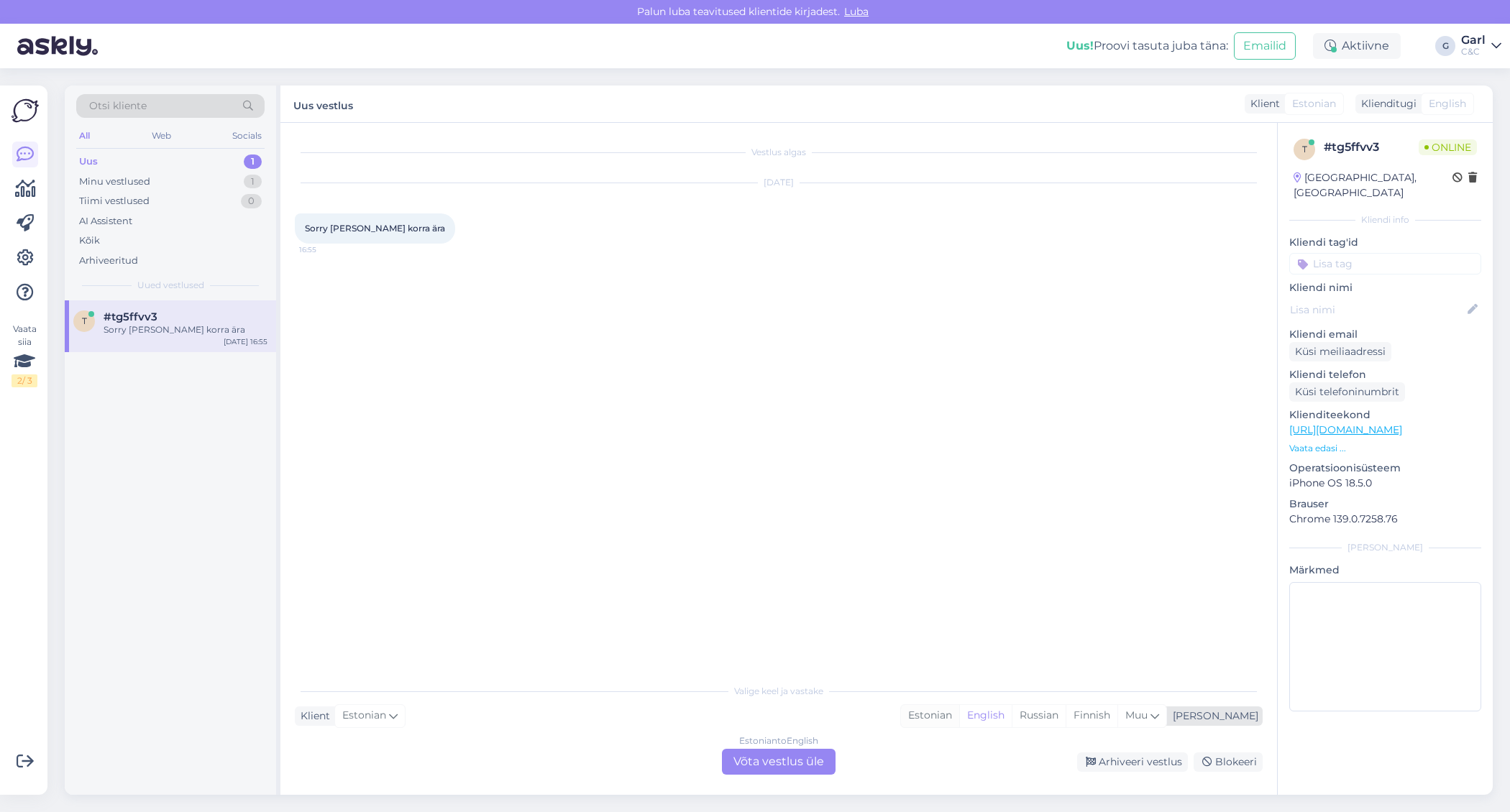
click at [959, 712] on div "Estonian" at bounding box center [929, 716] width 58 height 21
click at [780, 748] on div "Valige keel ja vastake Klient Estonian Mina Estonian English Russian Finnish Mu…" at bounding box center [778, 725] width 968 height 98
click at [764, 759] on div "Estonian to Estonian Võta vestlus üle" at bounding box center [779, 761] width 114 height 26
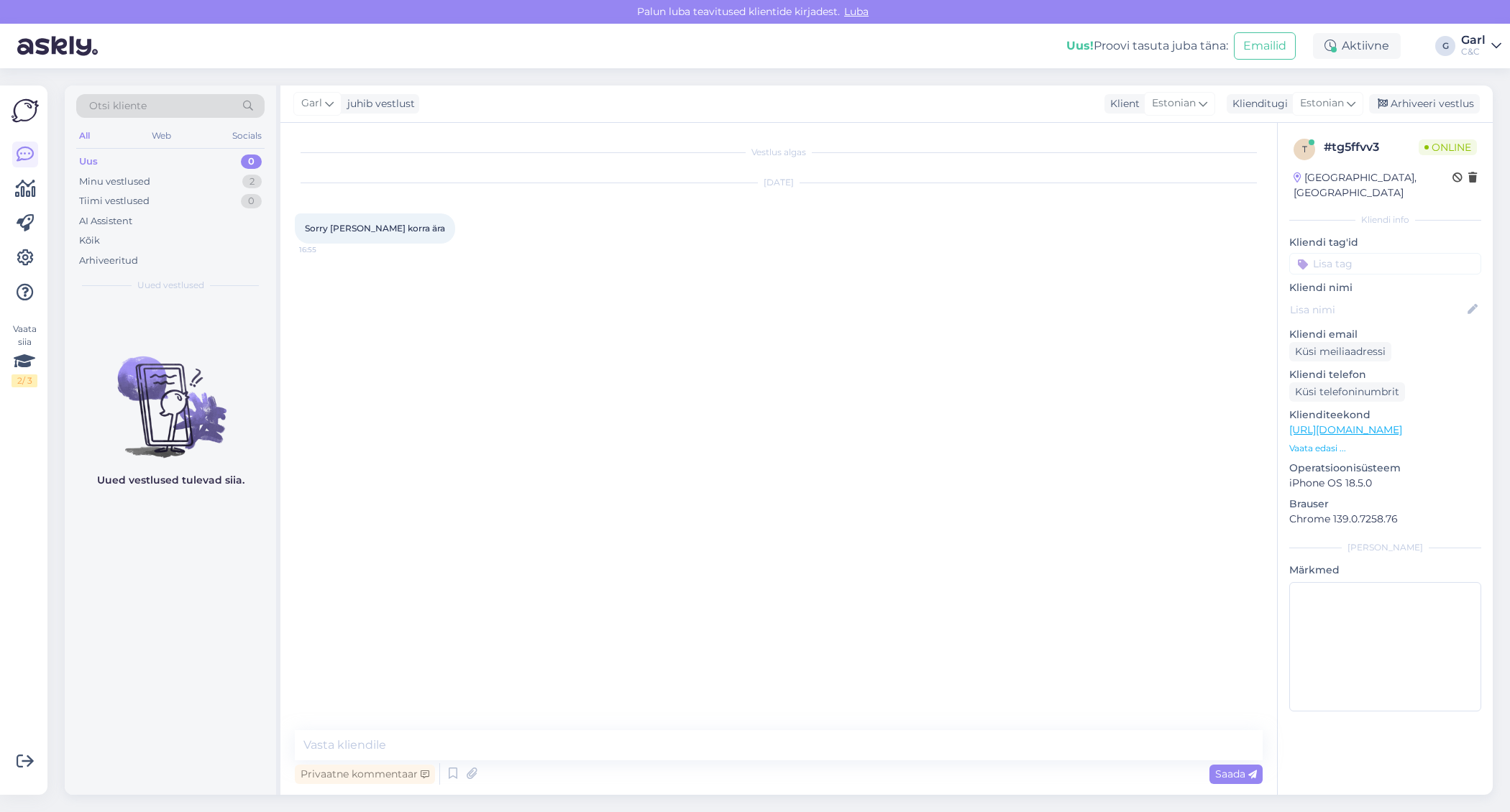
click at [743, 729] on div "Vestlus algas Sep 8 2025 Sorry katkes korra ära 16:55 Privaatne kommentaar Saada" at bounding box center [778, 459] width 997 height 672
click at [732, 739] on textarea at bounding box center [778, 745] width 968 height 30
paste textarea "Näen, et Teil on seadme kindlustus täitsa olemas lepingus. Seadme kindlustuse k…"
type textarea "Näen, et Teil on seadme kindlustus täitsa olemas lepingus. Seadme kindlustuse k…"
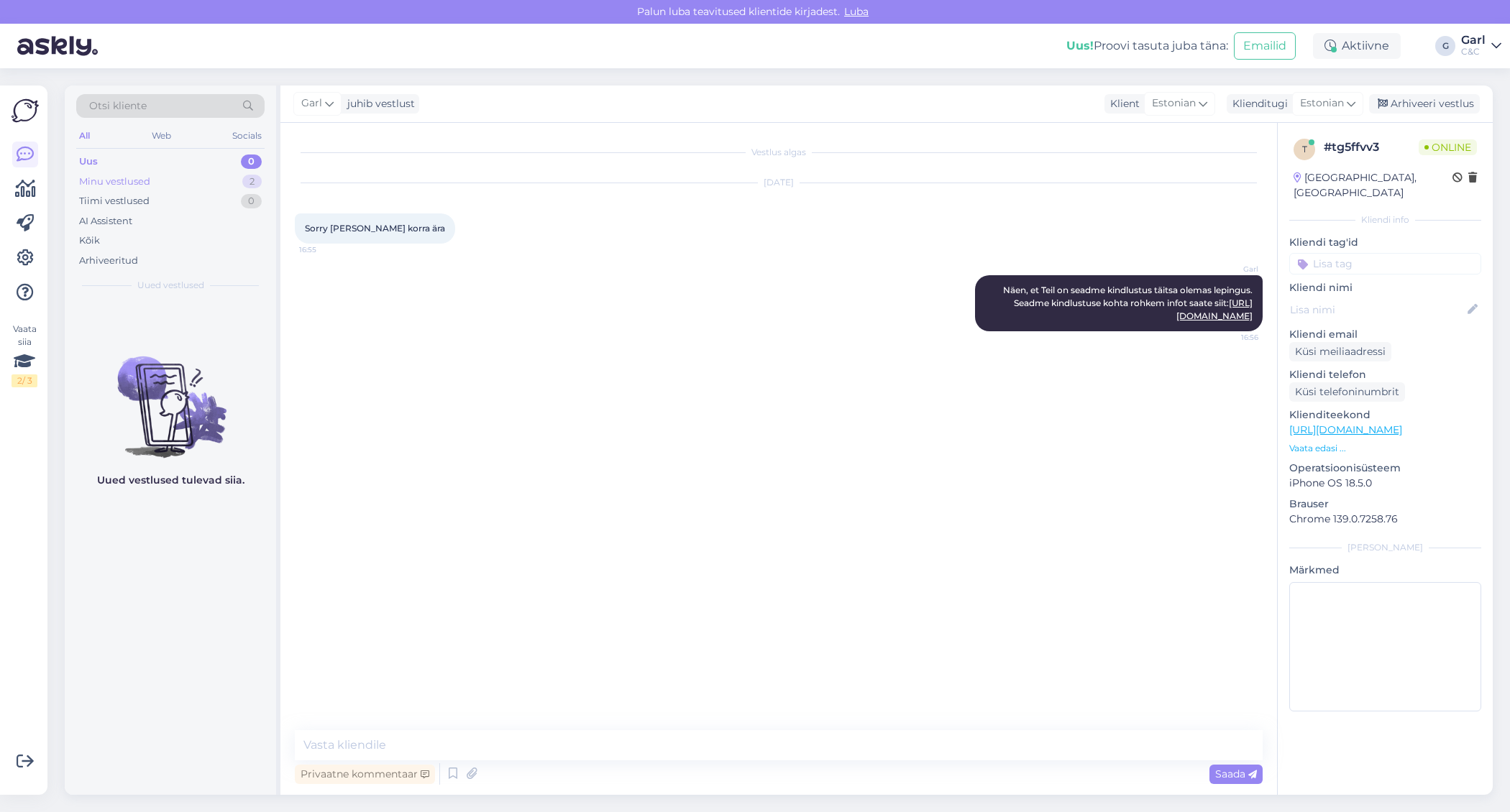
click at [243, 178] on div "2" at bounding box center [252, 182] width 19 height 15
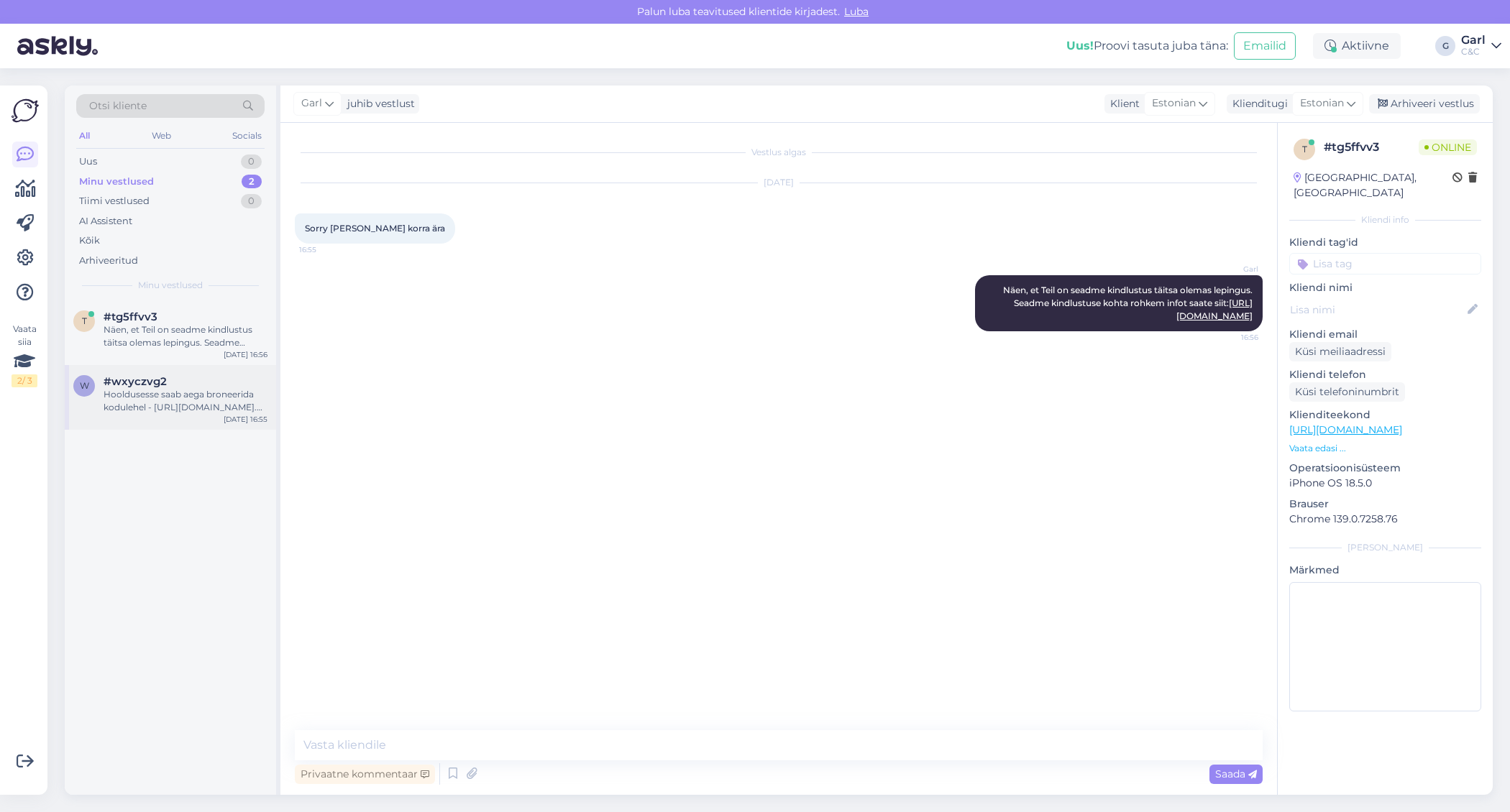
click at [175, 380] on div "#wxyczvg2" at bounding box center [186, 381] width 164 height 13
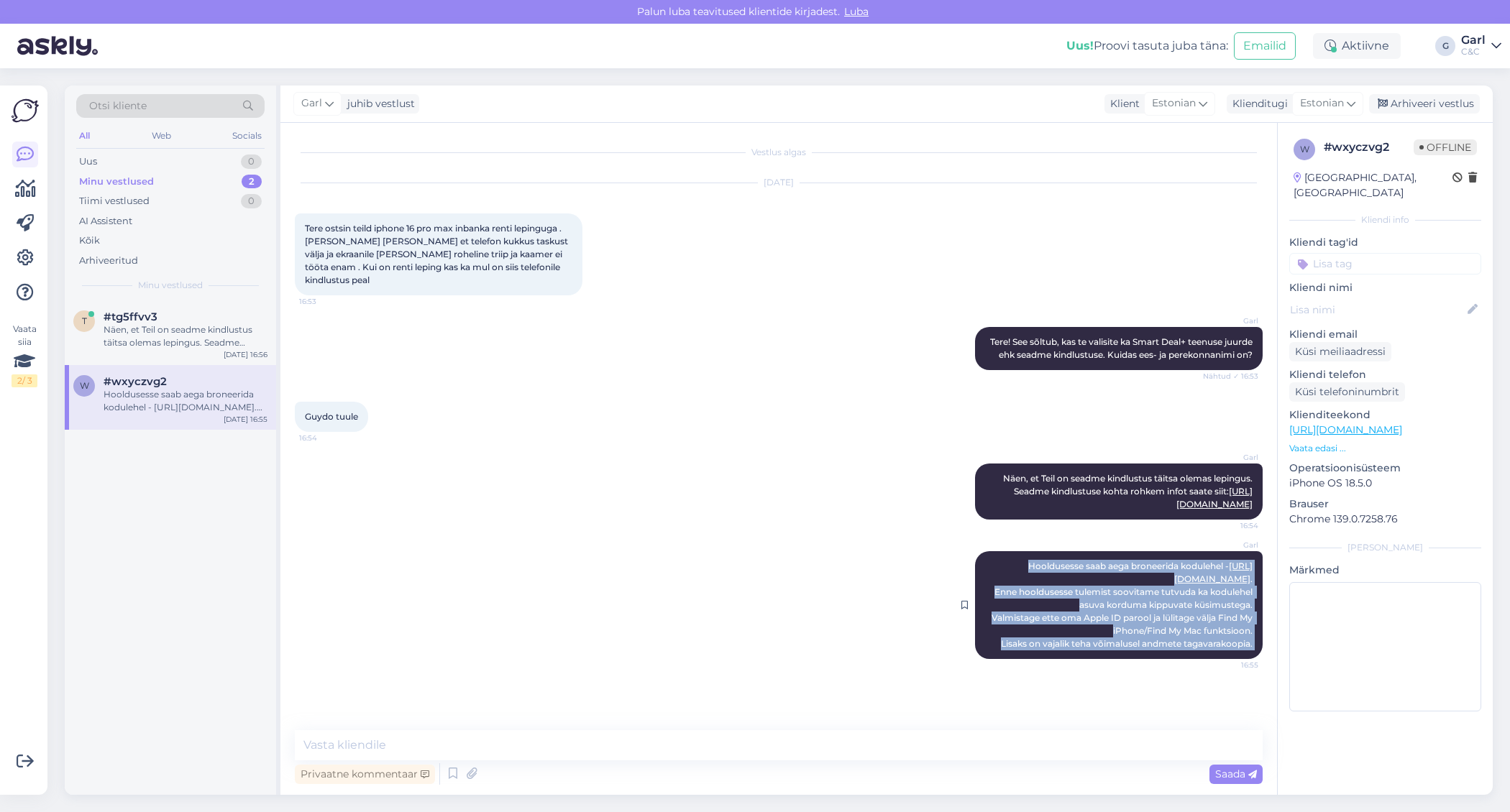
drag, startPoint x: 1040, startPoint y: 579, endPoint x: 1255, endPoint y: 675, distance: 235.5
click at [1255, 660] on div "Garl Hooldusesse saab aega broneerida kodulehel - https://cec.ee/hooldus . Enne…" at bounding box center [1118, 604] width 288 height 107
copy div "Hooldusesse saab aega broneerida kodulehel - https://cec.ee/hooldus . Enne hool…"
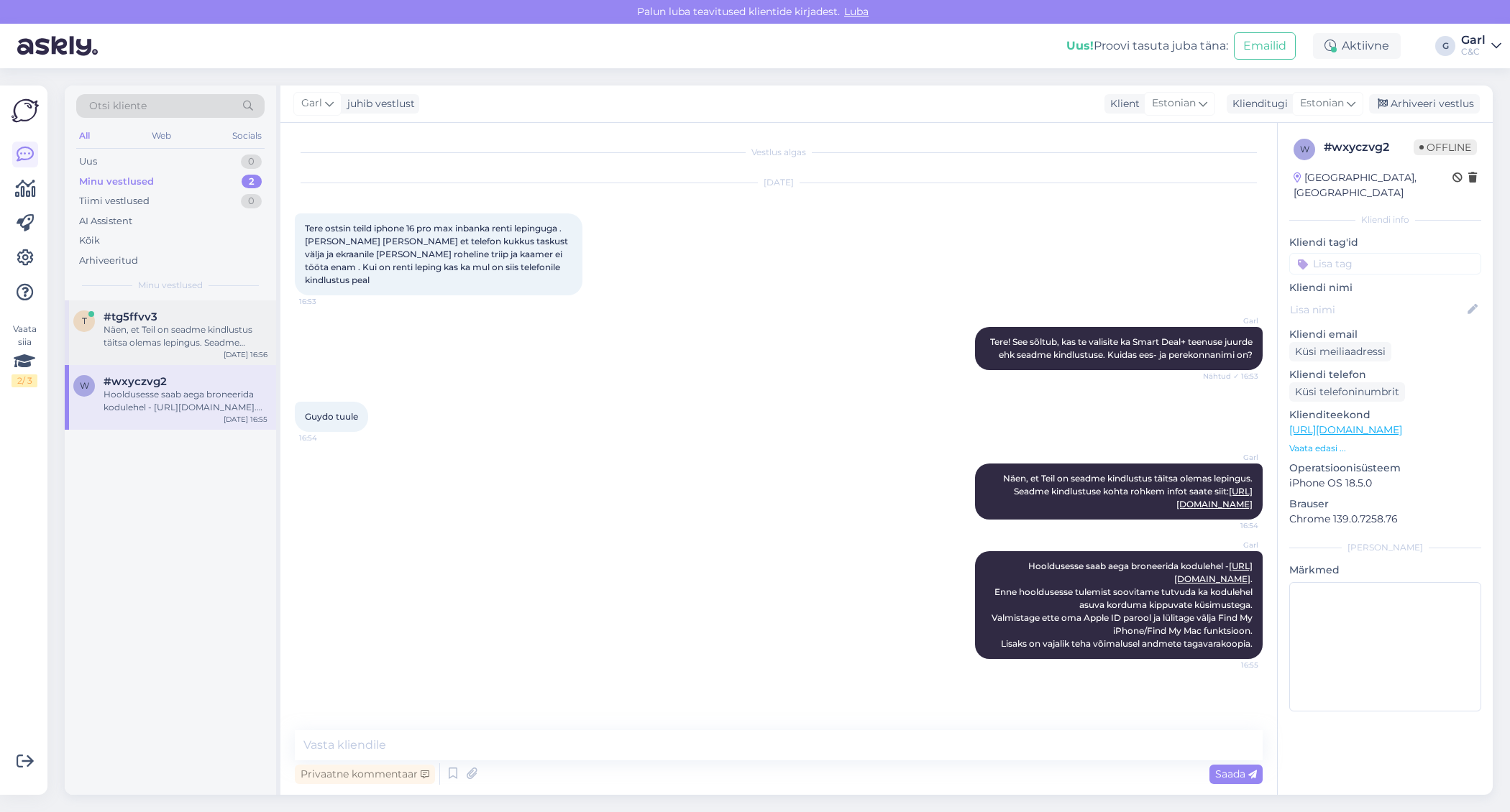
click at [162, 322] on div "#tg5ffvv3 Näen, et Teil on seadme kindlustus täitsa olemas lepingus. Seadme kin…" at bounding box center [186, 330] width 164 height 39
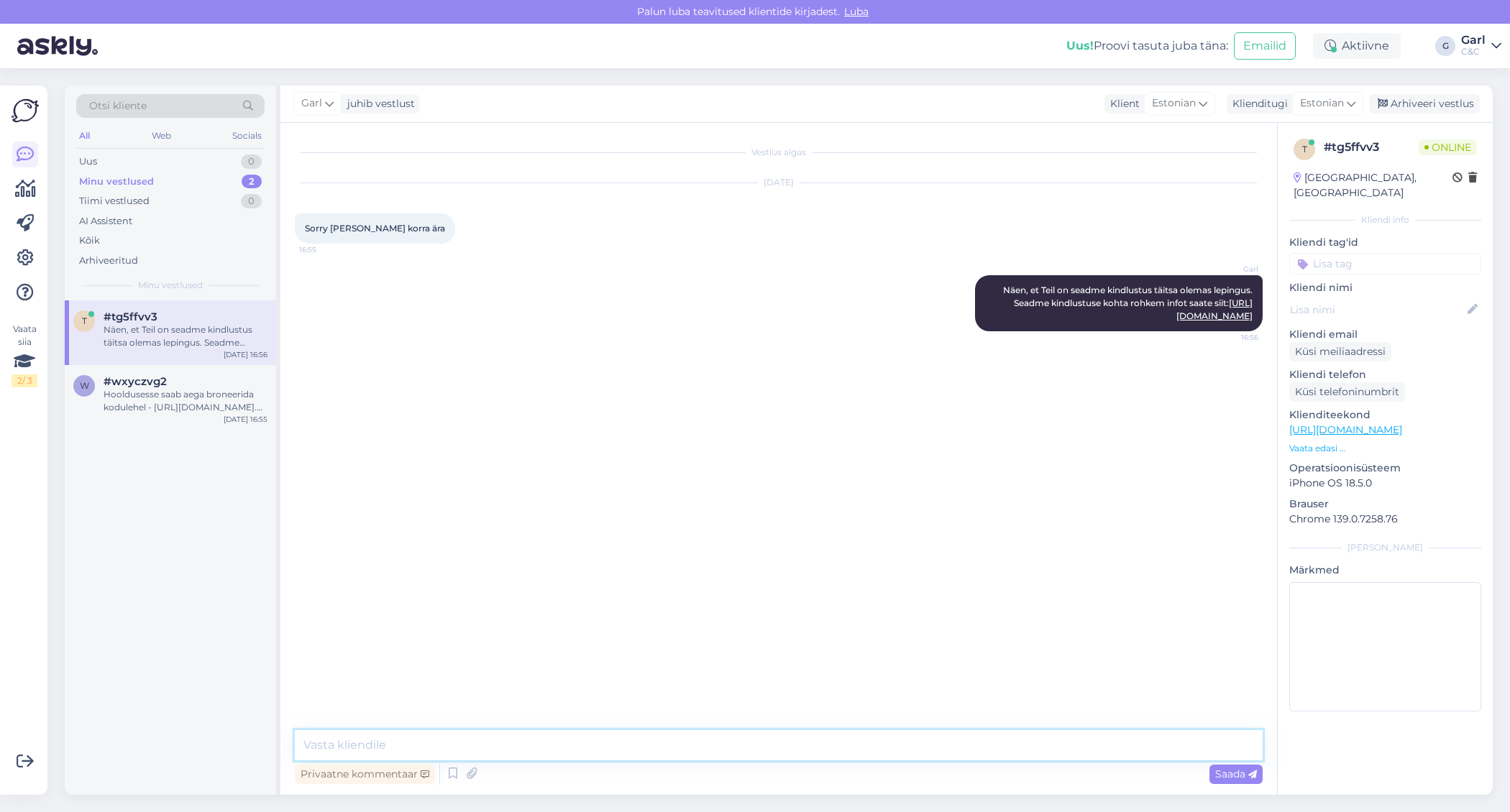
click at [403, 745] on textarea at bounding box center [778, 745] width 968 height 30
paste textarea "Hooldusesse saab aega broneerida kodulehel - https://cec.ee/hooldus. Enne hoold…"
type textarea "Hooldusesse saab aega broneerida kodulehel - https://cec.ee/hooldus. Enne hoold…"
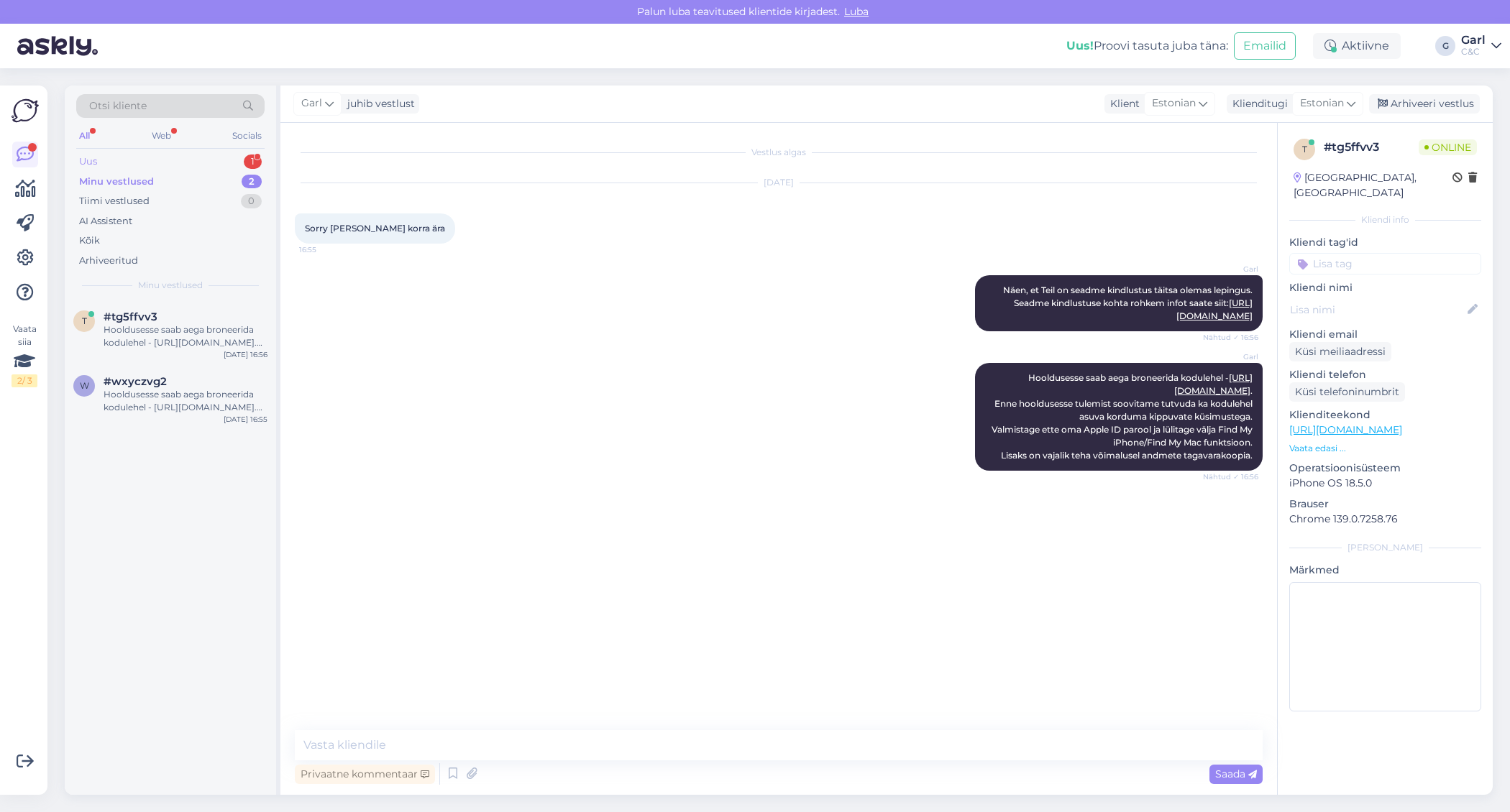
click at [237, 155] on div "Uus 1" at bounding box center [170, 162] width 188 height 20
click at [159, 319] on div "#rlkvkas1 1" at bounding box center [186, 317] width 164 height 13
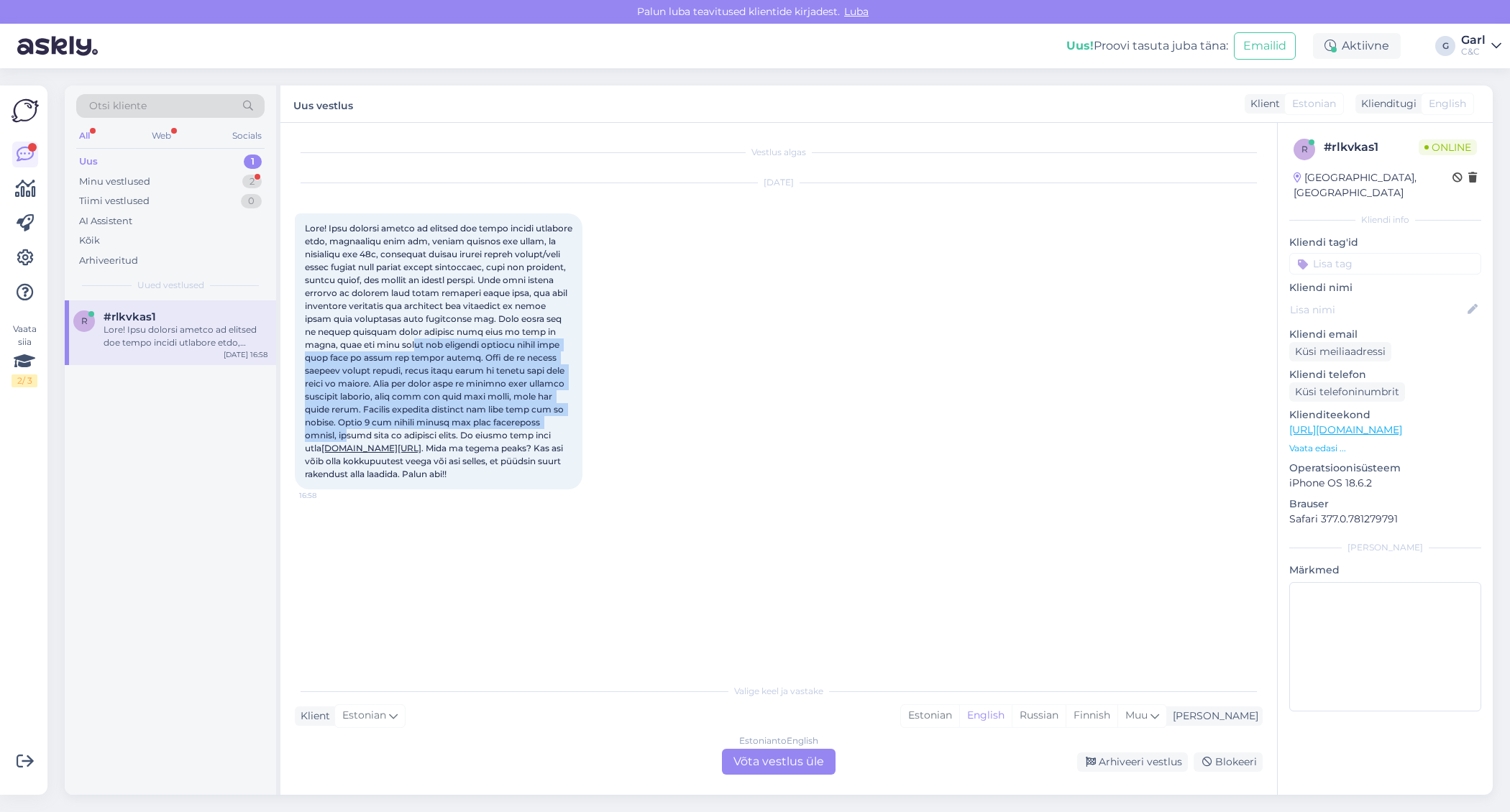
drag, startPoint x: 379, startPoint y: 345, endPoint x: 538, endPoint y: 423, distance: 177.1
click at [538, 423] on span "support.apple.com/mac/restore . Mida ma tegema peaks? Kas asi võib olla kokkupu…" at bounding box center [439, 351] width 269 height 256
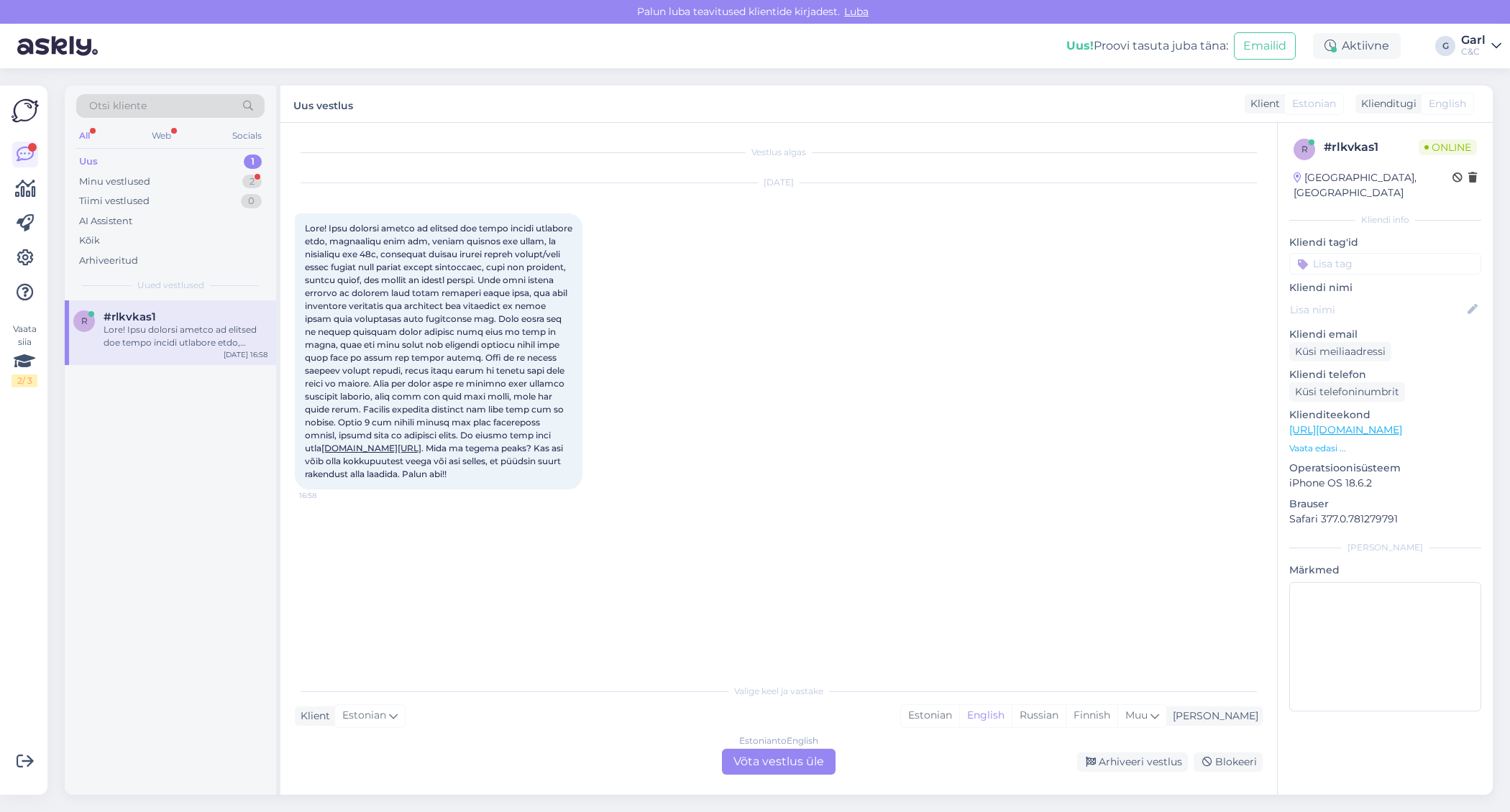
drag, startPoint x: 548, startPoint y: 431, endPoint x: 482, endPoint y: 393, distance: 76.2
click at [482, 393] on div "support.apple.com/mac/restore . Mida ma tegema peaks? Kas asi võib olla kokkupu…" at bounding box center [438, 351] width 288 height 276
click at [482, 393] on span "support.apple.com/mac/restore . Mida ma tegema peaks? Kas asi võib olla kokkupu…" at bounding box center [439, 351] width 269 height 256
click at [959, 721] on div "Estonian" at bounding box center [929, 716] width 58 height 21
click at [800, 757] on div "Estonian to Estonian Võta vestlus üle" at bounding box center [779, 761] width 114 height 26
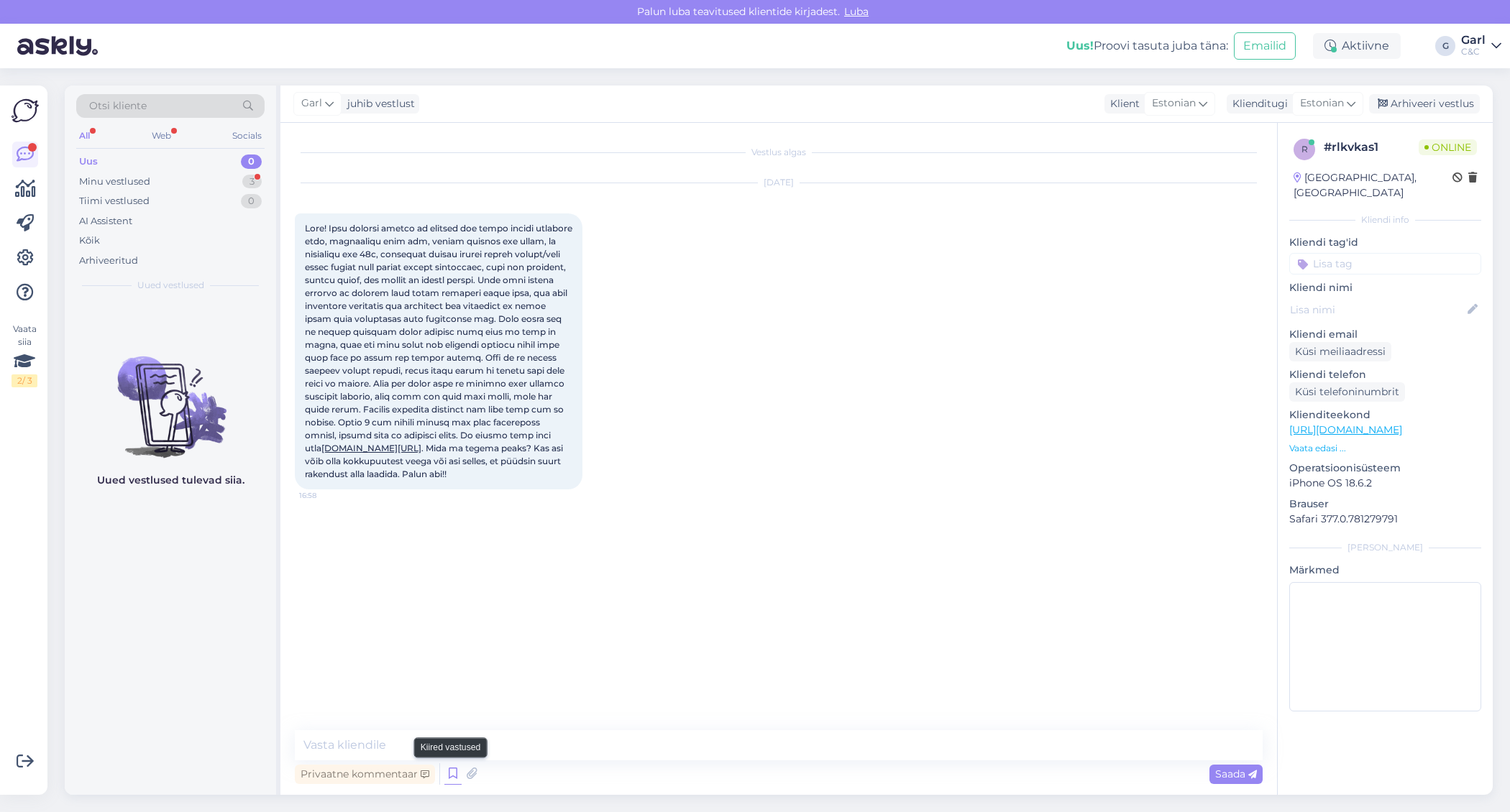
click at [448, 779] on icon at bounding box center [453, 773] width 17 height 21
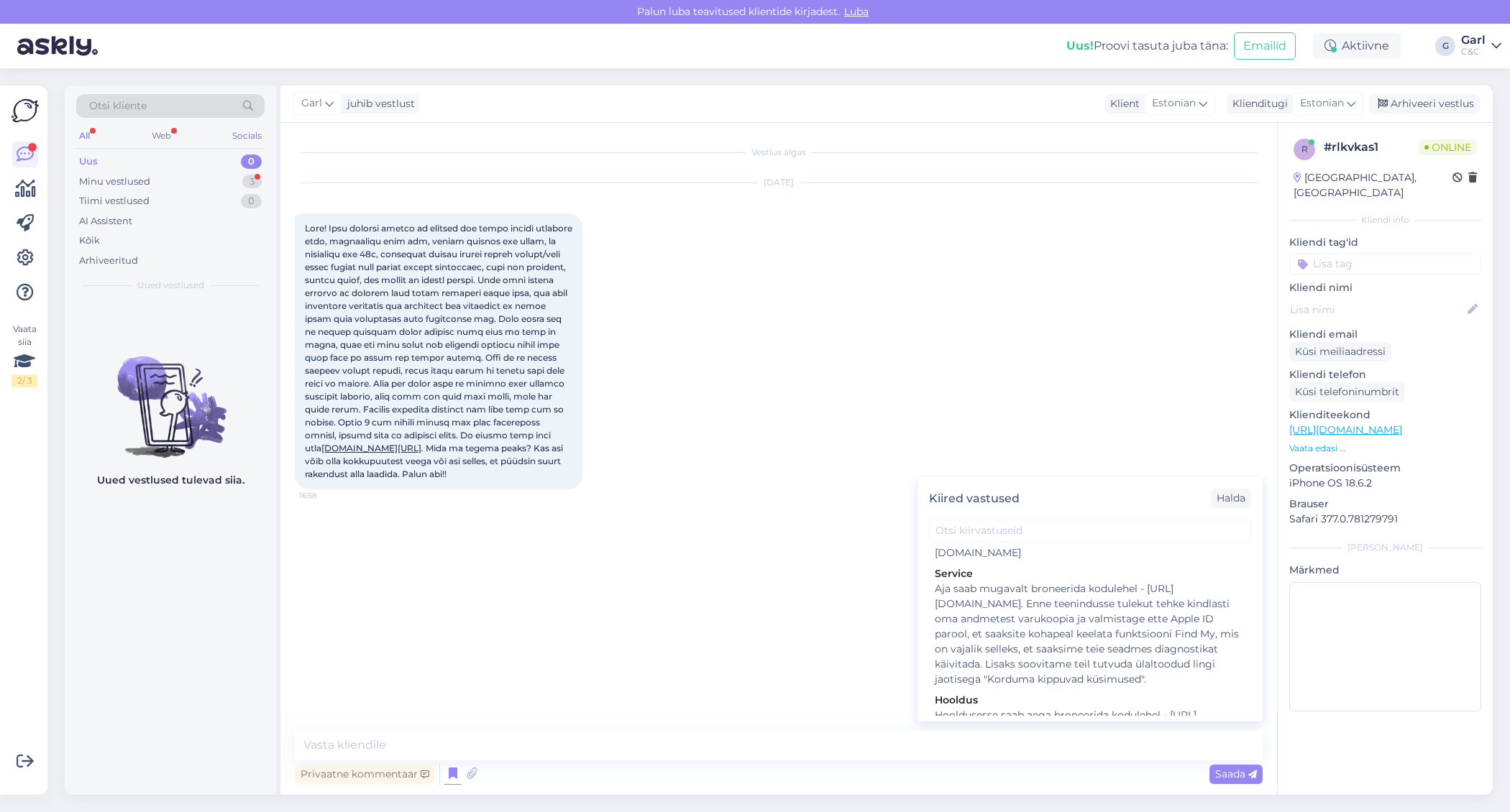
scroll to position [2260, 0]
click at [1022, 713] on div "Hooldusesse saab aega broneerida kodulehel - https://cec.ee/hooldus. Enne hoold…" at bounding box center [1090, 758] width 311 height 91
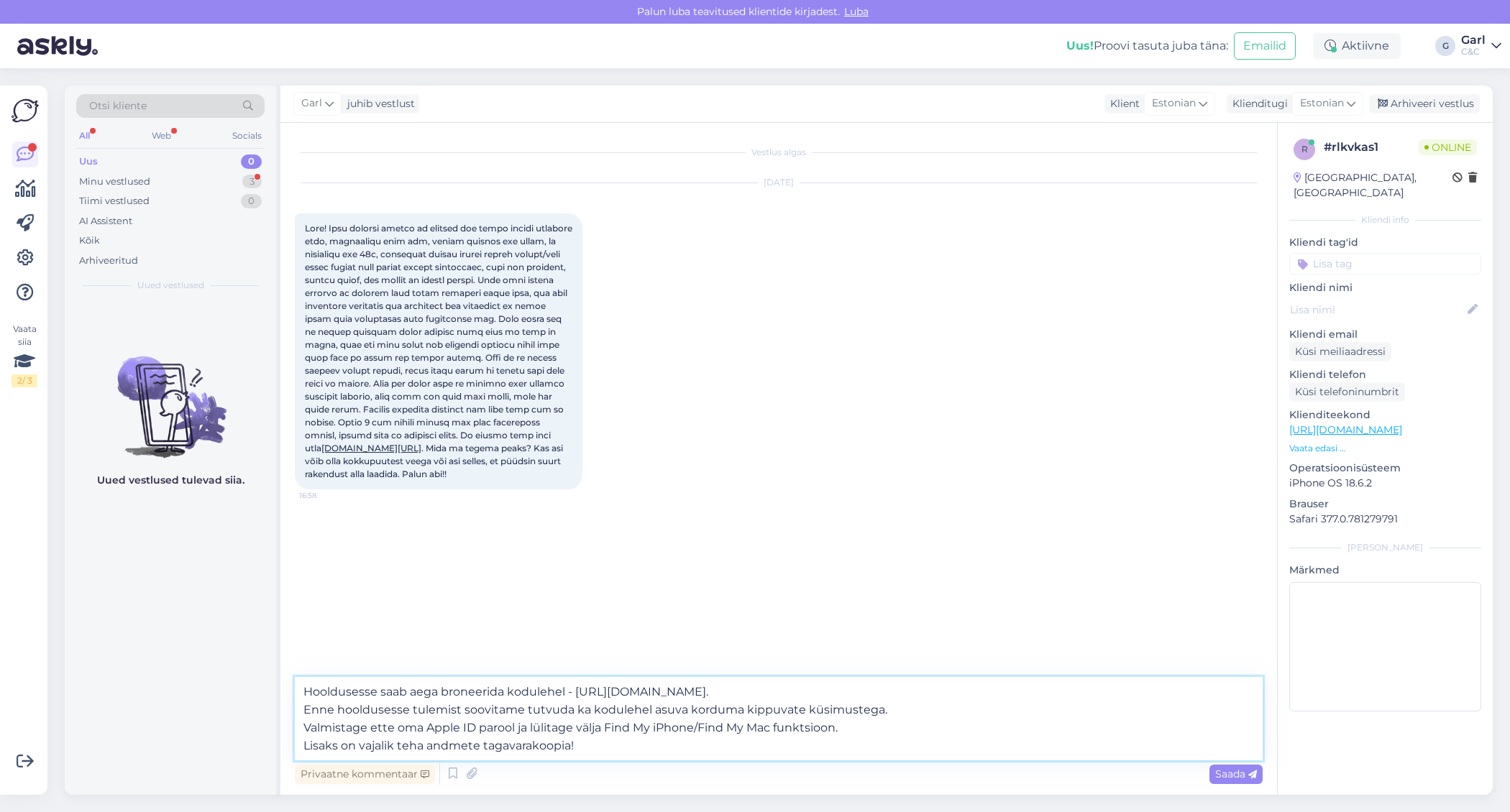
click at [299, 689] on textarea "Hooldusesse saab aega broneerida kodulehel - https://cec.ee/hooldus. Enne hoold…" at bounding box center [778, 718] width 968 height 84
drag, startPoint x: 599, startPoint y: 749, endPoint x: 273, endPoint y: 749, distance: 326.0
click at [273, 749] on div "Otsi kliente All Web Socials Uus 0 Minu vestlused 3 Tiimi vestlused 0 AI Assist…" at bounding box center [778, 440] width 1428 height 709
click at [299, 694] on textarea "Hooldusesse saab aega broneerida kodulehel - https://cec.ee/hooldus. Enne hoold…" at bounding box center [778, 718] width 968 height 84
type textarea "Tere! Palun tooge seade diagnostikasse uuesti. Hooldusesse saab aega broneerida…"
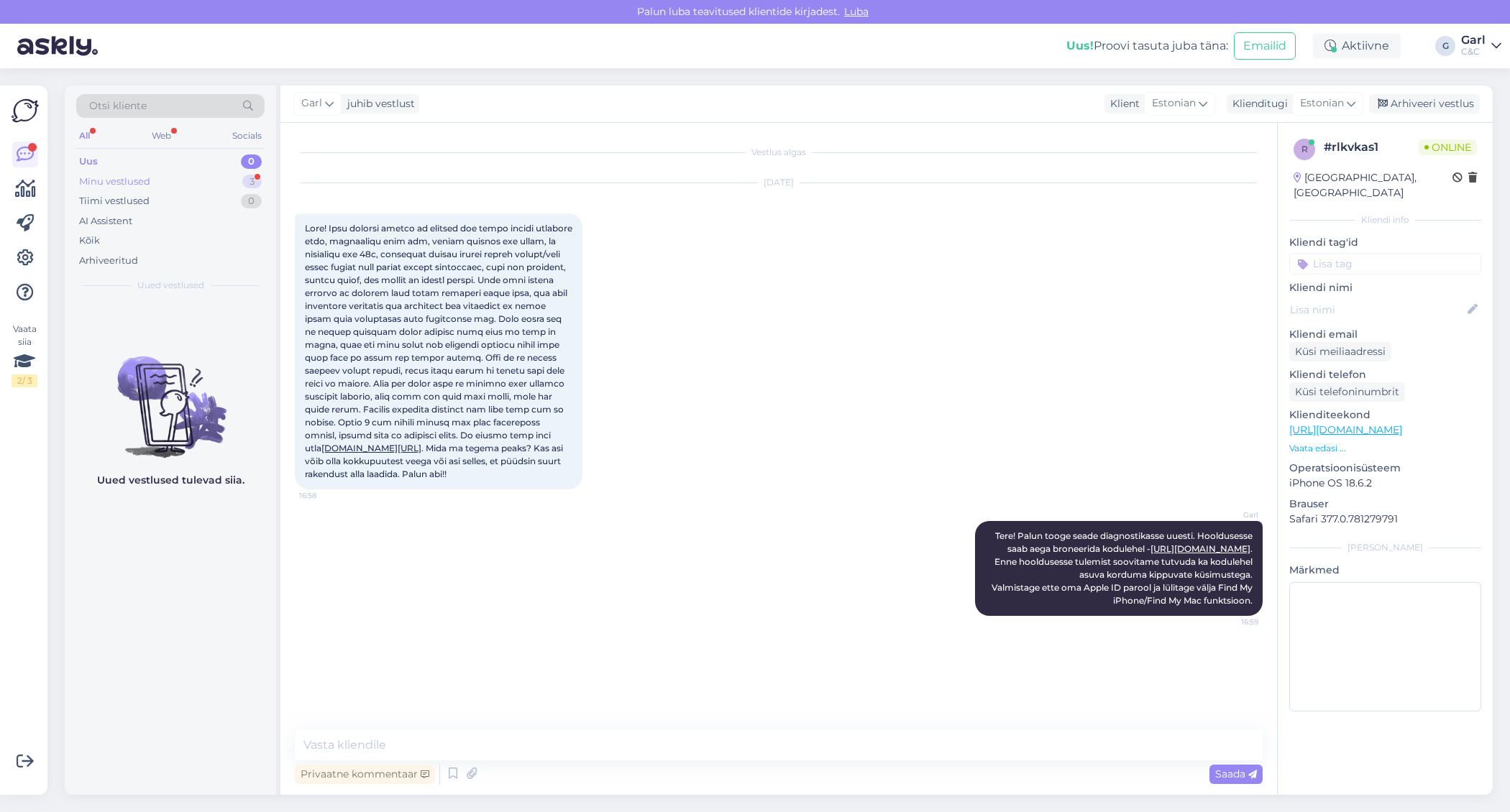
click at [221, 183] on div "Minu vestlused 3" at bounding box center [170, 182] width 188 height 20
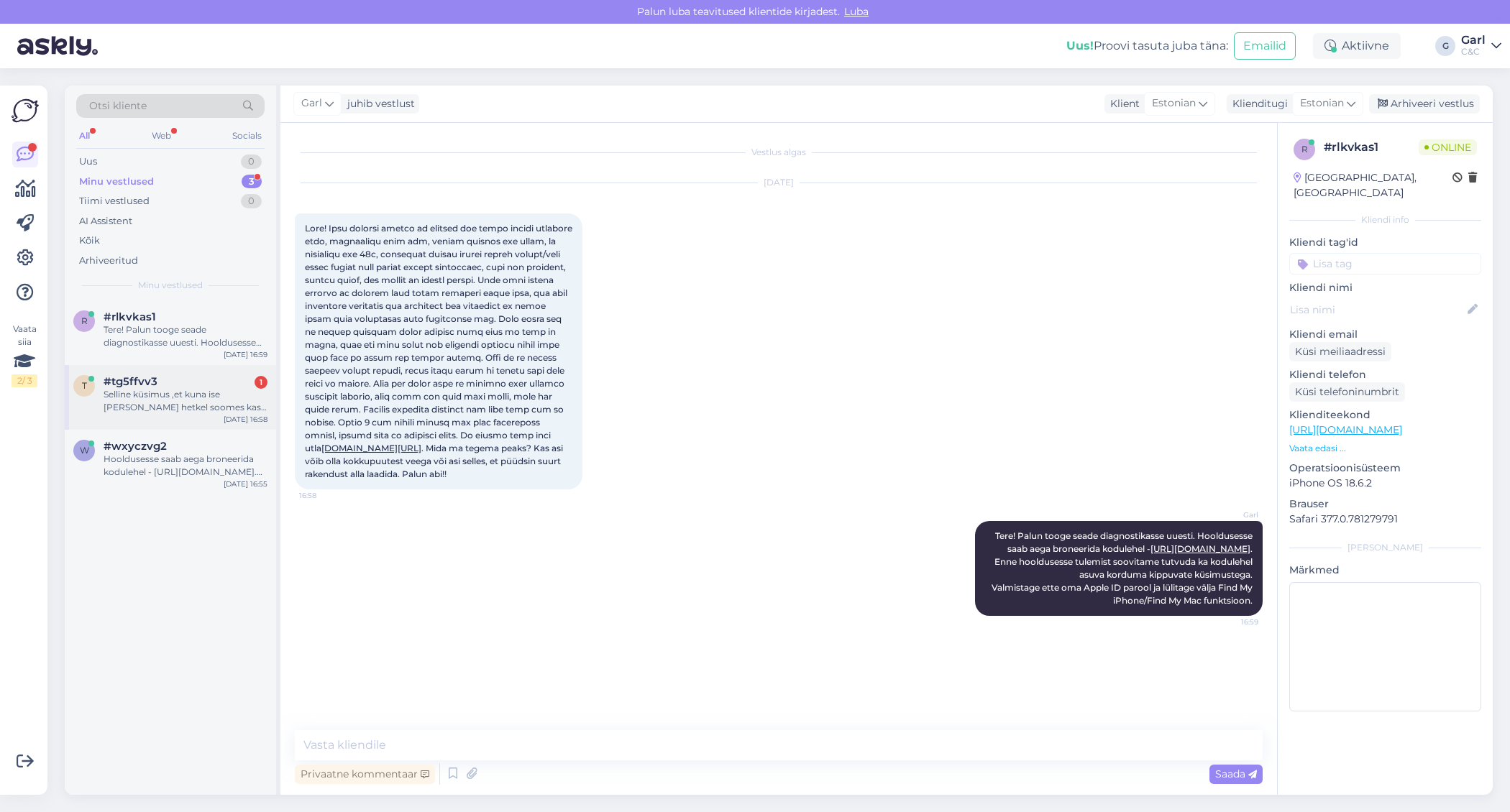
click at [208, 375] on div "#tg5ffvv3 1" at bounding box center [186, 381] width 164 height 13
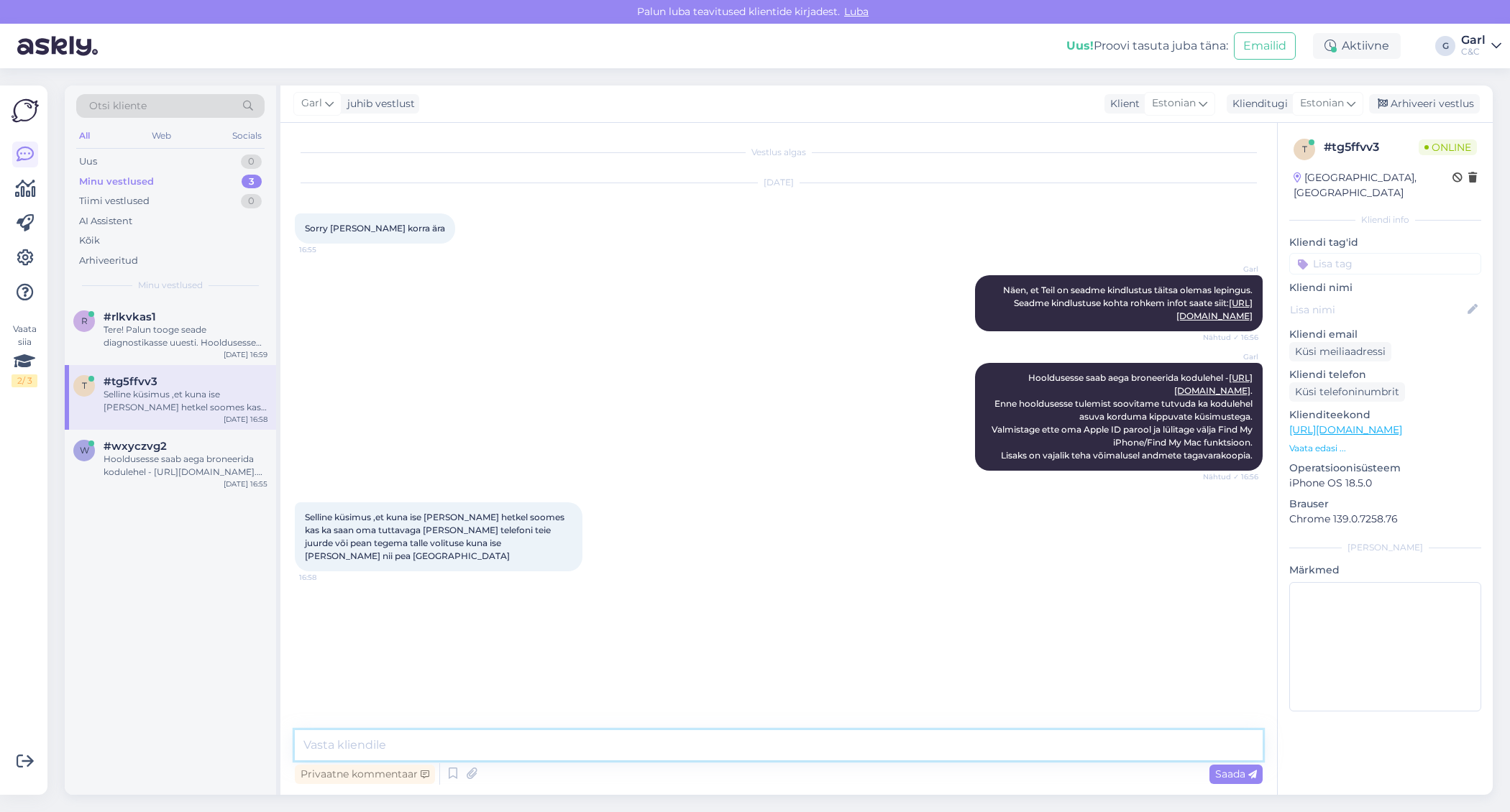
click at [601, 737] on textarea at bounding box center [778, 745] width 968 height 30
click at [600, 737] on textarea at bounding box center [778, 745] width 968 height 30
type textarea "Jah, saate ka niimoodi teha. Soovitame eelnevalt päringu selle kohta saata tall…"
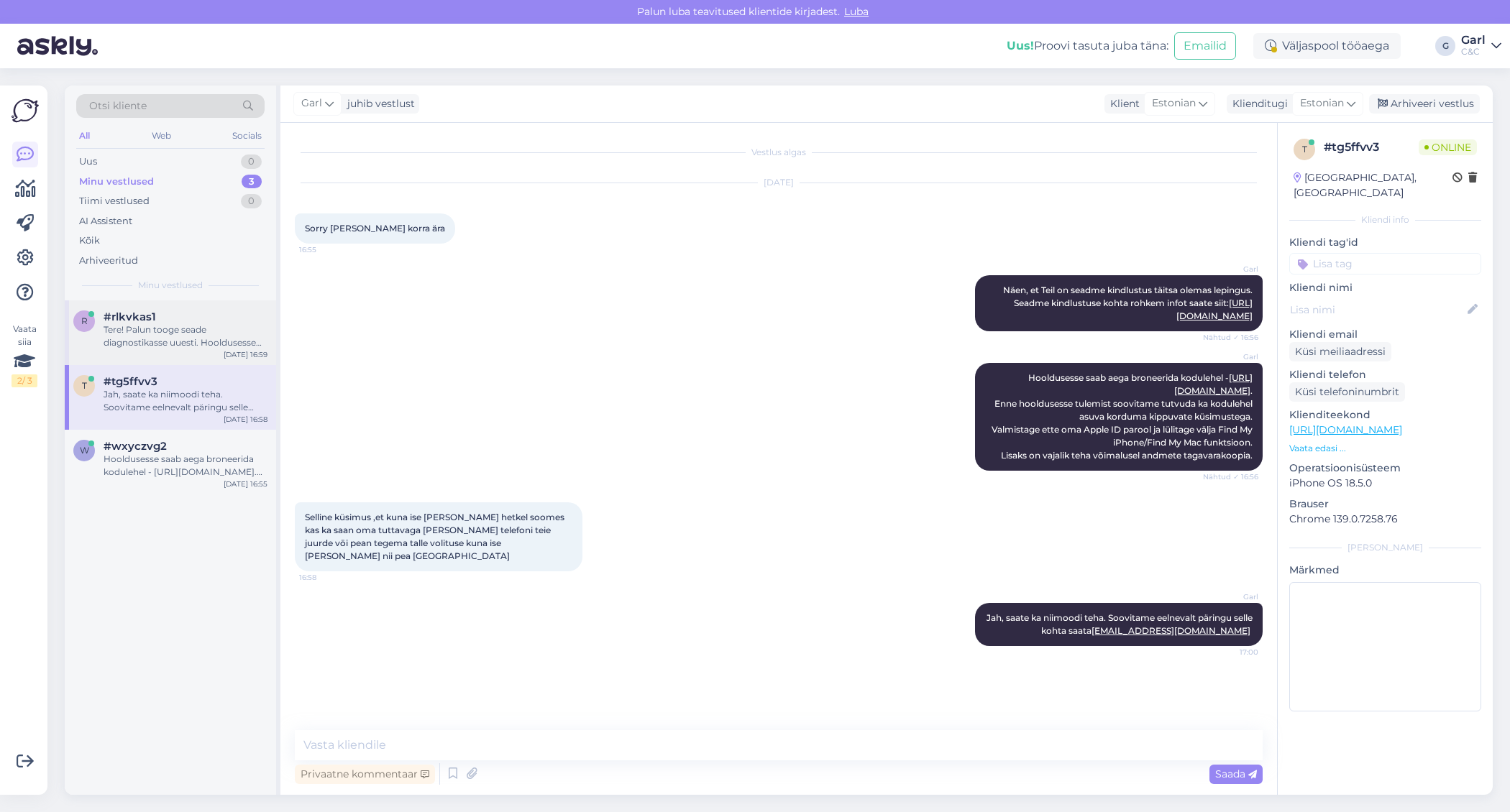
click at [165, 331] on div "Tere! Palun tooge seade diagnostikasse uuesti. Hooldusesse saab aega broneerida…" at bounding box center [186, 336] width 164 height 26
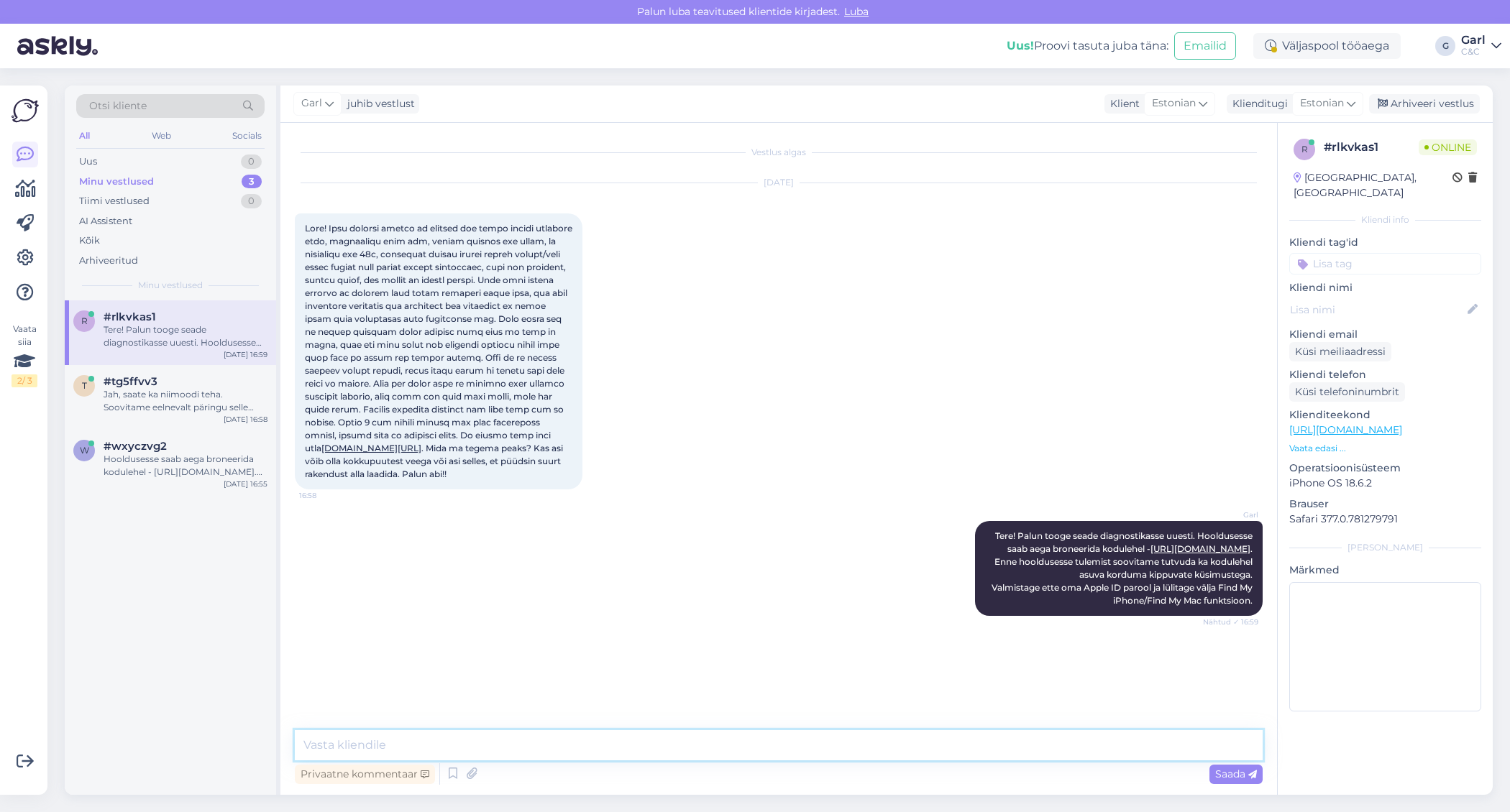
click at [572, 742] on textarea at bounding box center [778, 745] width 968 height 30
type textarea "Hetkel on paraku keeruline öelda, kas see on tingitud veekahjustusest või on ta…"
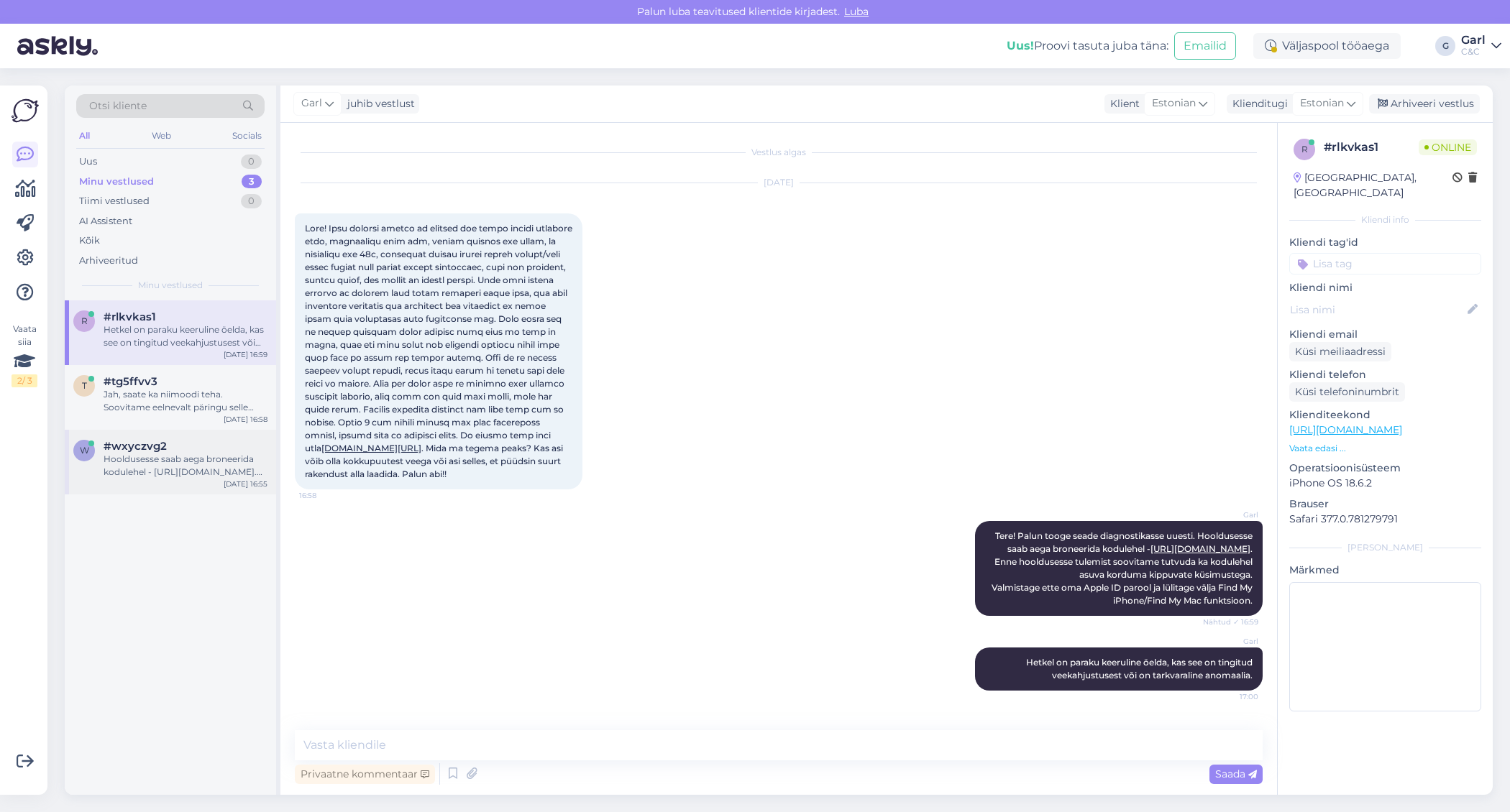
click at [230, 455] on div "Hooldusesse saab aega broneerida kodulehel - https://cec.ee/hooldus. Enne hoold…" at bounding box center [186, 466] width 164 height 26
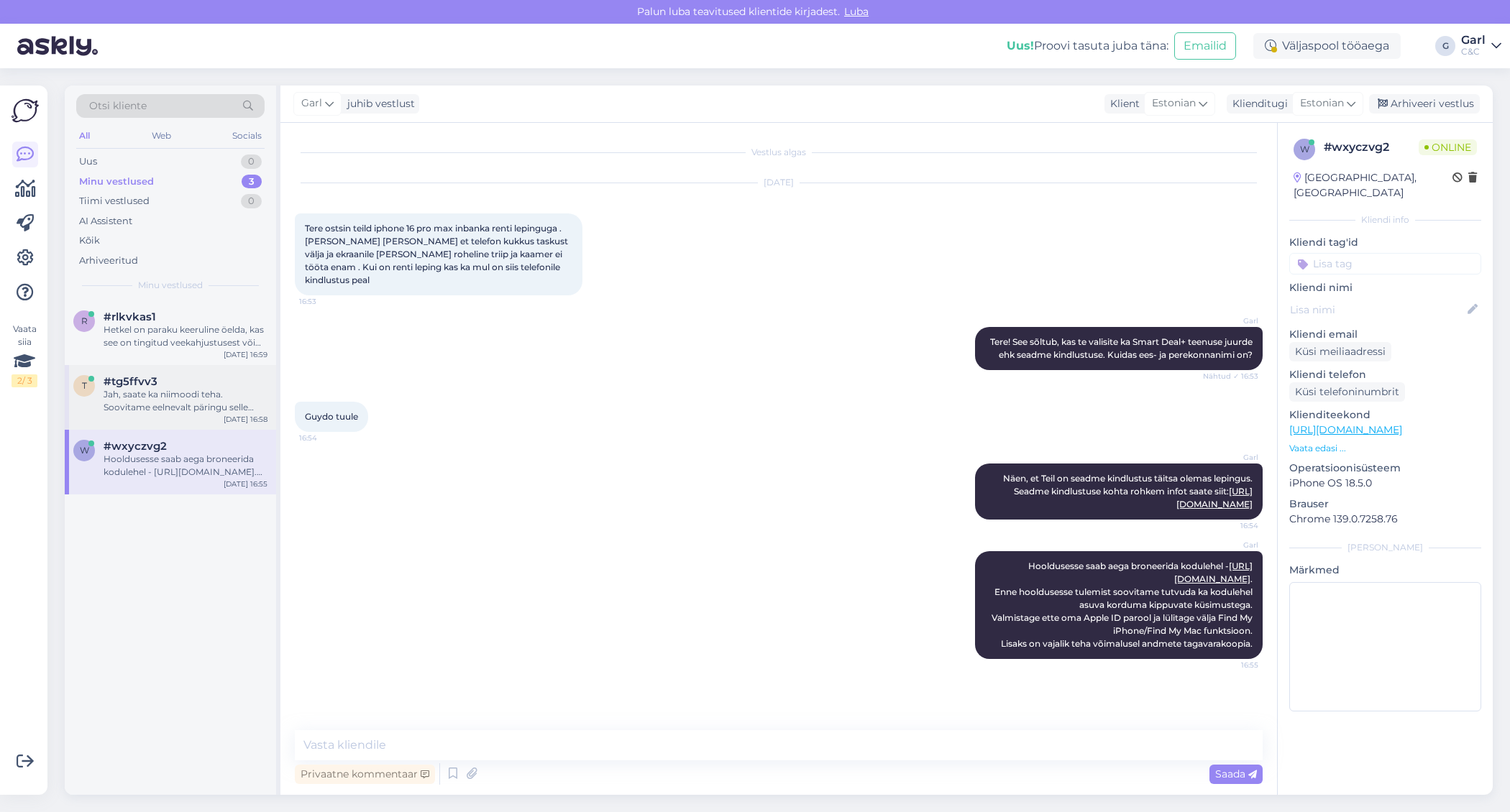
click at [233, 401] on div "Jah, saate ka niimoodi teha. Soovitame eelnevalt päringu selle kohta saata tall…" at bounding box center [186, 401] width 164 height 26
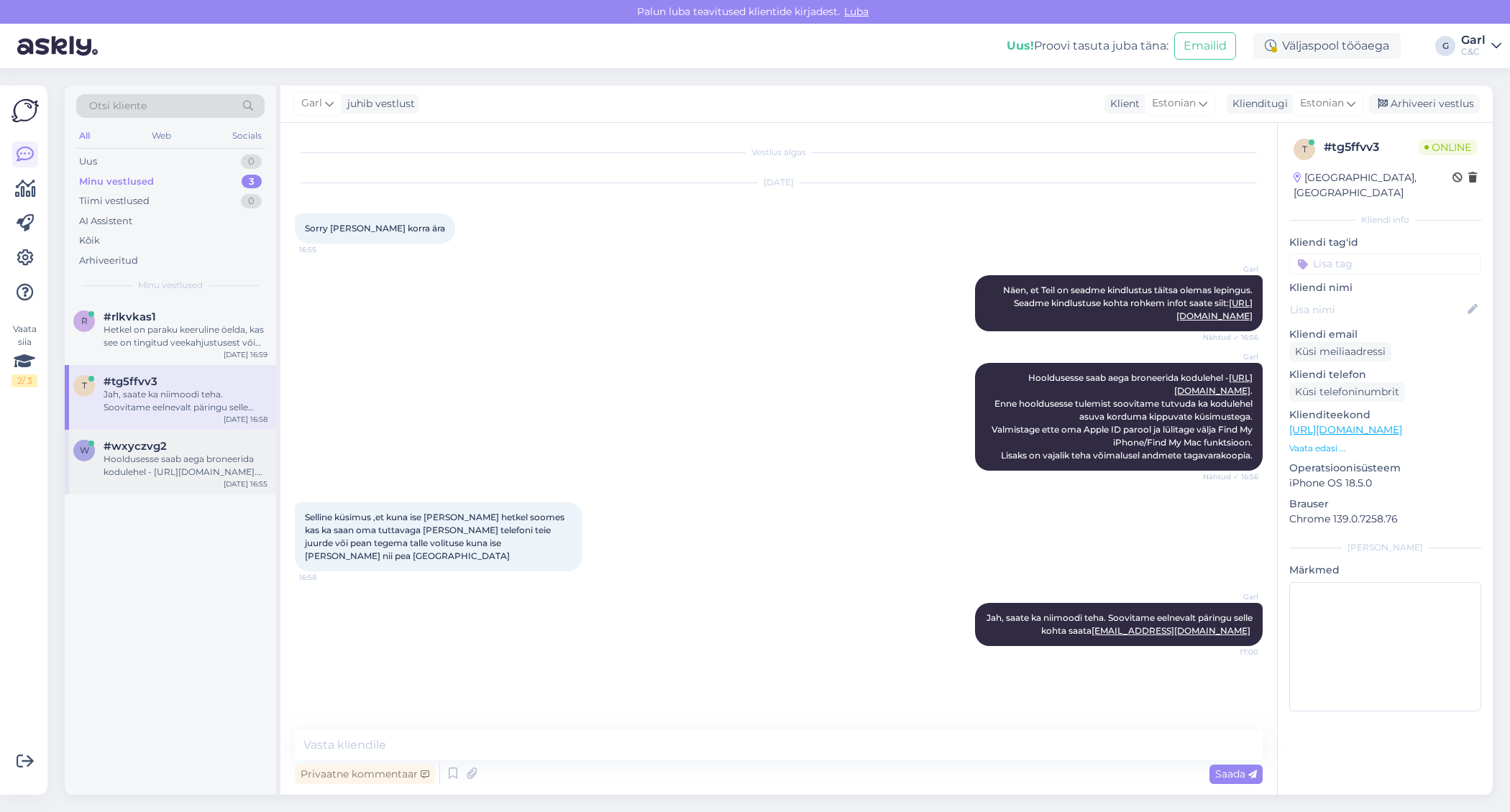
click at [176, 463] on div "Hooldusesse saab aega broneerida kodulehel - https://cec.ee/hooldus. Enne hoold…" at bounding box center [186, 466] width 164 height 26
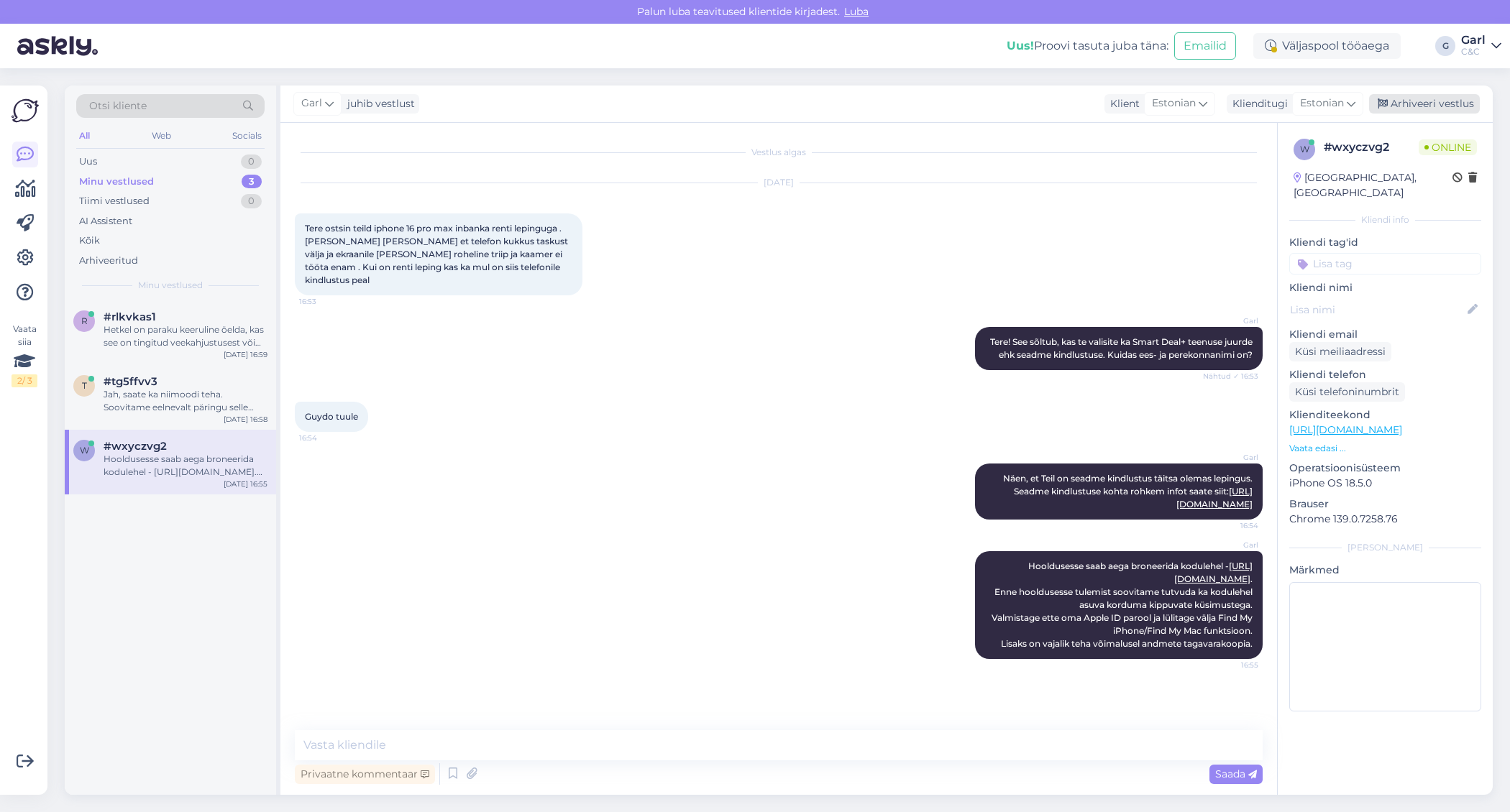
click at [1437, 98] on div "Arhiveeri vestlus" at bounding box center [1425, 104] width 111 height 19
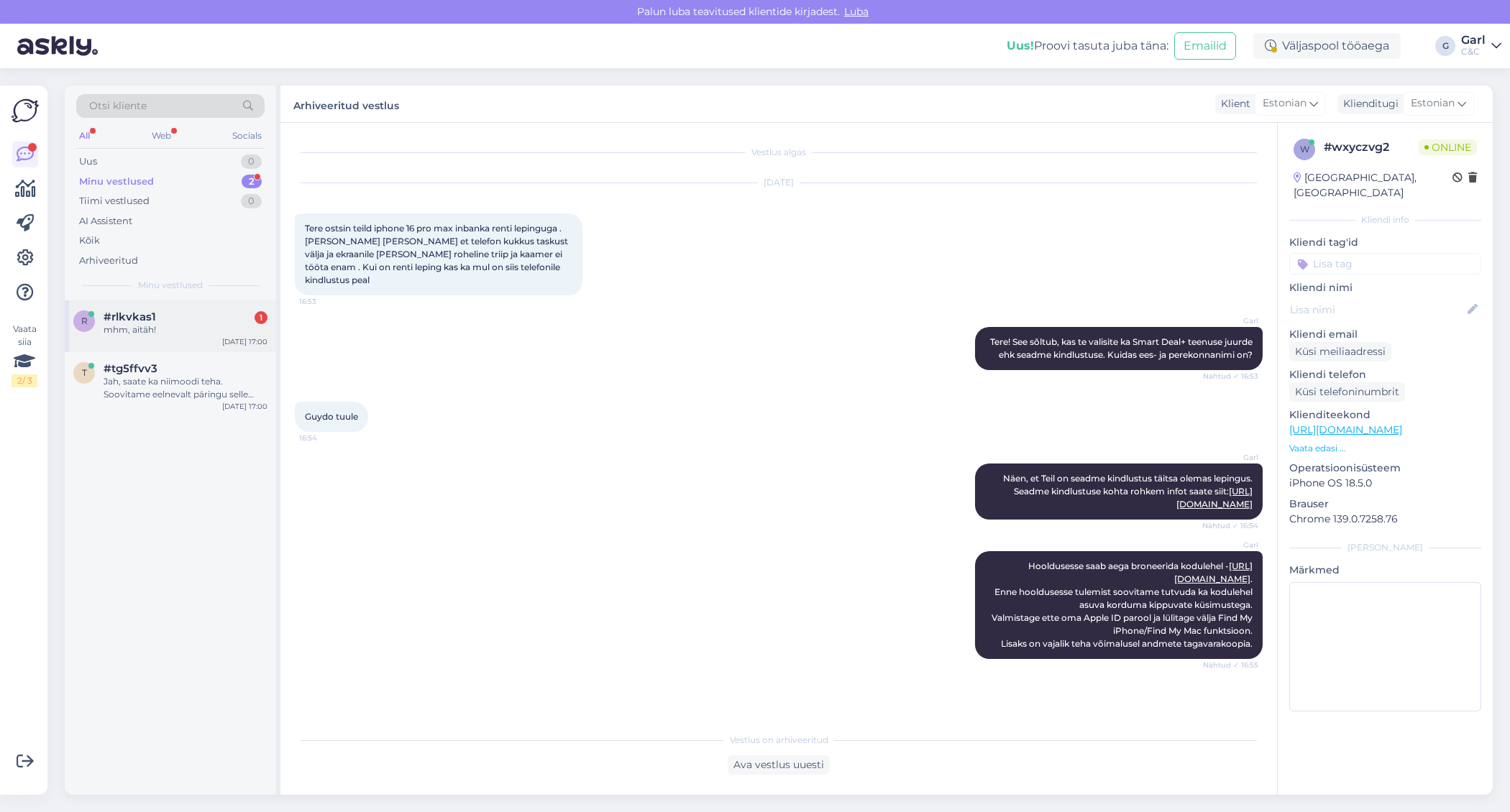
click at [190, 318] on div "#rlkvkas1 1" at bounding box center [186, 317] width 164 height 13
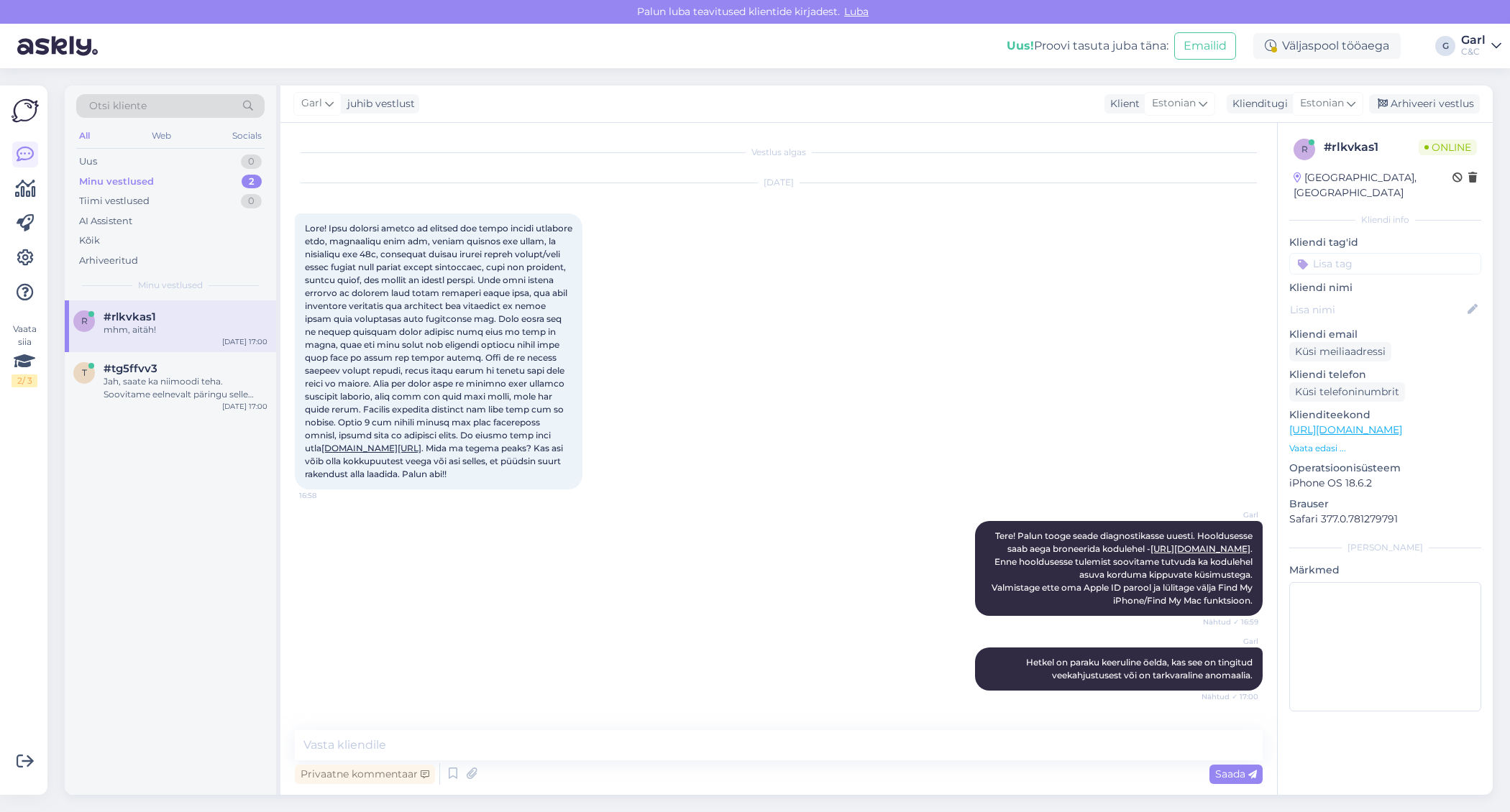
scroll to position [51, 0]
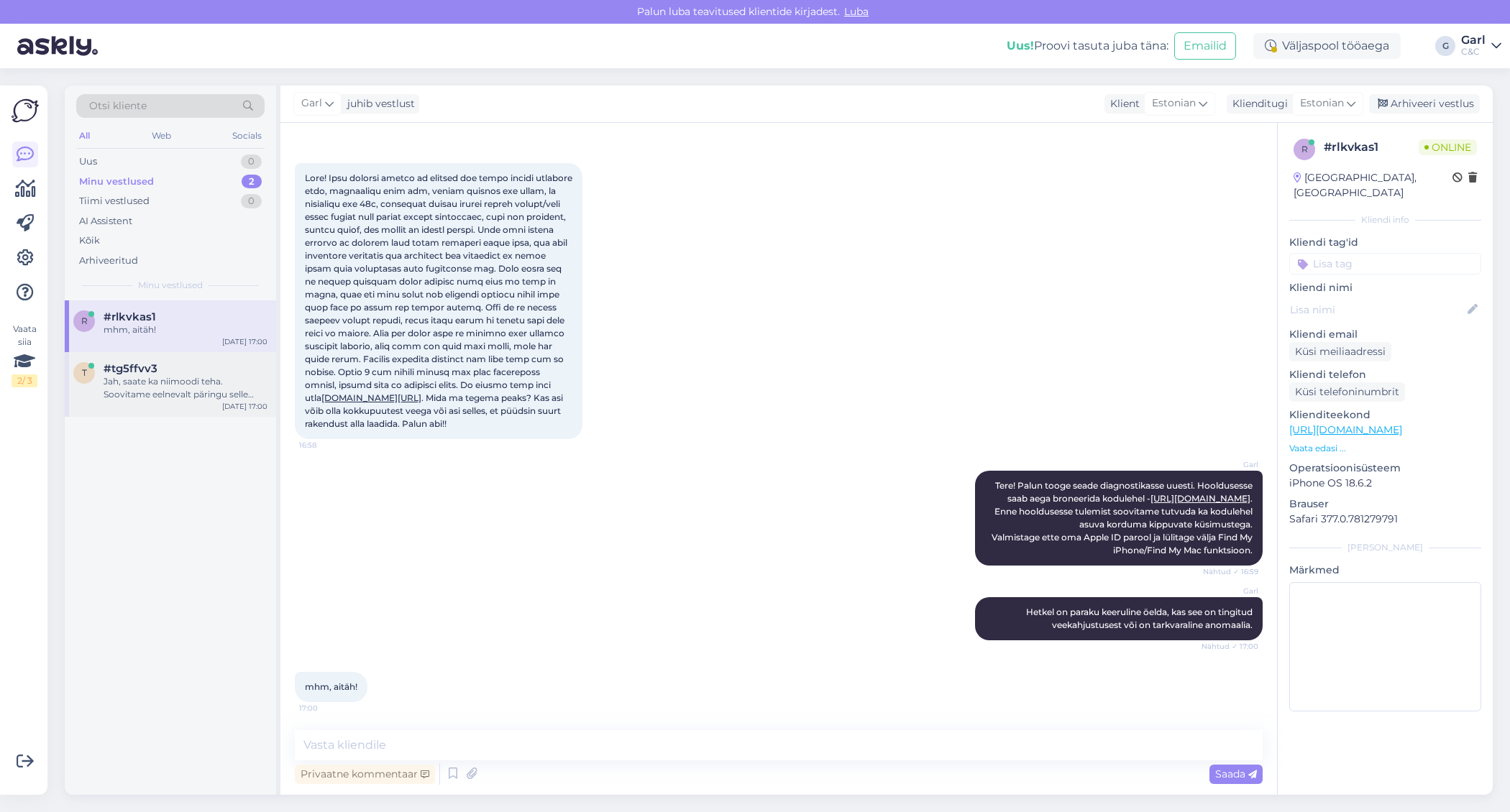
click at [147, 409] on div "t #tg5ffvv3 Jah, saate ka niimoodi teha. Soovitame eelnevalt päringu selle koht…" at bounding box center [170, 384] width 211 height 64
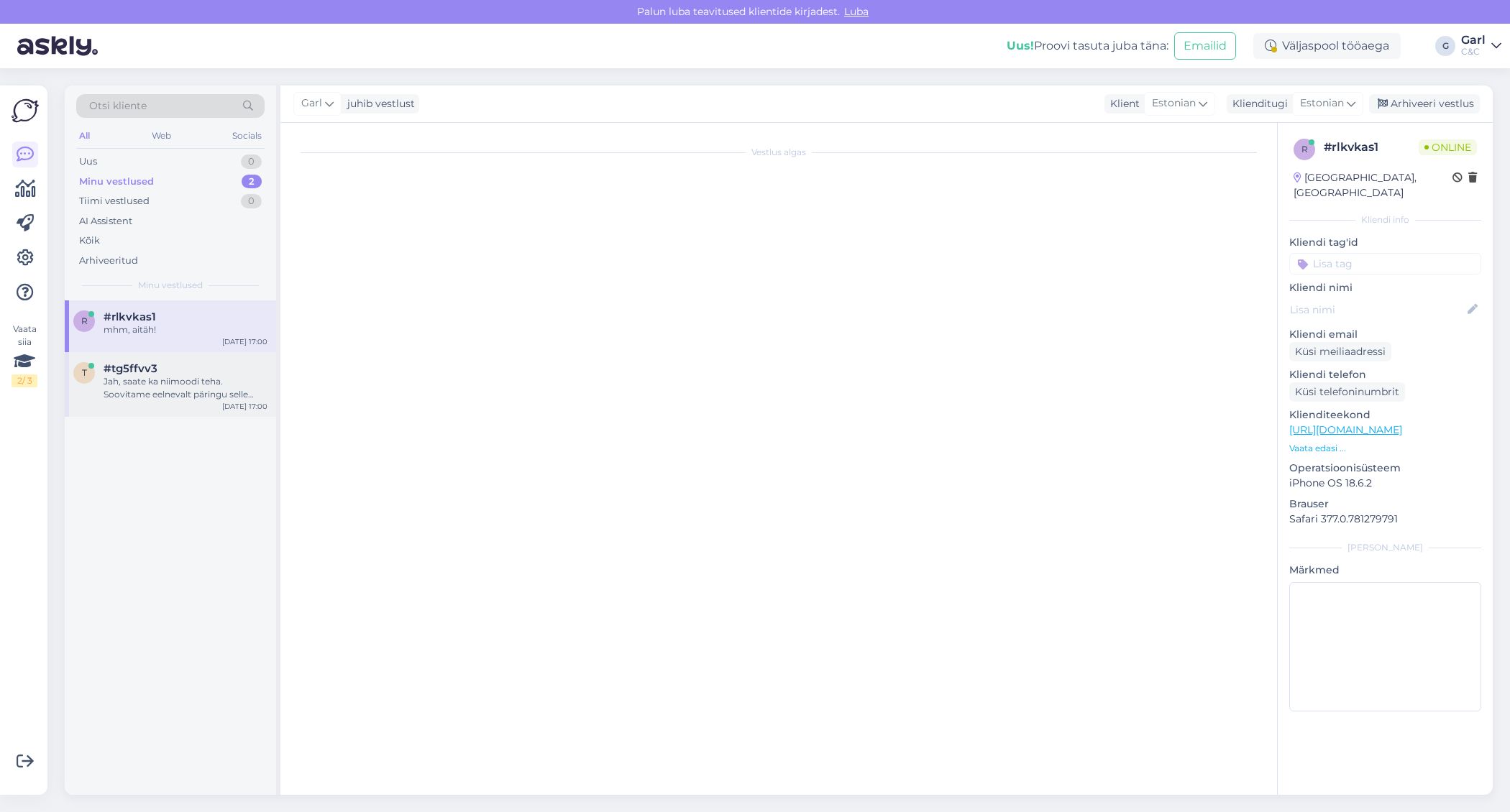
scroll to position [0, 0]
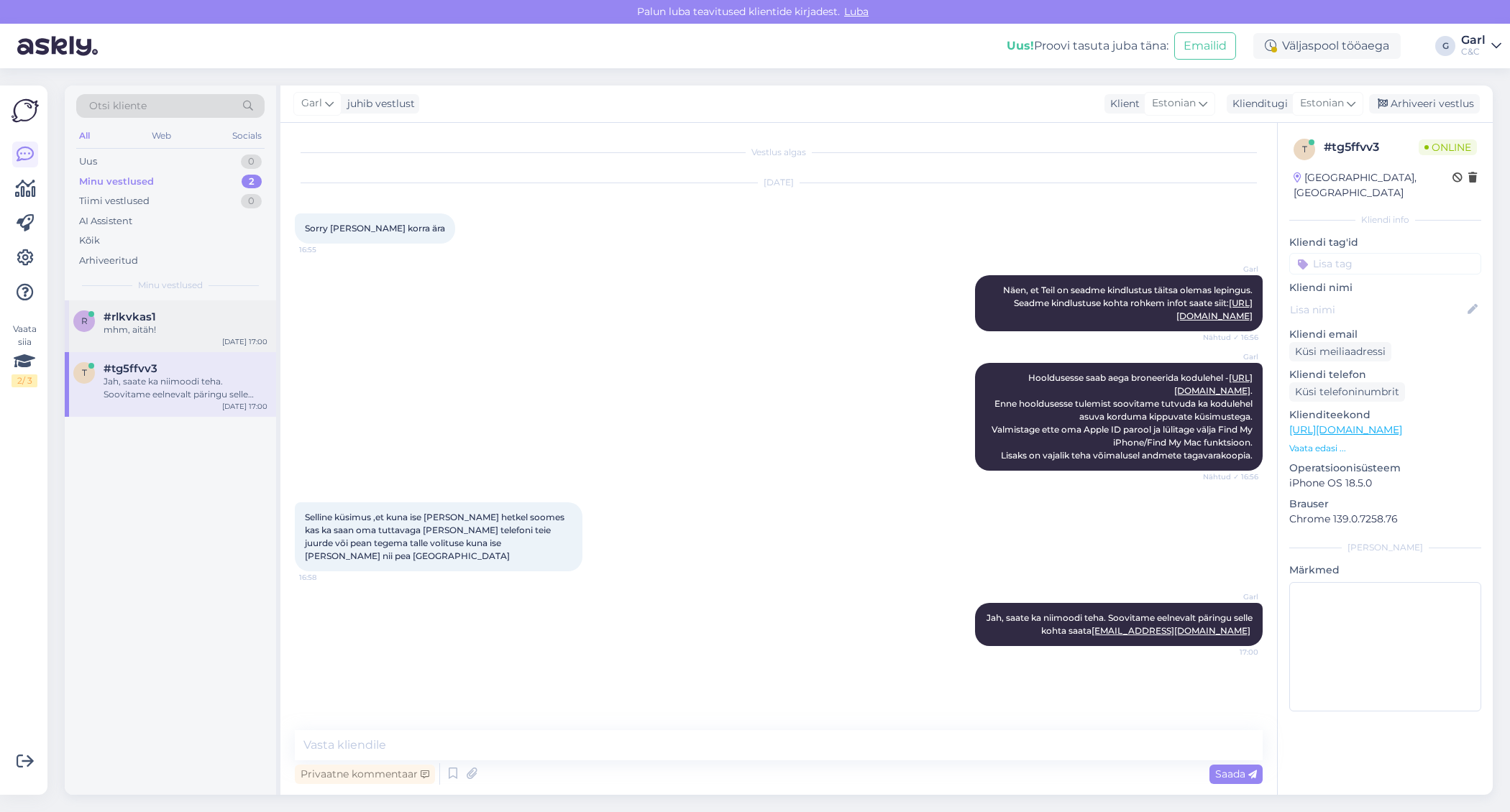
click at [186, 321] on div "#rlkvkas1" at bounding box center [186, 317] width 164 height 13
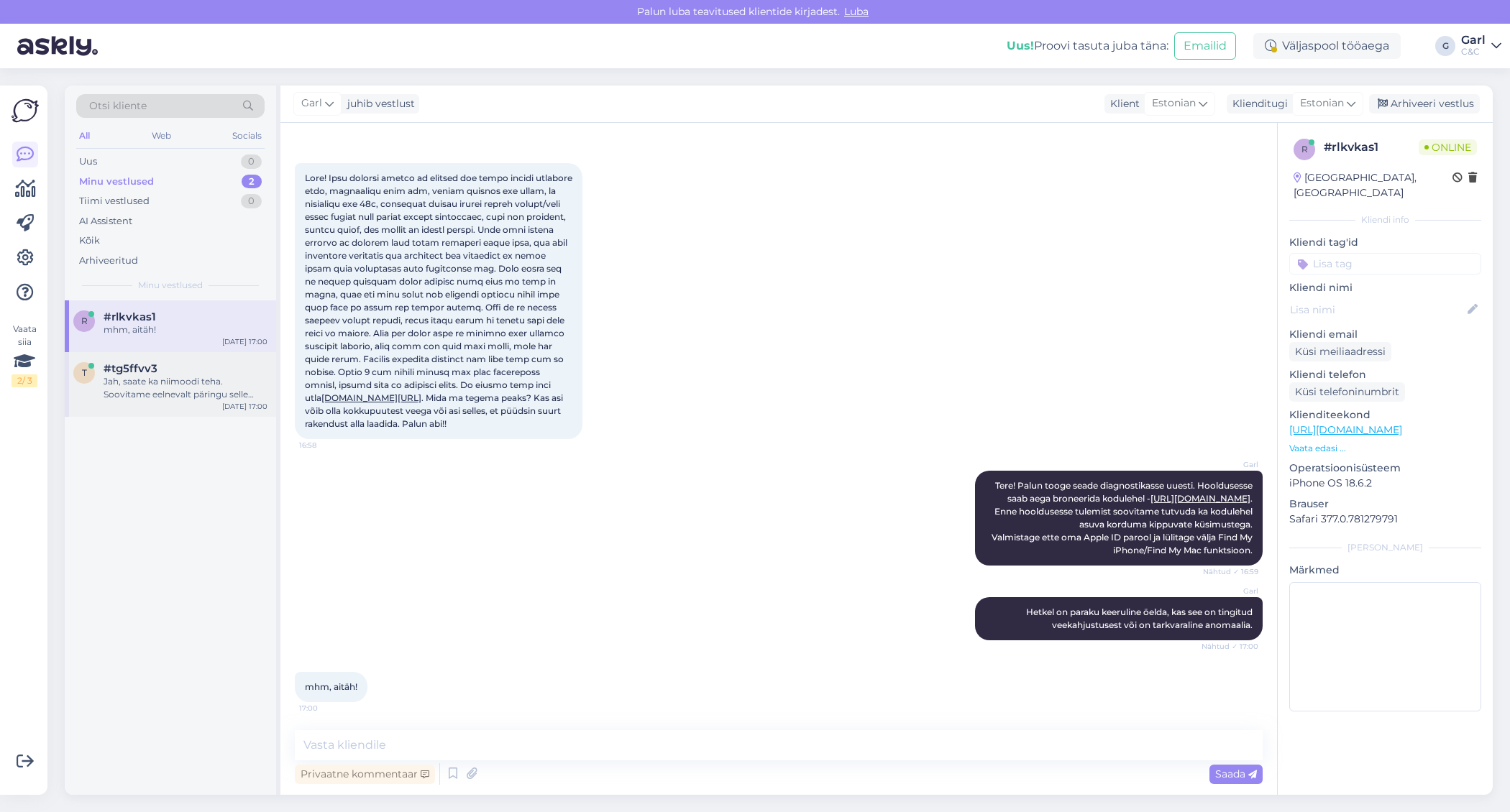
click at [255, 402] on div "Sep 8 17:00" at bounding box center [244, 407] width 45 height 11
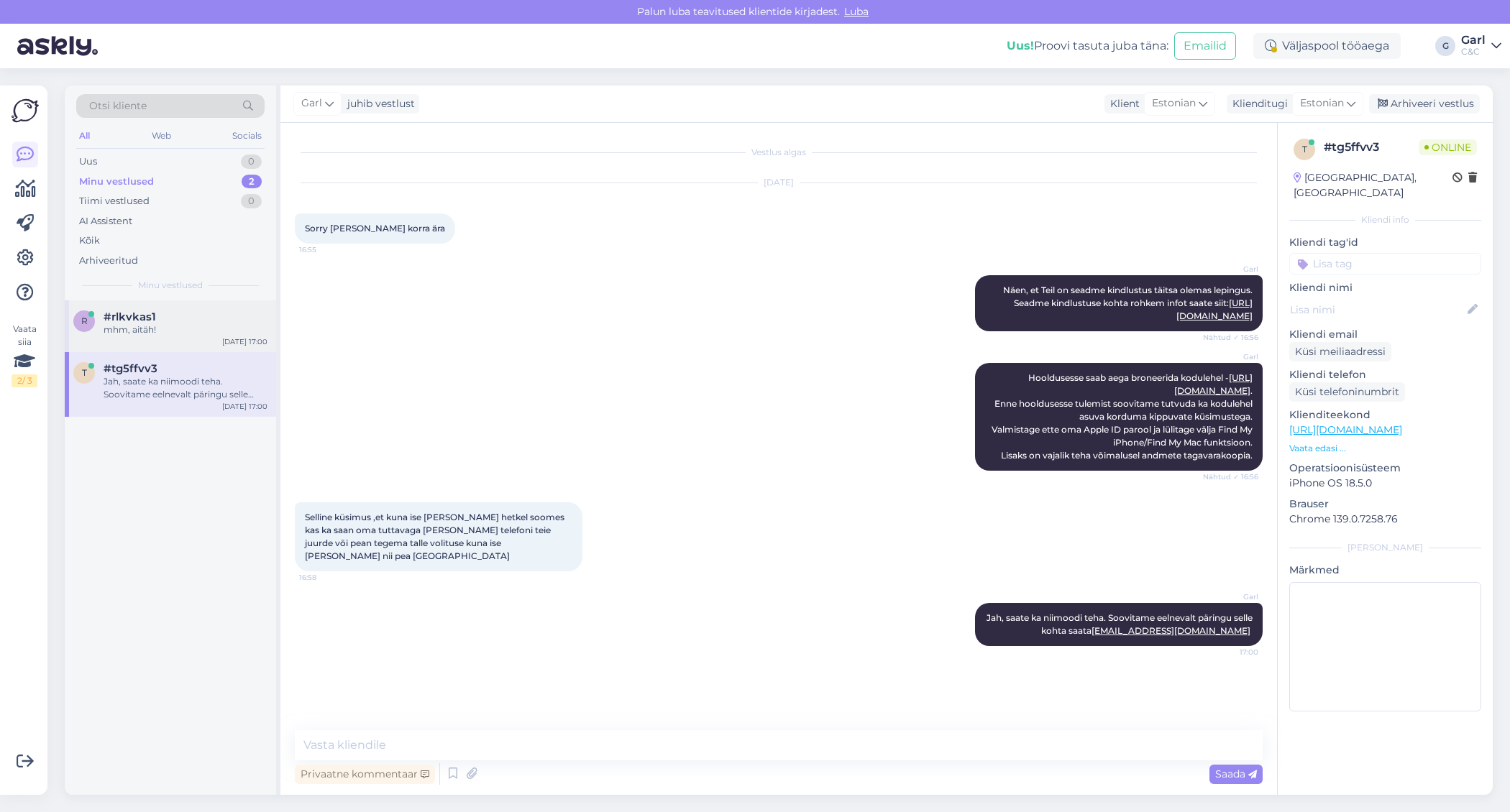
click at [203, 316] on div "#rlkvkas1" at bounding box center [186, 317] width 164 height 13
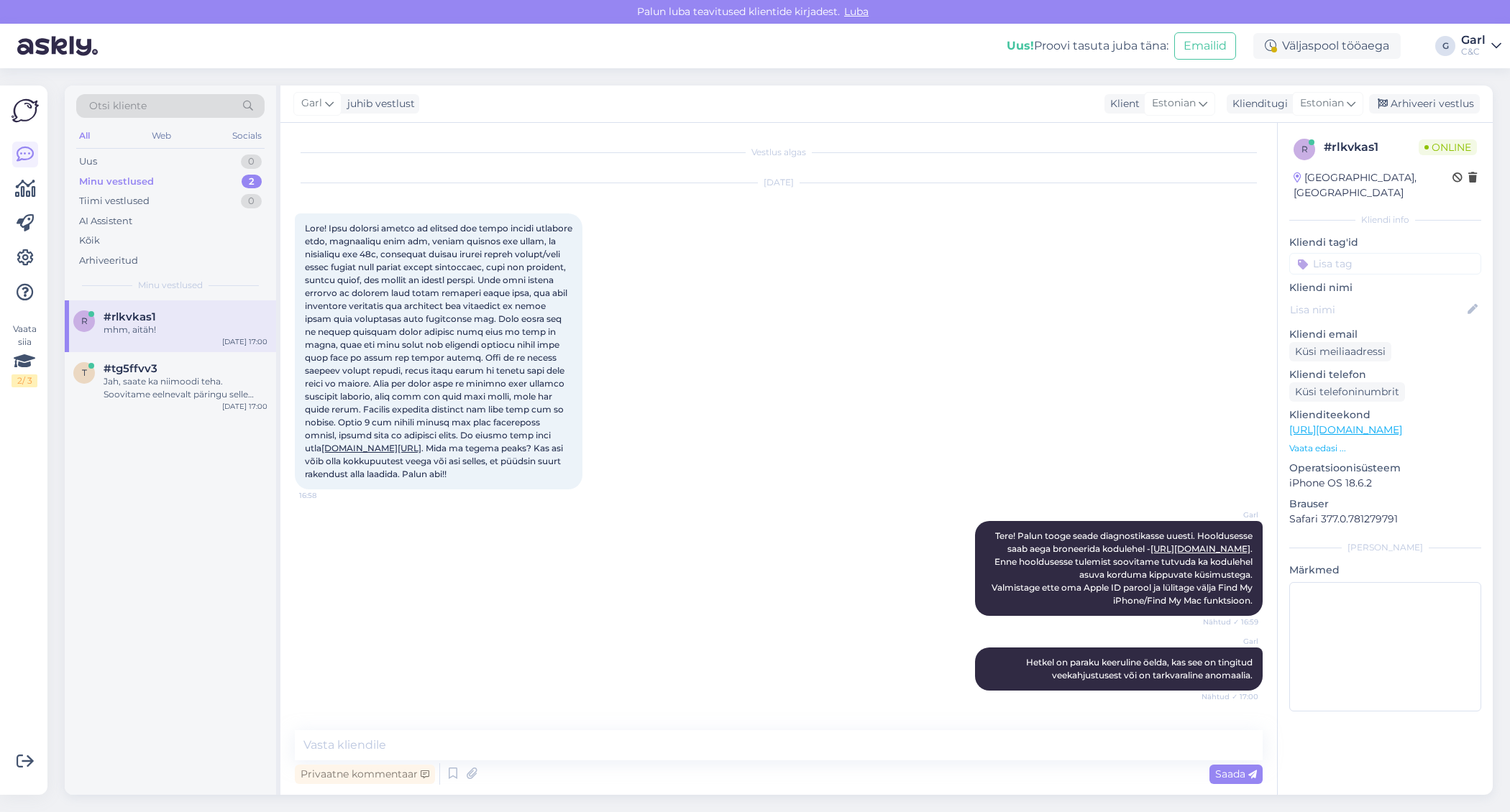
scroll to position [51, 0]
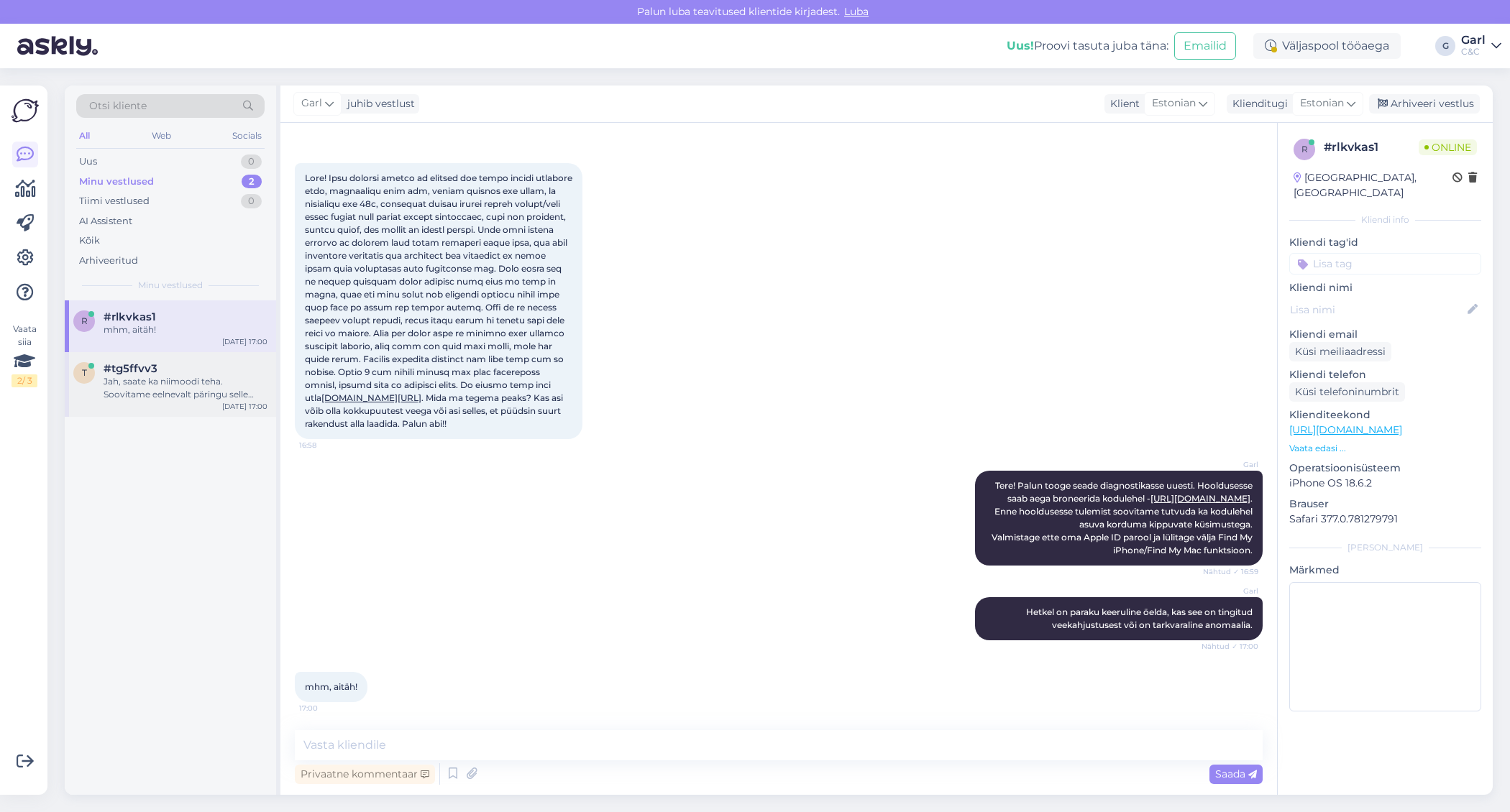
click at [198, 360] on div "t #tg5ffvv3 Jah, saate ka niimoodi teha. Soovitame eelnevalt päringu selle koht…" at bounding box center [170, 384] width 211 height 64
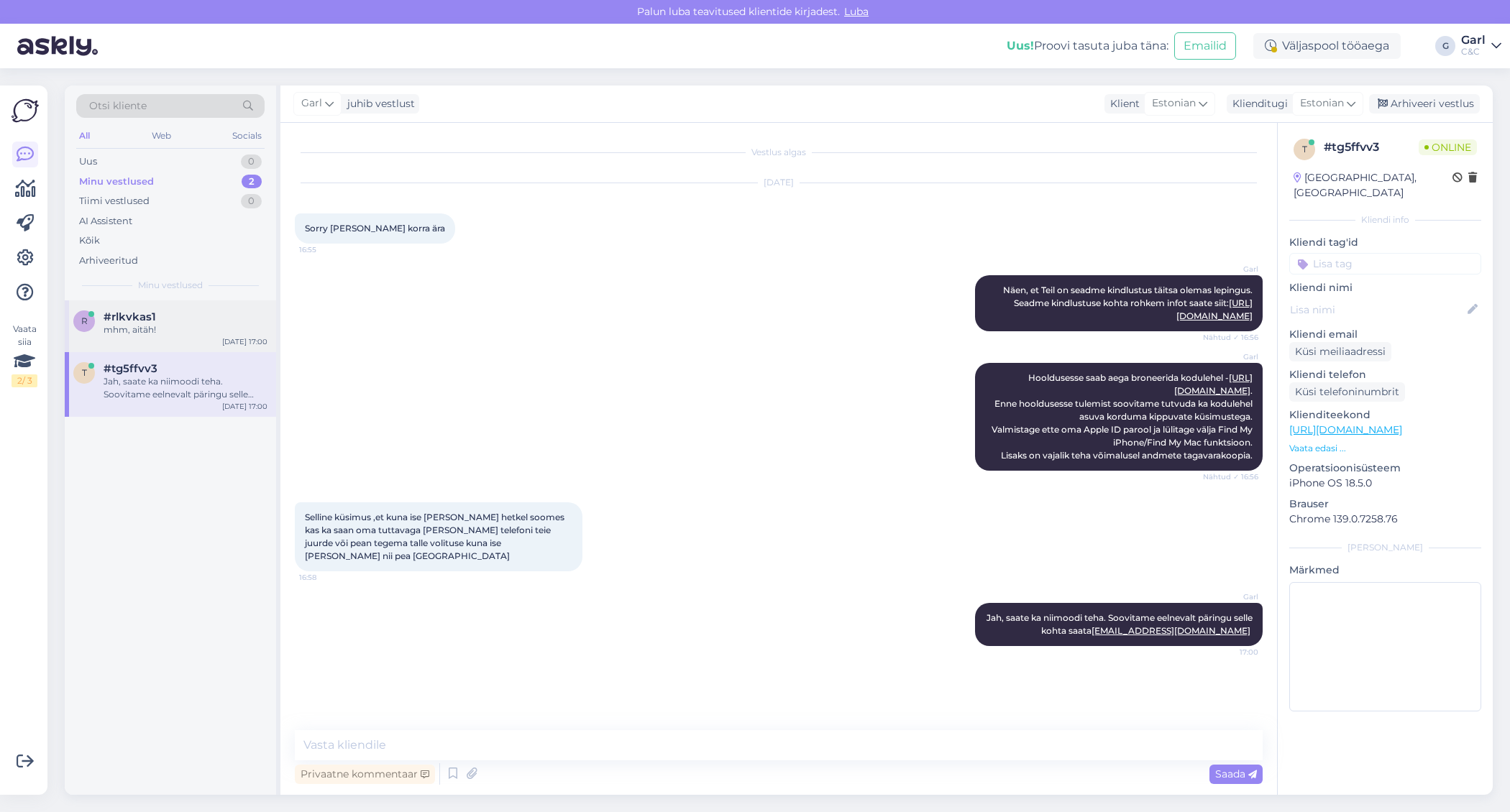
click at [199, 322] on div "#rlkvkas1" at bounding box center [186, 317] width 164 height 13
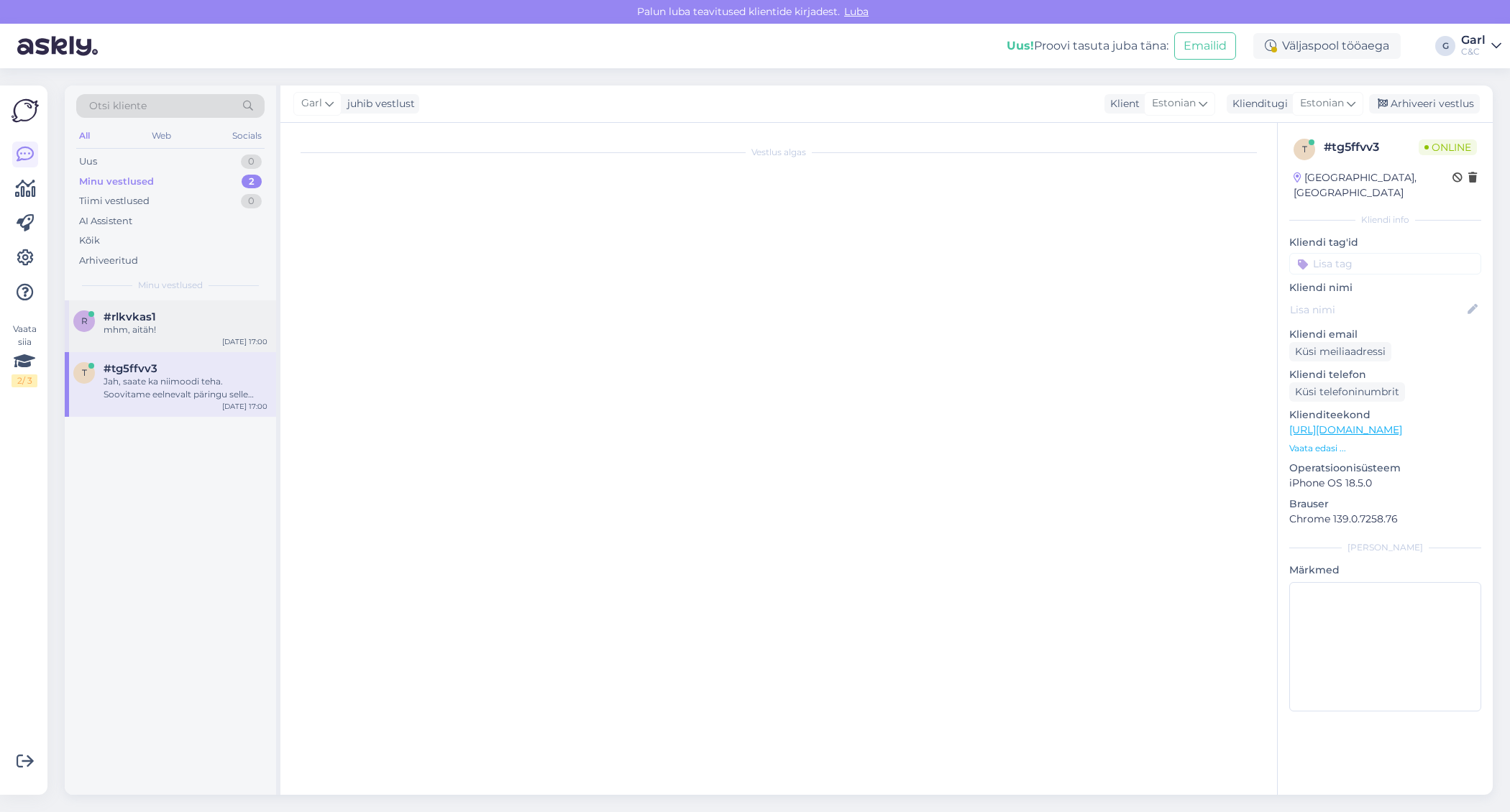
scroll to position [51, 0]
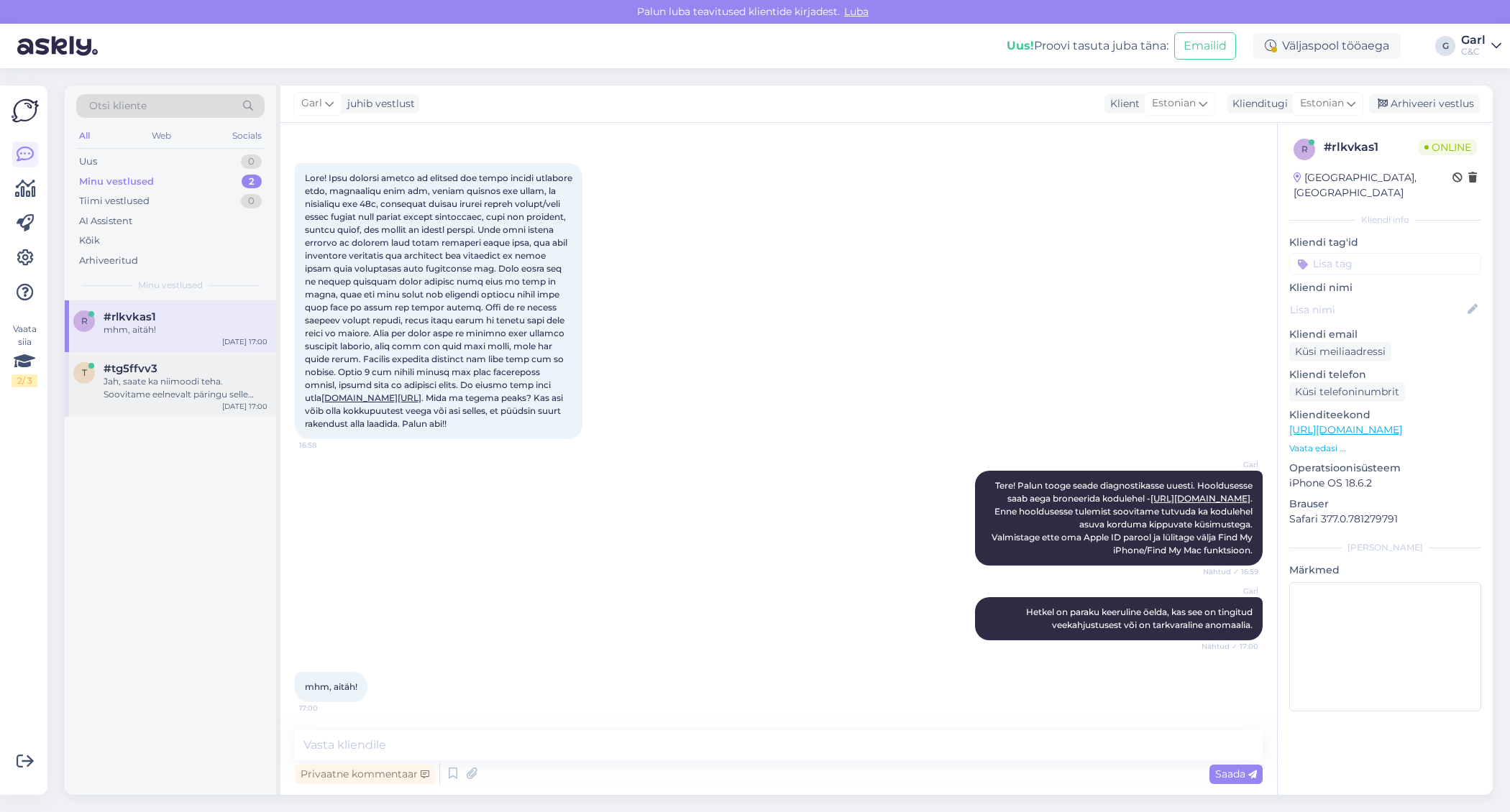
click at [176, 413] on div "t #tg5ffvv3 Jah, saate ka niimoodi teha. Soovitame eelnevalt päringu selle koht…" at bounding box center [170, 384] width 211 height 64
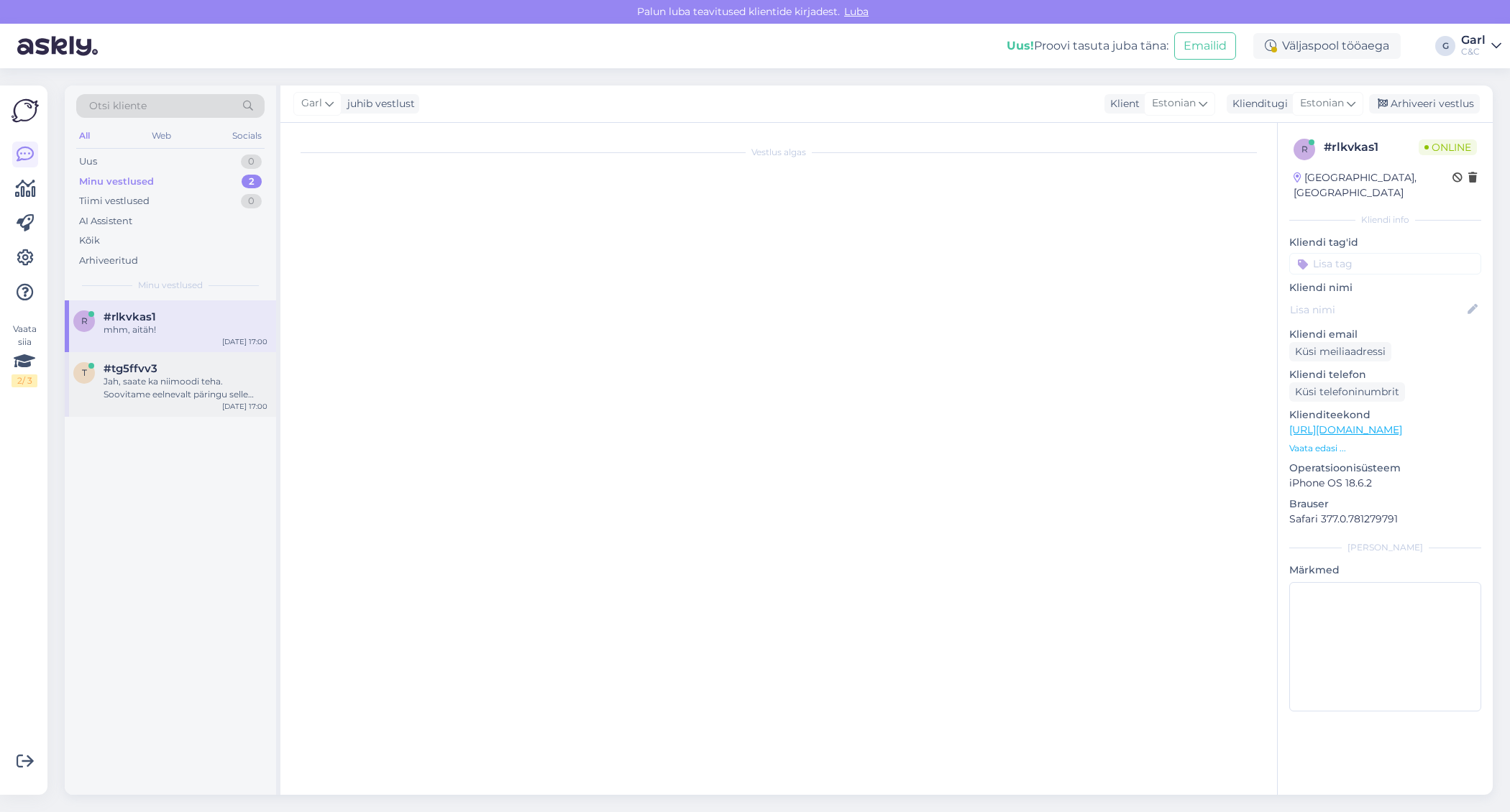
scroll to position [0, 0]
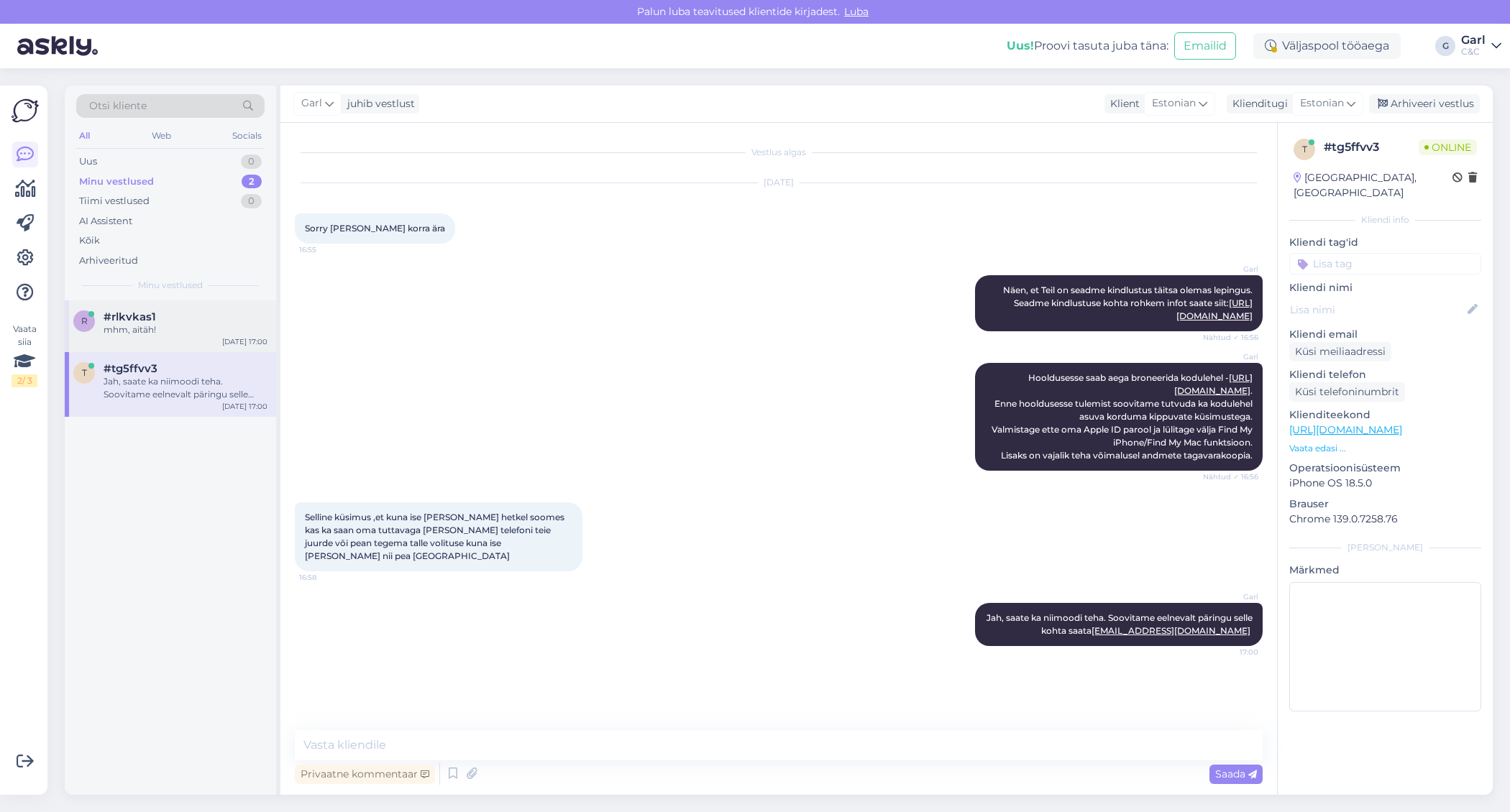
click at [196, 342] on div "r #rlkvkas1 mhm, aitäh! Sep 8 17:00" at bounding box center [170, 326] width 211 height 51
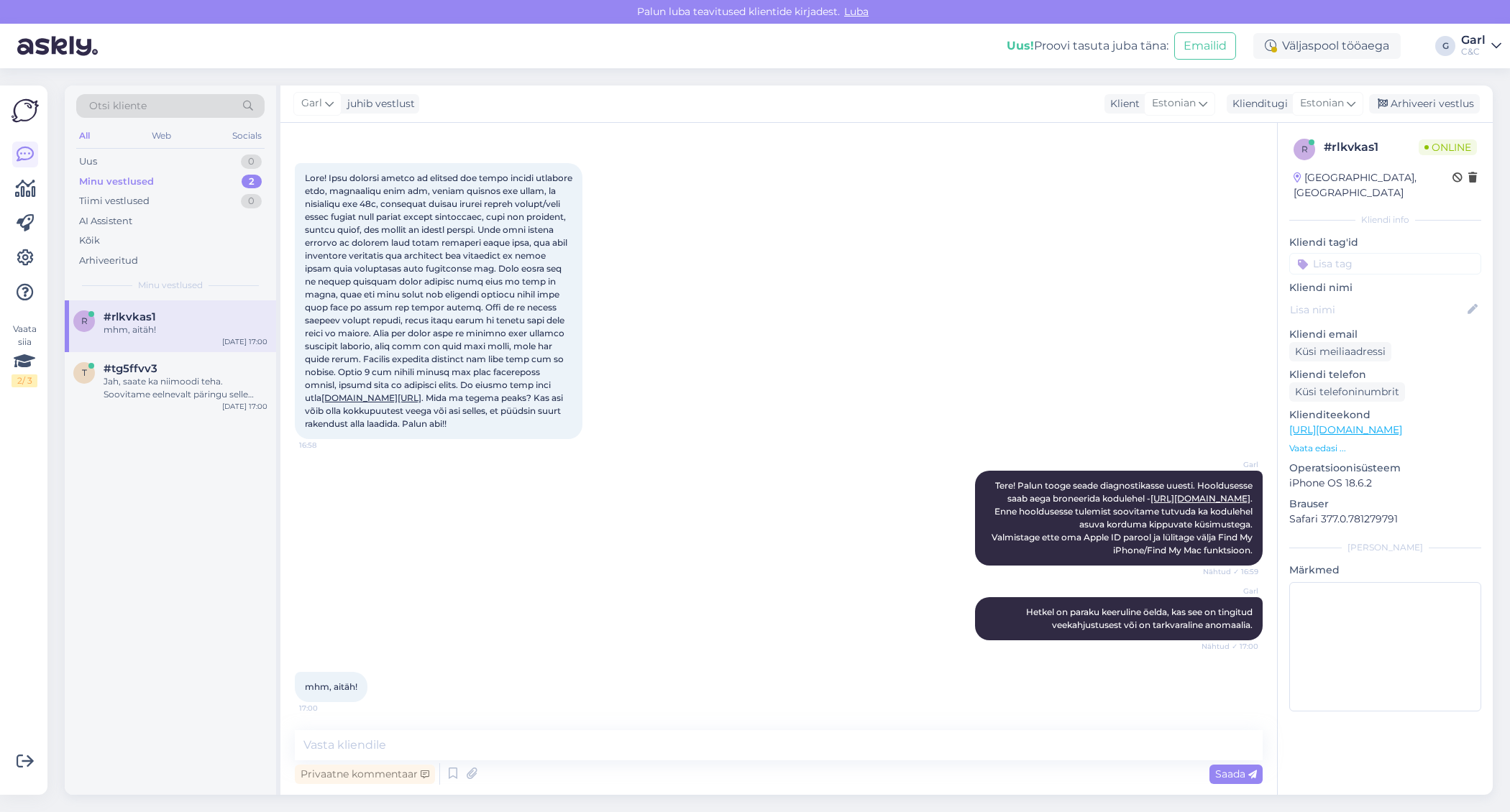
click at [187, 438] on div "r #rlkvkas1 mhm, aitäh! Sep 8 17:00 t #tg5ffvv3 Jah, saate ka niimoodi teha. So…" at bounding box center [170, 547] width 211 height 494
click at [187, 410] on div "t #tg5ffvv3 Jah, saate ka niimoodi teha. Soovitame eelnevalt päringu selle koht…" at bounding box center [170, 384] width 211 height 64
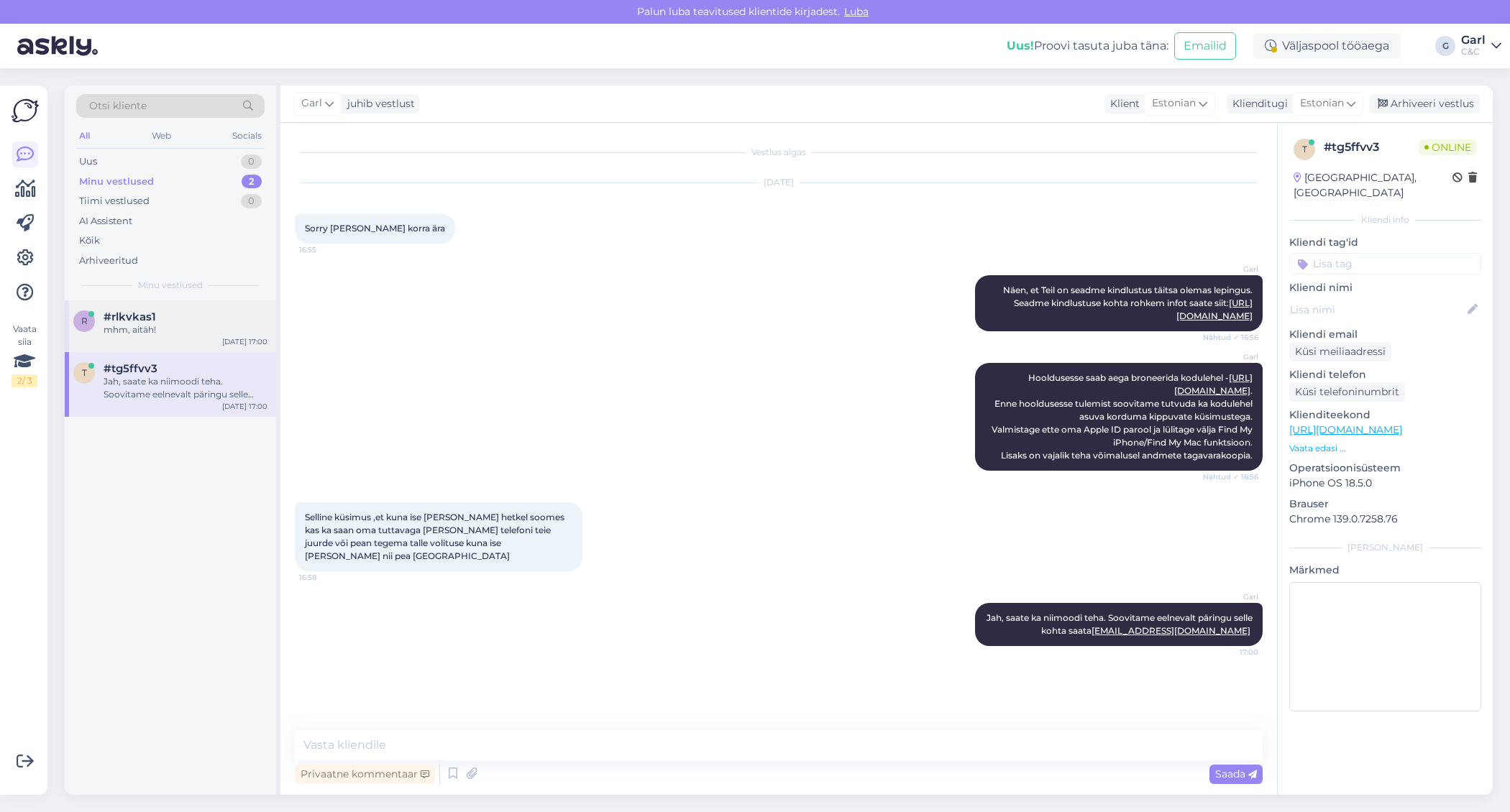
click at [213, 333] on div "mhm, aitäh!" at bounding box center [186, 330] width 164 height 13
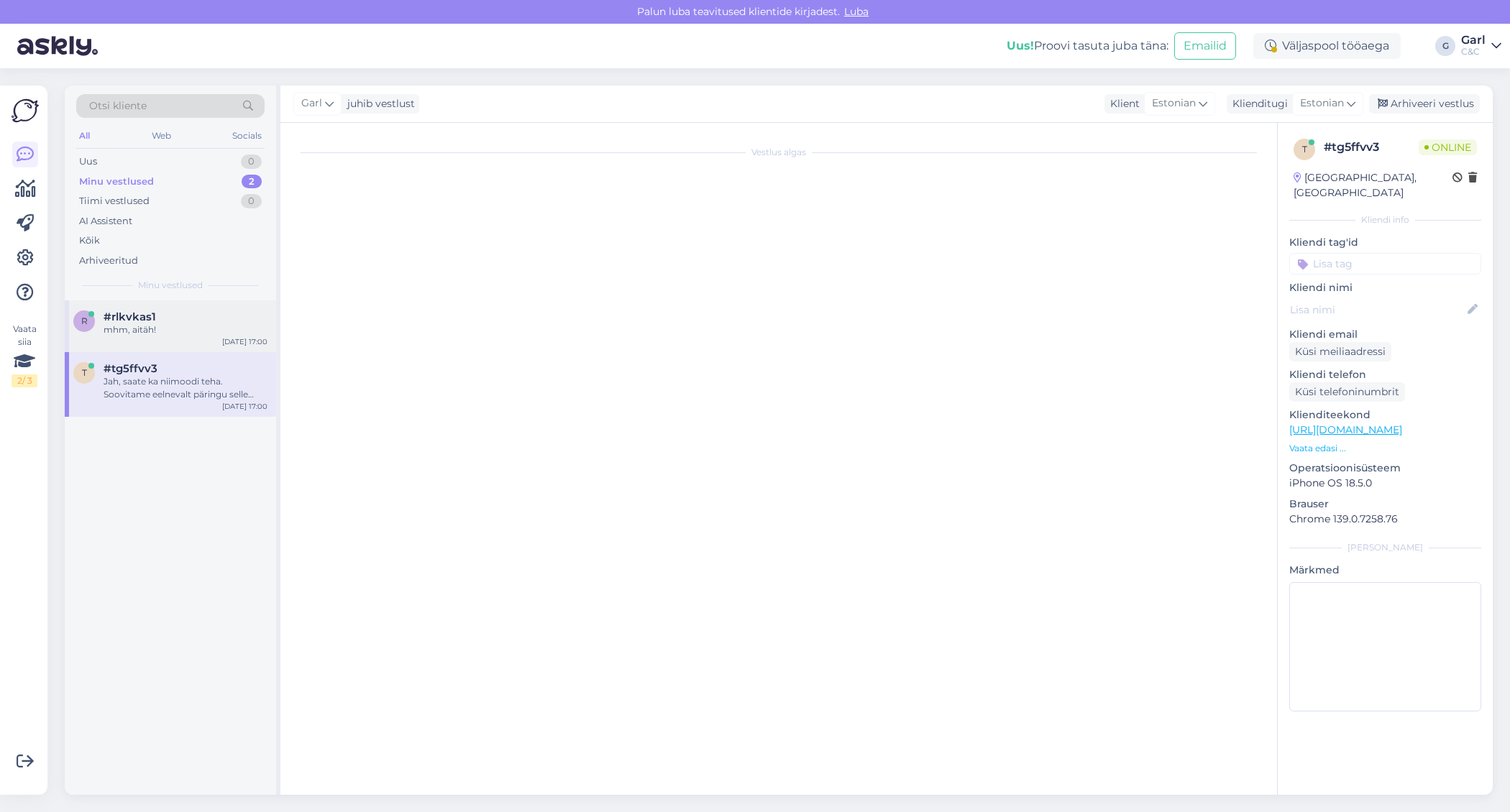
scroll to position [51, 0]
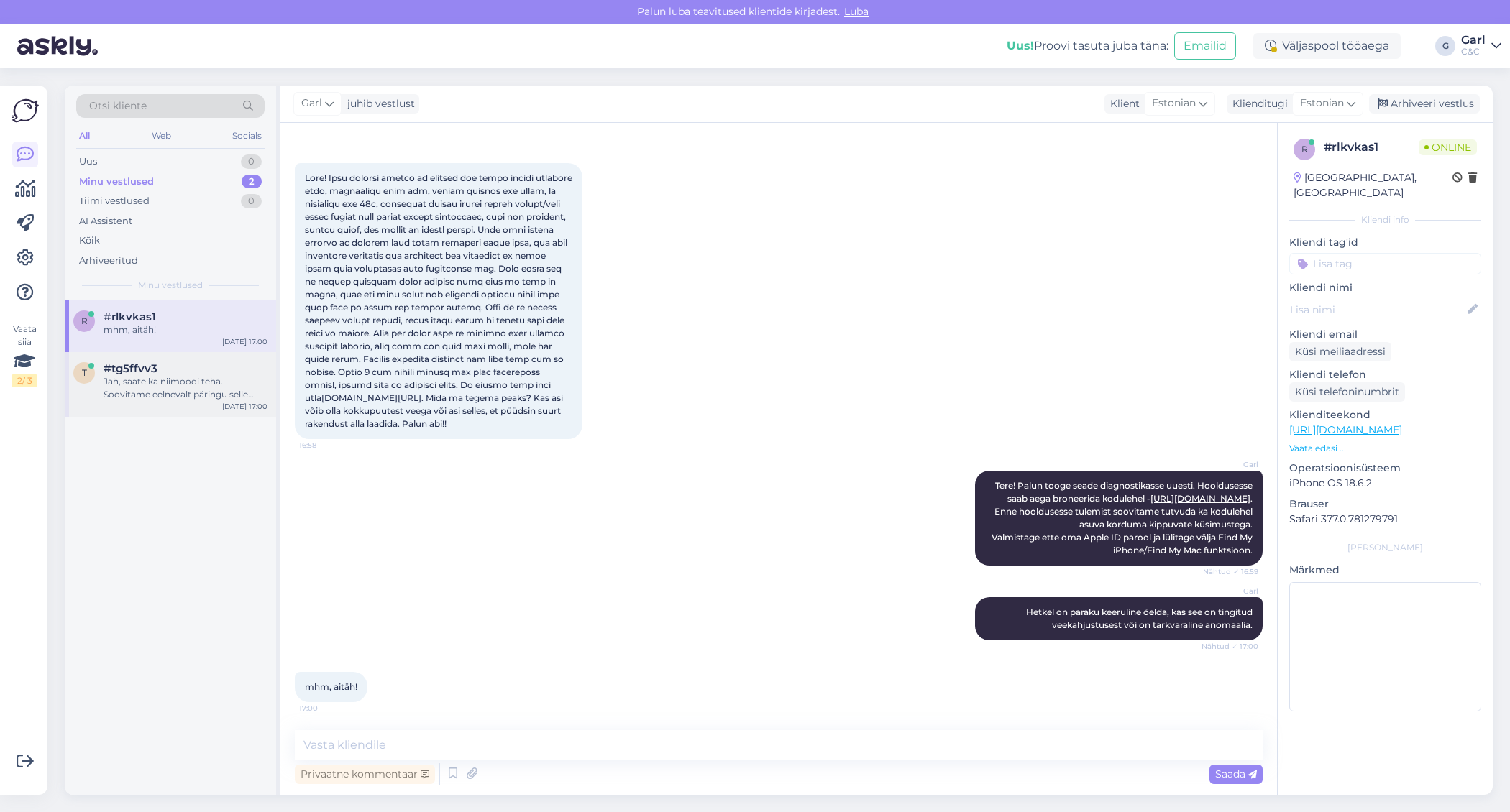
click at [208, 389] on div "Jah, saate ka niimoodi teha. Soovitame eelnevalt päringu selle kohta saata tall…" at bounding box center [186, 388] width 164 height 26
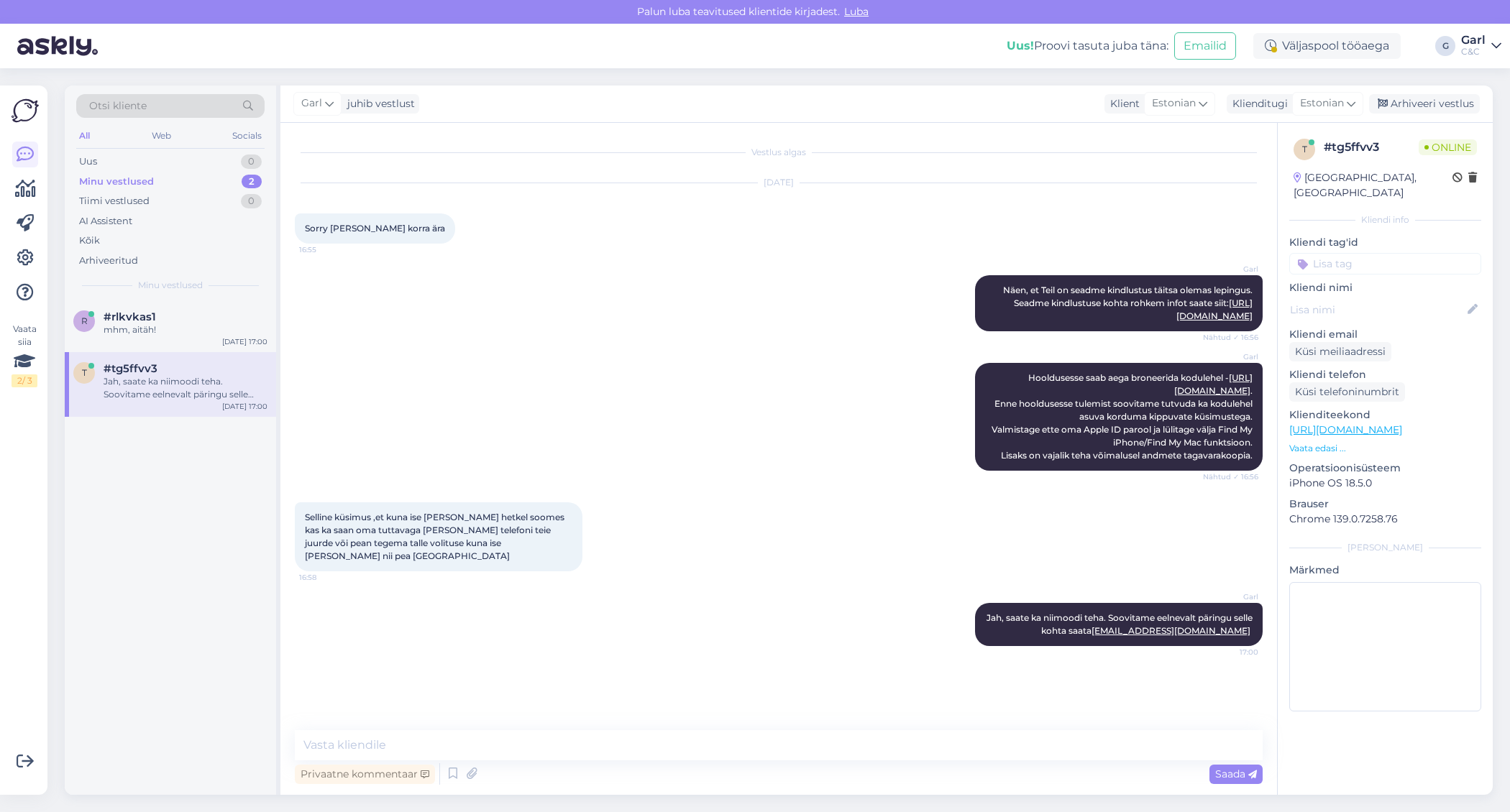
click at [237, 362] on div "#tg5ffvv3" at bounding box center [186, 368] width 164 height 13
click at [1416, 107] on div "Arhiveeri vestlus" at bounding box center [1425, 104] width 111 height 19
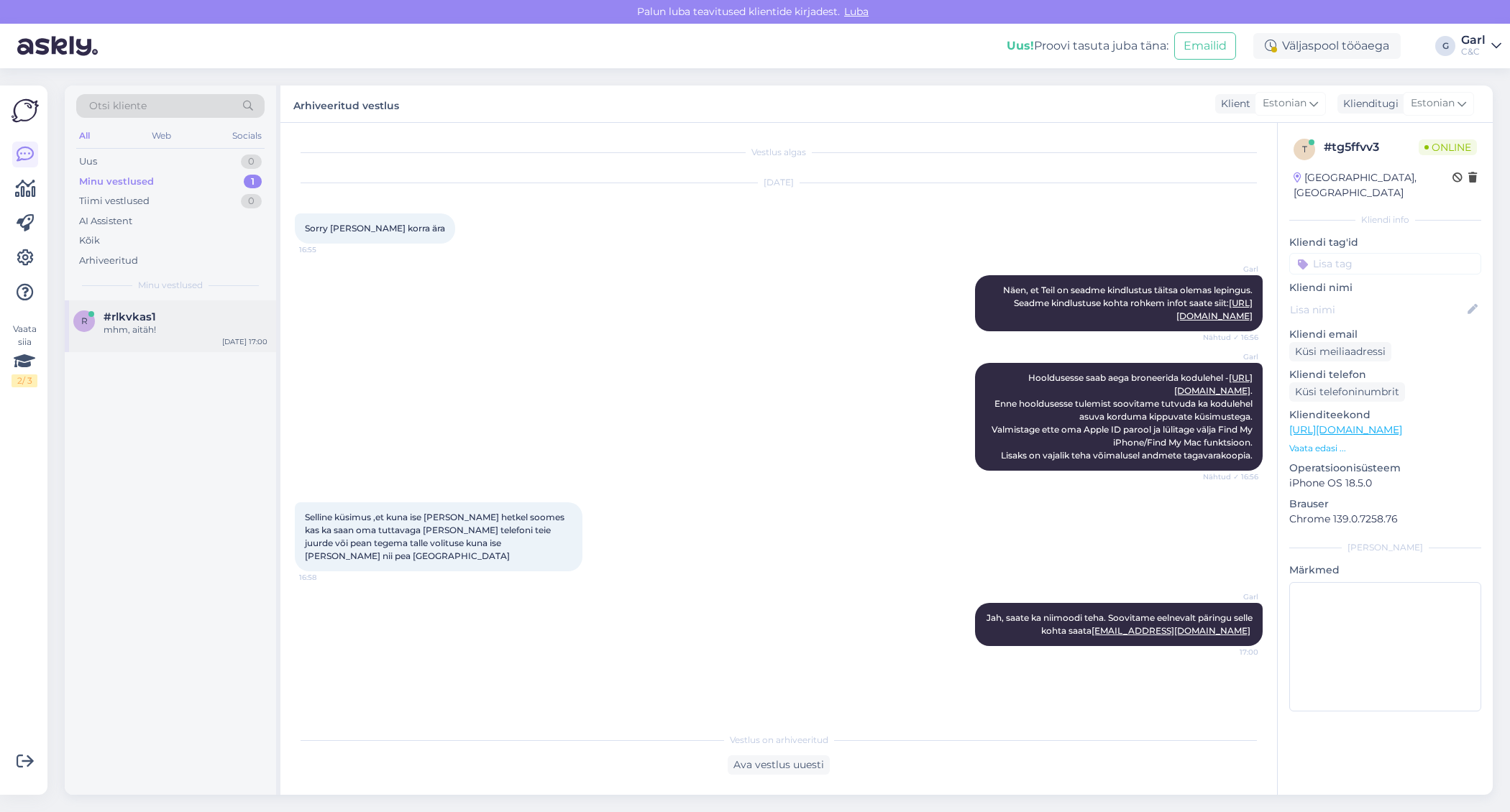
click at [199, 307] on div "r #rlkvkas1 mhm, aitäh! Sep 8 17:00" at bounding box center [170, 326] width 211 height 51
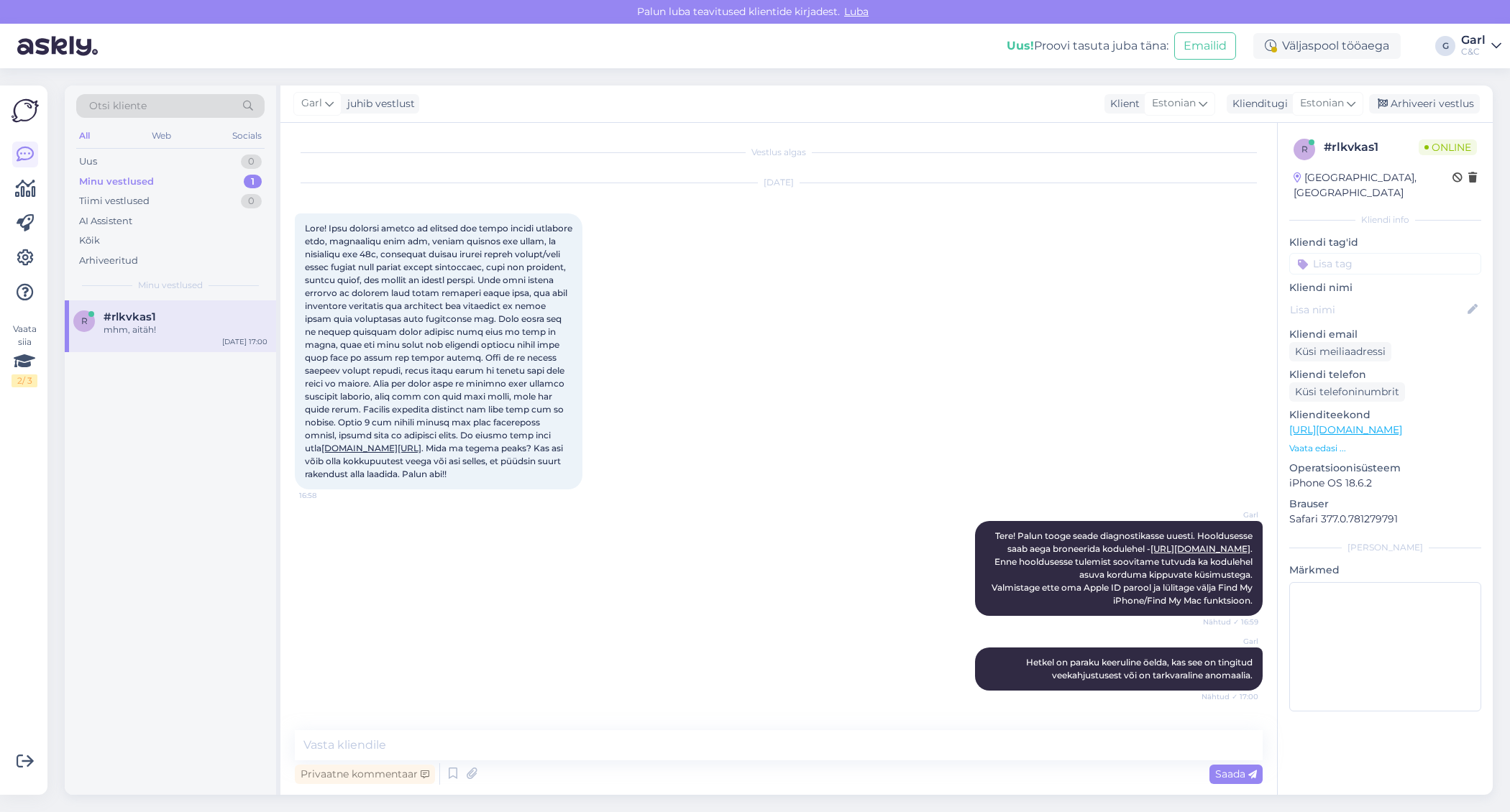
scroll to position [51, 0]
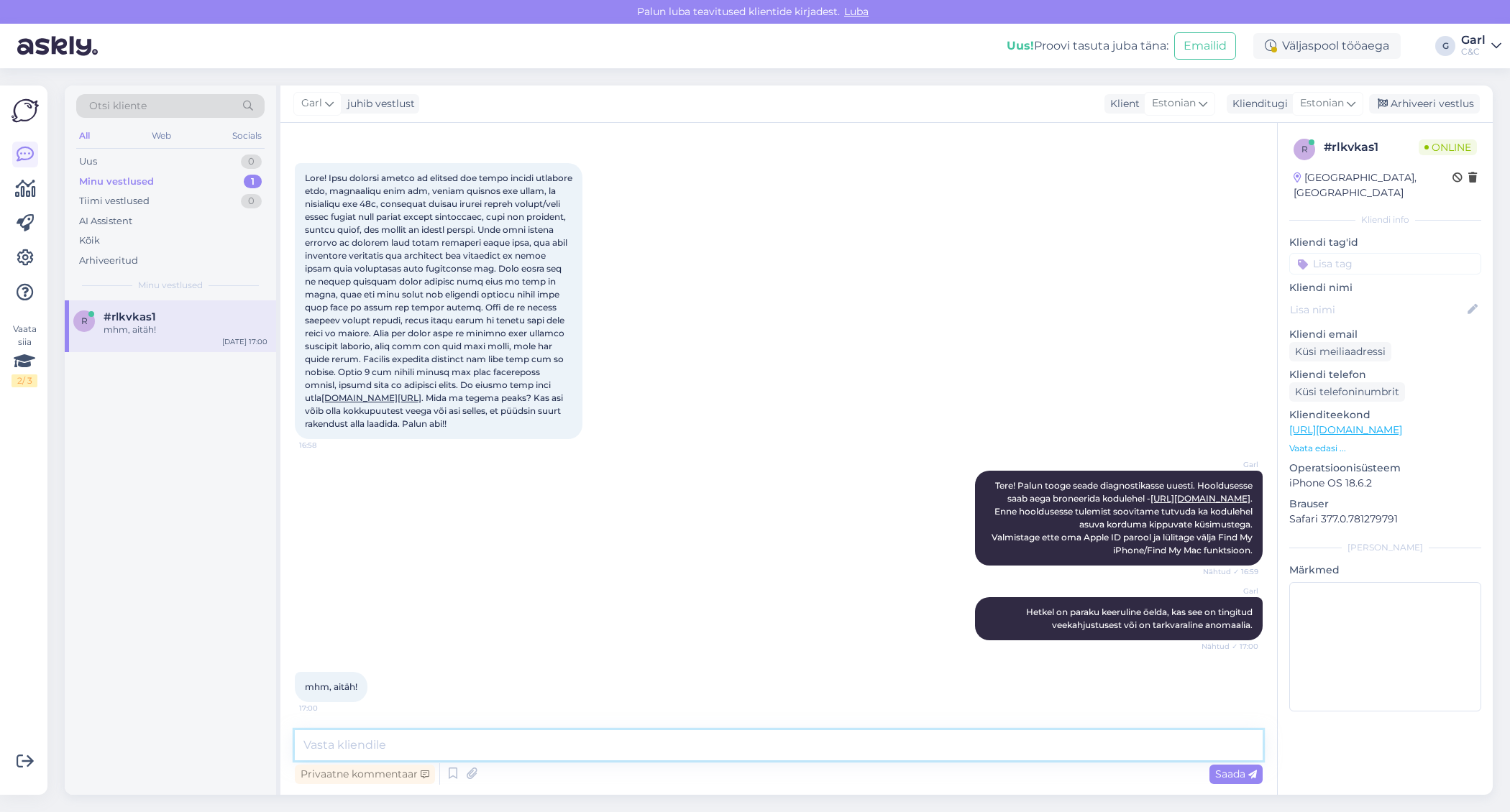
click at [556, 734] on textarea at bounding box center [778, 745] width 968 height 30
type textarea "Ikka, võtke heaks!"
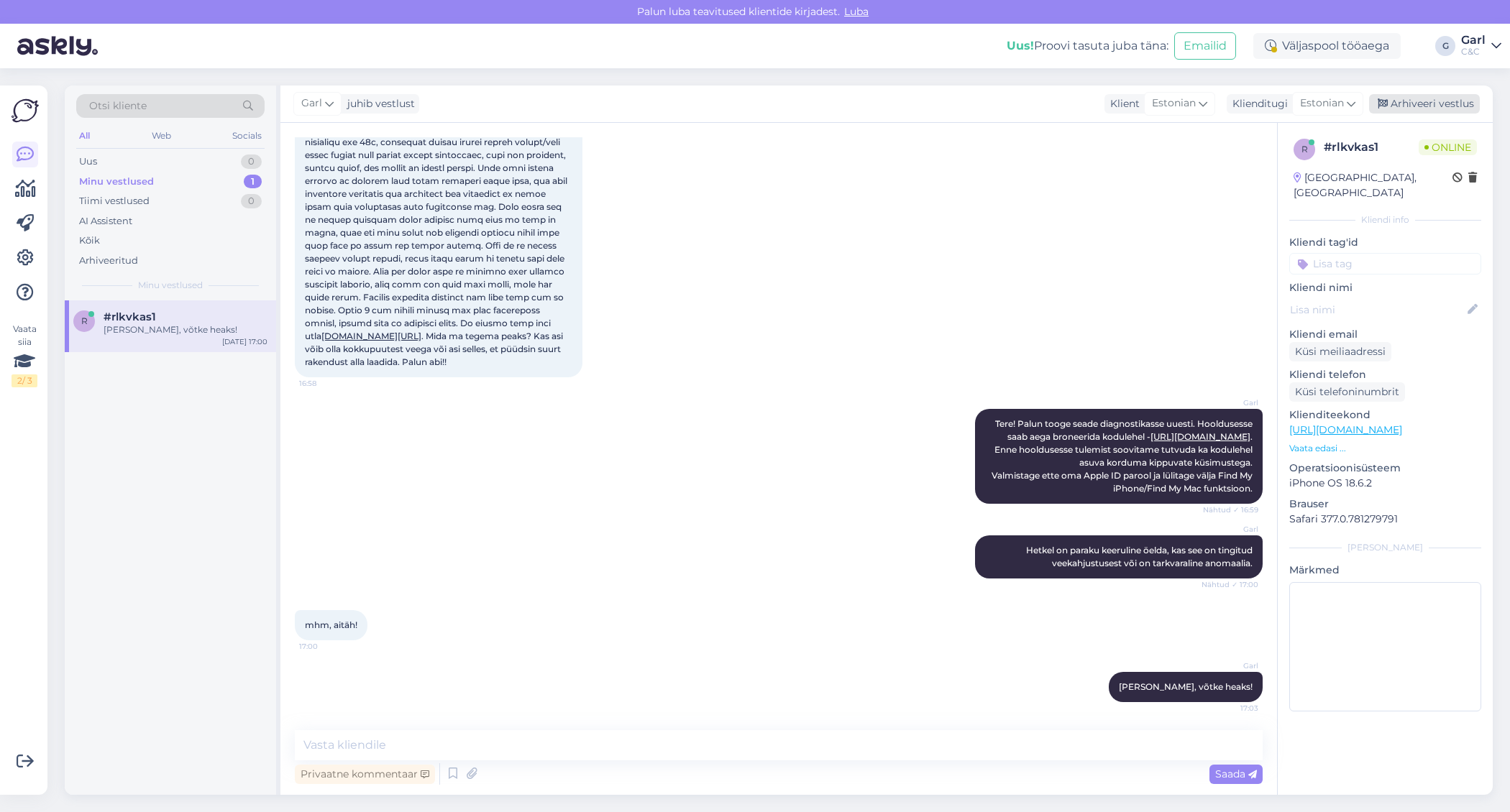
click at [1399, 98] on div "Arhiveeri vestlus" at bounding box center [1425, 104] width 111 height 19
